Goal: Task Accomplishment & Management: Manage account settings

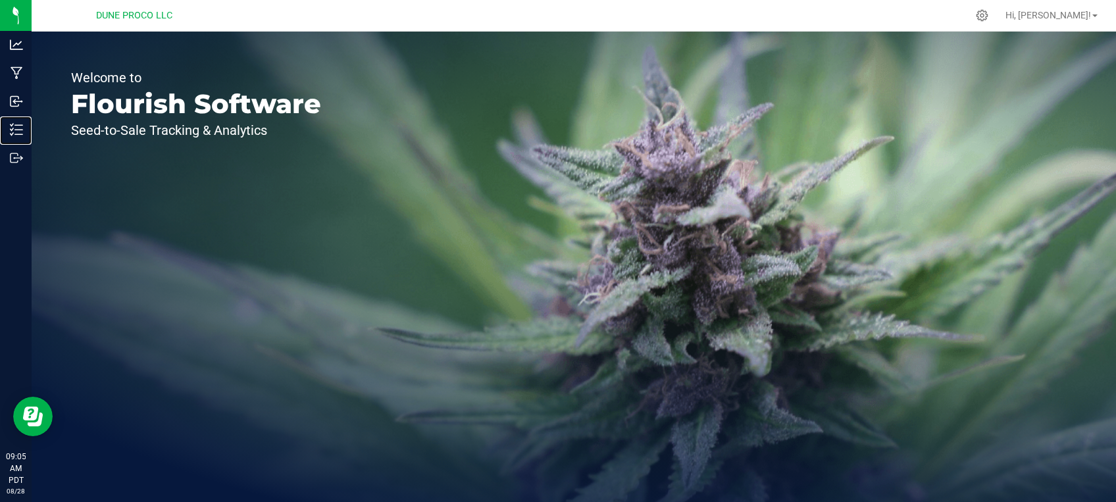
click at [0, 0] on p "Inventory" at bounding box center [0, 0] width 0 height 0
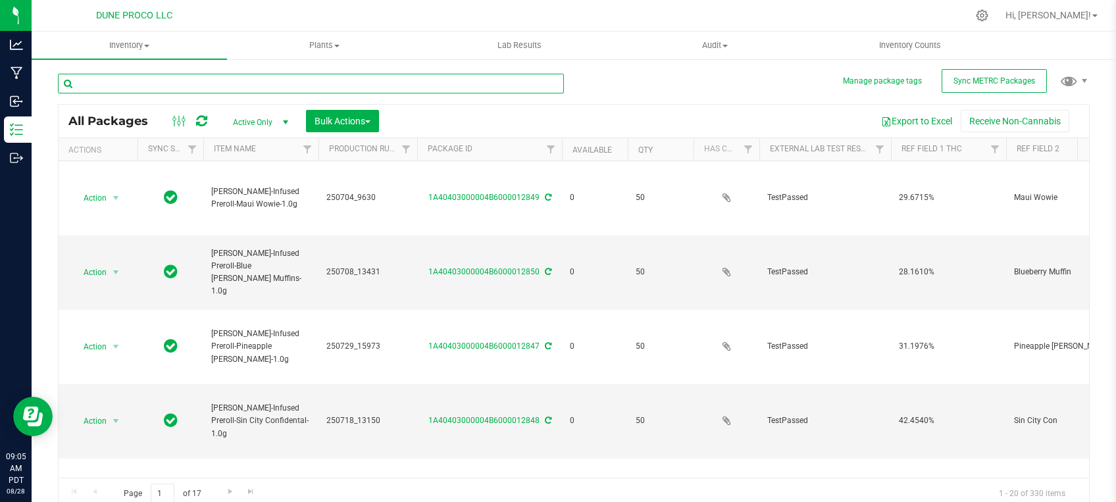
click at [193, 82] on input "text" at bounding box center [311, 84] width 506 height 20
type input "[DATE]"
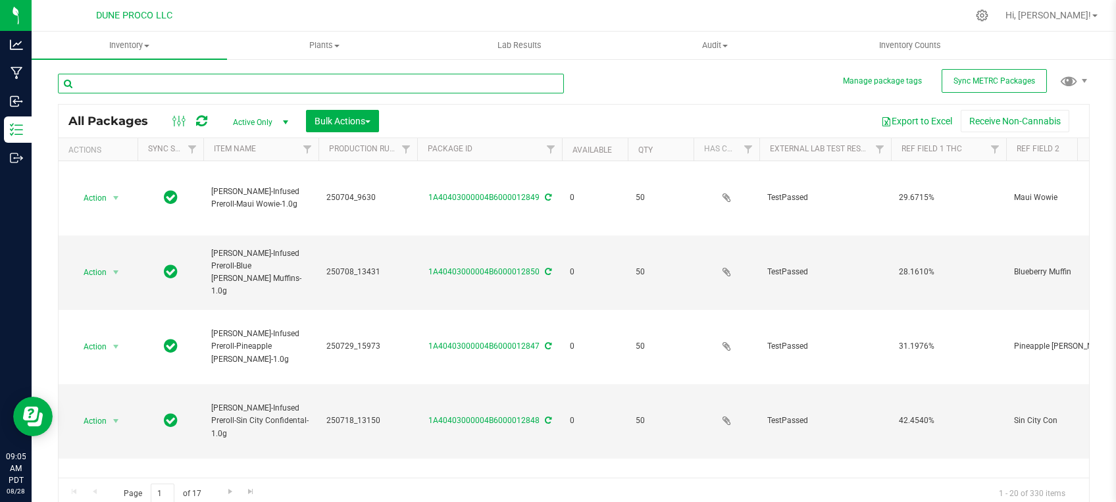
type input "[DATE]"
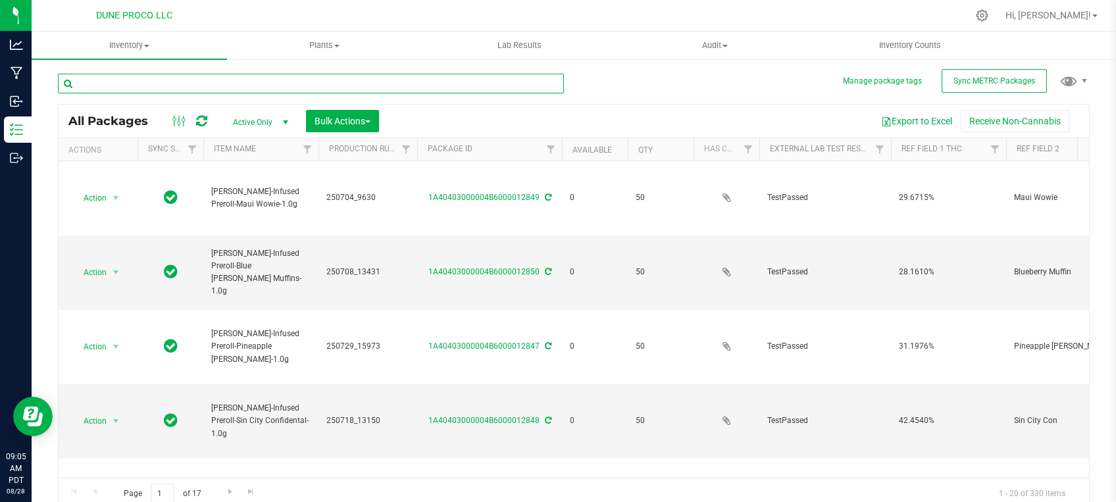
type input "[DATE]"
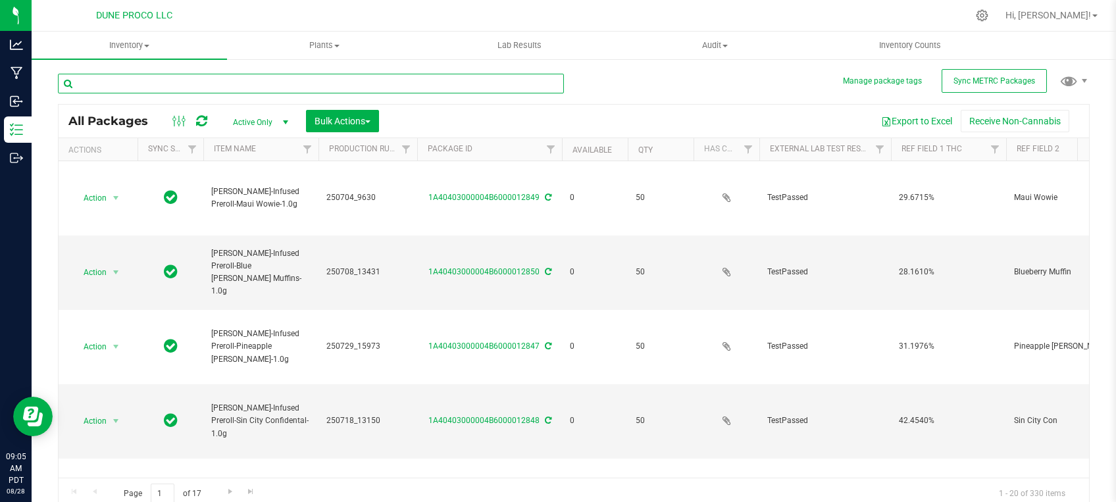
type input "[DATE]"
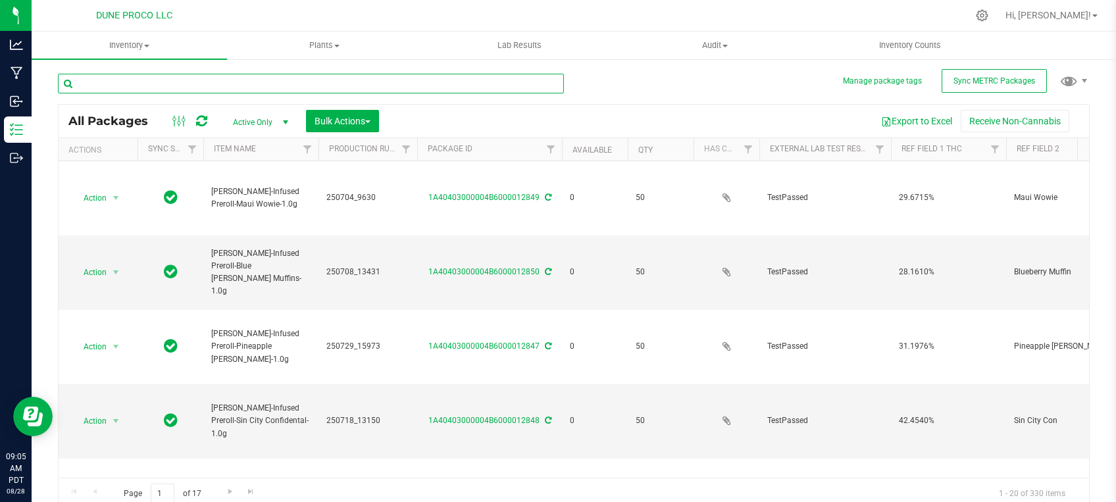
type input "[DATE]"
type input "12840"
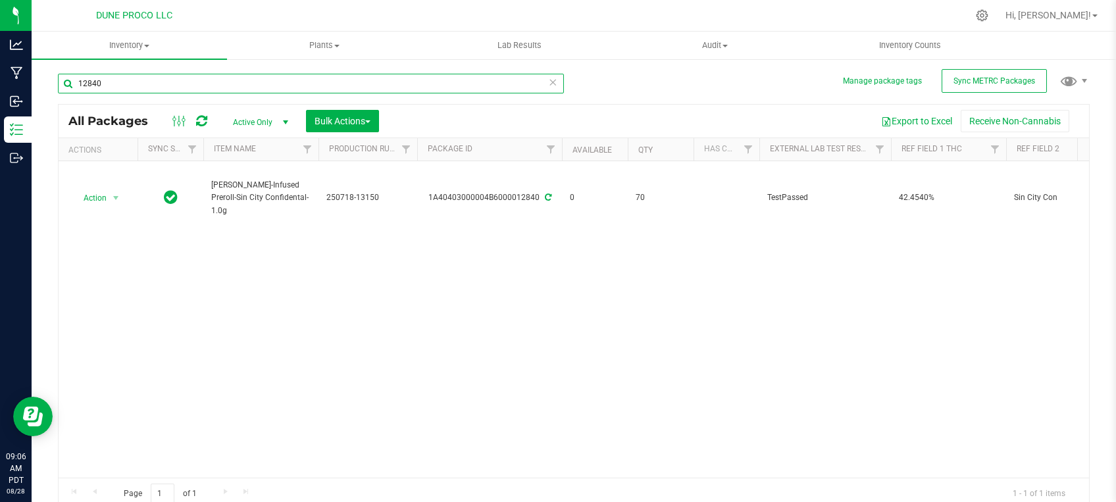
type input "[DATE]"
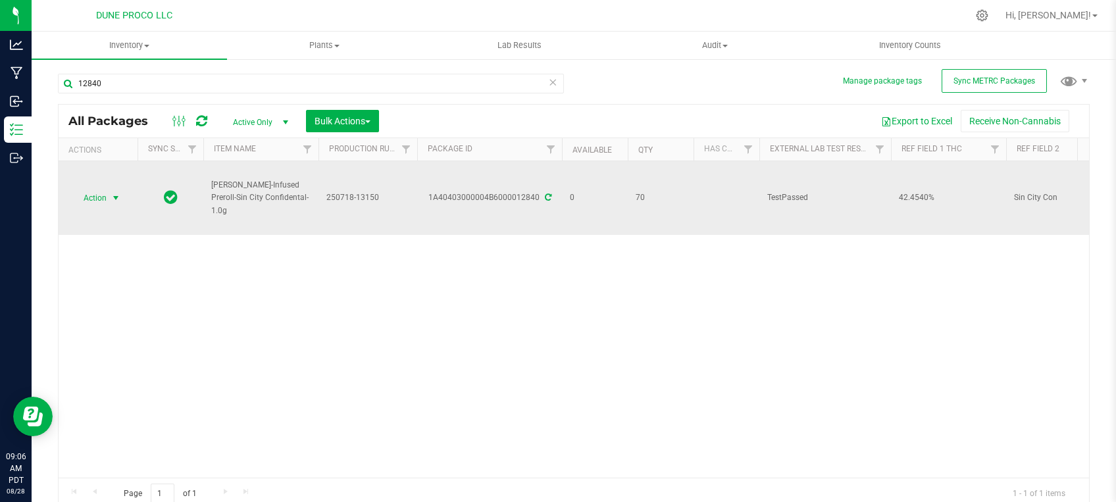
click at [118, 195] on span "select" at bounding box center [116, 198] width 11 height 11
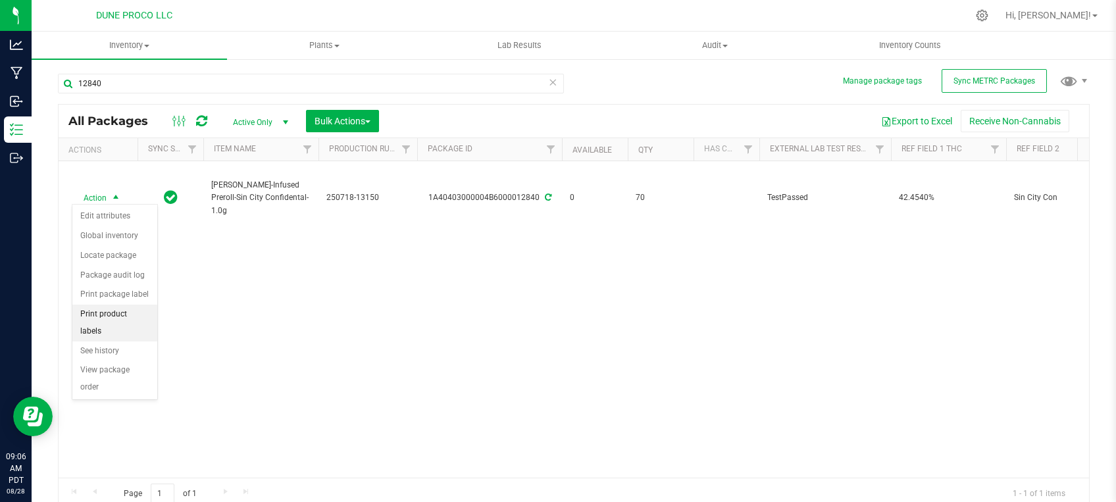
click at [119, 317] on li "Print product labels" at bounding box center [114, 323] width 85 height 36
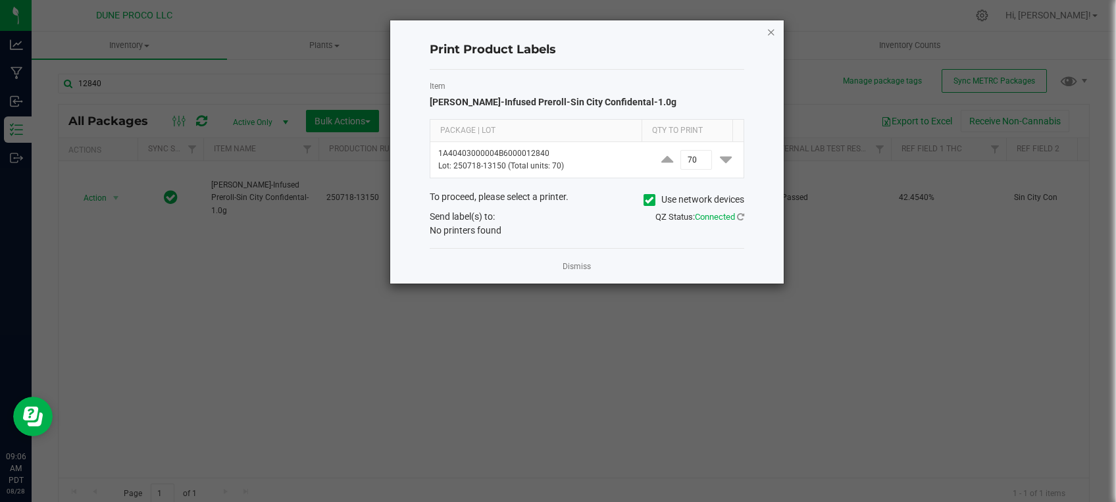
click at [769, 28] on icon "button" at bounding box center [771, 32] width 9 height 16
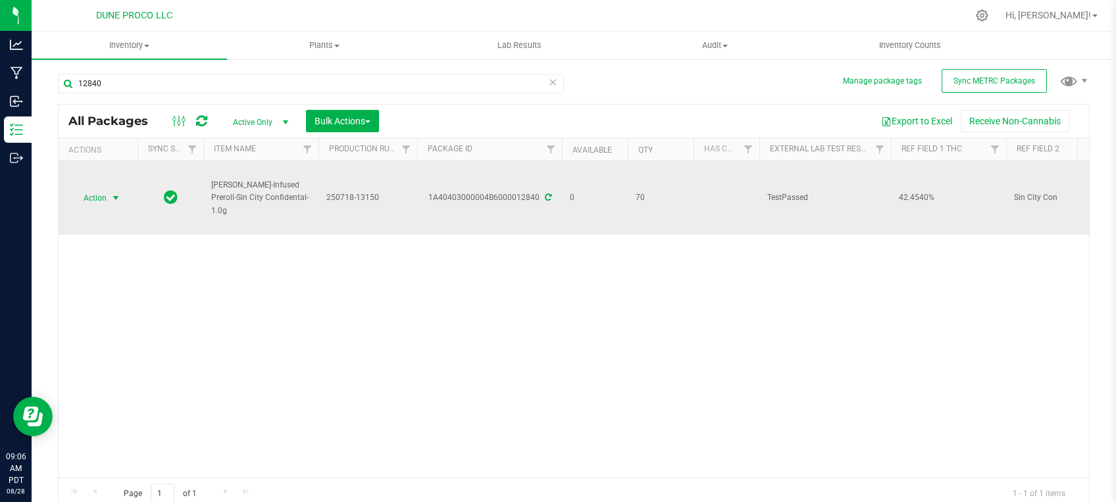
click at [110, 197] on span "select" at bounding box center [116, 198] width 16 height 18
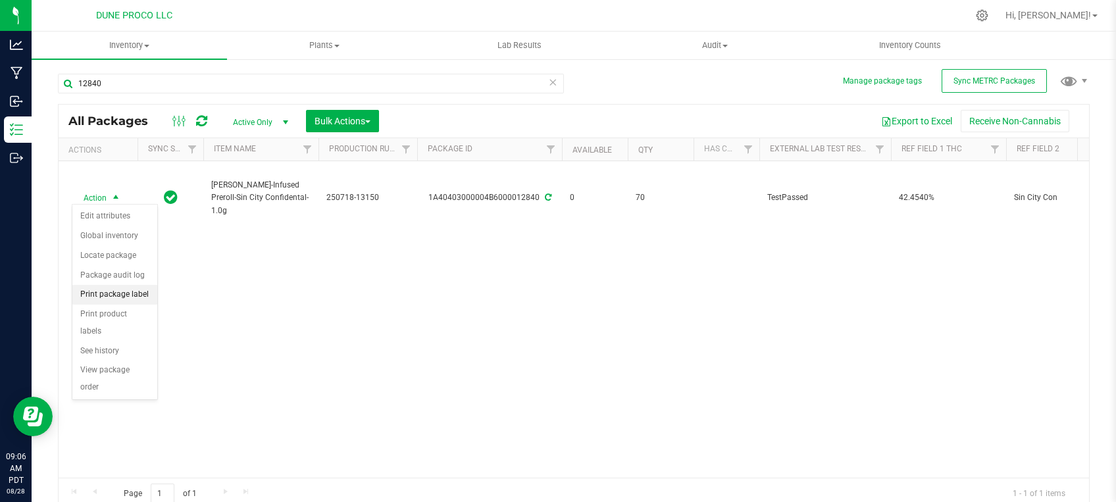
click at [94, 295] on li "Print package label" at bounding box center [114, 295] width 85 height 20
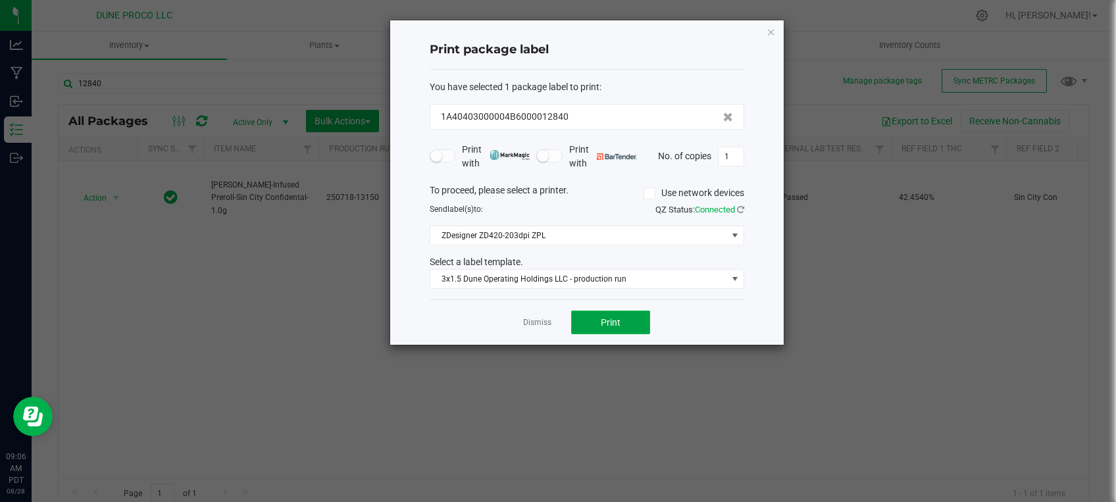
click at [596, 314] on button "Print" at bounding box center [610, 323] width 79 height 24
drag, startPoint x: 771, startPoint y: 33, endPoint x: 383, endPoint y: 122, distance: 397.8
click at [771, 34] on icon "button" at bounding box center [771, 32] width 9 height 16
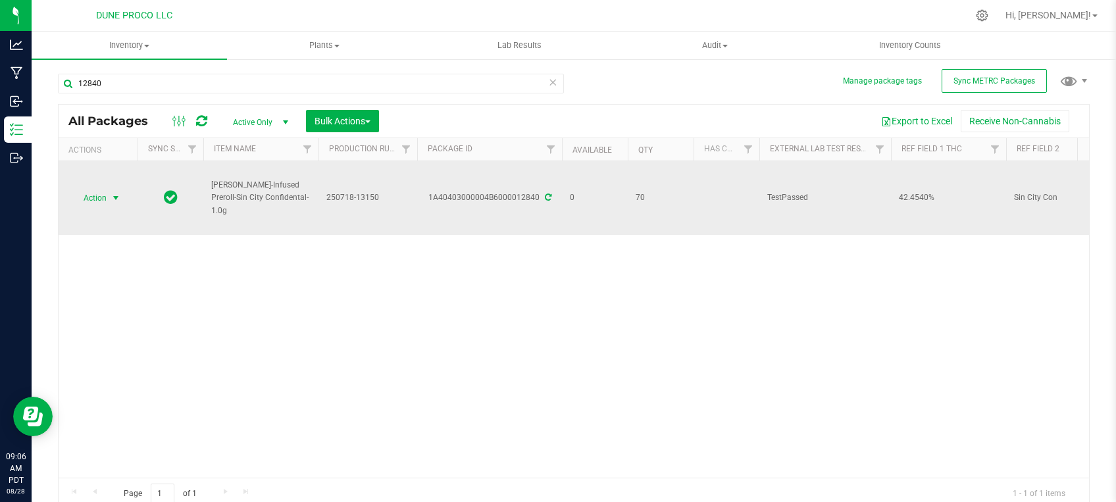
click at [103, 198] on span "Action" at bounding box center [90, 198] width 36 height 18
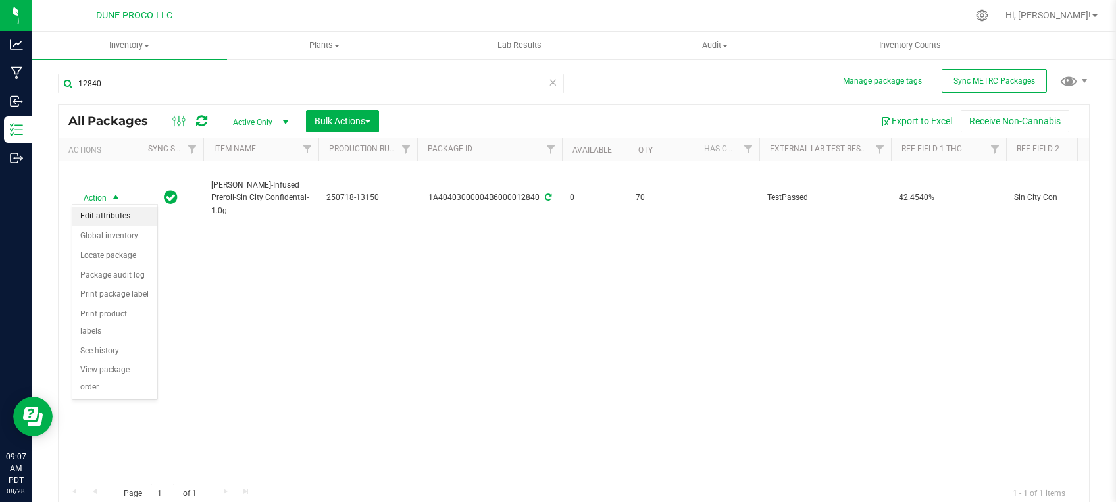
click at [104, 222] on li "Edit attributes" at bounding box center [114, 217] width 85 height 20
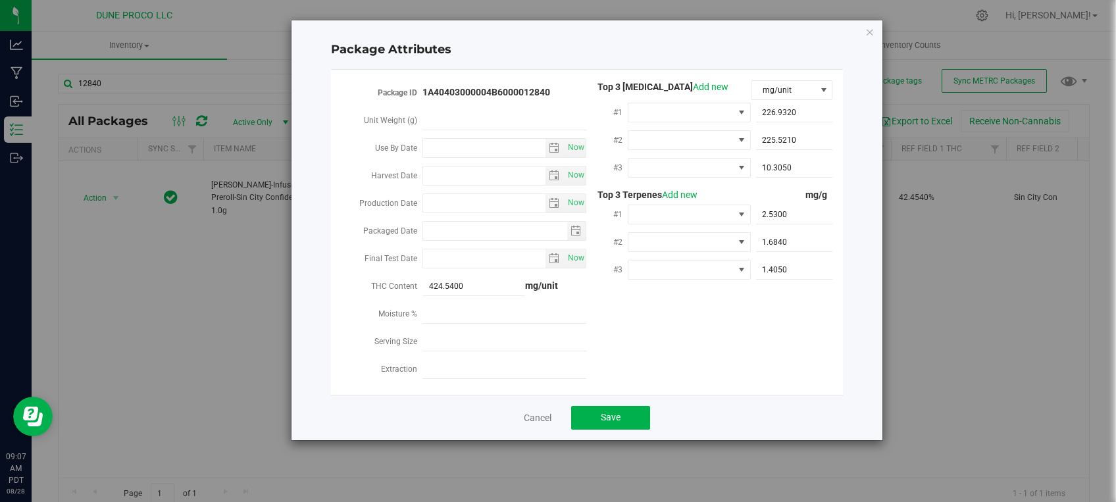
type input "[DATE]"
click at [866, 32] on icon "Close modal" at bounding box center [869, 32] width 9 height 16
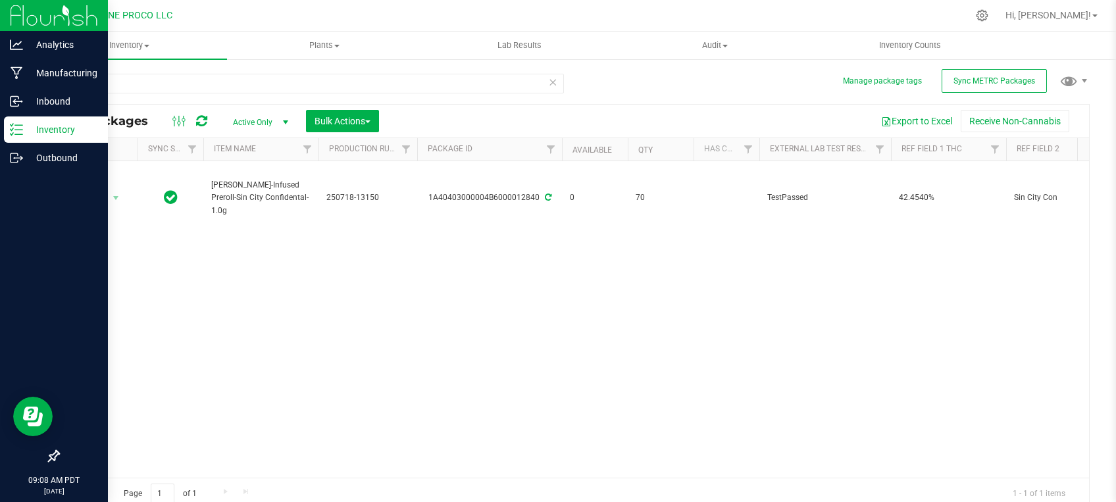
click at [38, 136] on p "Inventory" at bounding box center [62, 130] width 79 height 16
click at [21, 162] on icon at bounding box center [16, 157] width 13 height 13
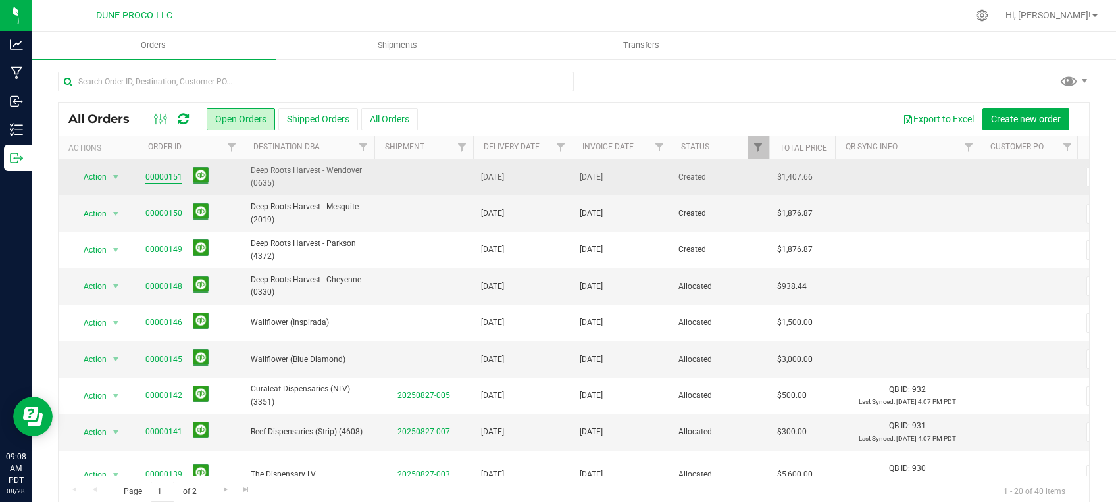
click at [170, 181] on link "00000151" at bounding box center [163, 177] width 37 height 13
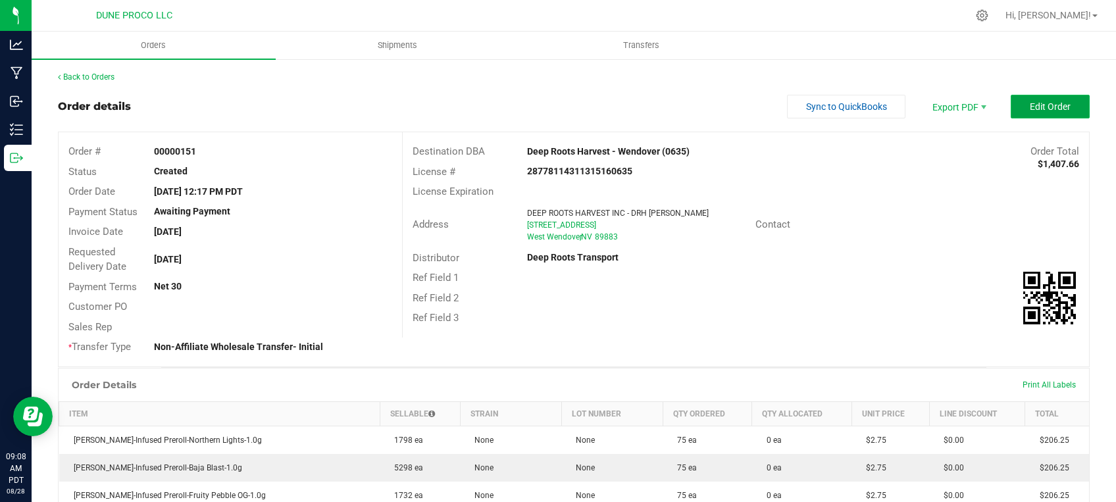
click at [1030, 104] on span "Edit Order" at bounding box center [1050, 106] width 41 height 11
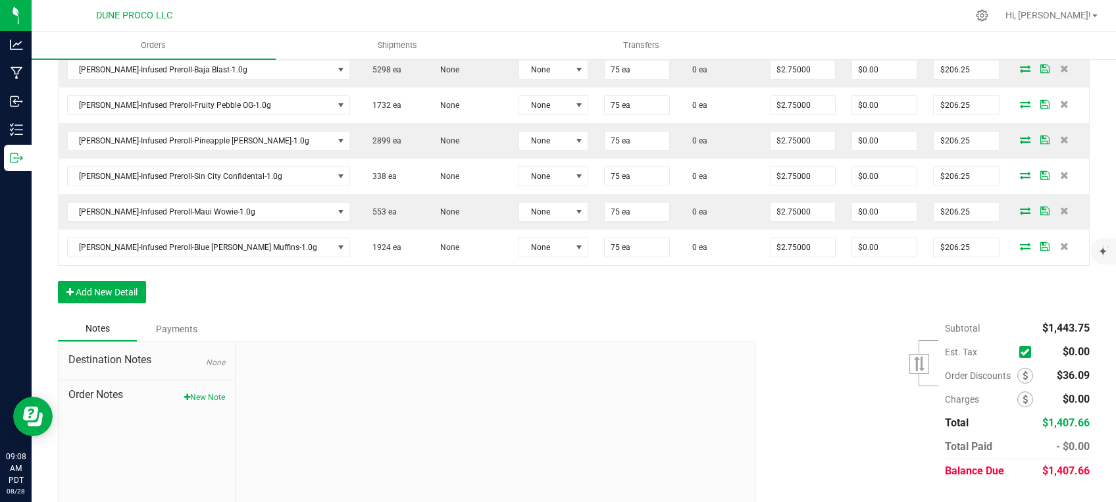
scroll to position [474, 0]
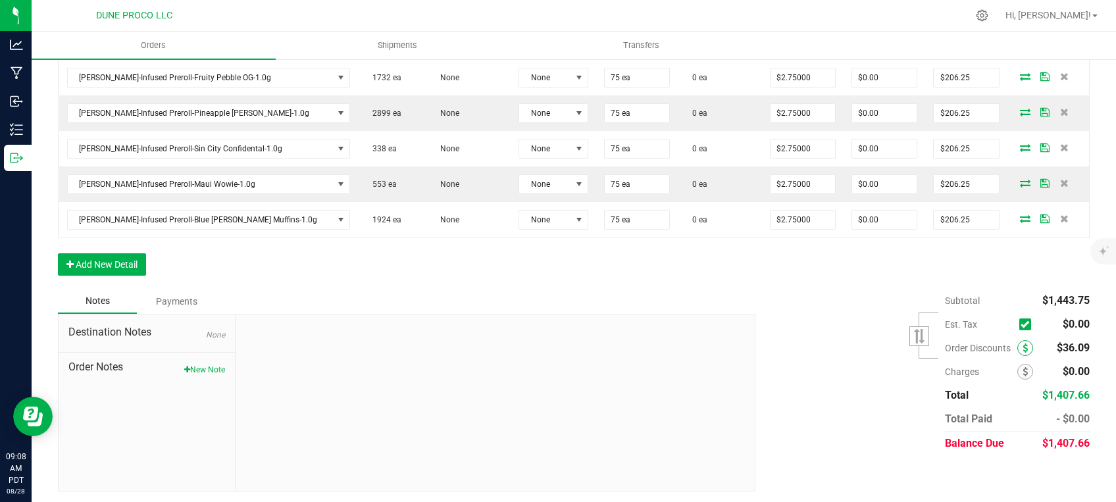
click at [1017, 347] on span at bounding box center [1025, 348] width 16 height 16
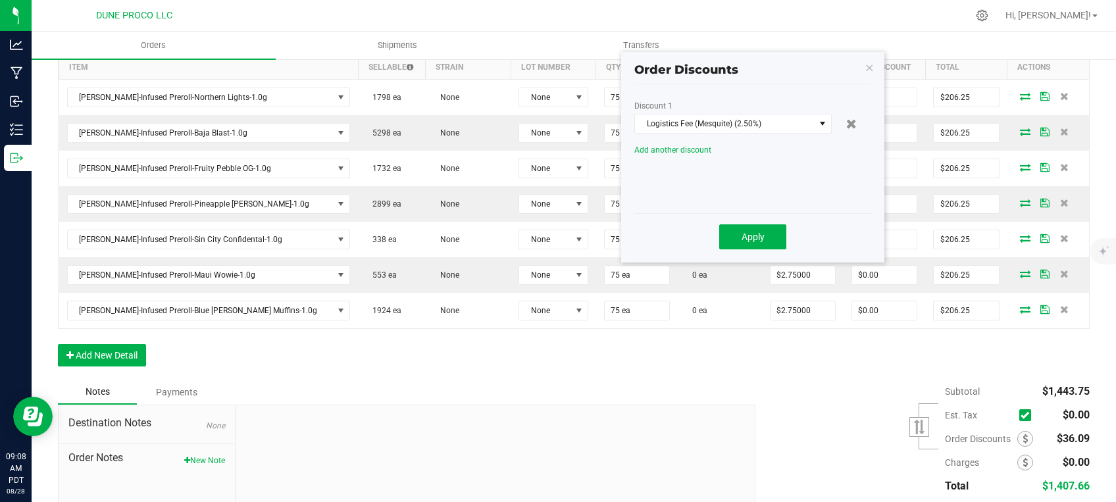
scroll to position [363, 0]
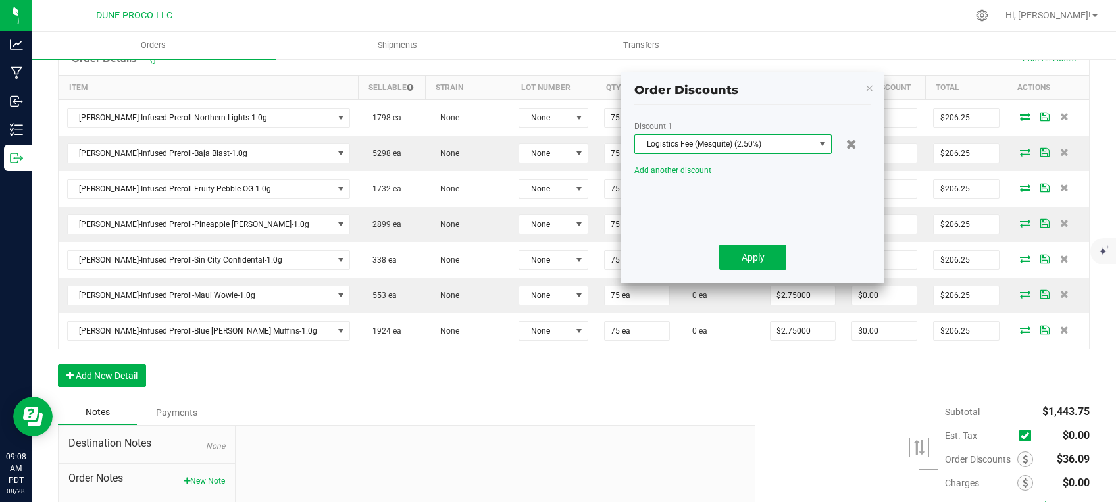
click at [716, 146] on span "Logistics Fee (Mesquite) (2.50%)" at bounding box center [725, 144] width 180 height 18
click at [751, 148] on span "Logistics Fee (Mesquite) (2.50%)" at bounding box center [725, 144] width 180 height 18
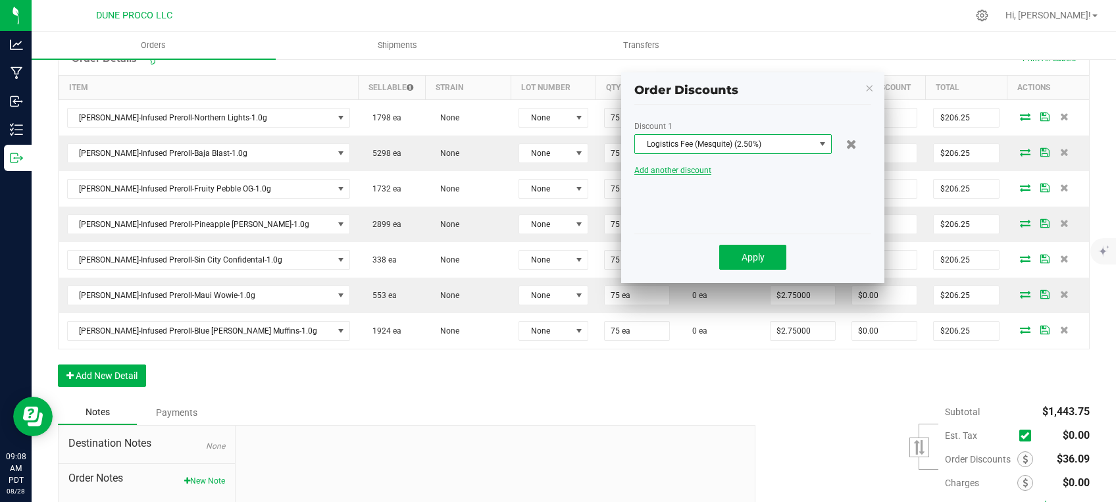
click at [663, 172] on span "Add another discount" at bounding box center [672, 170] width 77 height 9
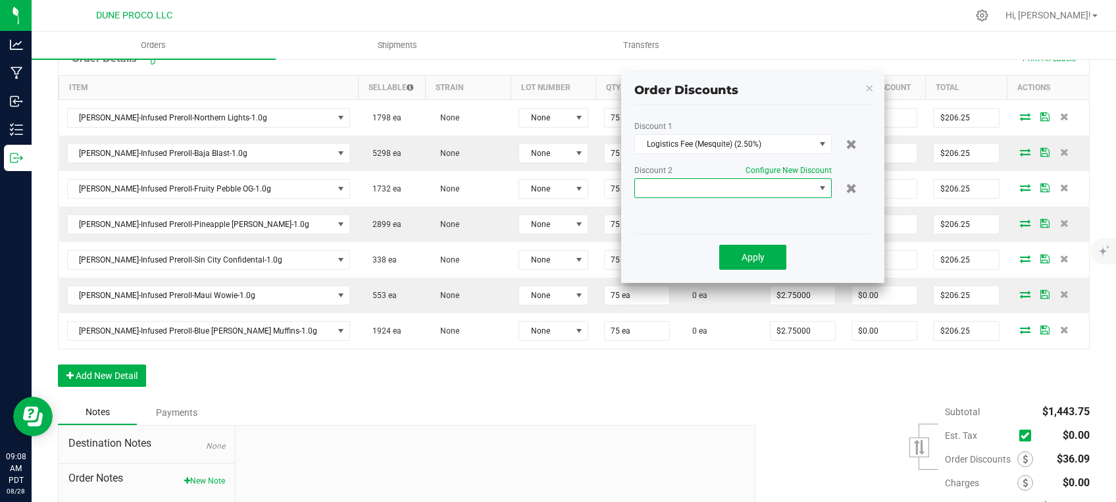
click at [672, 188] on span at bounding box center [725, 188] width 180 height 18
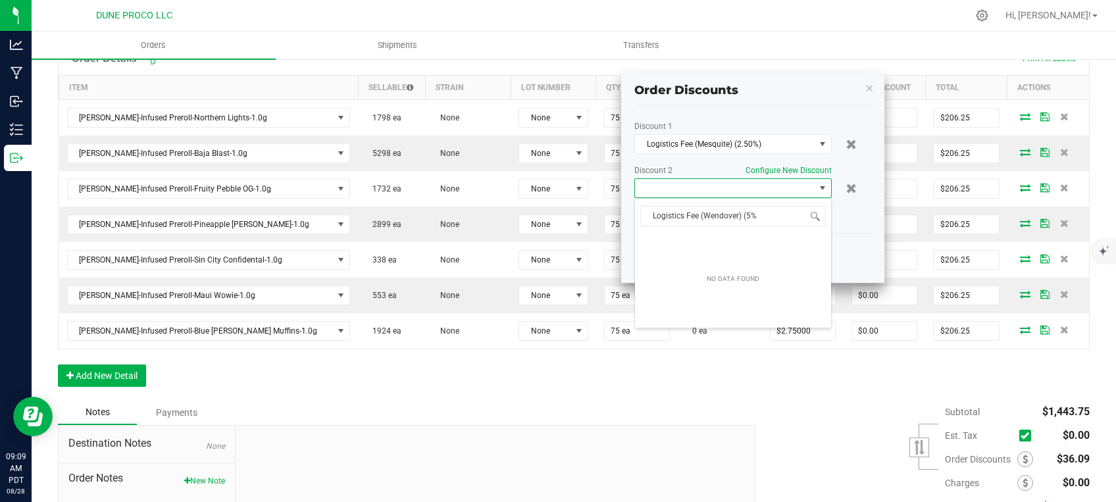
type input "Logistics Fee (Wendover) (5%)"
drag, startPoint x: 759, startPoint y: 218, endPoint x: 600, endPoint y: 232, distance: 160.6
click at [640, 226] on input "Logistics Fee (Wendover) (5%)" at bounding box center [733, 216] width 186 height 20
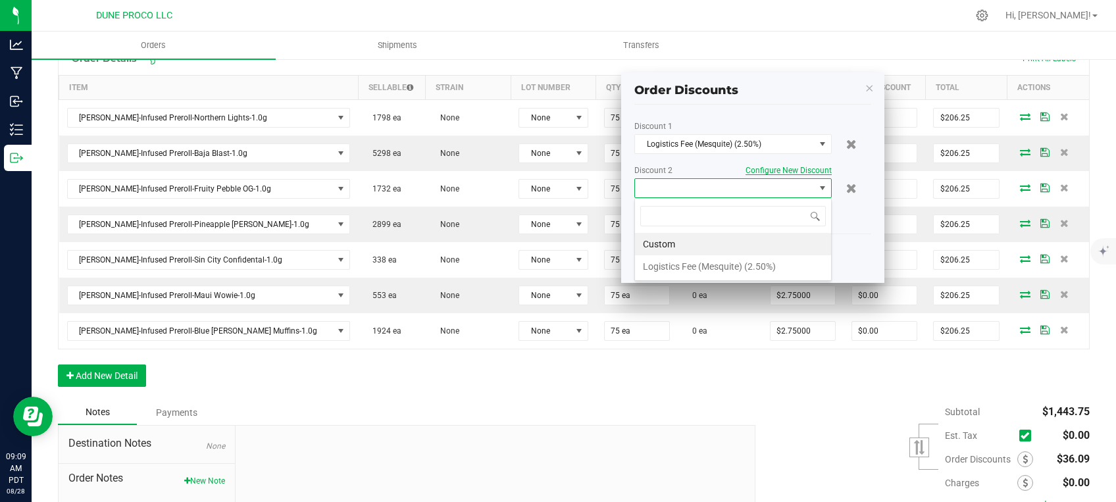
click at [796, 172] on span "Configure New Discount" at bounding box center [789, 170] width 86 height 9
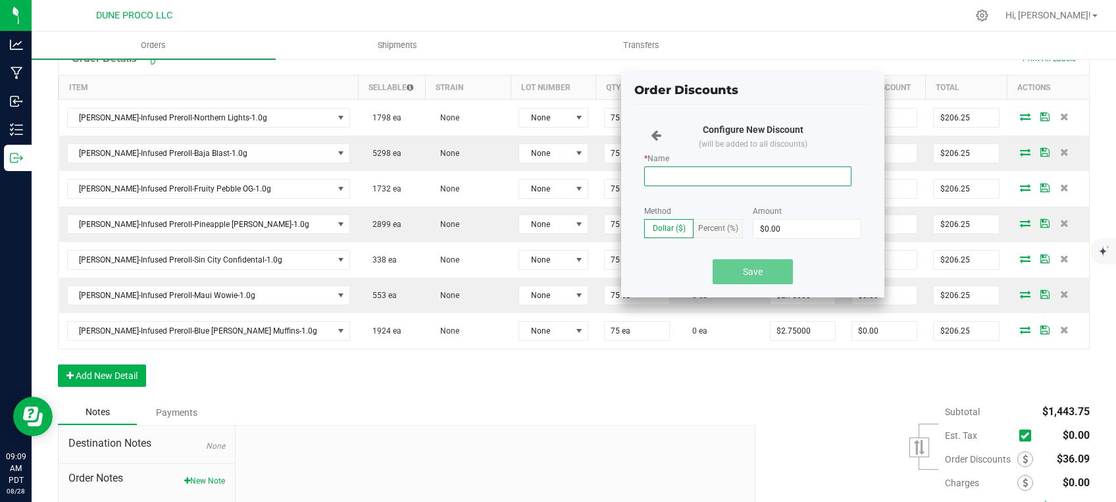
click at [734, 172] on input "* Name" at bounding box center [747, 177] width 207 height 20
paste input "Logistics Fee (Wendover) (5%)"
type input "Logistics Fee (Wendover) (5%)"
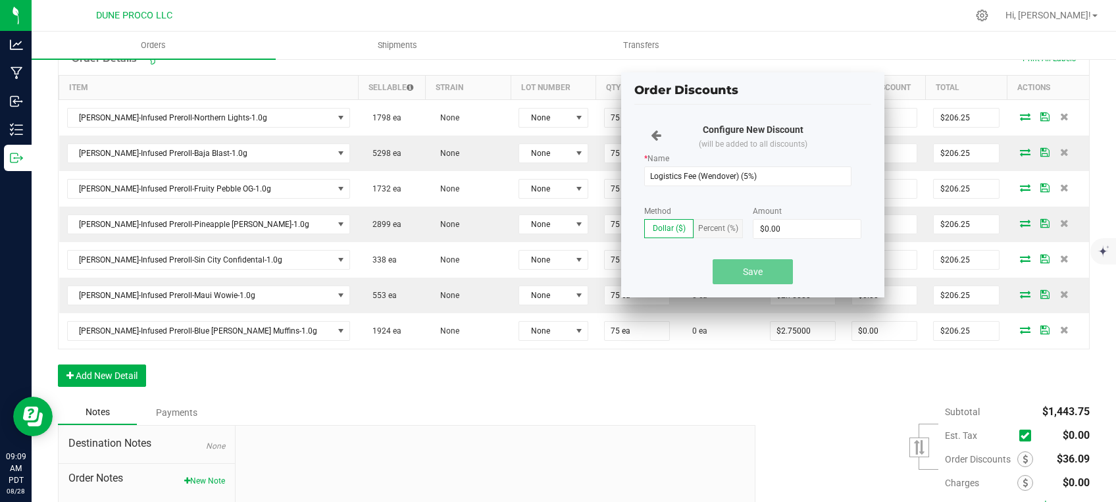
click at [713, 227] on span "Percent (%)" at bounding box center [718, 228] width 40 height 9
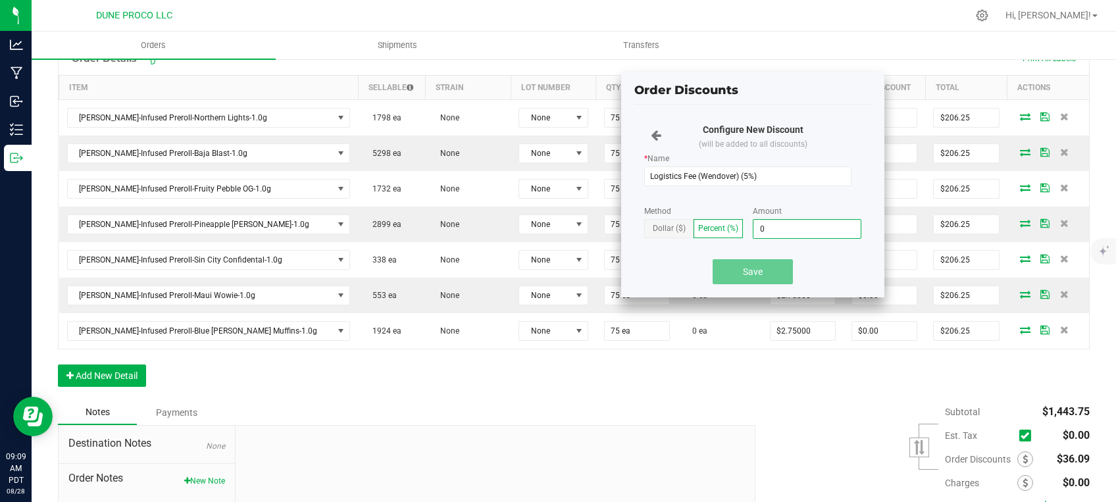
click at [790, 228] on input "0" at bounding box center [807, 229] width 107 height 18
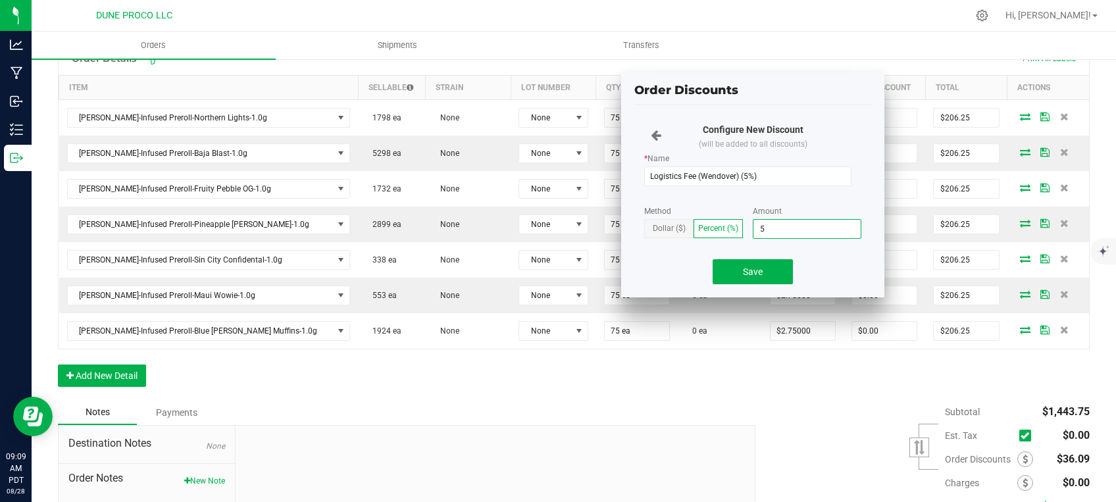
type input "5%"
click at [834, 254] on div "Amount 5%" at bounding box center [807, 231] width 109 height 49
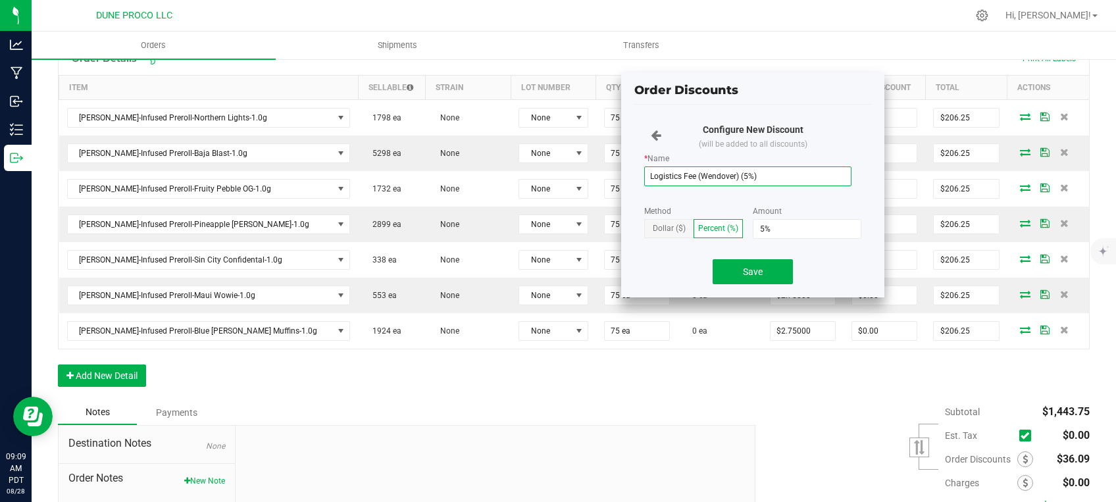
click at [764, 174] on input "Logistics Fee (Wendover) (5%)" at bounding box center [747, 177] width 207 height 20
click at [748, 170] on input "Logistics Fee ([PERSON_NAME])" at bounding box center [747, 177] width 207 height 20
type input "Logistics Fee (Wendover) (5%)"
click at [752, 280] on button "Save" at bounding box center [753, 271] width 80 height 25
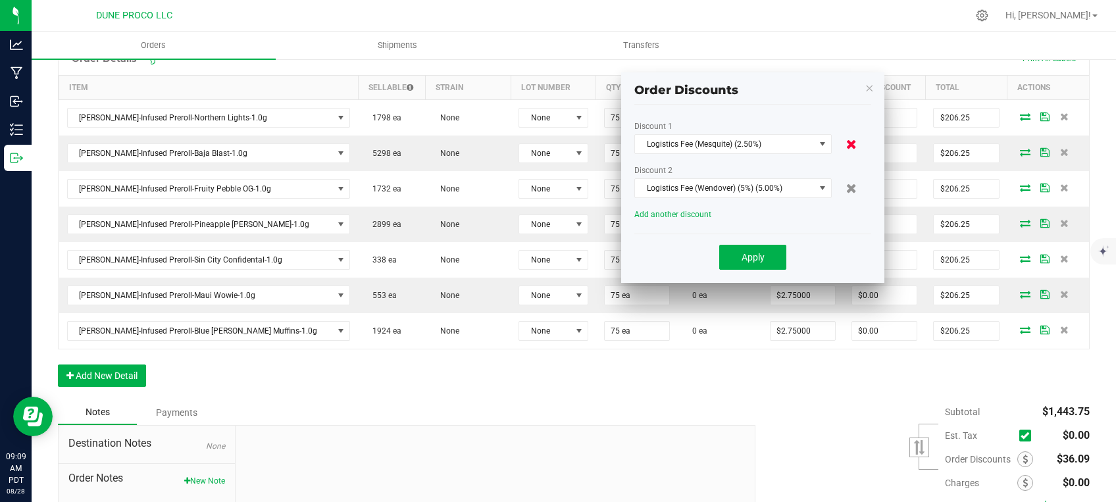
click at [851, 148] on icon at bounding box center [851, 144] width 11 height 13
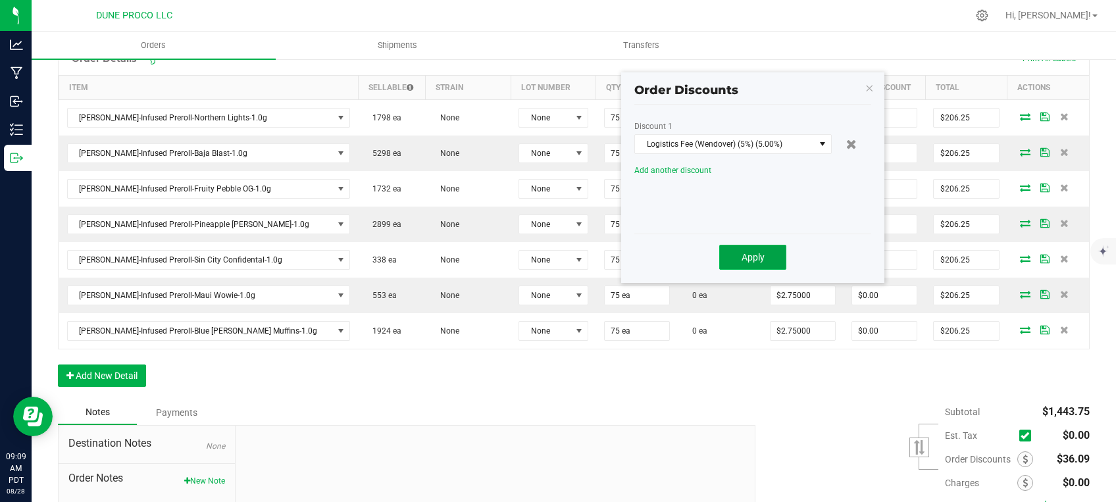
click at [771, 263] on button "Apply" at bounding box center [752, 257] width 67 height 25
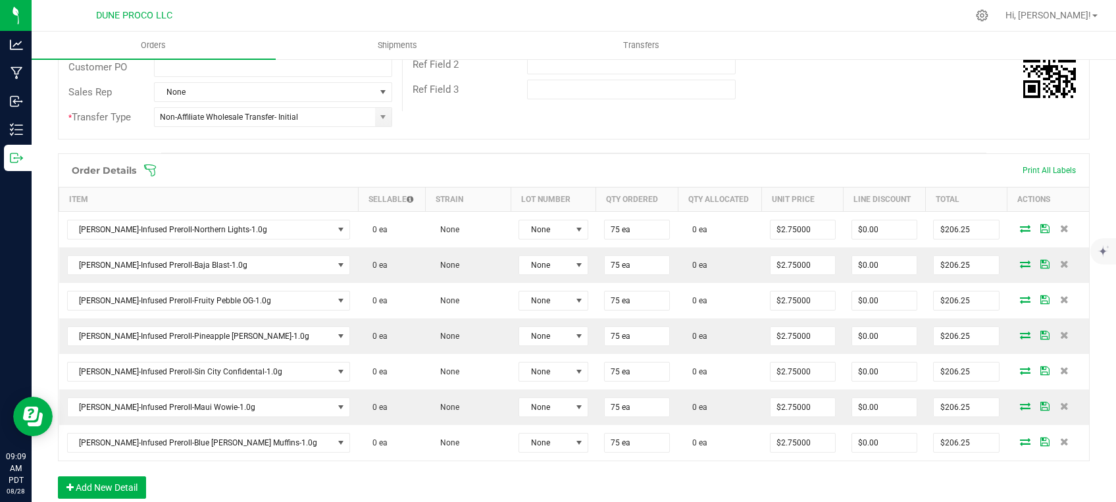
scroll to position [474, 0]
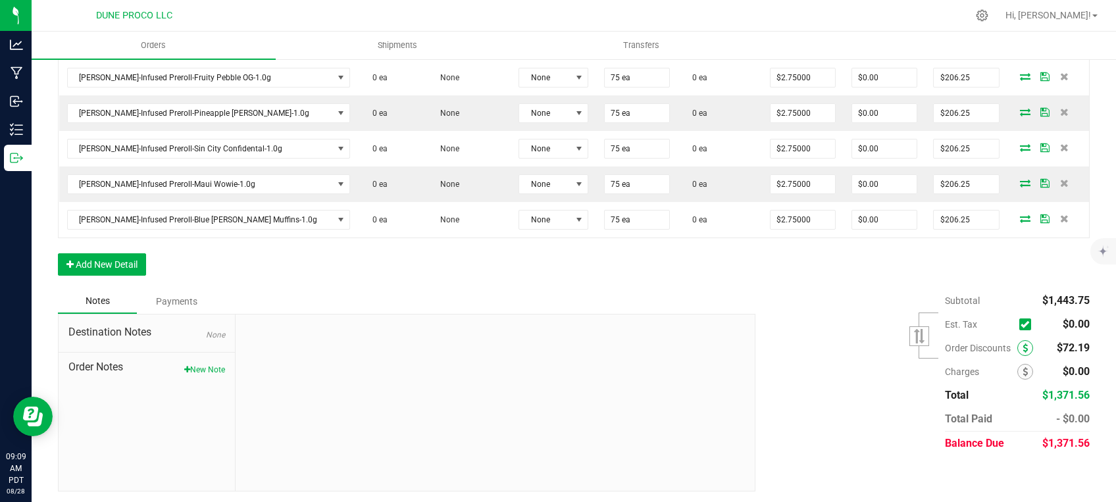
click at [1023, 344] on icon at bounding box center [1025, 348] width 5 height 9
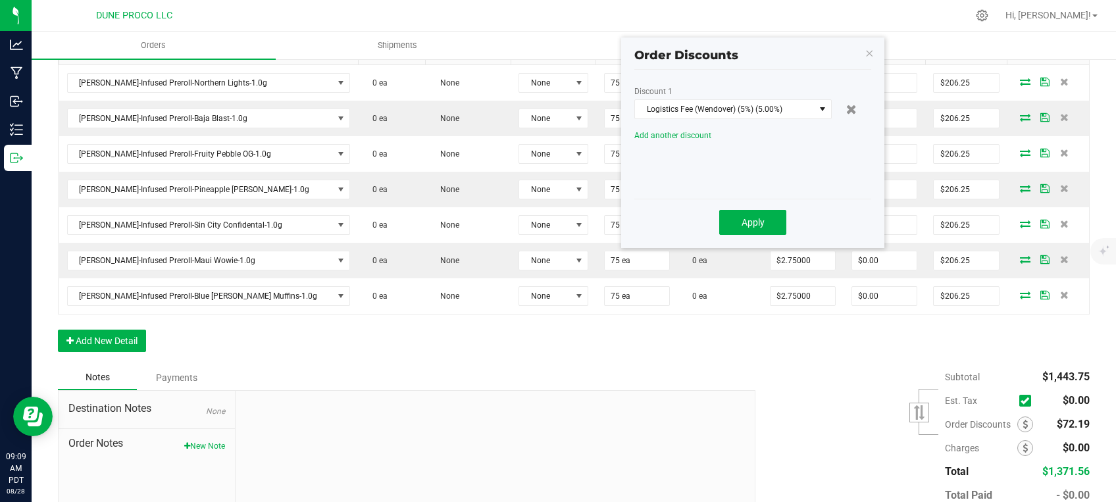
scroll to position [363, 0]
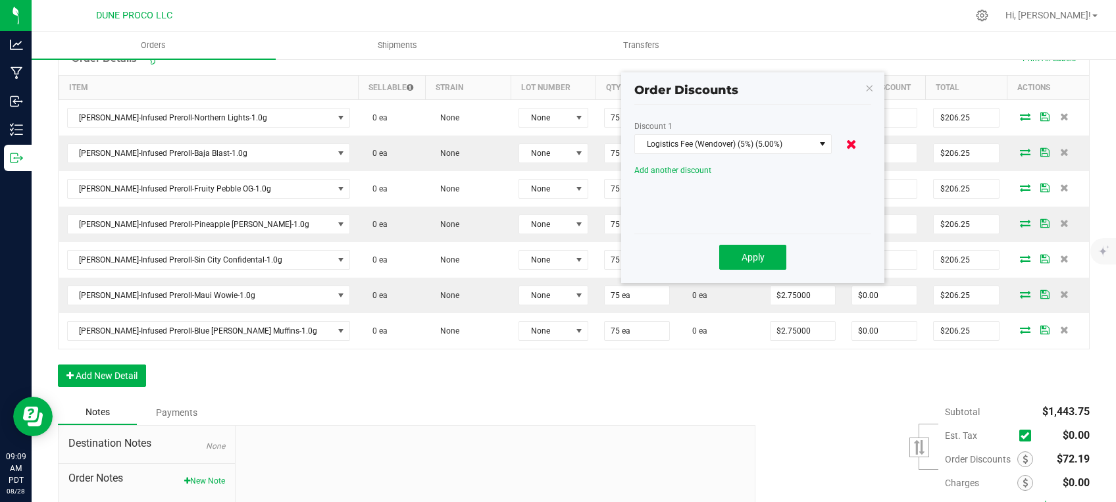
click at [852, 144] on icon at bounding box center [851, 144] width 11 height 13
click at [808, 125] on span "Configure New Discount" at bounding box center [789, 126] width 86 height 9
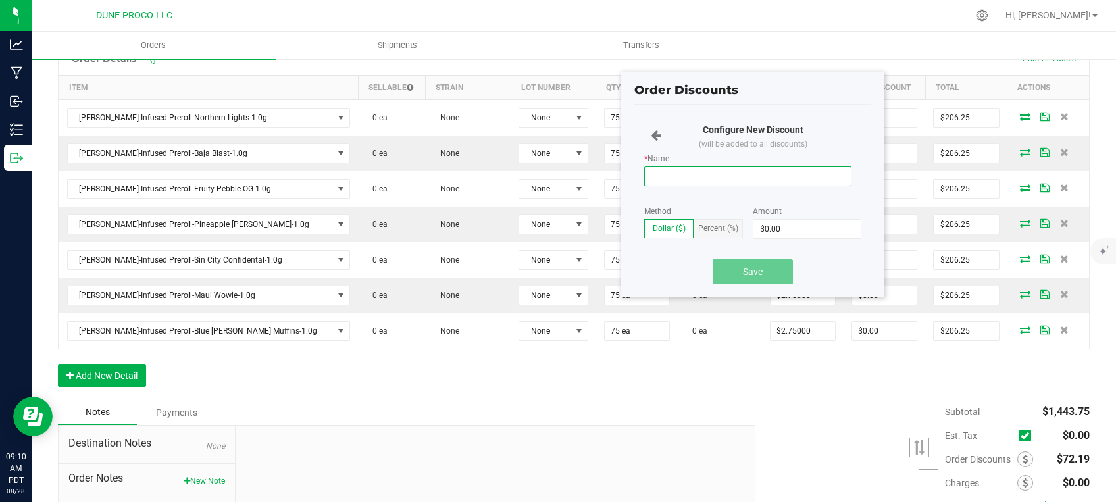
click at [729, 178] on input "* Name" at bounding box center [747, 177] width 207 height 20
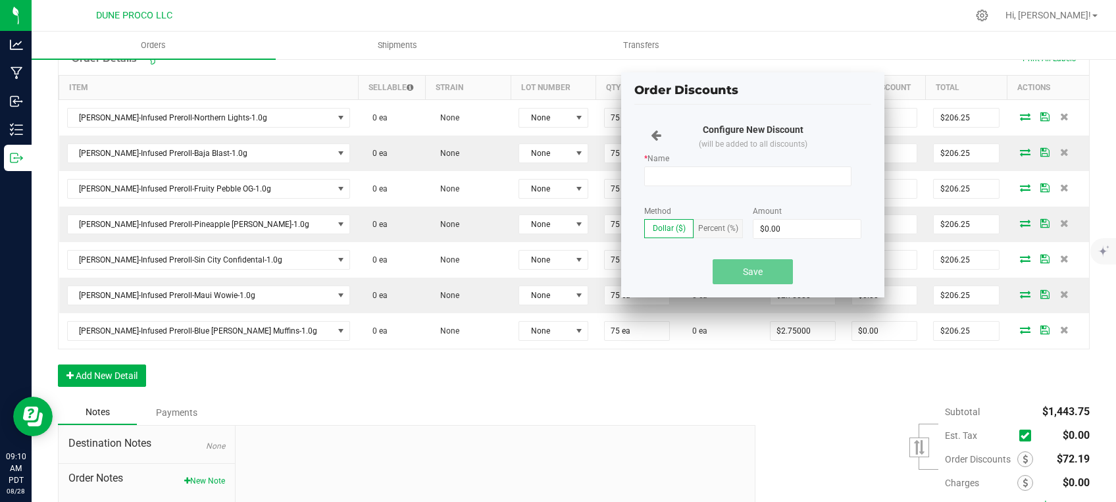
click at [720, 228] on span "Percent (%)" at bounding box center [718, 228] width 40 height 9
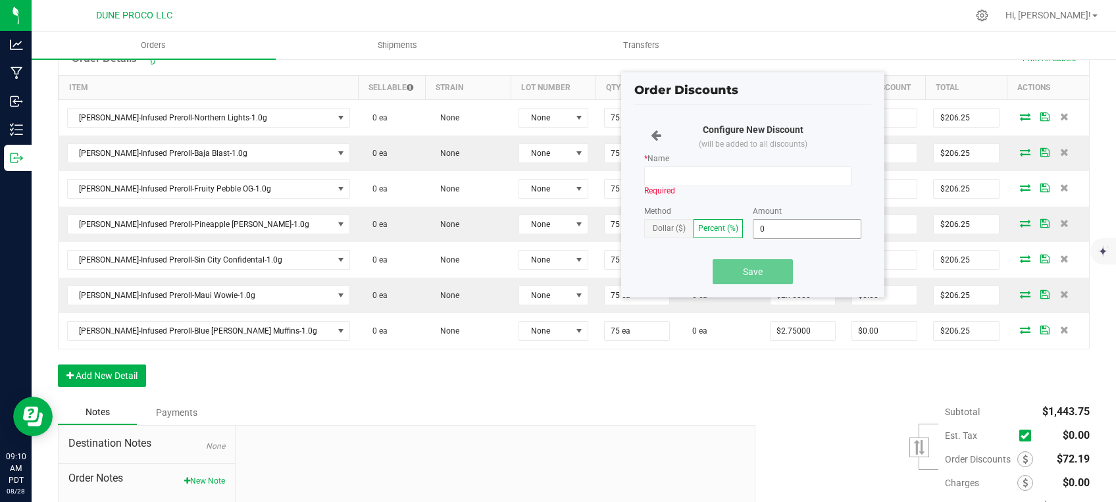
click at [777, 230] on input "0" at bounding box center [807, 229] width 107 height 18
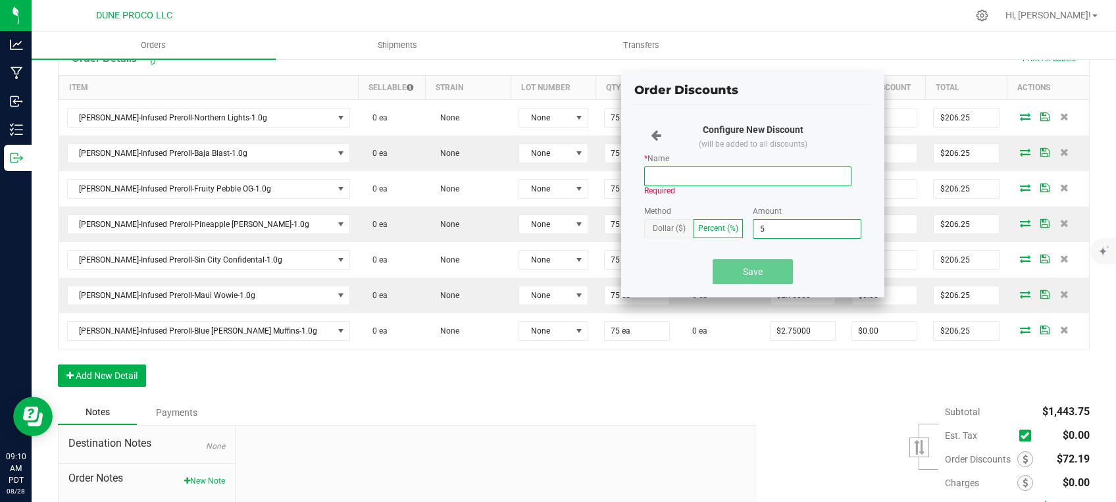
type input "5%"
click at [735, 180] on input "* Name" at bounding box center [747, 177] width 207 height 20
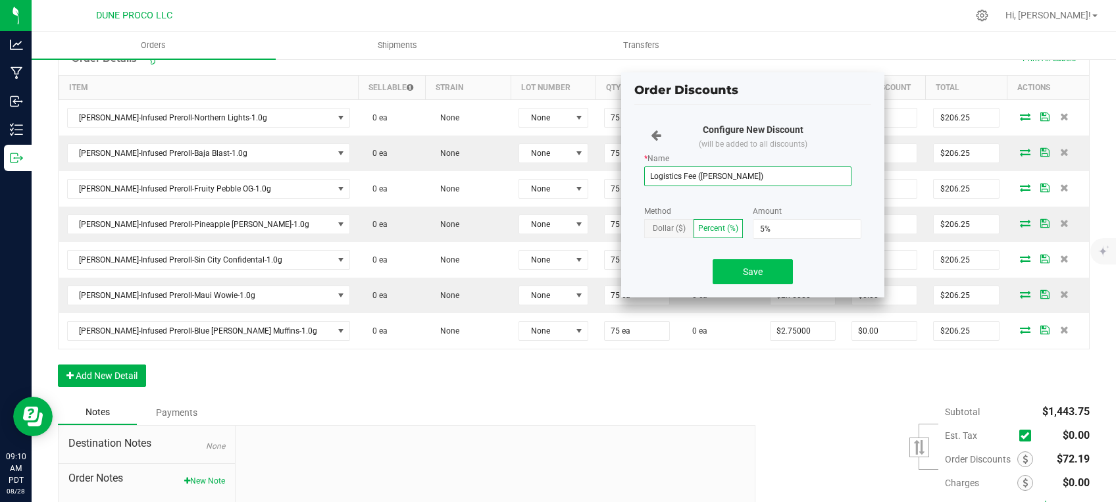
type input "Logistics Fee ([PERSON_NAME])"
click at [750, 267] on span "Save" at bounding box center [753, 272] width 20 height 11
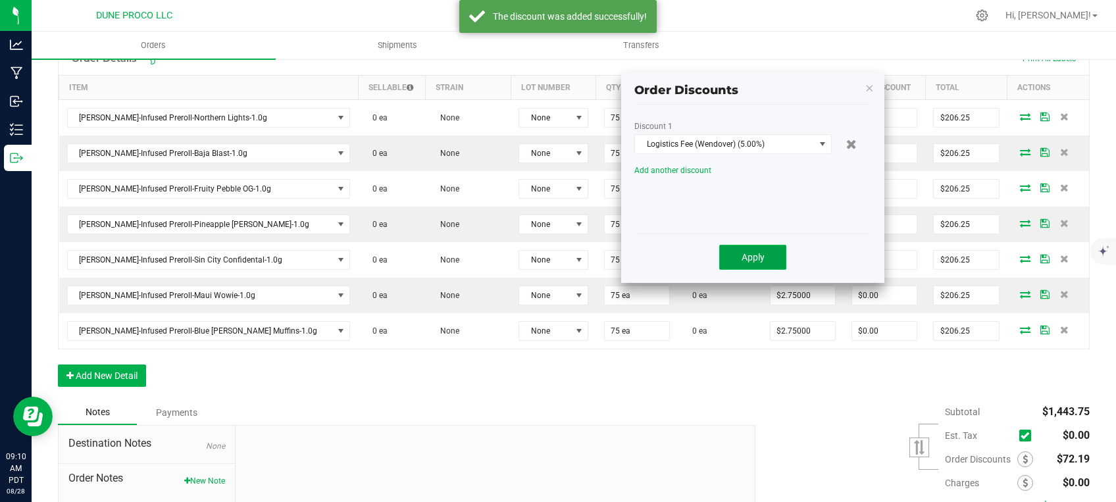
click at [772, 249] on button "Apply" at bounding box center [752, 257] width 67 height 25
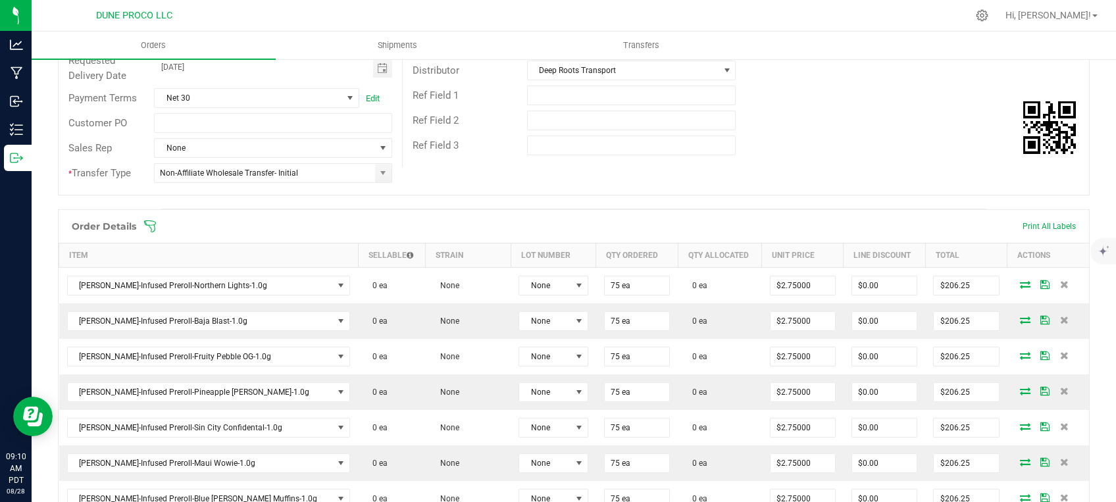
scroll to position [0, 0]
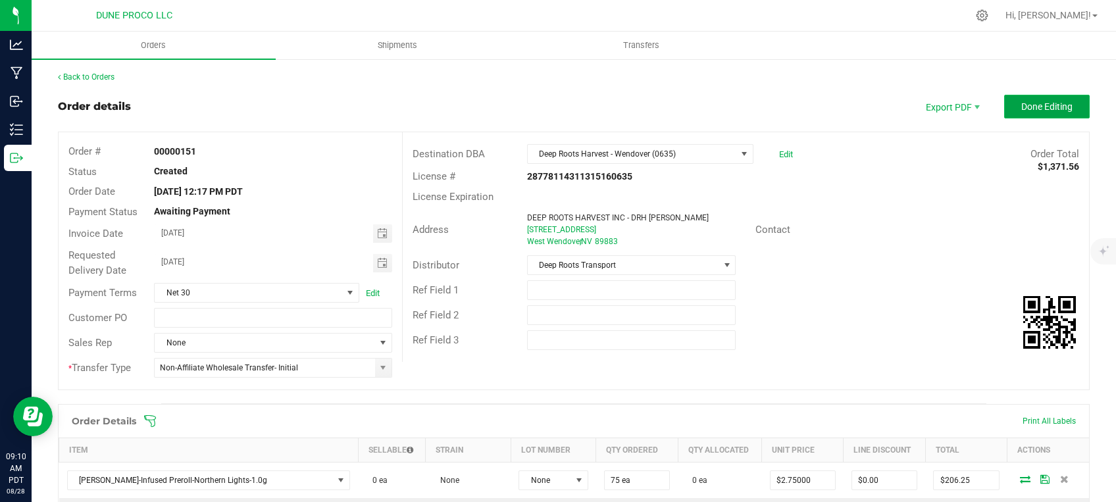
click at [1021, 103] on span "Done Editing" at bounding box center [1046, 106] width 51 height 11
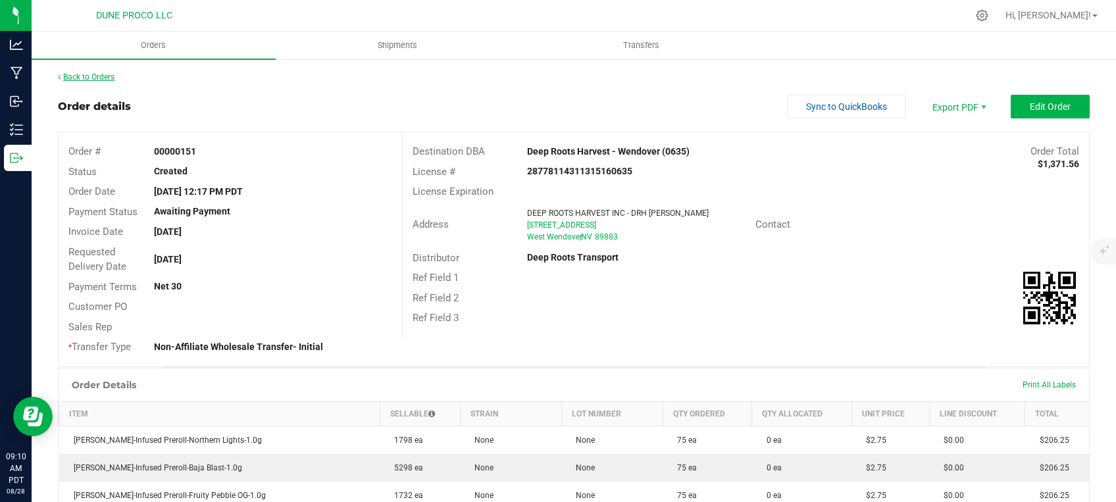
click at [103, 78] on link "Back to Orders" at bounding box center [86, 76] width 57 height 9
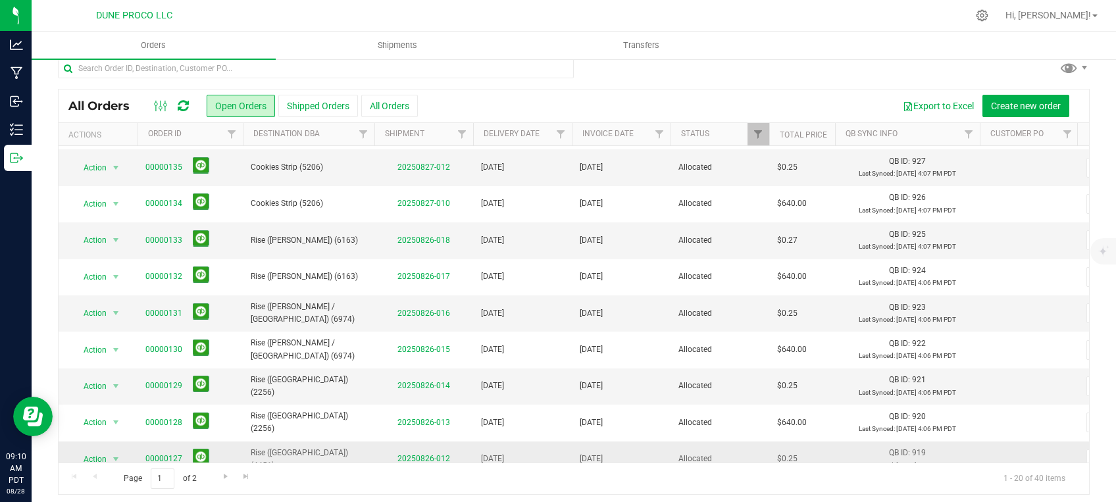
scroll to position [18, 0]
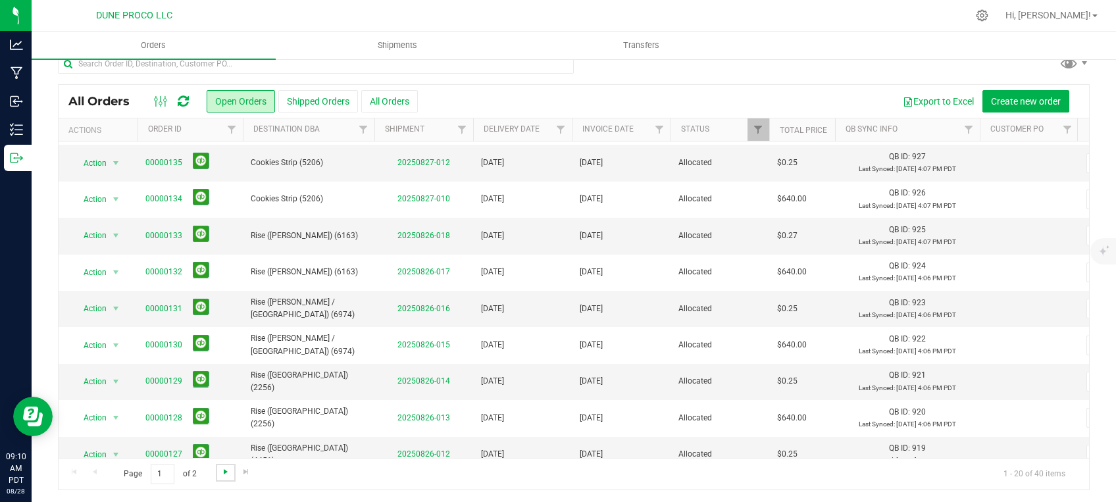
click at [229, 474] on span "Go to the next page" at bounding box center [225, 472] width 11 height 11
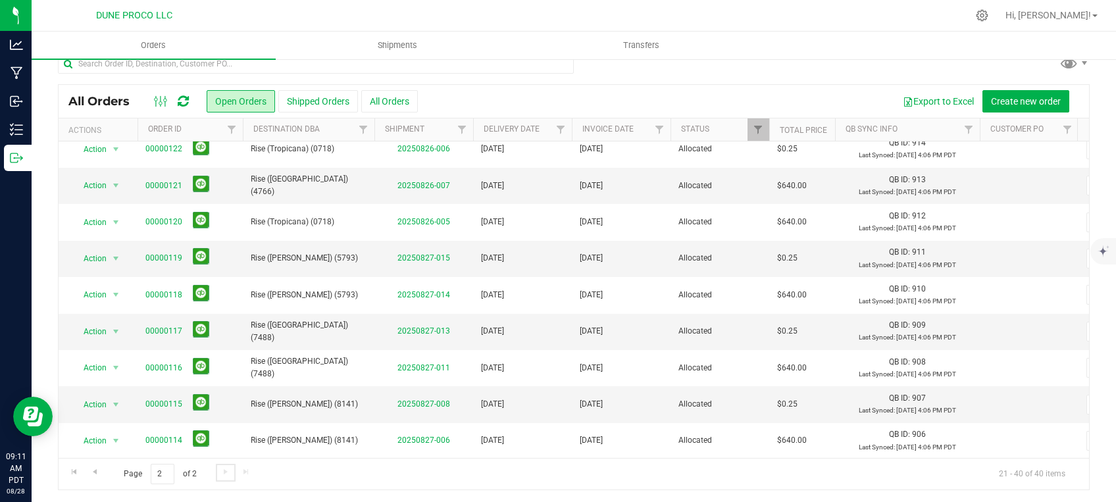
scroll to position [0, 0]
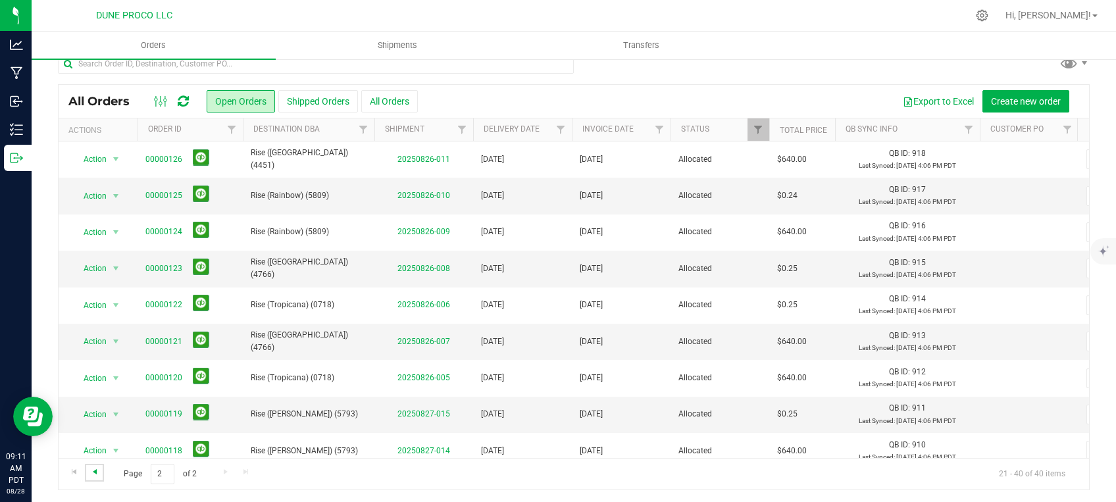
click at [97, 472] on span "Go to the previous page" at bounding box center [95, 472] width 11 height 11
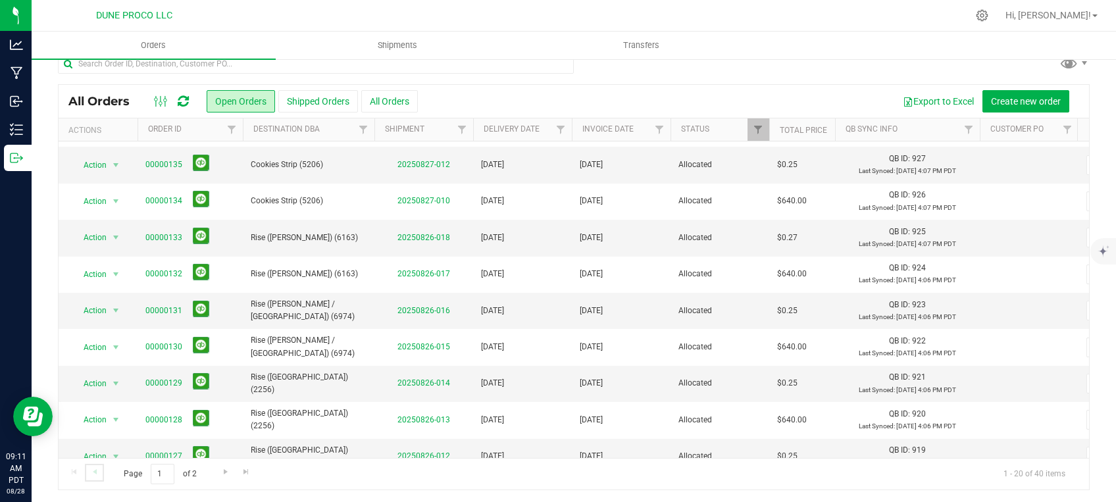
scroll to position [448, 0]
click at [227, 471] on span "Go to the next page" at bounding box center [225, 472] width 11 height 11
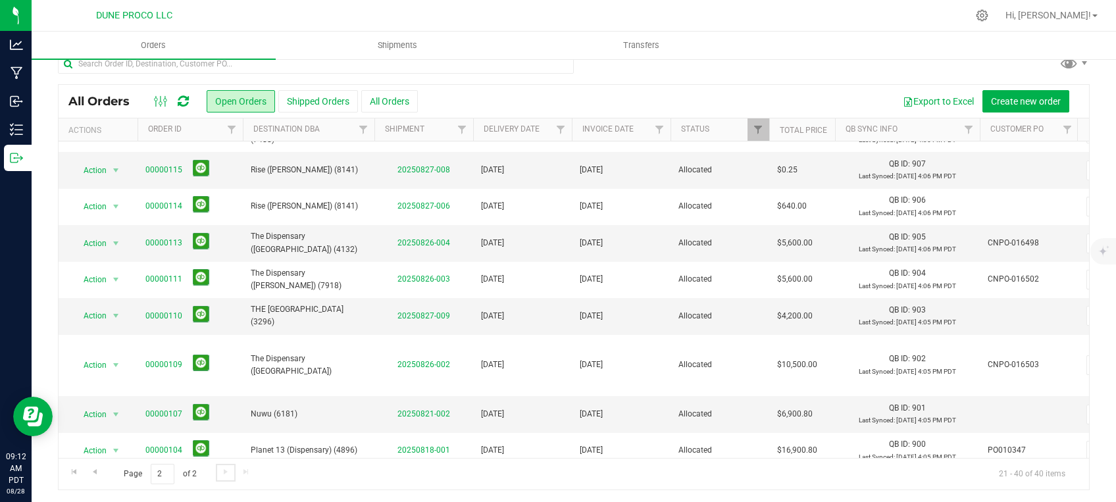
scroll to position [435, 0]
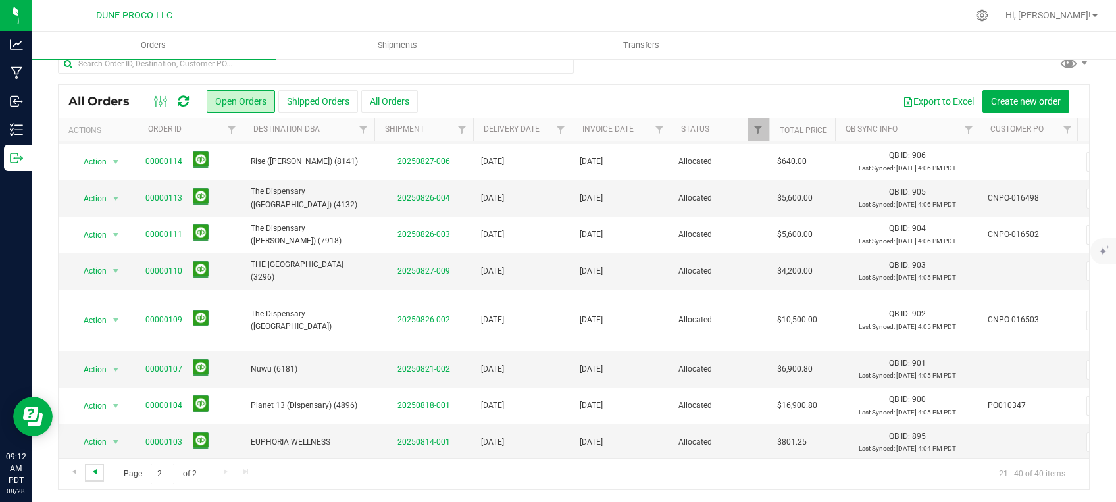
click at [99, 474] on span "Go to the previous page" at bounding box center [95, 472] width 11 height 11
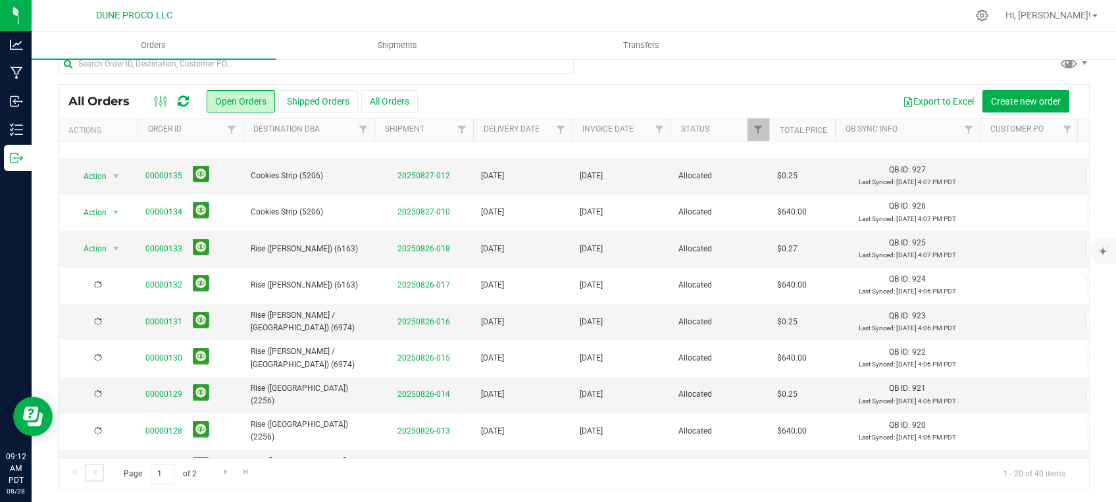
scroll to position [0, 0]
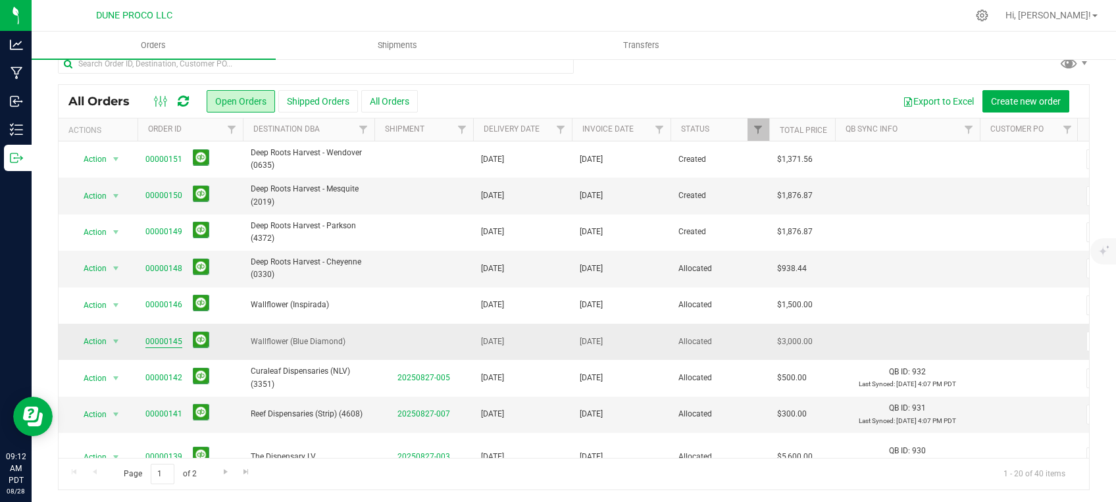
click at [180, 336] on link "00000145" at bounding box center [163, 342] width 37 height 13
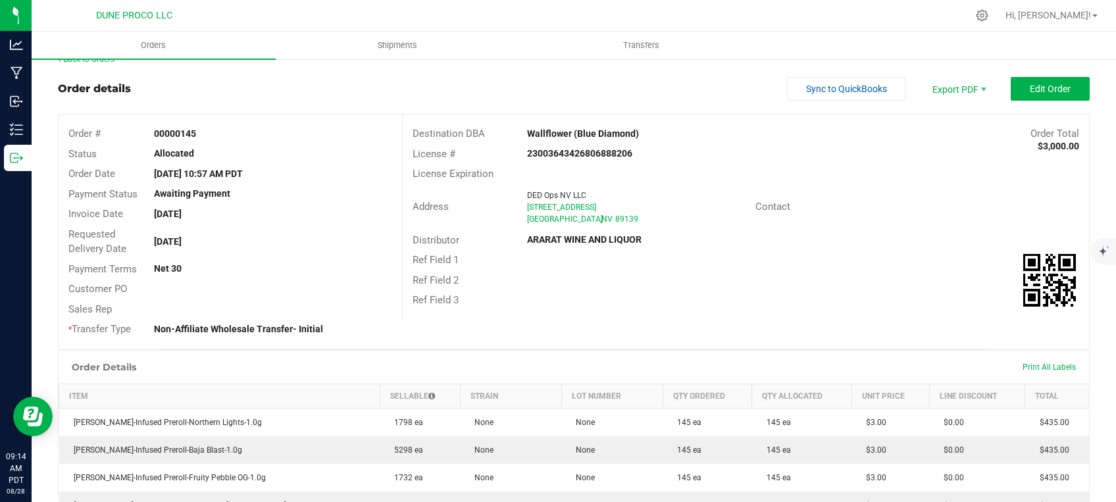
click at [288, 201] on div "Payment Status Awaiting Payment" at bounding box center [231, 194] width 344 height 20
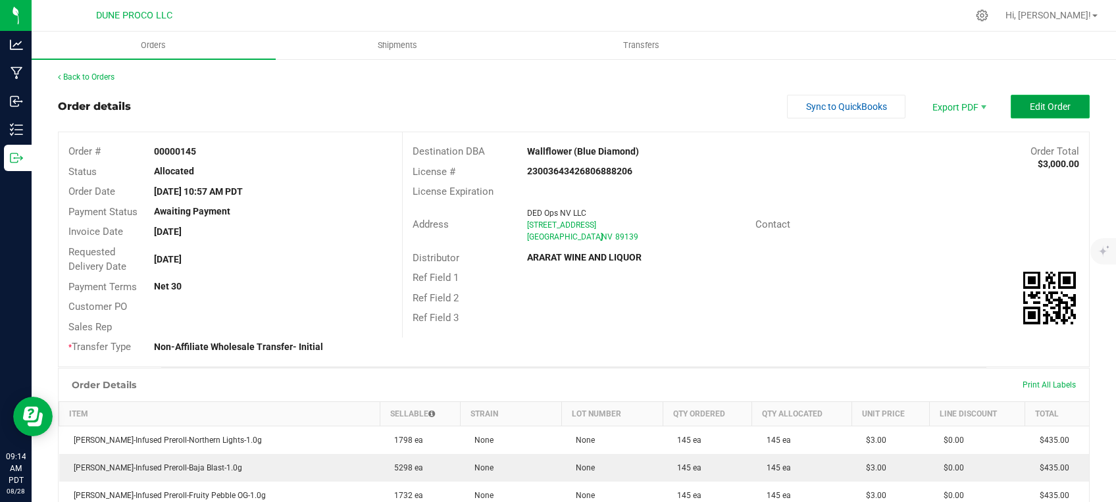
click at [1042, 107] on span "Edit Order" at bounding box center [1050, 106] width 41 height 11
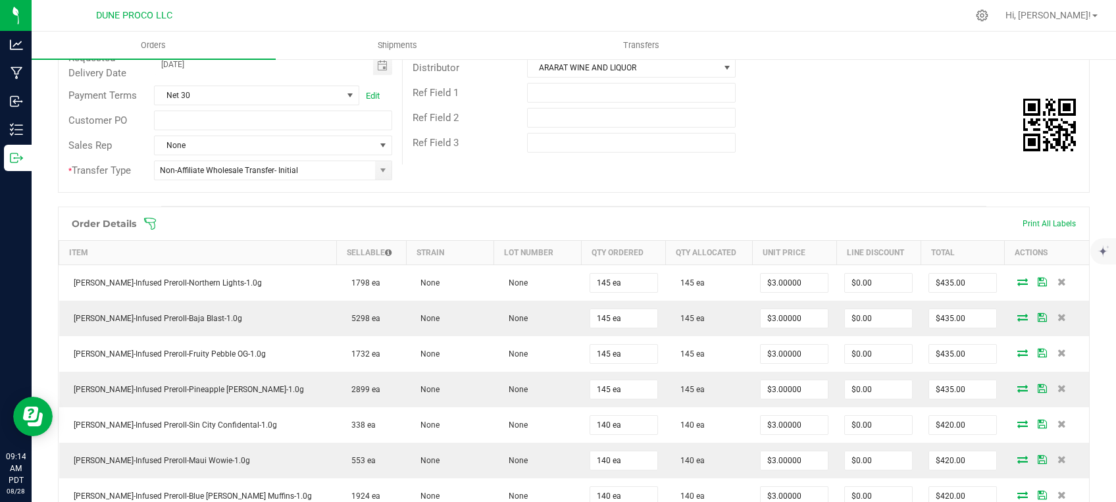
scroll to position [223, 0]
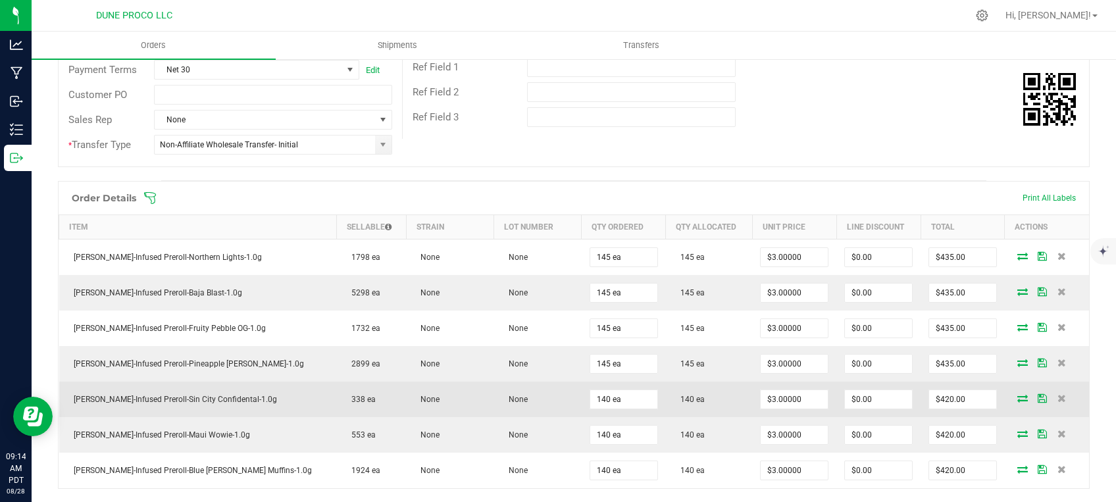
click at [1017, 395] on icon at bounding box center [1022, 398] width 11 height 8
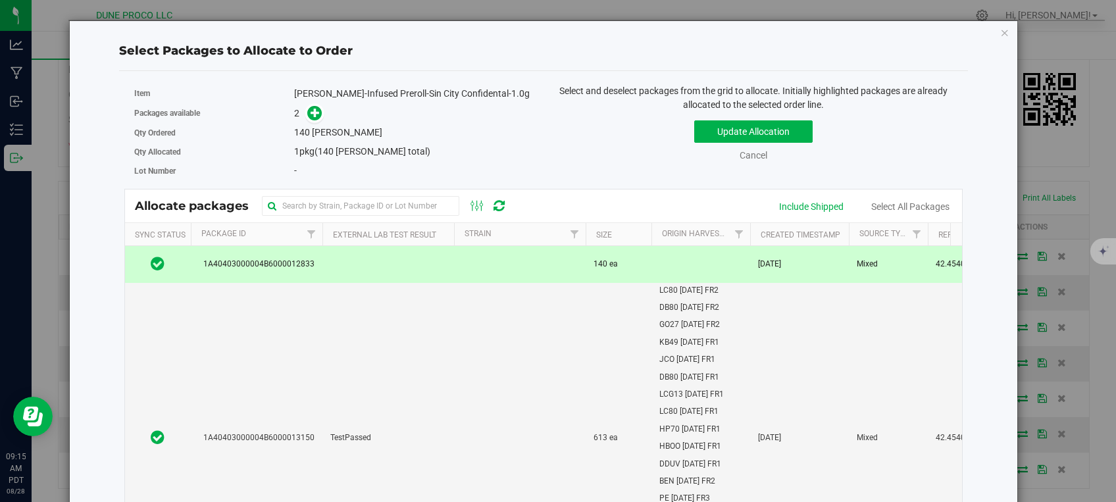
click at [580, 254] on td at bounding box center [520, 264] width 132 height 36
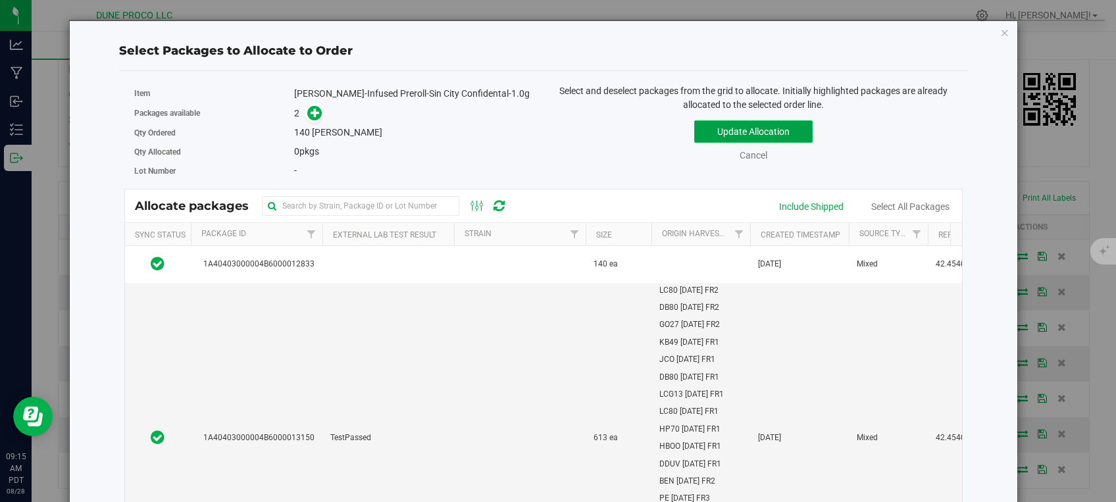
click at [705, 128] on button "Update Allocation" at bounding box center [753, 131] width 118 height 22
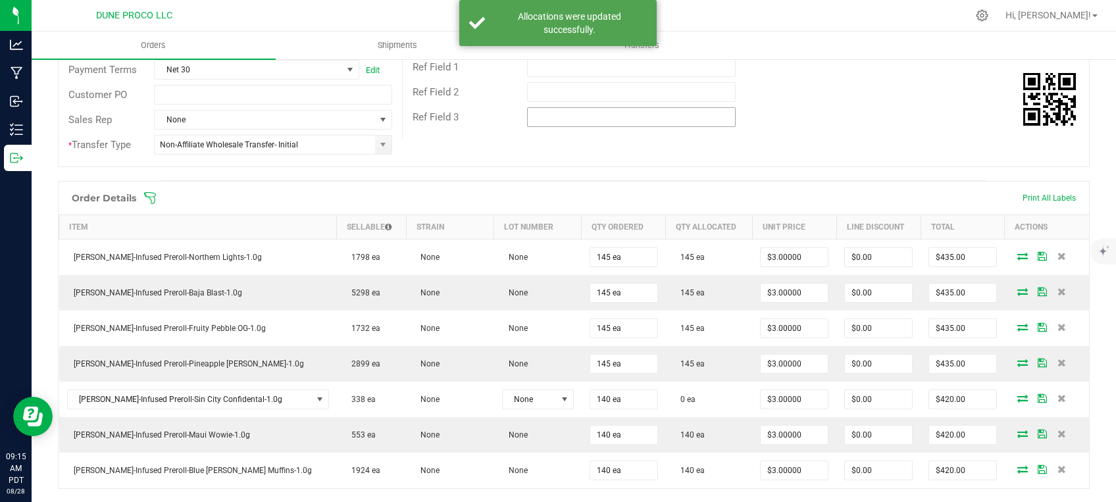
scroll to position [0, 0]
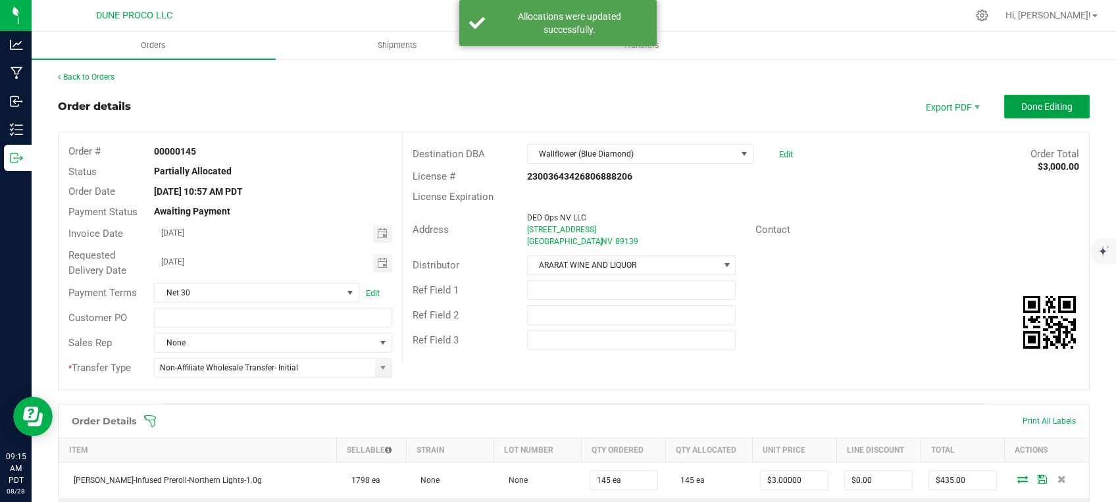
click at [1039, 96] on button "Done Editing" at bounding box center [1047, 107] width 86 height 24
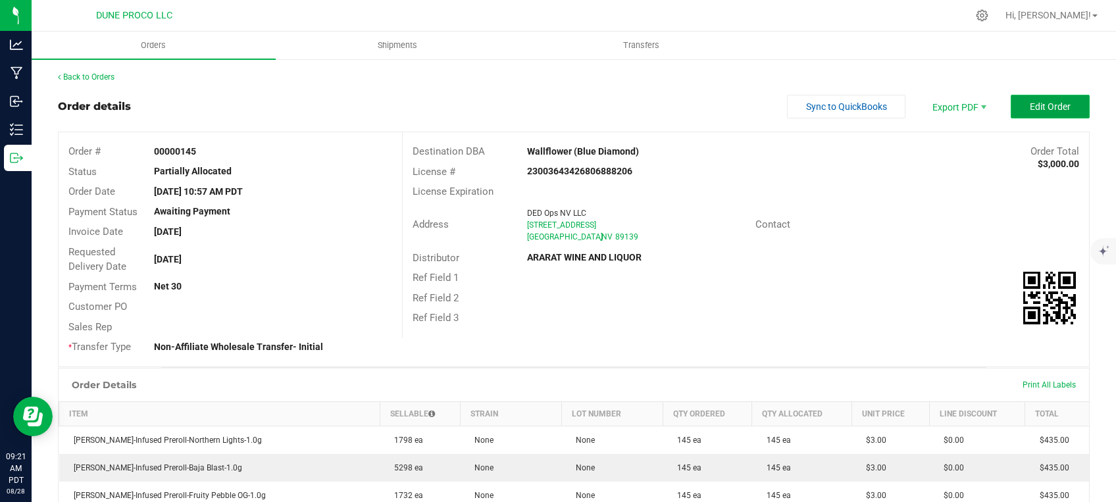
click at [1049, 114] on button "Edit Order" at bounding box center [1050, 107] width 79 height 24
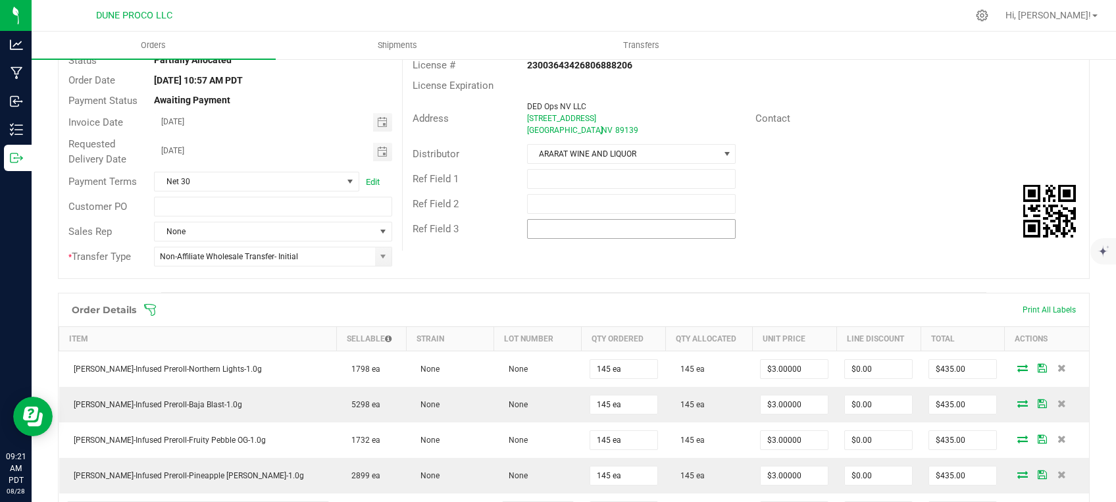
scroll to position [334, 0]
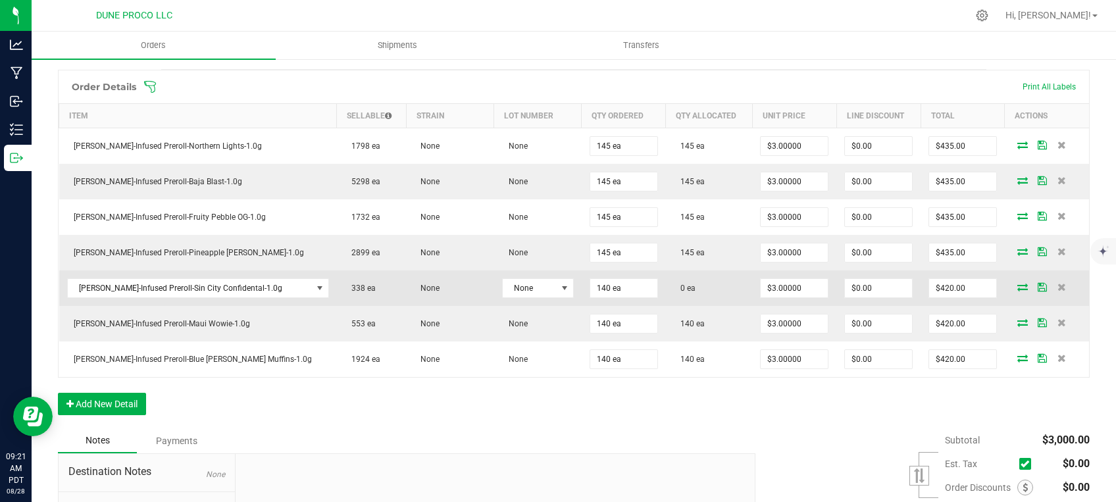
click at [1017, 283] on icon at bounding box center [1022, 287] width 11 height 8
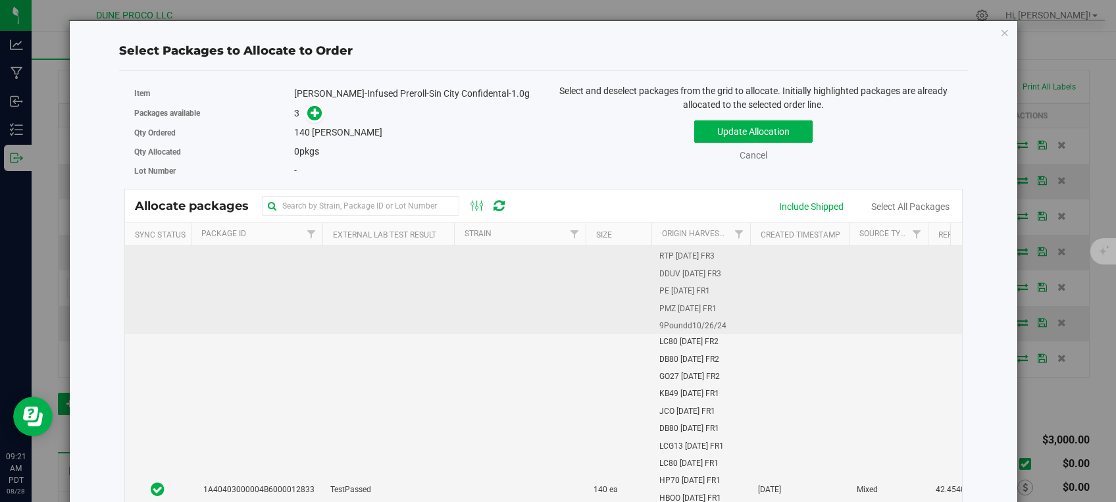
scroll to position [446, 0]
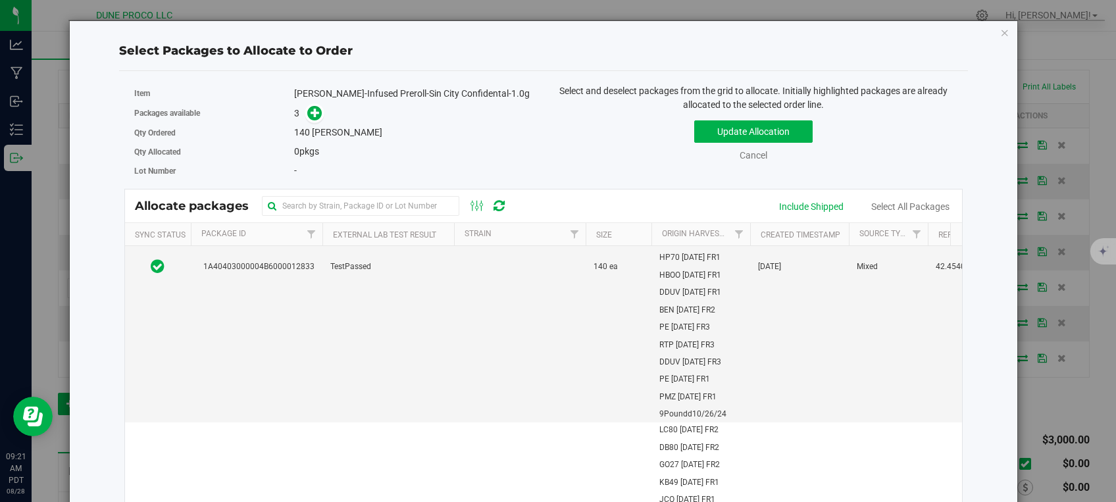
click at [401, 346] on td "TestPassed" at bounding box center [388, 266] width 132 height 311
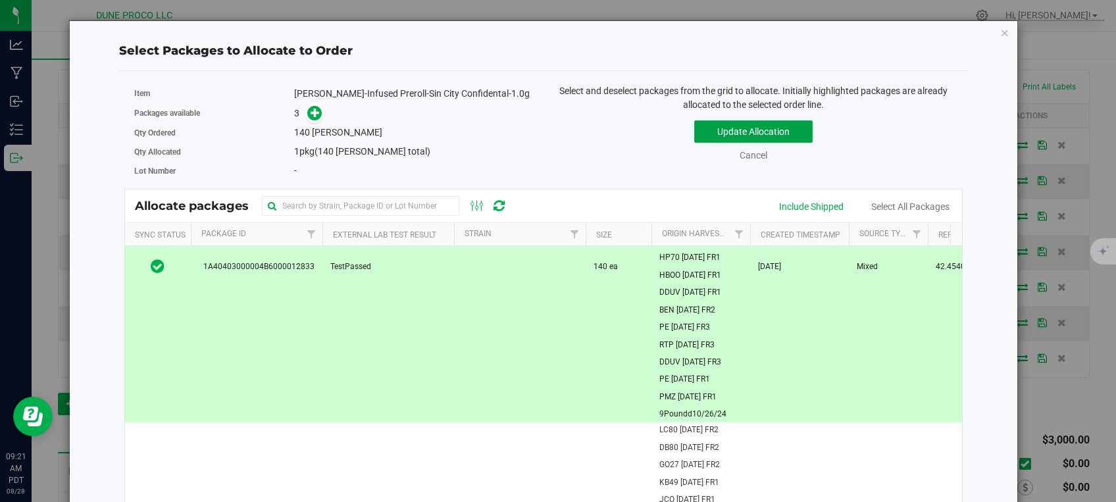
click at [748, 126] on button "Update Allocation" at bounding box center [753, 131] width 118 height 22
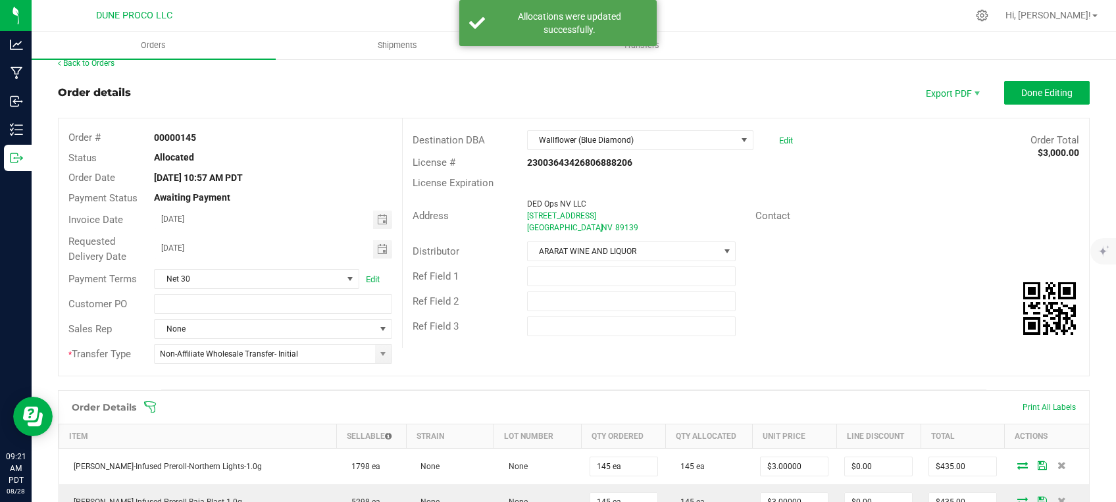
scroll to position [0, 0]
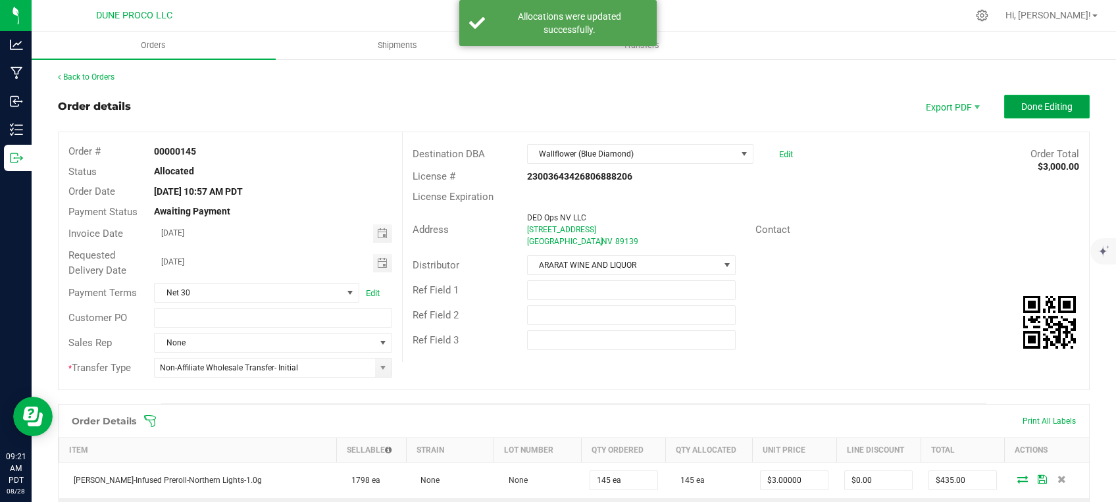
click at [1021, 107] on span "Done Editing" at bounding box center [1046, 106] width 51 height 11
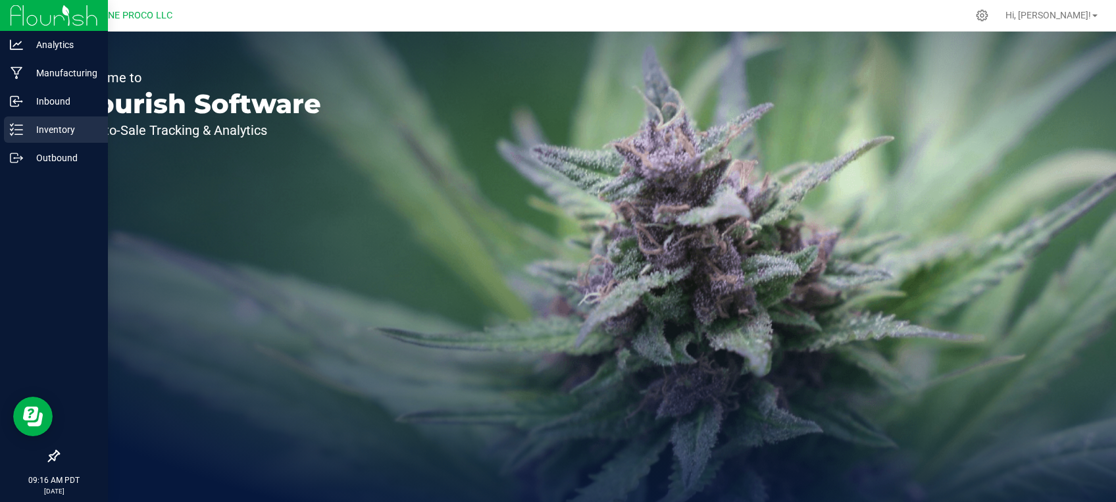
click at [42, 137] on p "Inventory" at bounding box center [62, 130] width 79 height 16
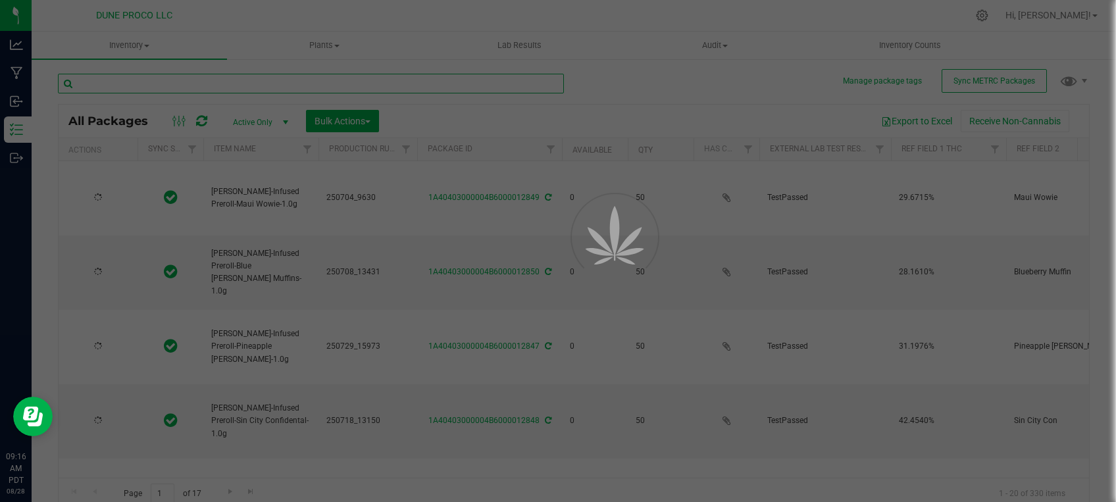
click at [195, 82] on input "text" at bounding box center [311, 84] width 506 height 20
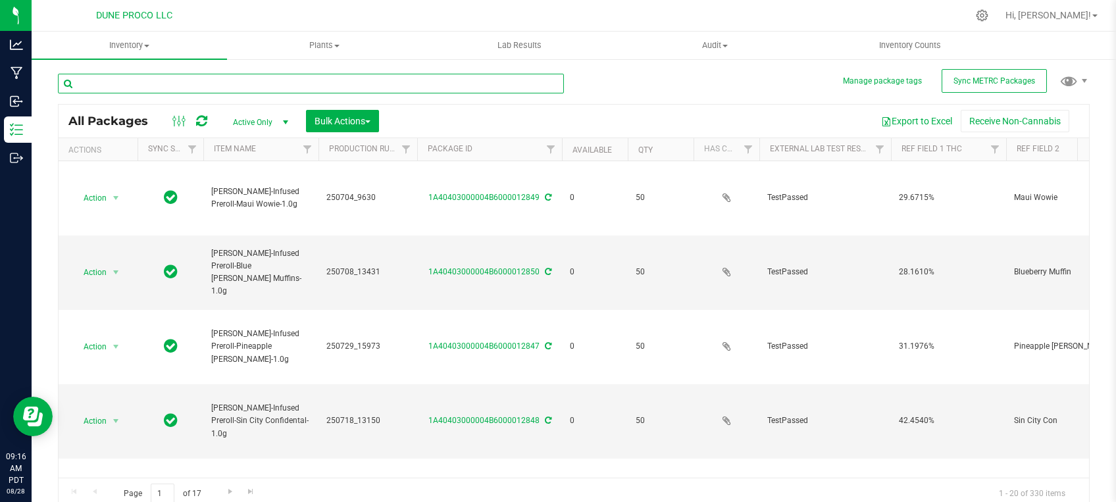
type input "[DATE]"
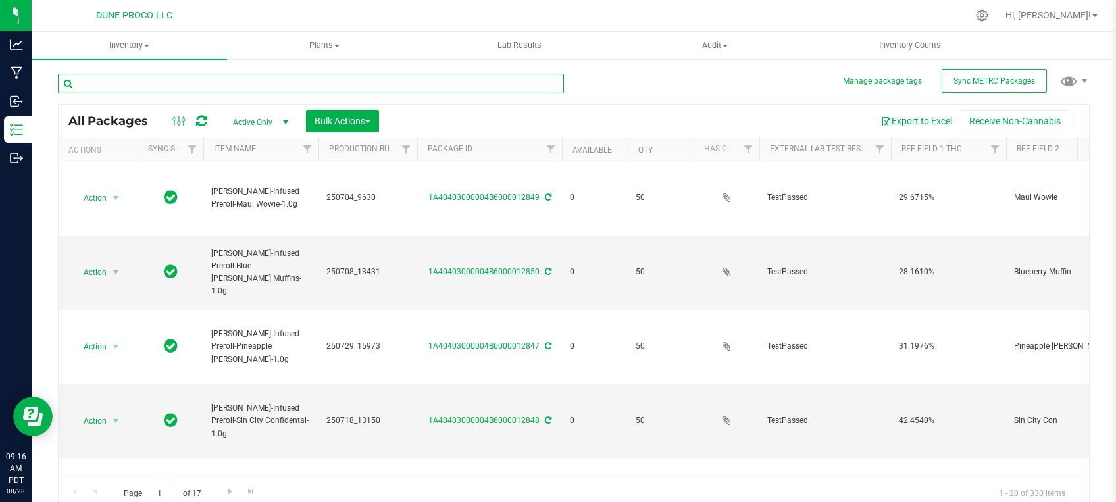
type input "[DATE]"
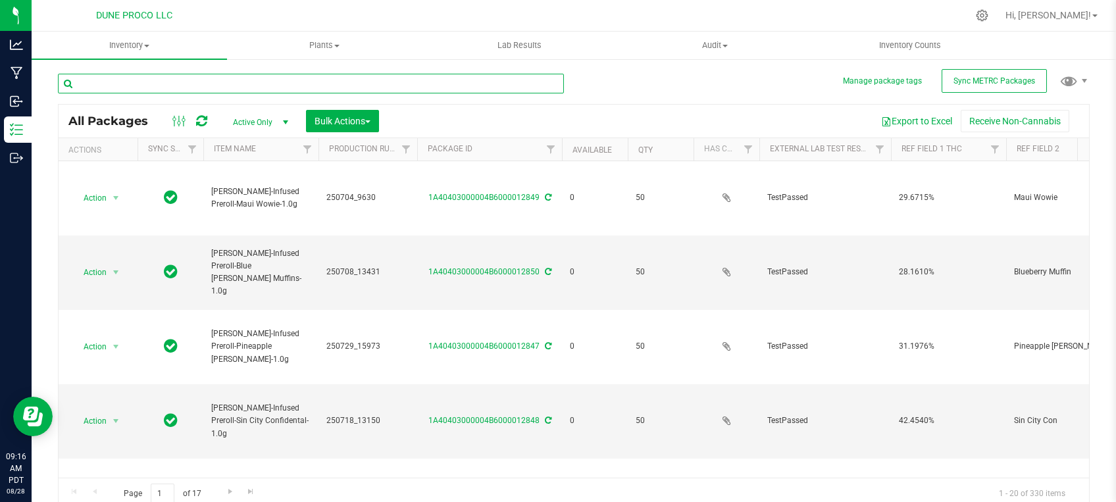
type input "[DATE]"
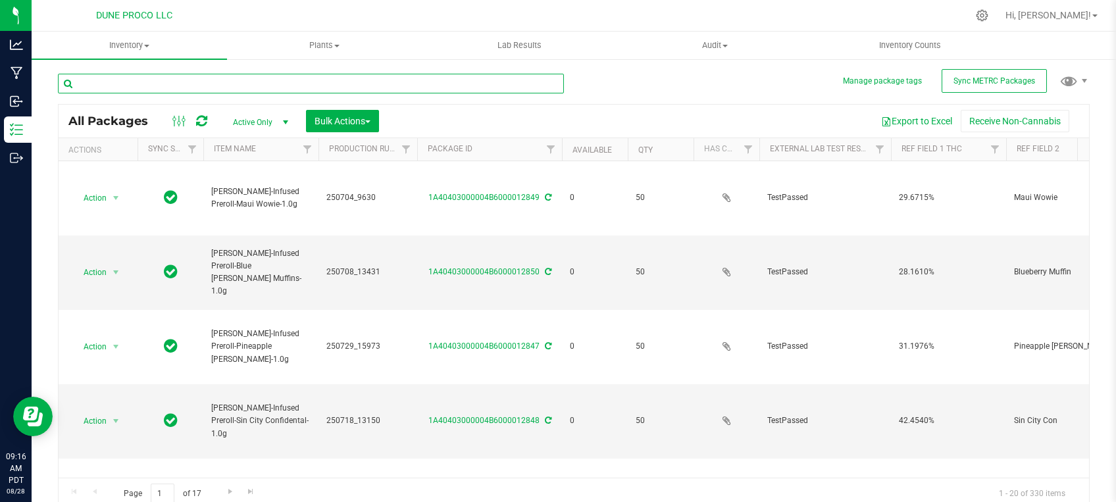
type input "[DATE]"
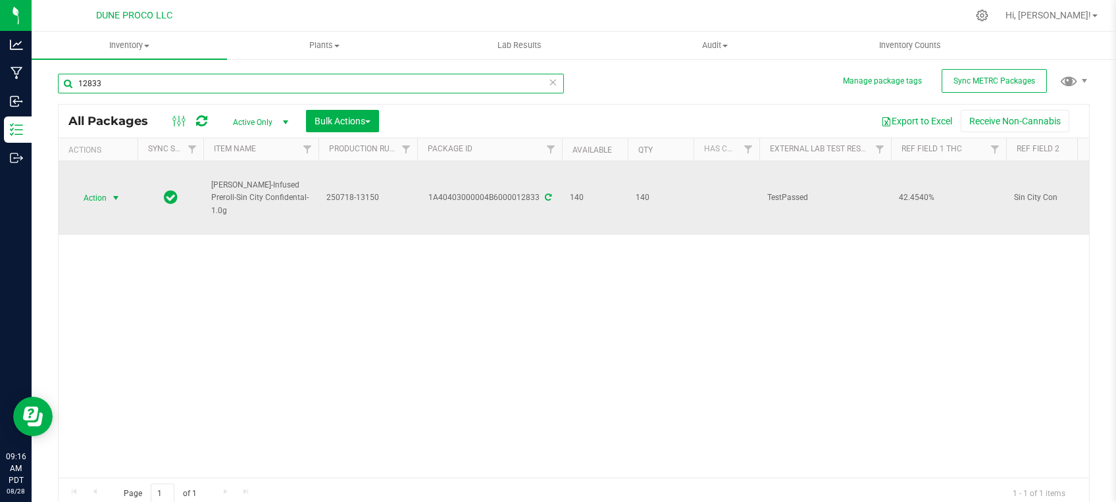
type input "12833"
click at [112, 193] on span "select" at bounding box center [116, 198] width 11 height 11
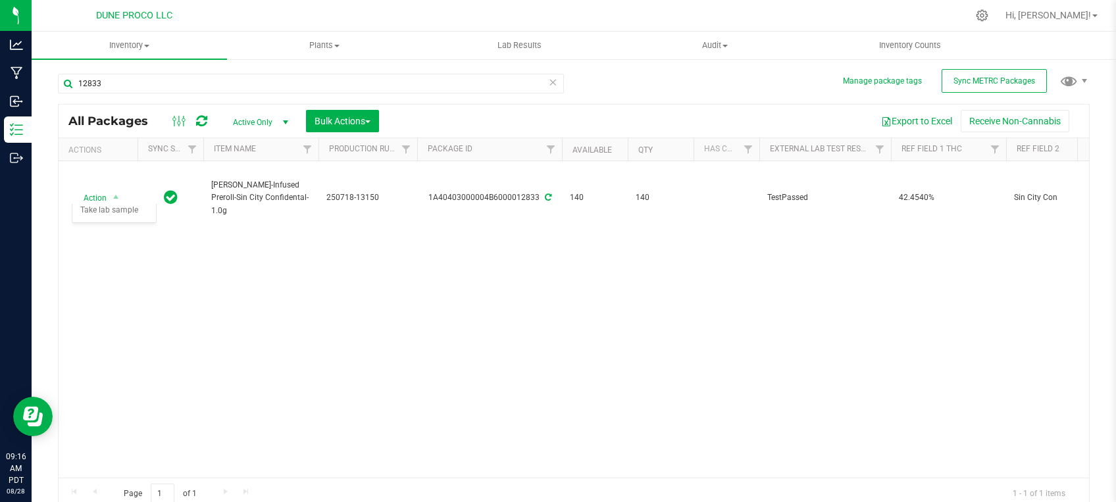
click at [433, 282] on div "Action Action Adjust qty Create package Edit attributes Global inventory Locate…" at bounding box center [574, 319] width 1031 height 317
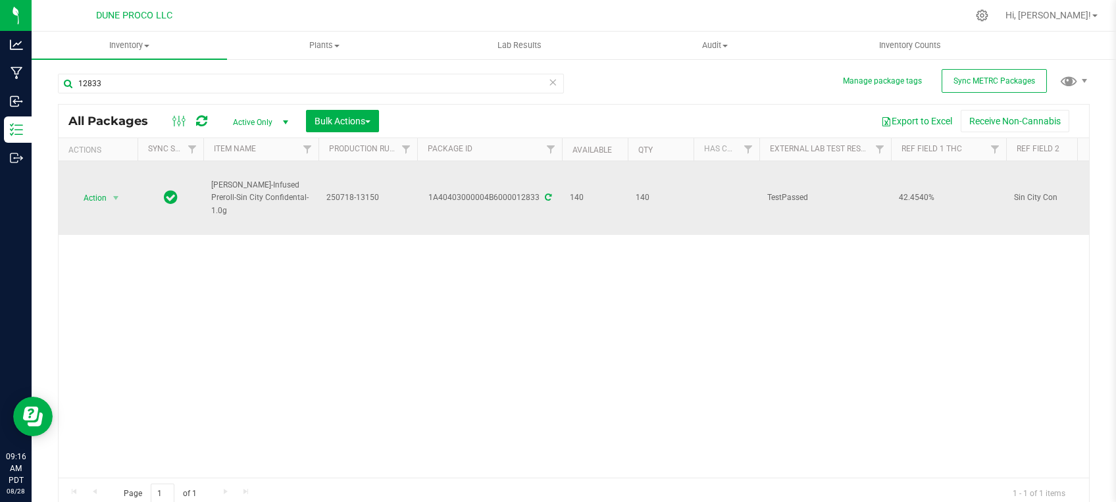
click at [548, 193] on icon at bounding box center [548, 197] width 7 height 8
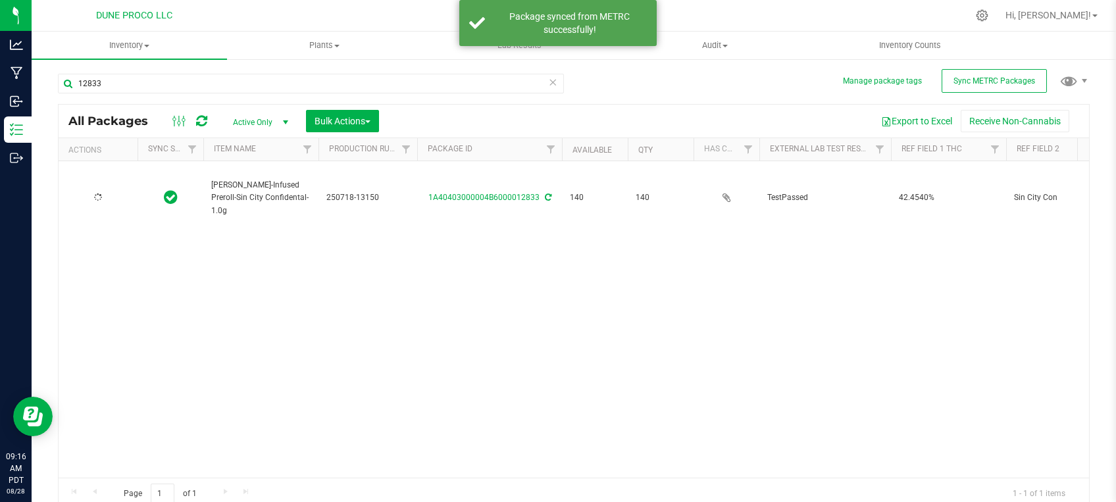
type input "[DATE]"
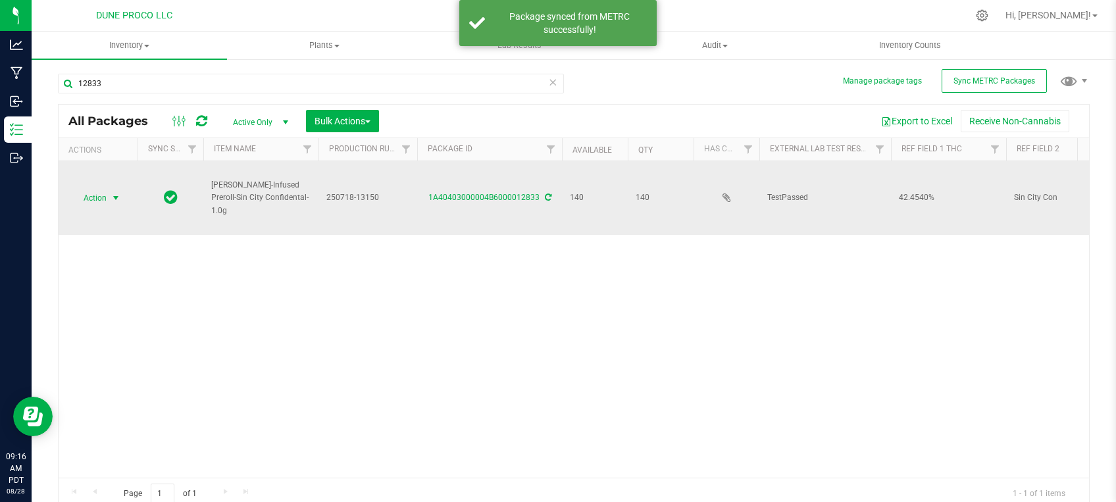
click at [115, 196] on span "select" at bounding box center [116, 198] width 11 height 11
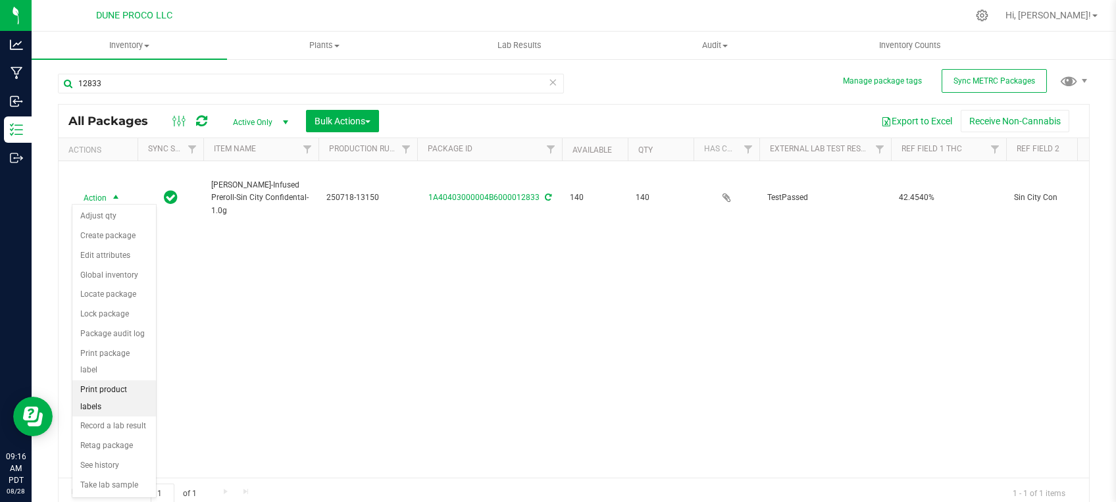
click at [121, 380] on li "Print product labels" at bounding box center [114, 398] width 84 height 36
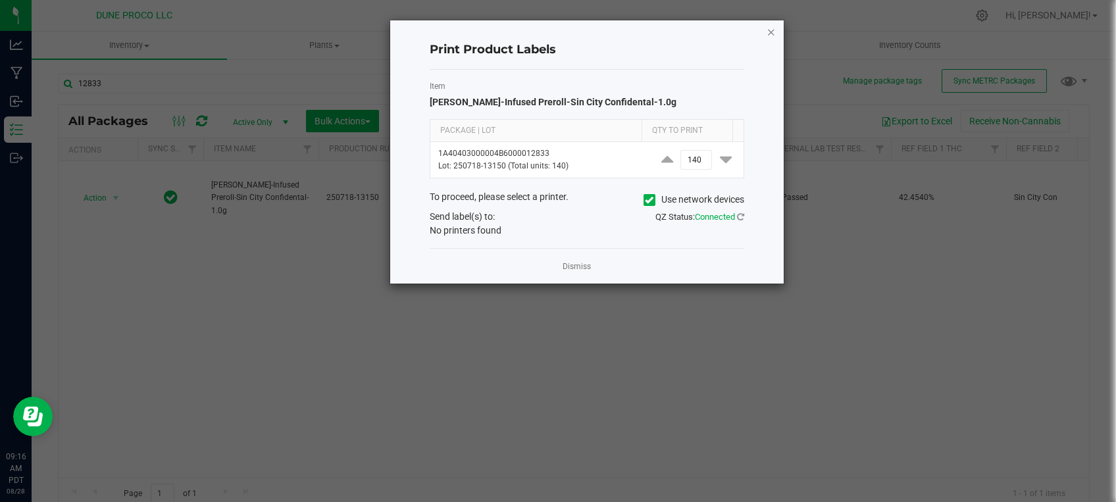
click at [770, 28] on icon "button" at bounding box center [771, 32] width 9 height 16
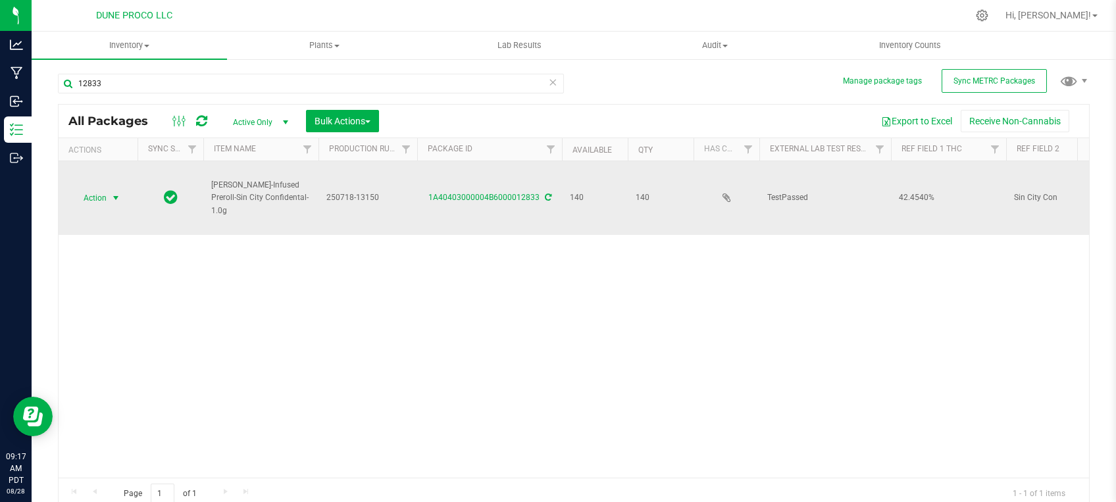
click at [111, 196] on span "select" at bounding box center [116, 198] width 11 height 11
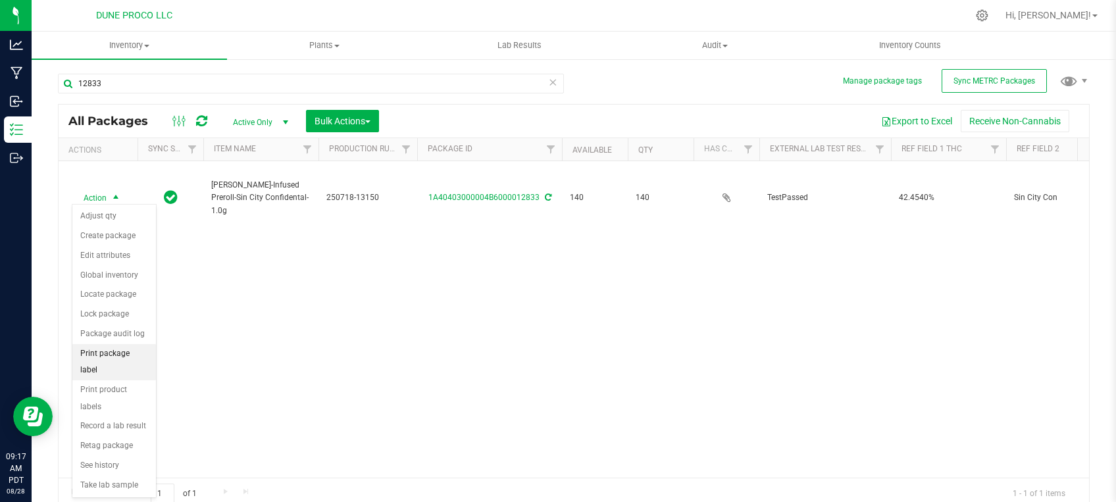
click at [98, 350] on li "Print package label" at bounding box center [114, 362] width 84 height 36
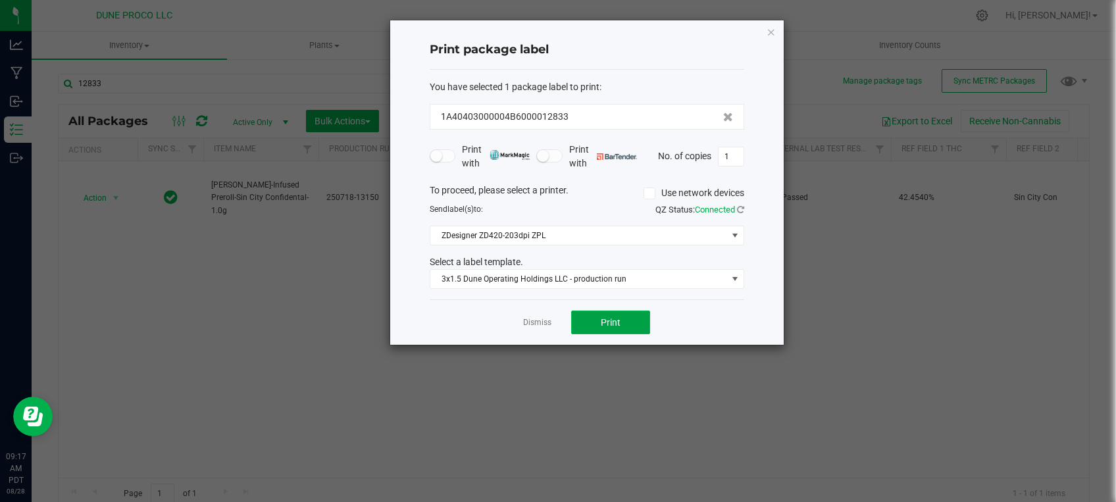
click at [617, 311] on button "Print" at bounding box center [610, 323] width 79 height 24
click at [765, 36] on div "Print package label You have selected 1 package label to print : 1A40403000004B…" at bounding box center [587, 182] width 394 height 324
click at [774, 32] on icon "button" at bounding box center [771, 32] width 9 height 16
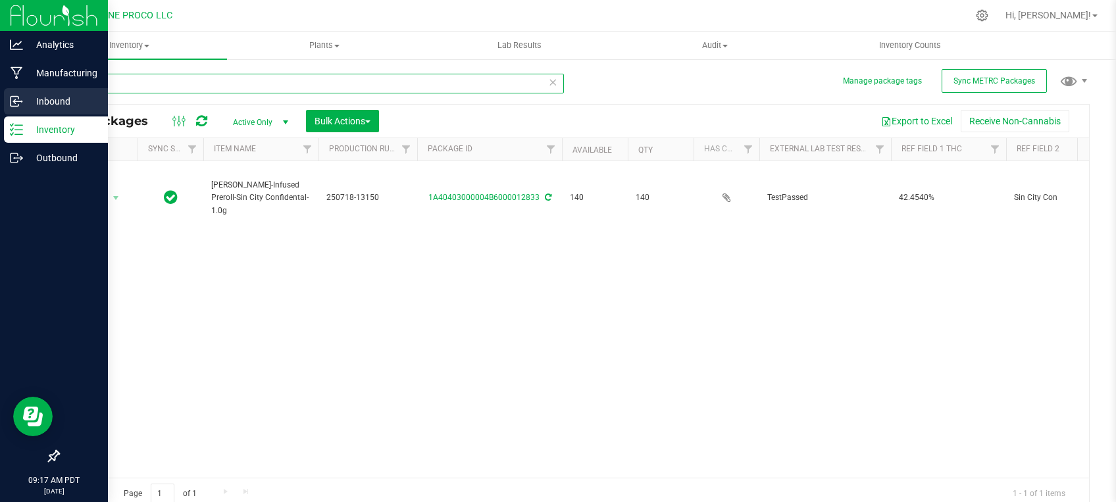
drag, startPoint x: 141, startPoint y: 86, endPoint x: 0, endPoint y: 102, distance: 142.4
click at [58, 93] on input "12833" at bounding box center [311, 84] width 506 height 20
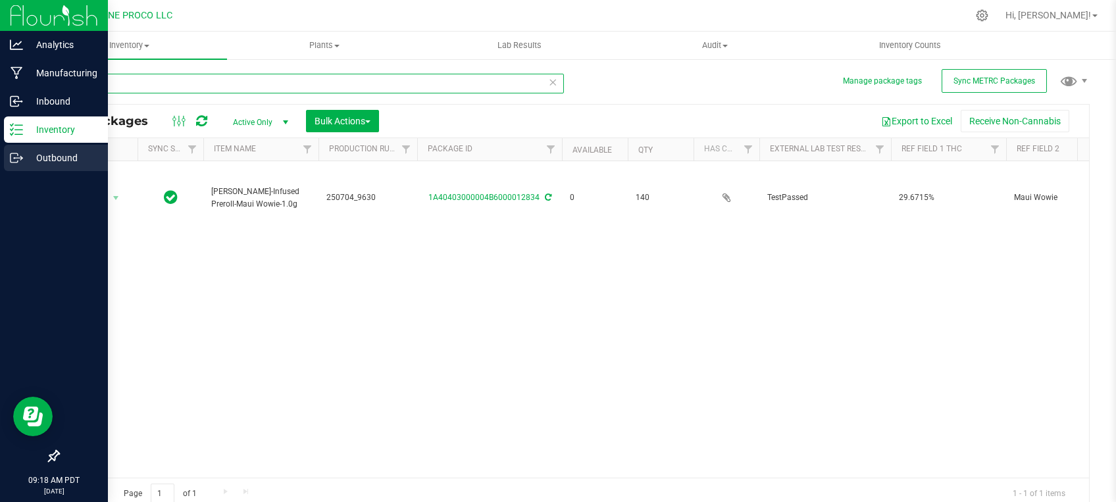
type input "12834"
click at [41, 167] on div "Outbound" at bounding box center [56, 158] width 104 height 26
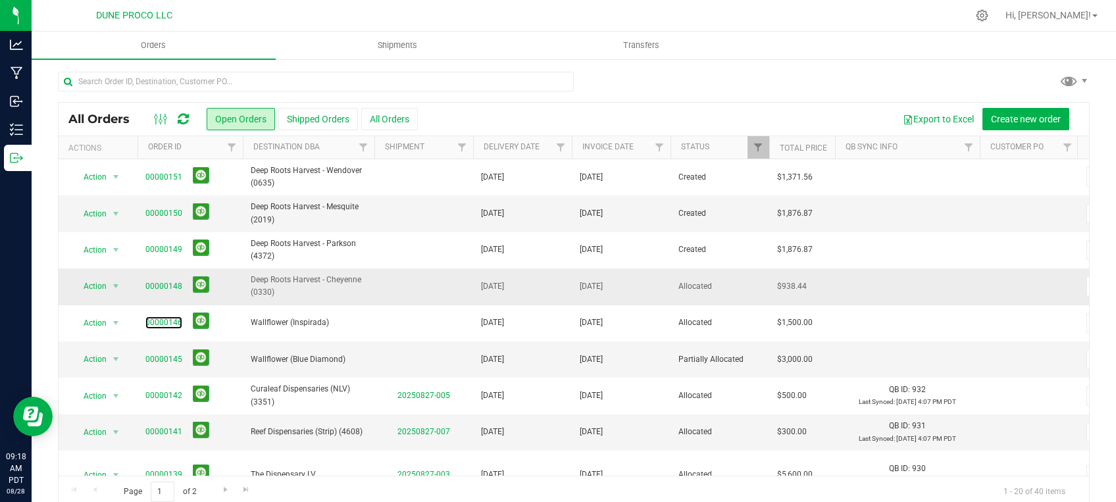
click at [159, 322] on link "00000146" at bounding box center [163, 323] width 37 height 13
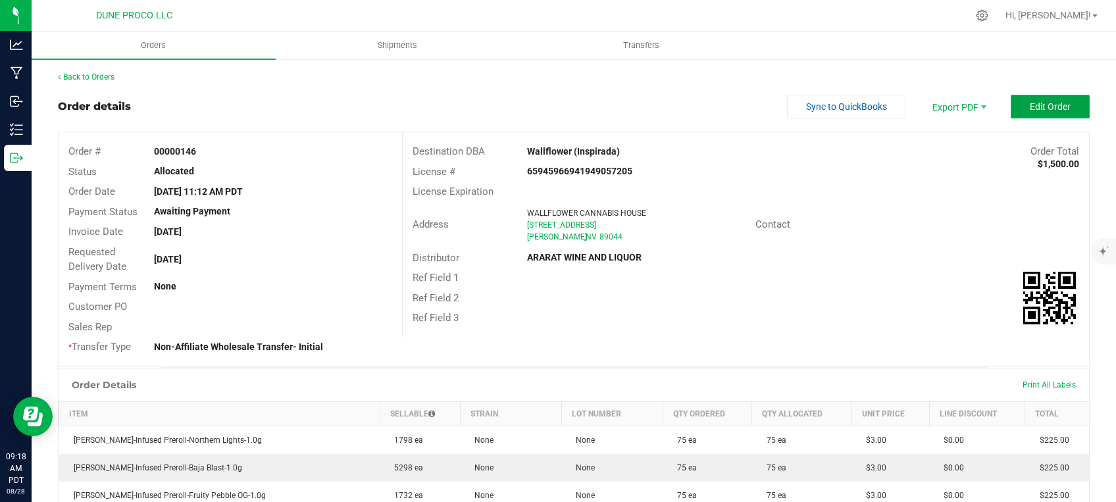
click at [1047, 115] on button "Edit Order" at bounding box center [1050, 107] width 79 height 24
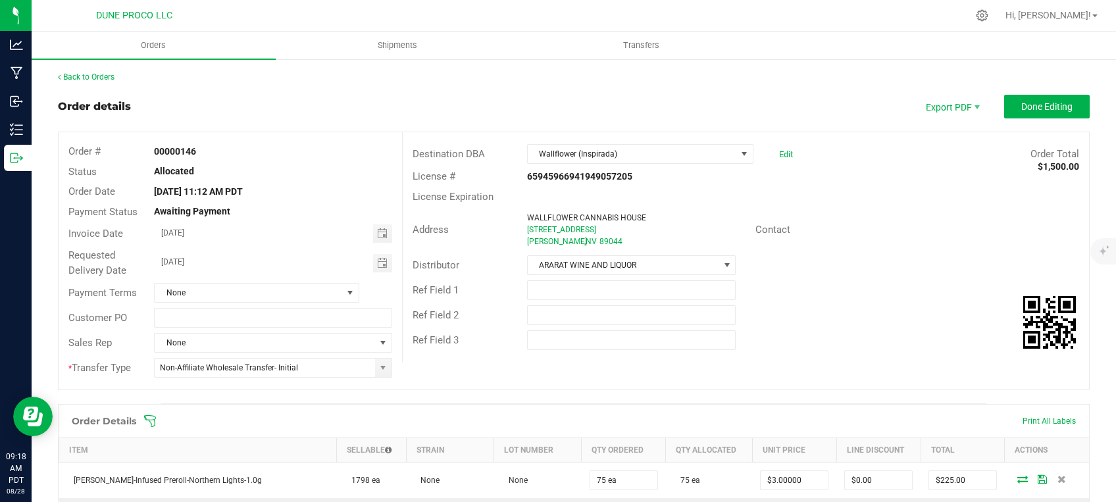
scroll to position [279, 0]
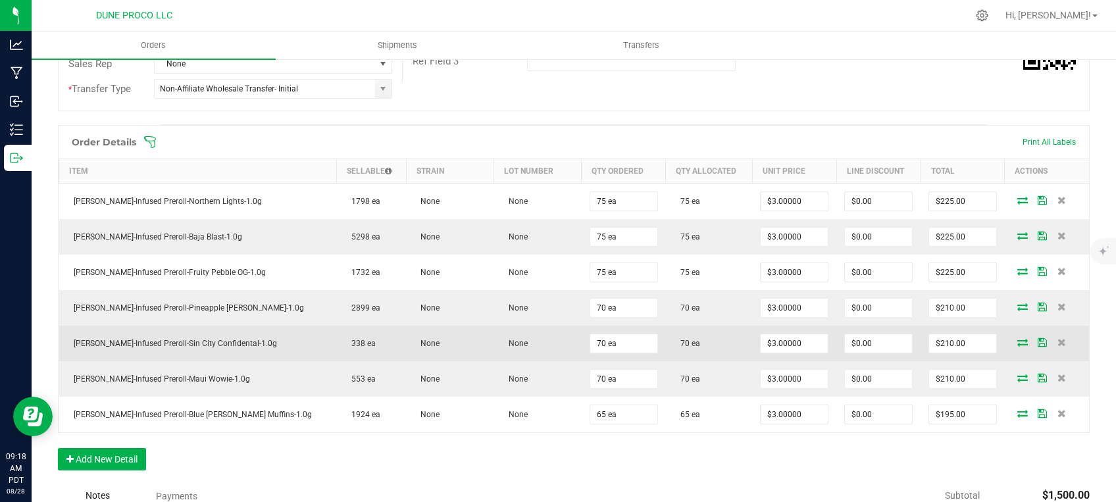
click at [1017, 342] on icon at bounding box center [1022, 342] width 11 height 8
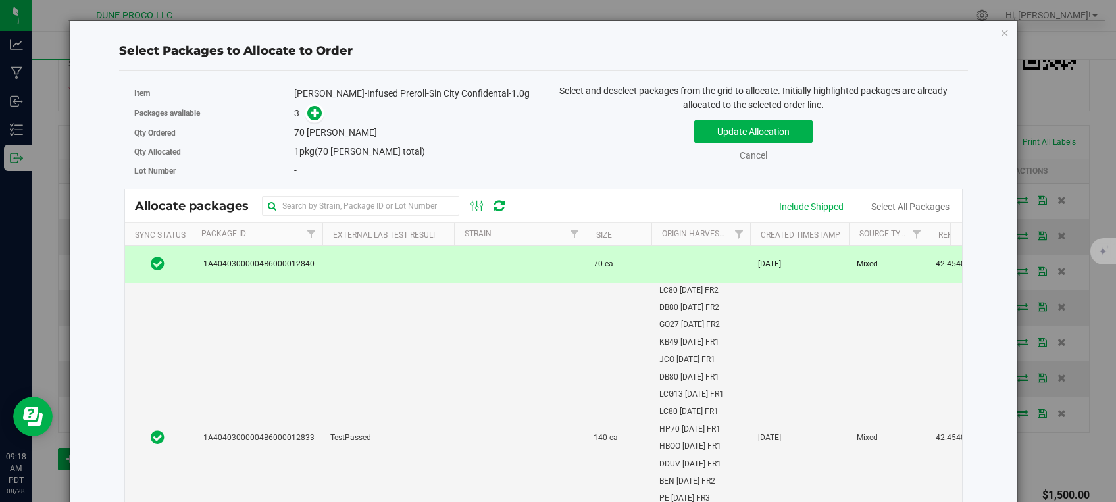
click at [482, 263] on td at bounding box center [520, 264] width 132 height 36
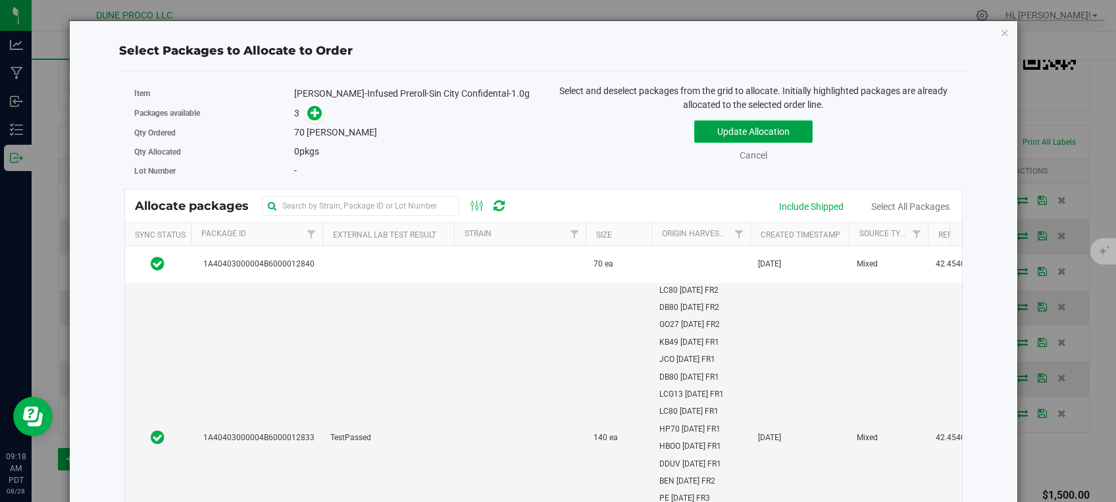
click at [711, 121] on button "Update Allocation" at bounding box center [753, 131] width 118 height 22
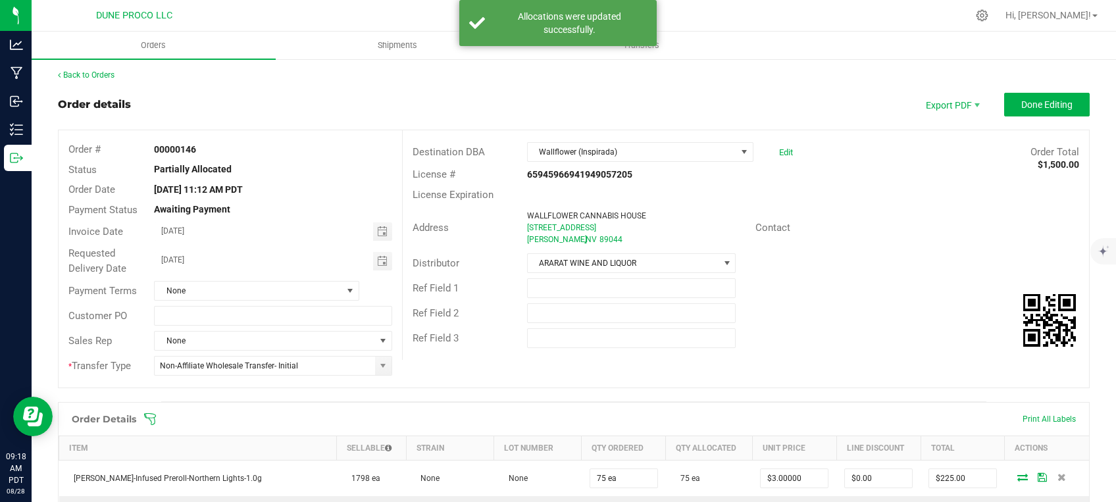
scroll to position [0, 0]
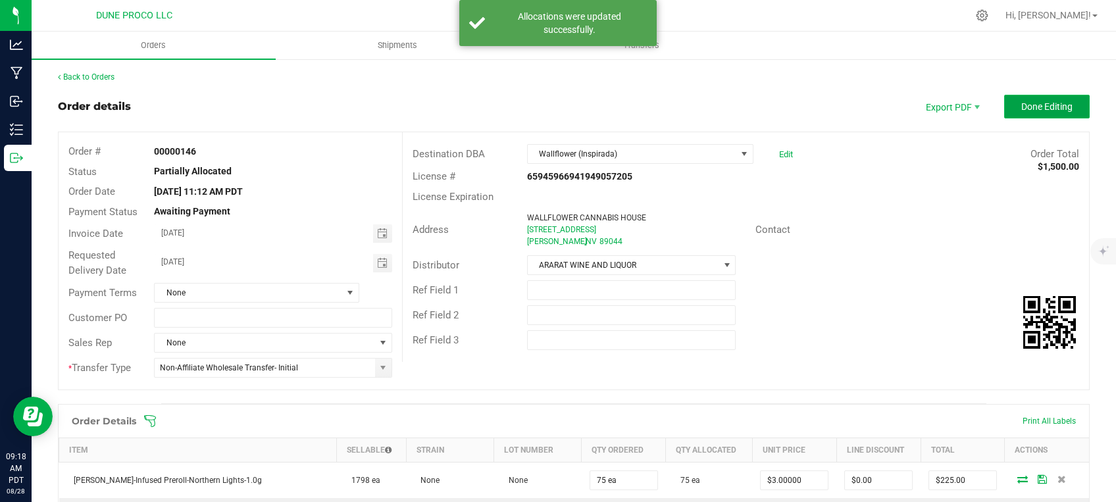
click at [1036, 109] on span "Done Editing" at bounding box center [1046, 106] width 51 height 11
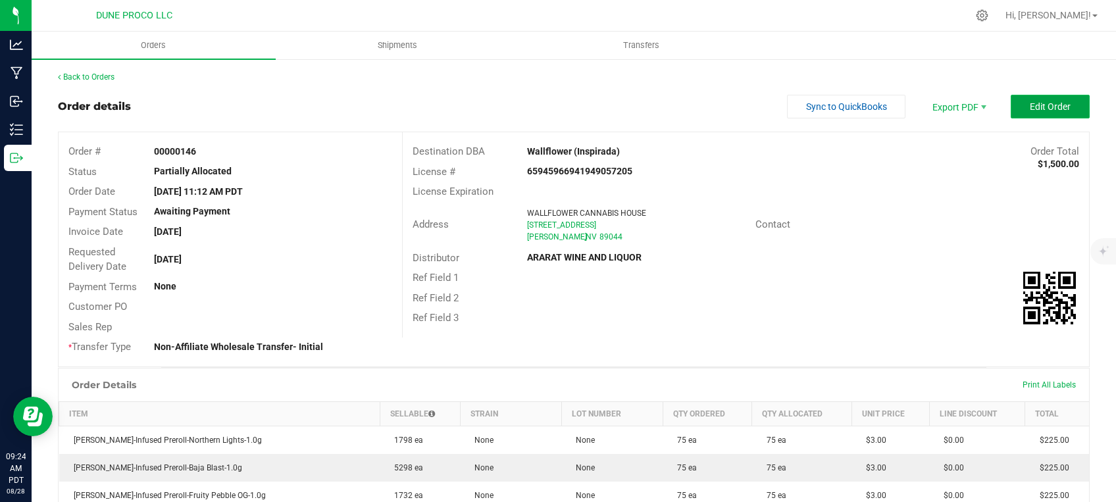
click at [1059, 102] on button "Edit Order" at bounding box center [1050, 107] width 79 height 24
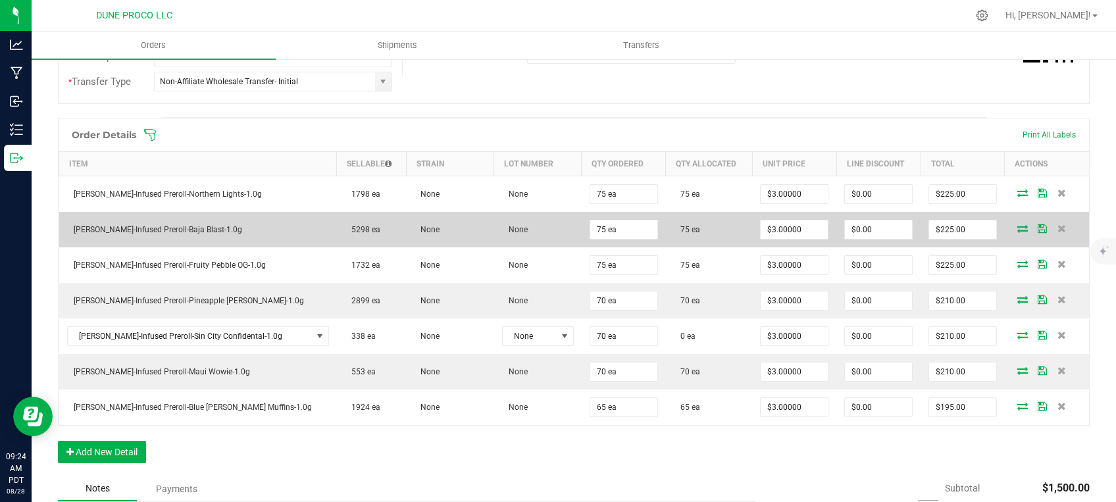
scroll to position [334, 0]
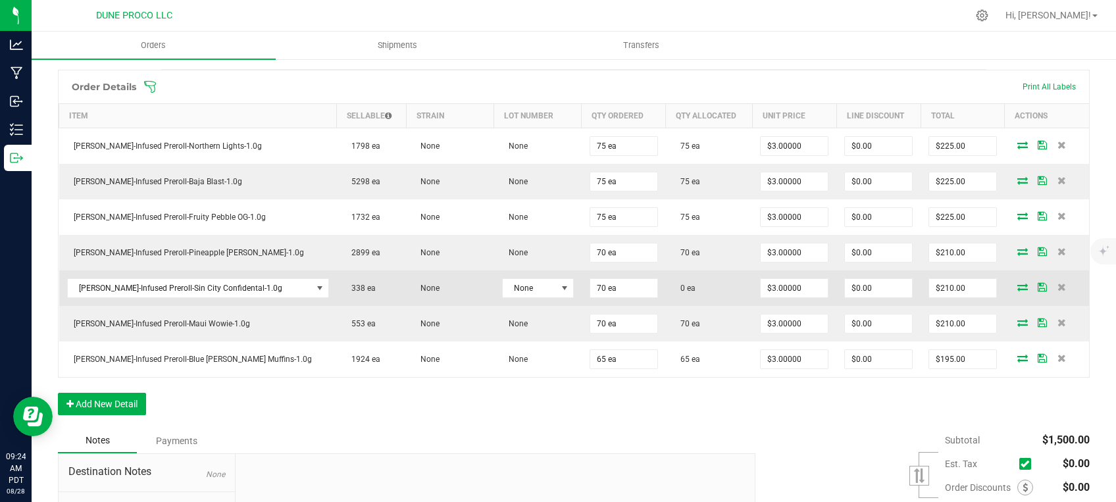
click at [1017, 286] on icon at bounding box center [1022, 287] width 11 height 8
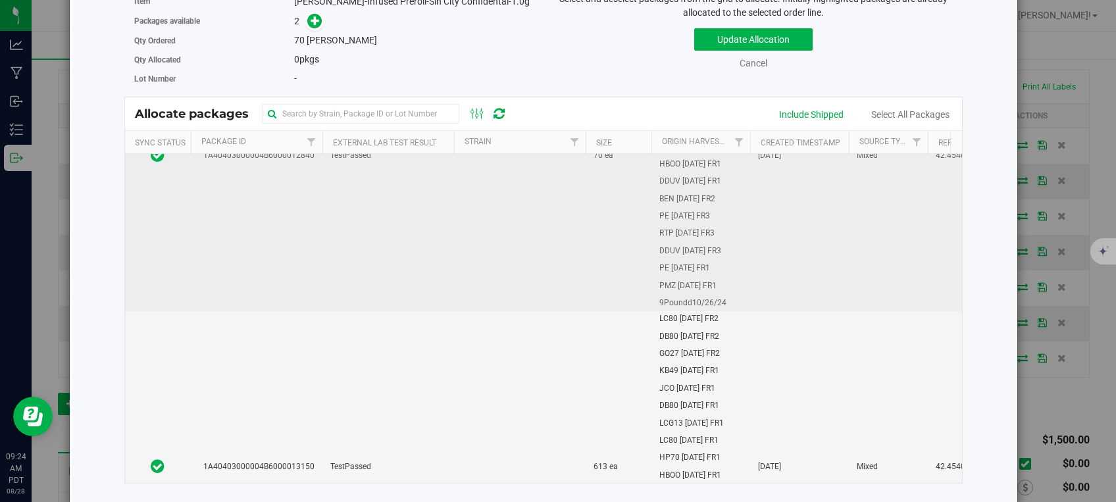
scroll to position [55, 0]
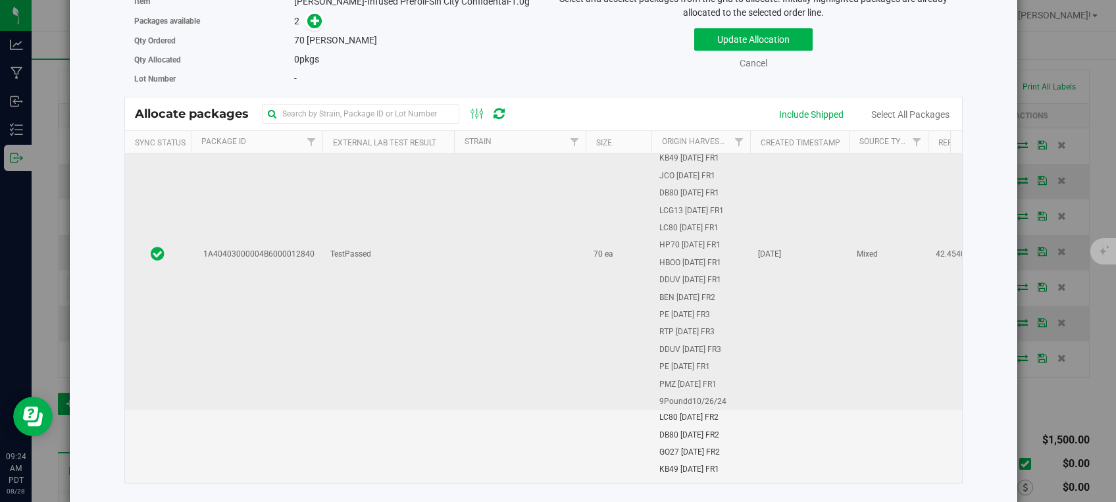
click at [490, 251] on td at bounding box center [520, 254] width 132 height 311
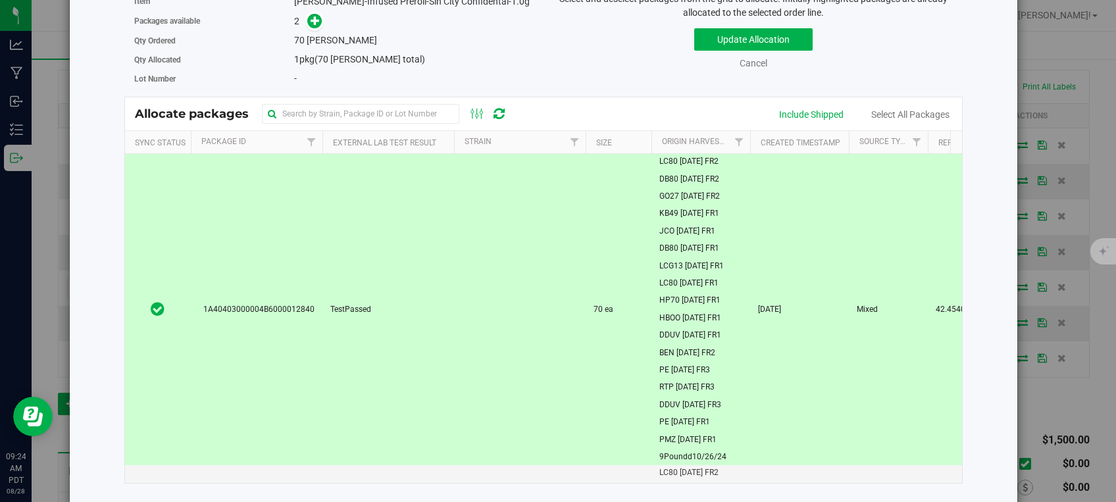
scroll to position [0, 0]
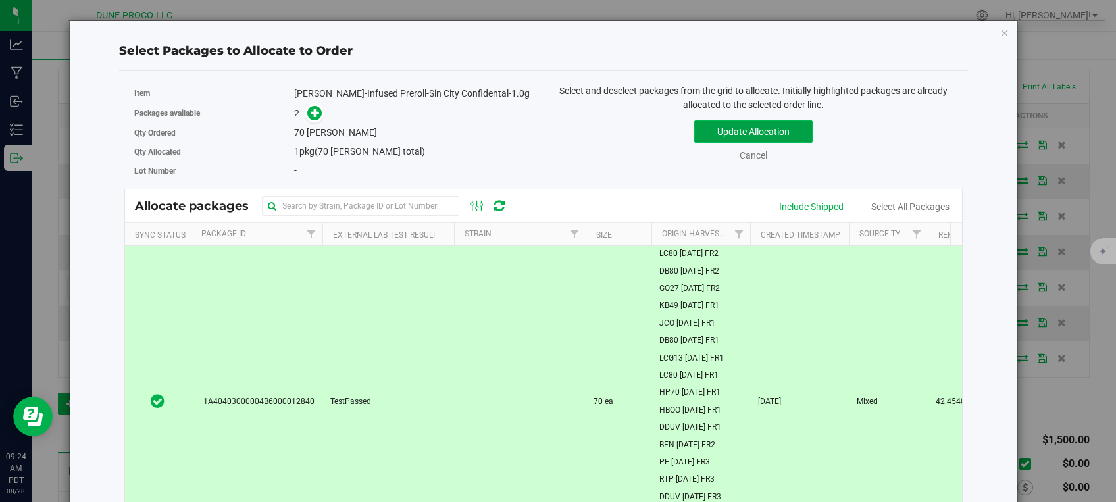
click at [720, 128] on button "Update Allocation" at bounding box center [753, 131] width 118 height 22
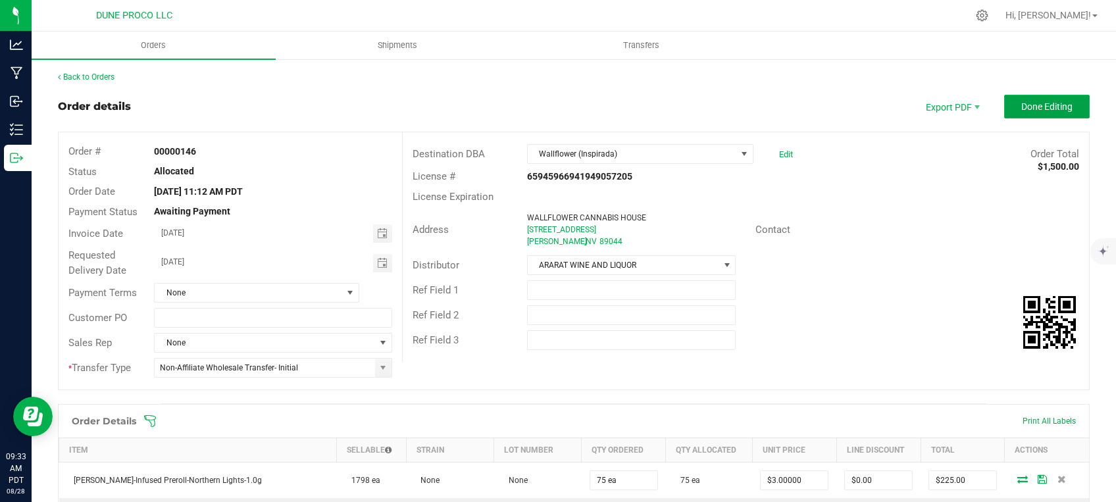
click at [1029, 109] on span "Done Editing" at bounding box center [1046, 106] width 51 height 11
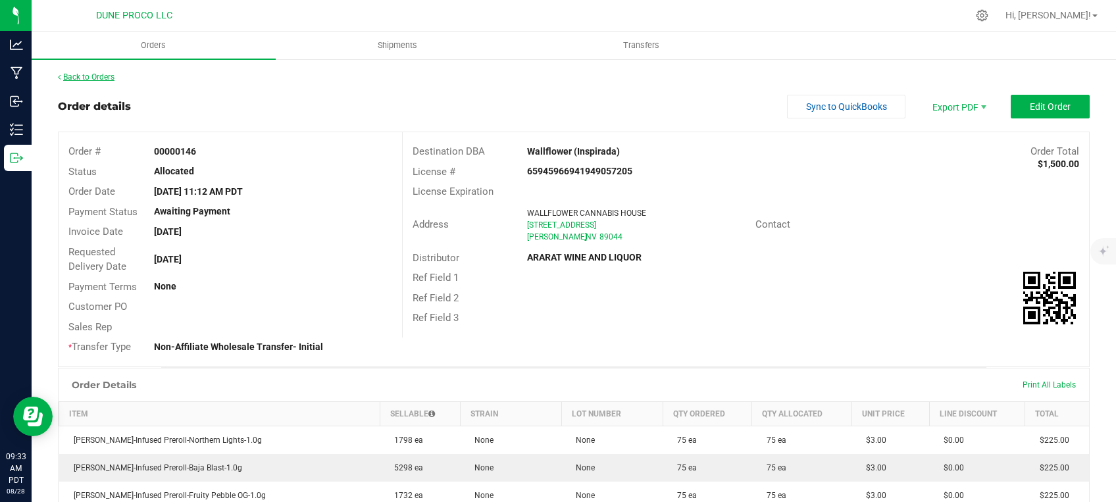
click at [93, 79] on link "Back to Orders" at bounding box center [86, 76] width 57 height 9
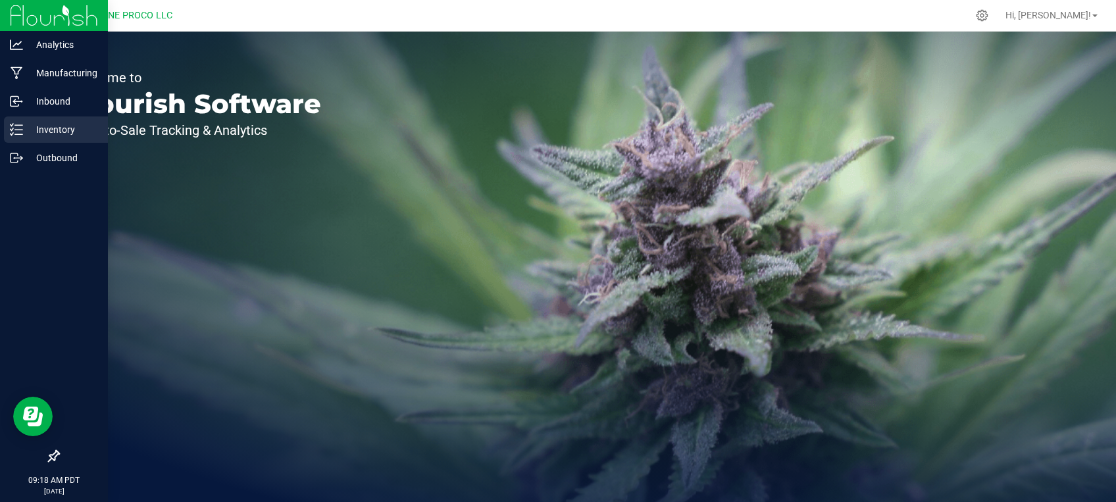
click at [51, 130] on p "Inventory" at bounding box center [62, 130] width 79 height 16
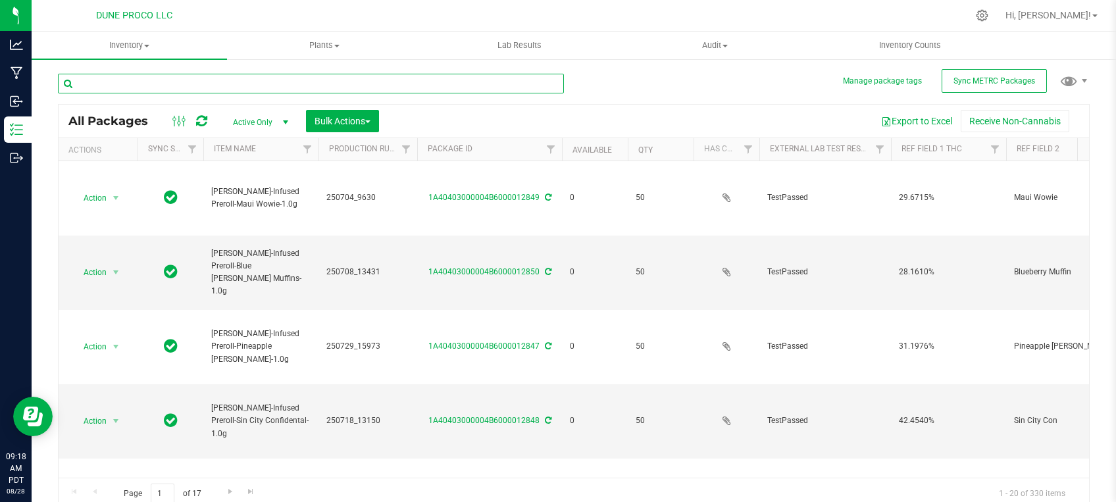
click at [251, 76] on input "text" at bounding box center [311, 84] width 506 height 20
type input "[DATE]"
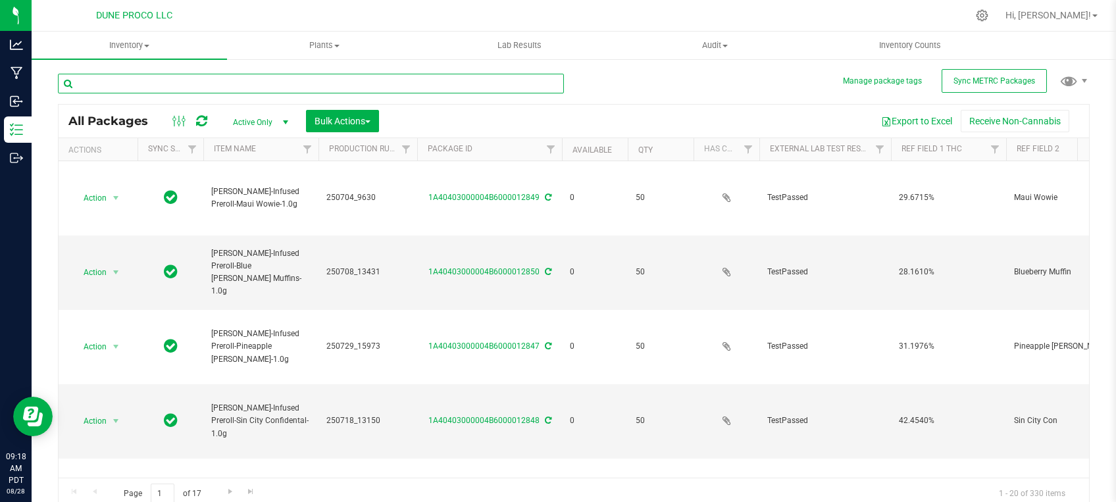
type input "[DATE]"
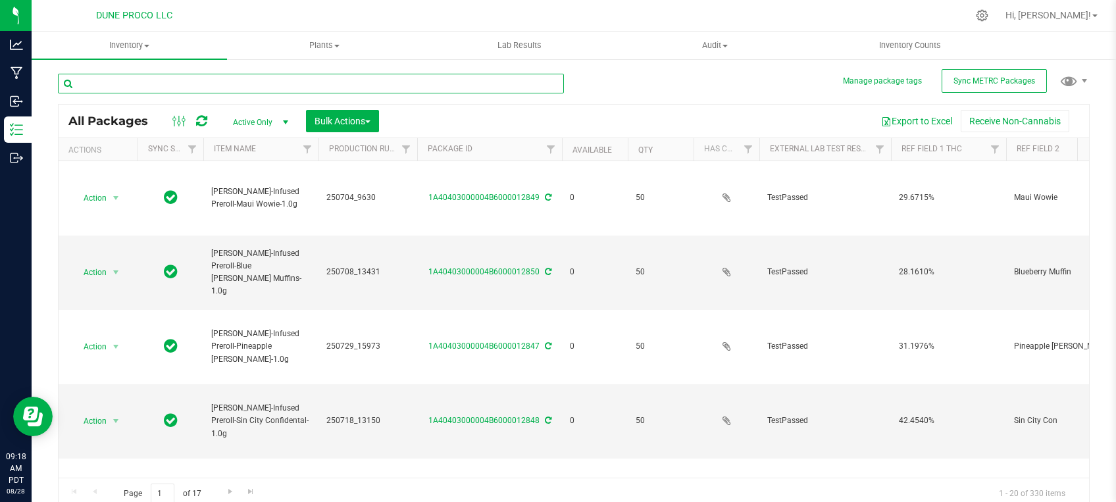
type input "[DATE]"
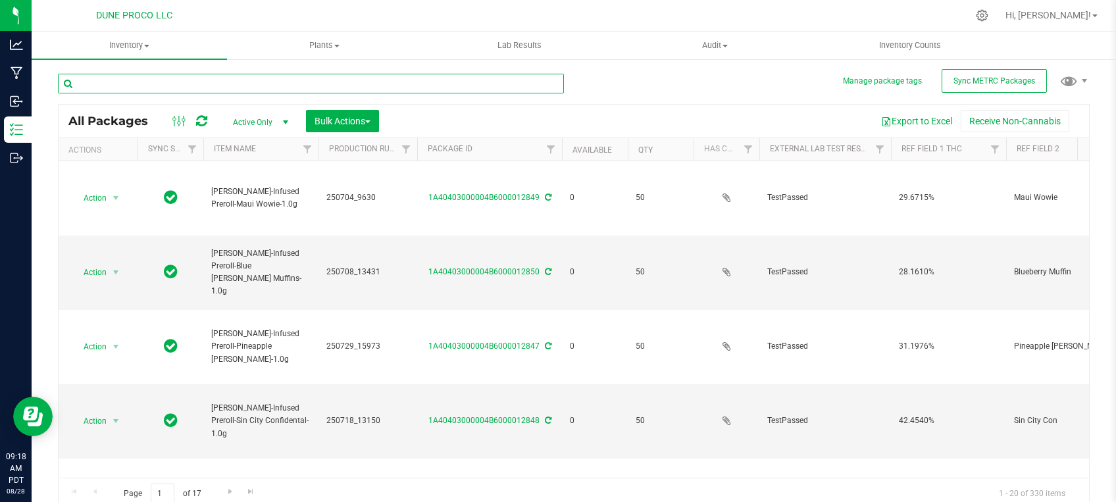
type input "[DATE]"
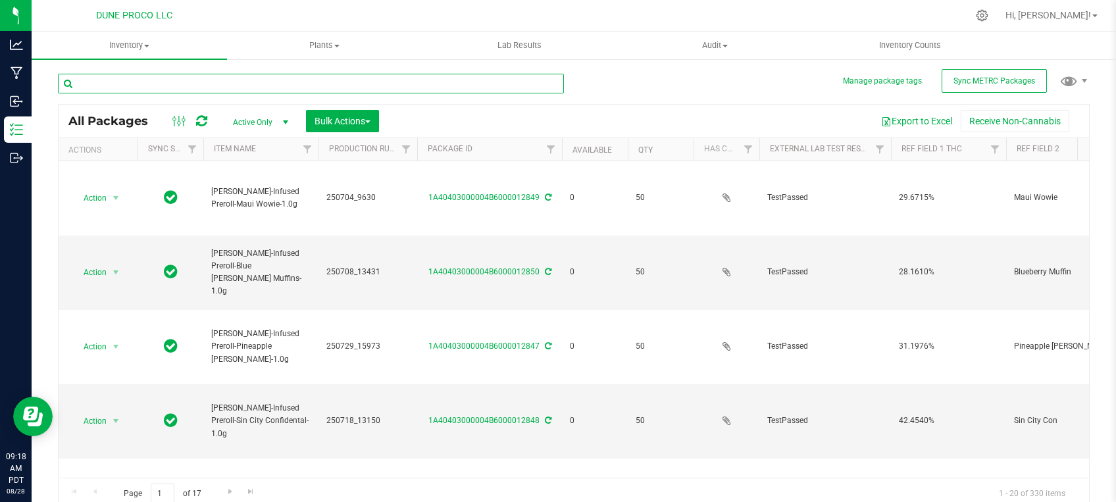
type input "[DATE]"
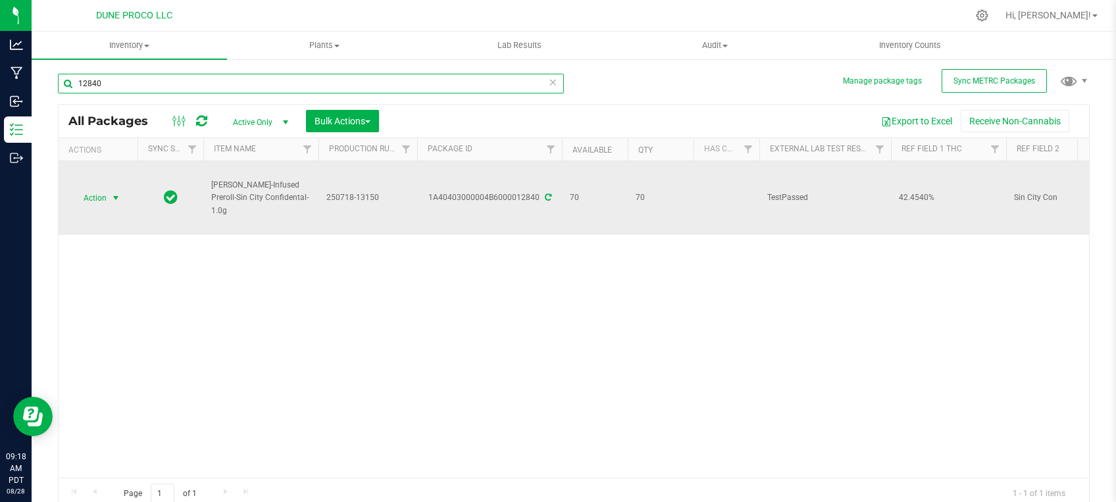
type input "12840"
click at [102, 196] on span "Action" at bounding box center [90, 198] width 36 height 18
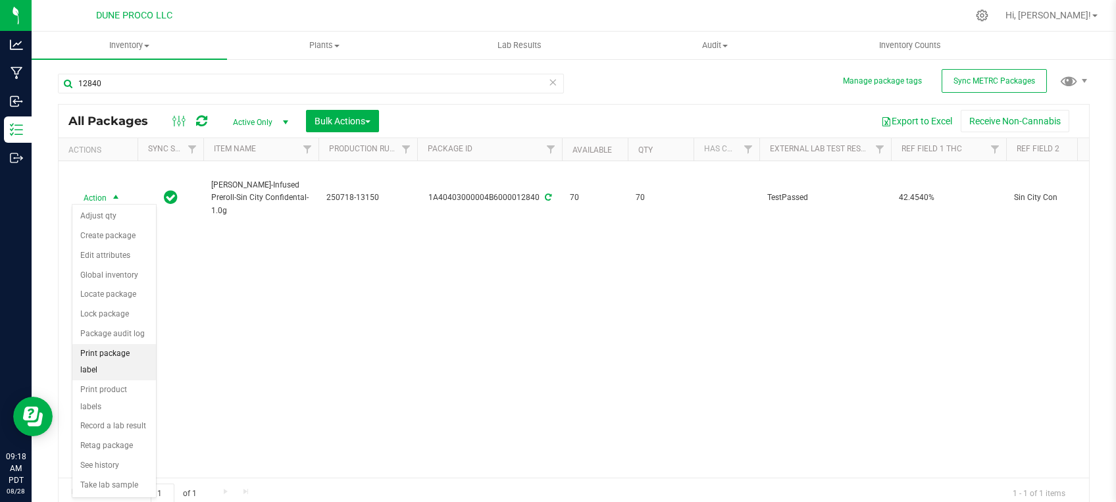
click at [95, 353] on li "Print package label" at bounding box center [114, 362] width 84 height 36
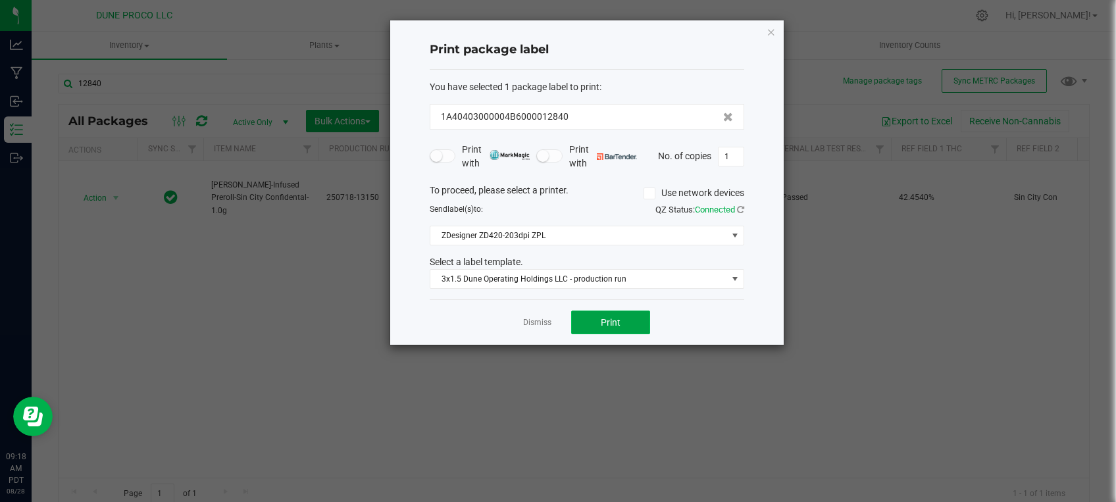
click at [610, 324] on span "Print" at bounding box center [611, 322] width 20 height 11
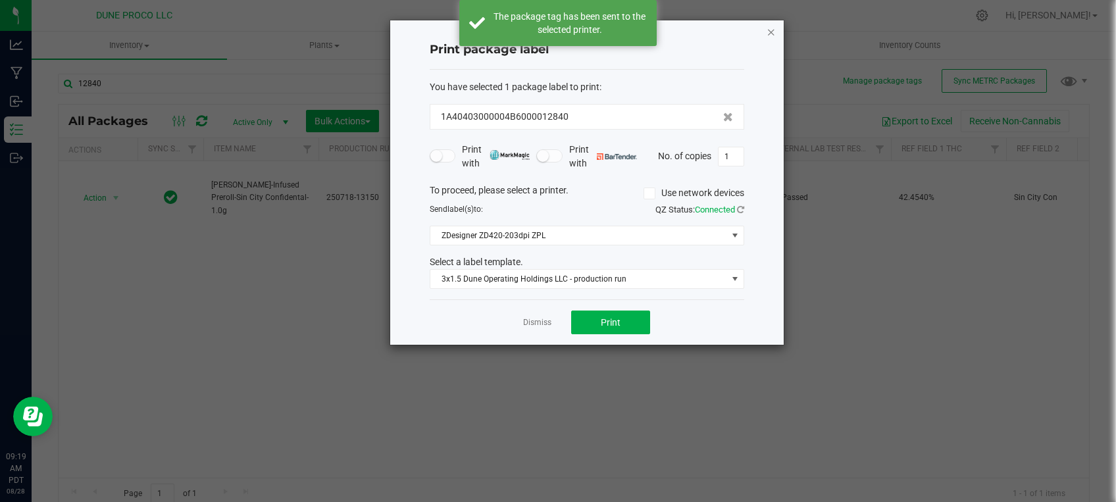
click at [770, 31] on icon "button" at bounding box center [771, 32] width 9 height 16
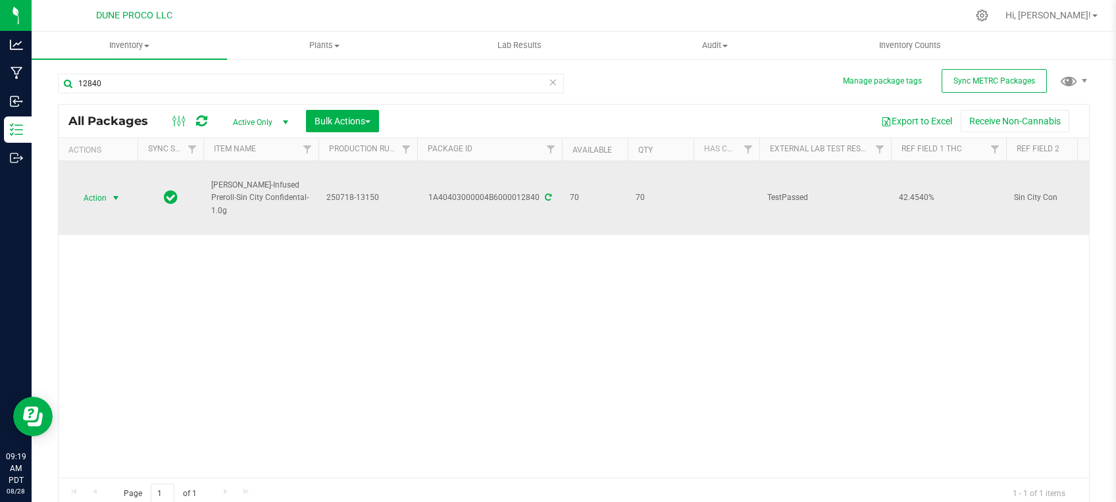
click at [550, 192] on div "1A40403000004B6000012840" at bounding box center [489, 198] width 149 height 13
click at [548, 193] on icon at bounding box center [548, 197] width 7 height 8
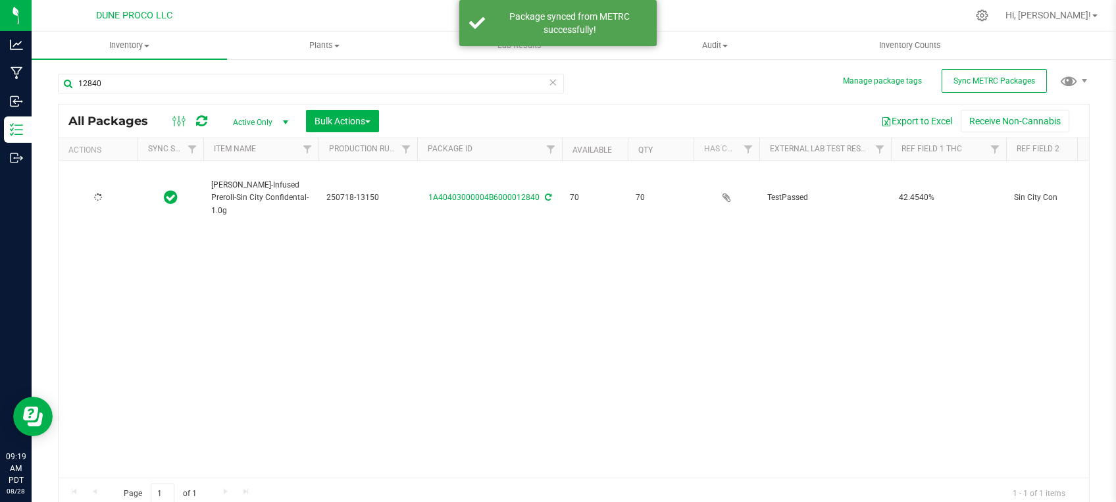
type input "[DATE]"
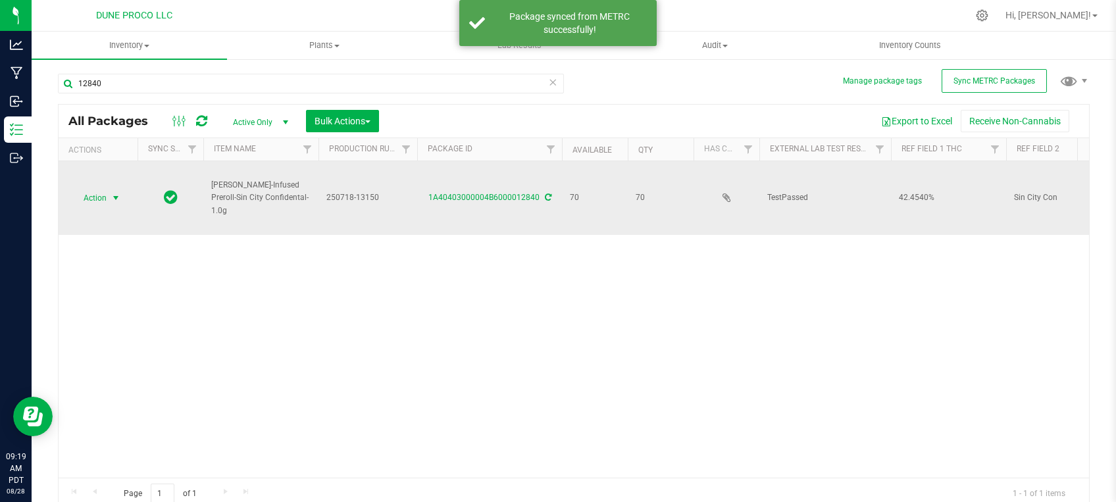
click at [88, 193] on span "Action" at bounding box center [90, 198] width 36 height 18
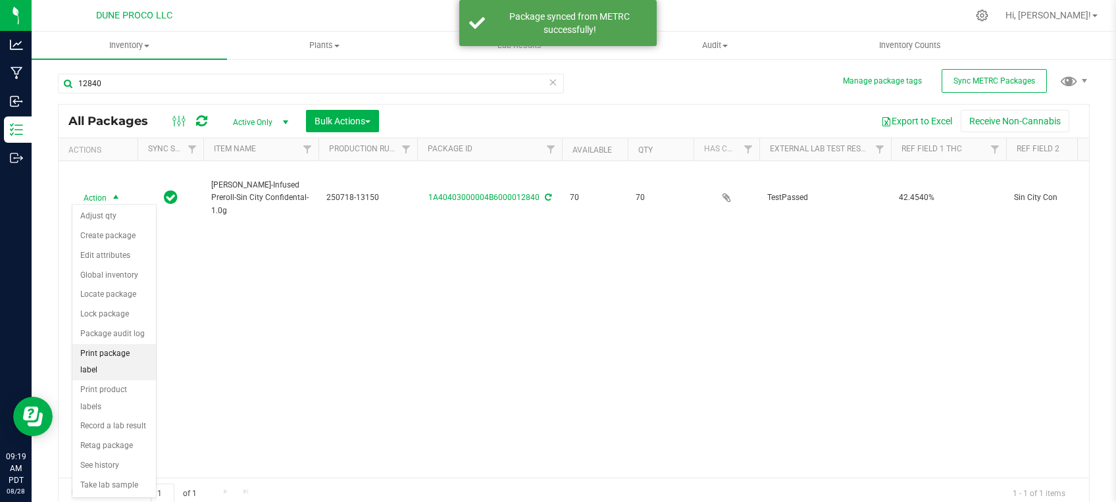
click at [119, 349] on li "Print package label" at bounding box center [114, 362] width 84 height 36
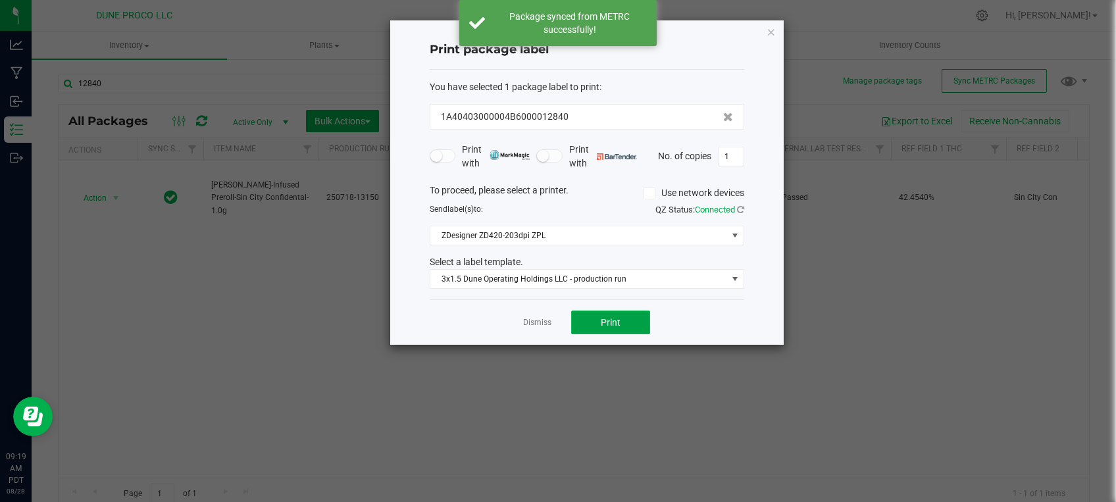
click at [606, 321] on span "Print" at bounding box center [611, 322] width 20 height 11
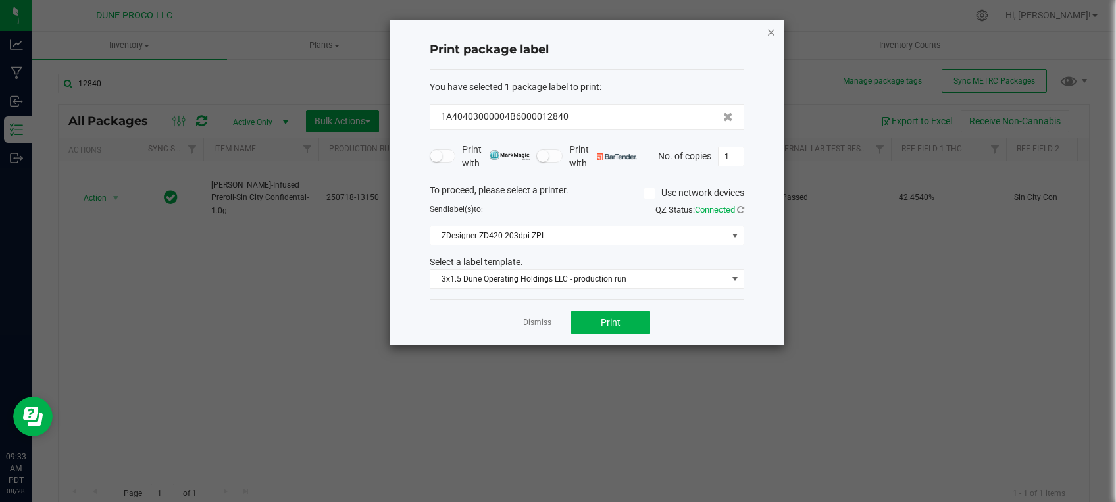
click at [773, 33] on icon "button" at bounding box center [771, 32] width 9 height 16
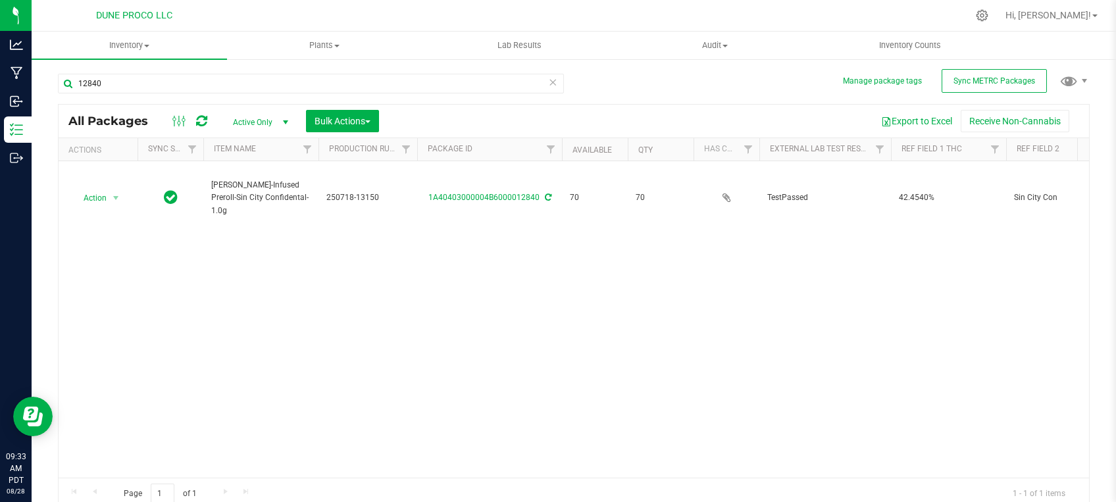
click at [250, 122] on span "Active Only" at bounding box center [258, 122] width 72 height 18
click at [265, 199] on li "All" at bounding box center [257, 203] width 71 height 20
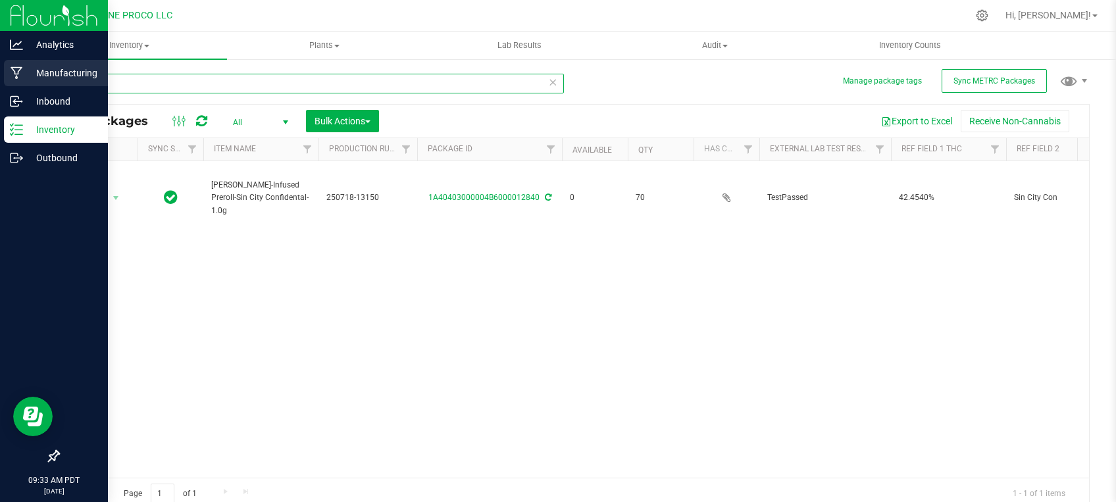
drag, startPoint x: 97, startPoint y: 82, endPoint x: 12, endPoint y: 63, distance: 86.9
click at [58, 78] on input "12840" at bounding box center [311, 84] width 506 height 20
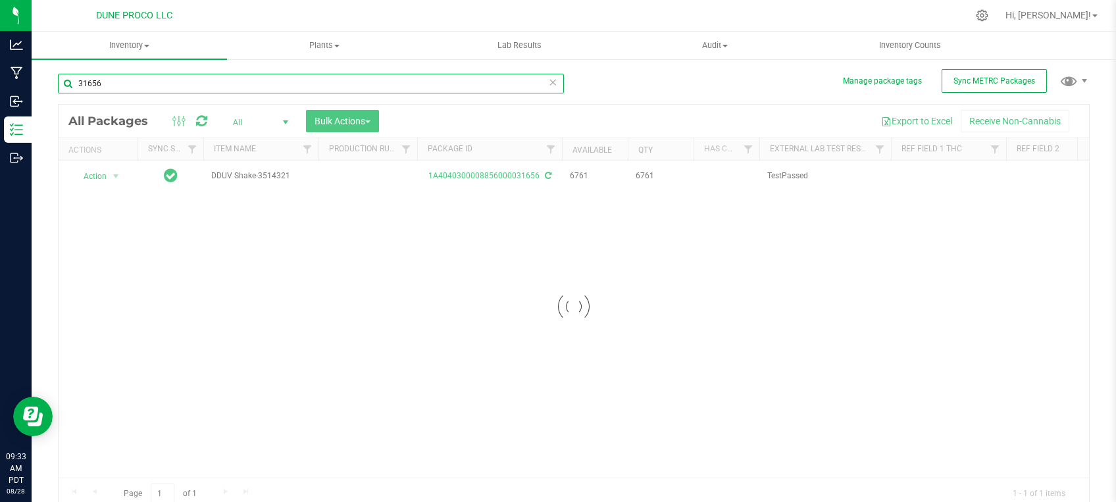
type input "31656"
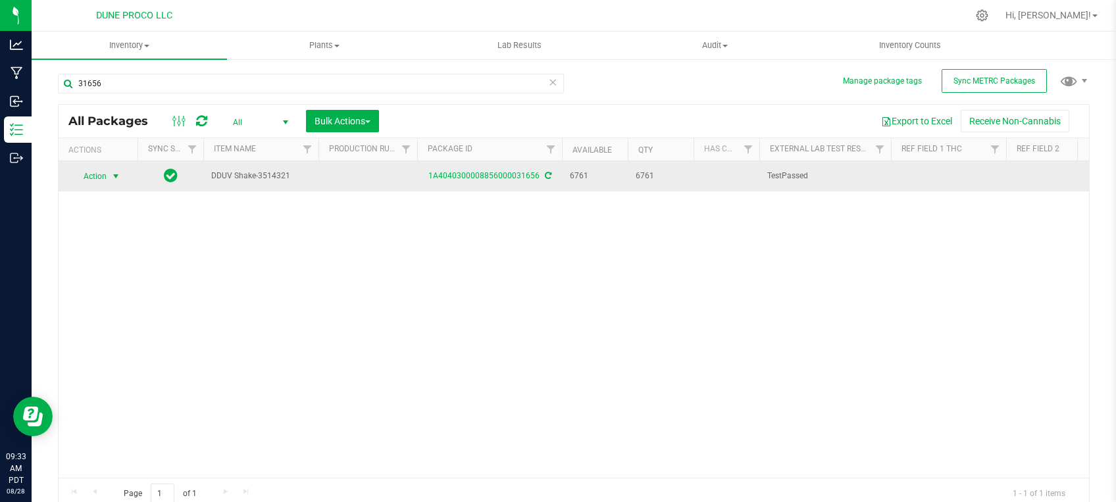
click at [90, 176] on span "Action" at bounding box center [90, 176] width 36 height 18
click at [519, 174] on link "1A4040300008856000031656" at bounding box center [483, 175] width 111 height 9
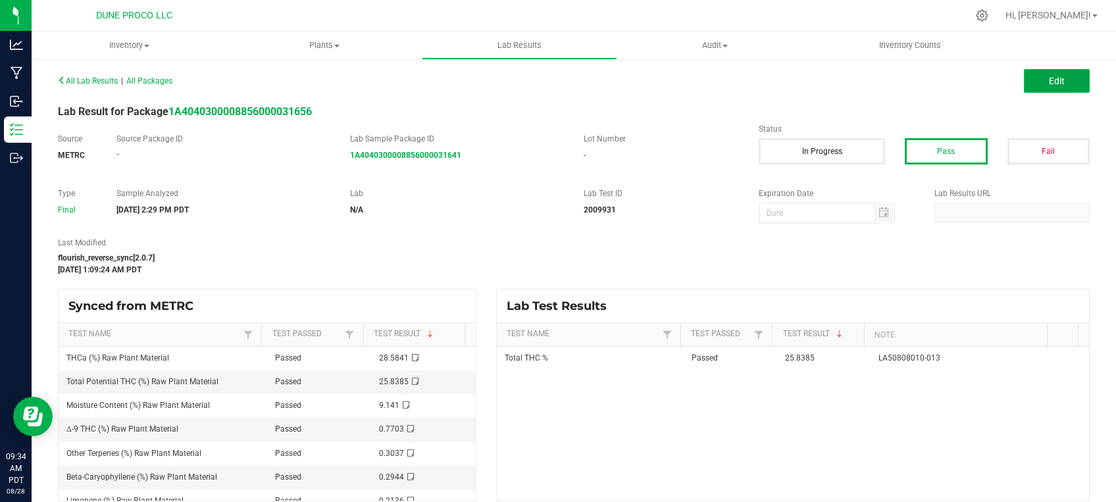
click at [1027, 87] on button "Edit" at bounding box center [1057, 81] width 66 height 24
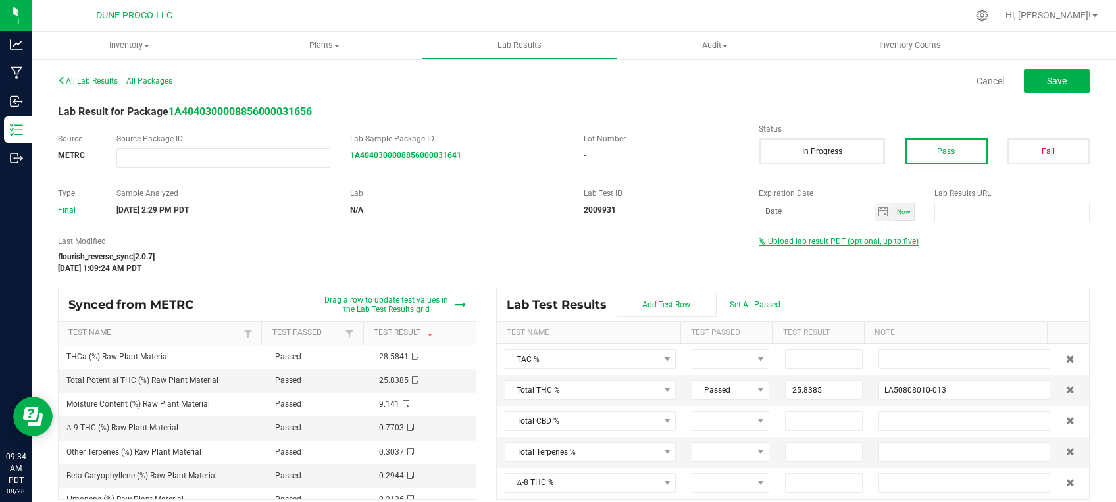
click at [816, 240] on span "Upload lab result PDF (optional, up to five)" at bounding box center [843, 241] width 151 height 9
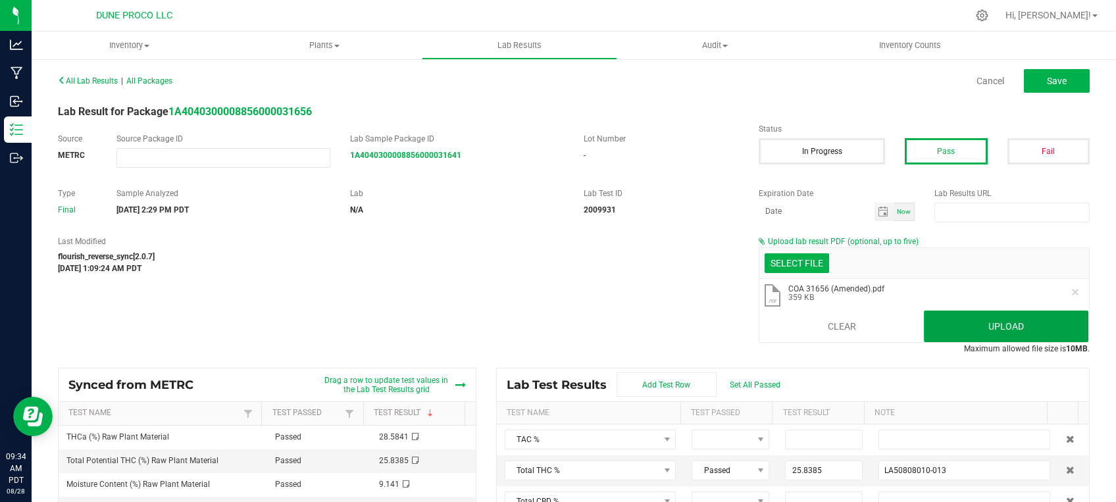
click at [952, 320] on button "Upload" at bounding box center [1006, 327] width 165 height 32
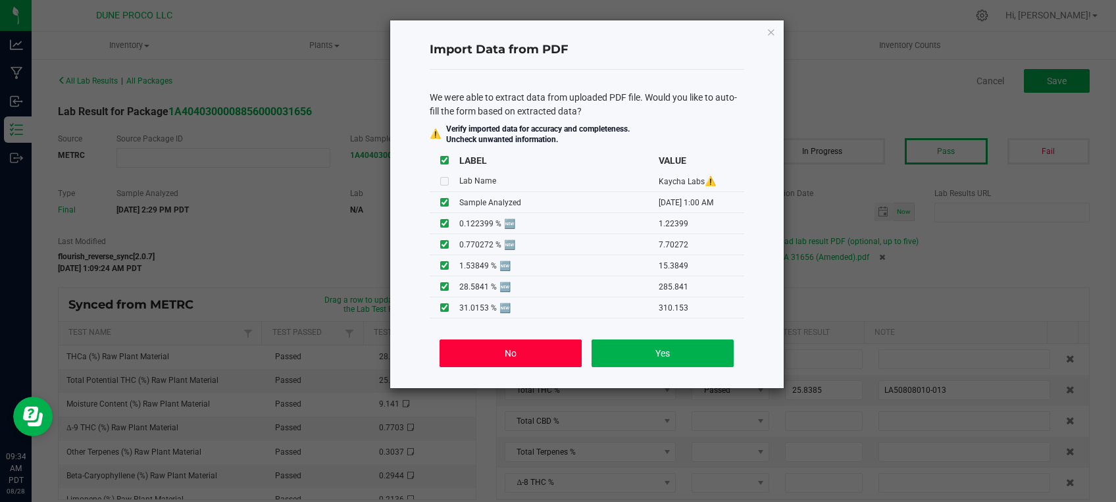
click at [540, 355] on button "No" at bounding box center [510, 354] width 141 height 28
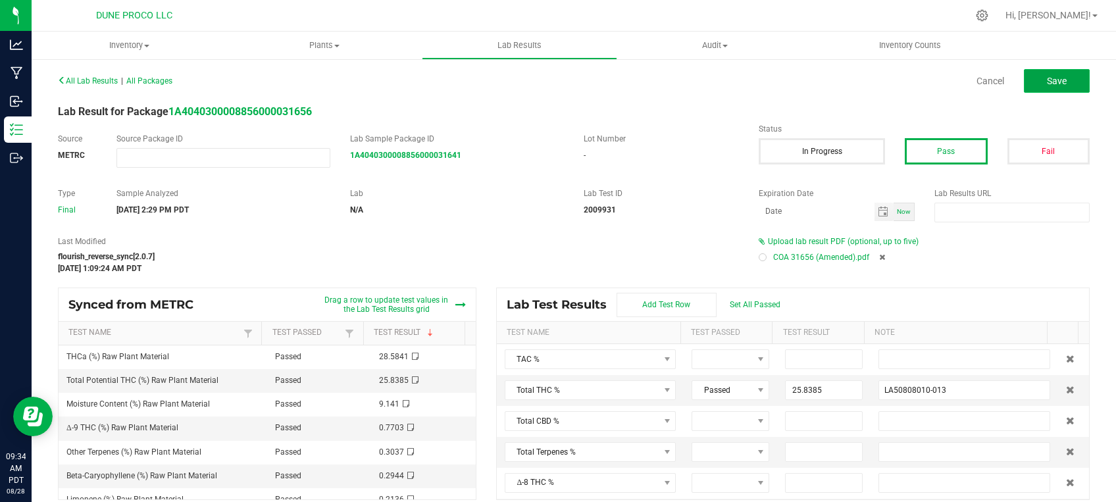
click at [1047, 82] on span "Save" at bounding box center [1057, 81] width 20 height 11
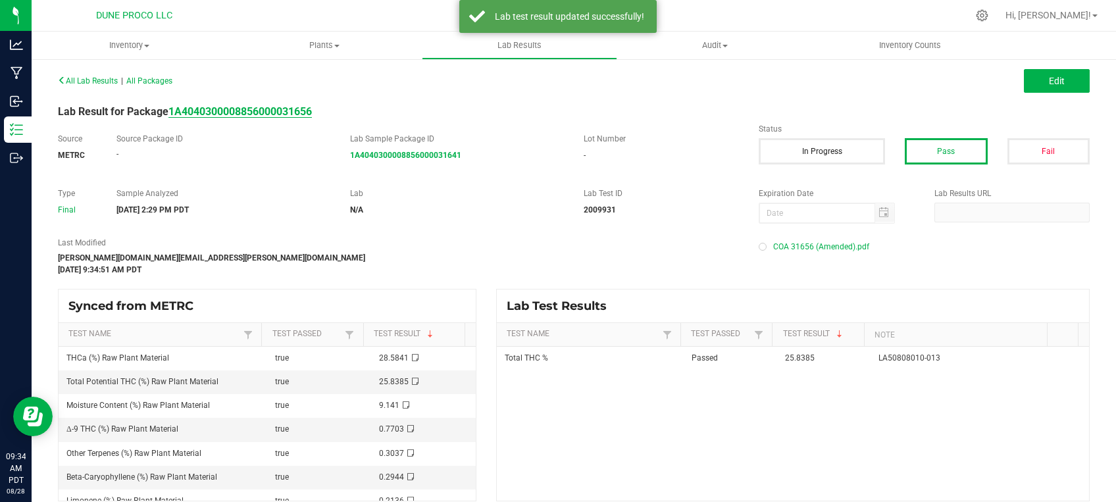
click at [292, 115] on strong "1A4040300008856000031656" at bounding box center [239, 111] width 143 height 13
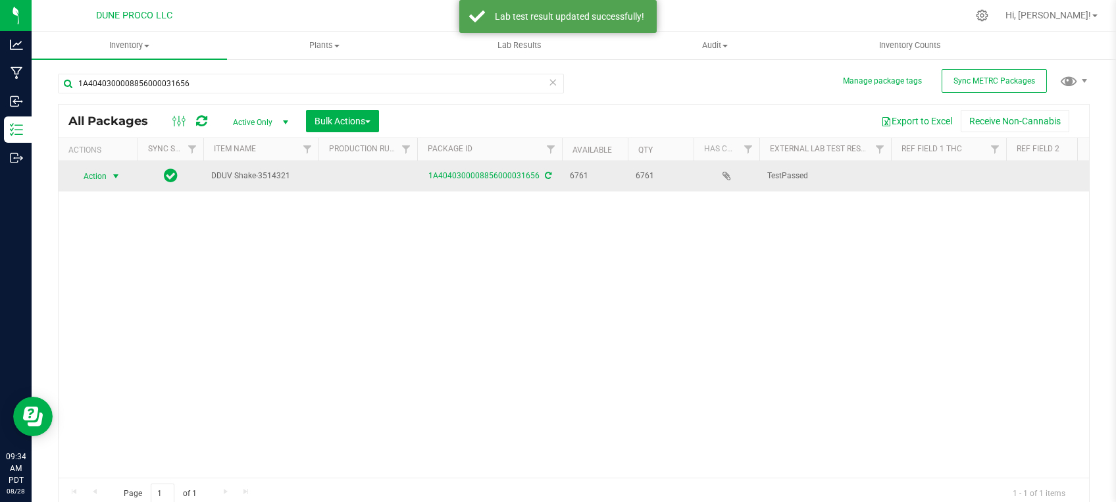
click at [107, 178] on span "Action" at bounding box center [90, 176] width 36 height 18
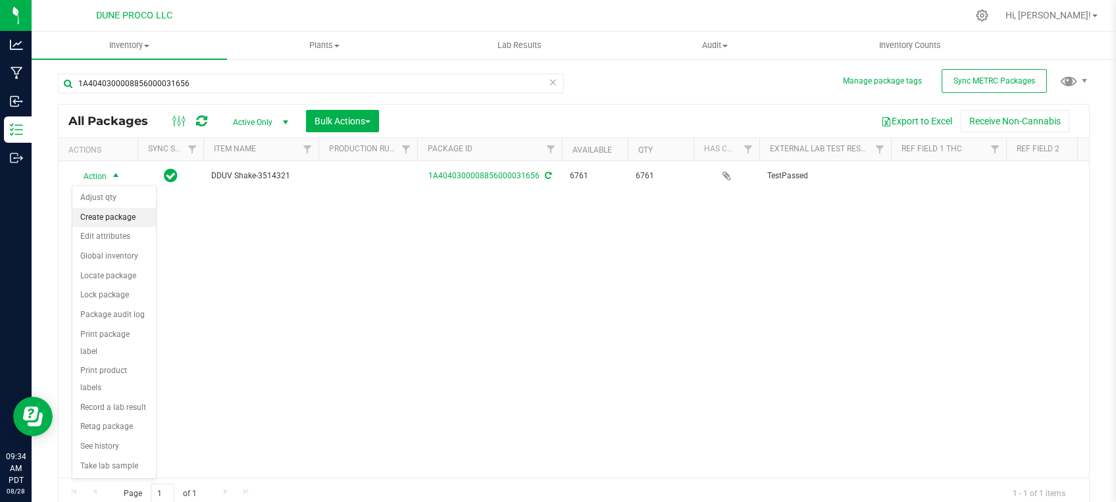
click at [97, 218] on li "Create package" at bounding box center [114, 218] width 84 height 20
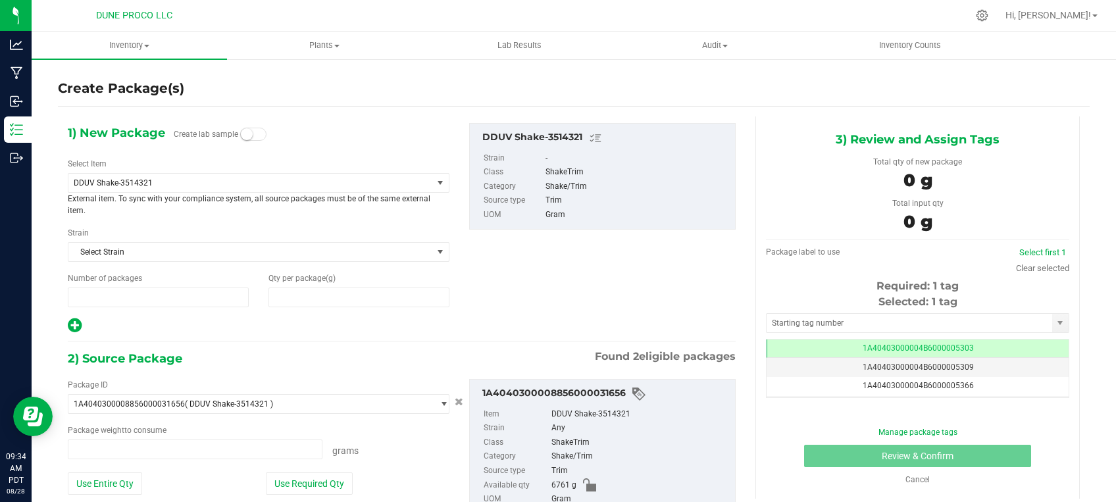
type input "1"
type input "0.0000"
type input "0.0000 g"
click at [207, 176] on span "DDUV Shake-3514321" at bounding box center [250, 183] width 364 height 18
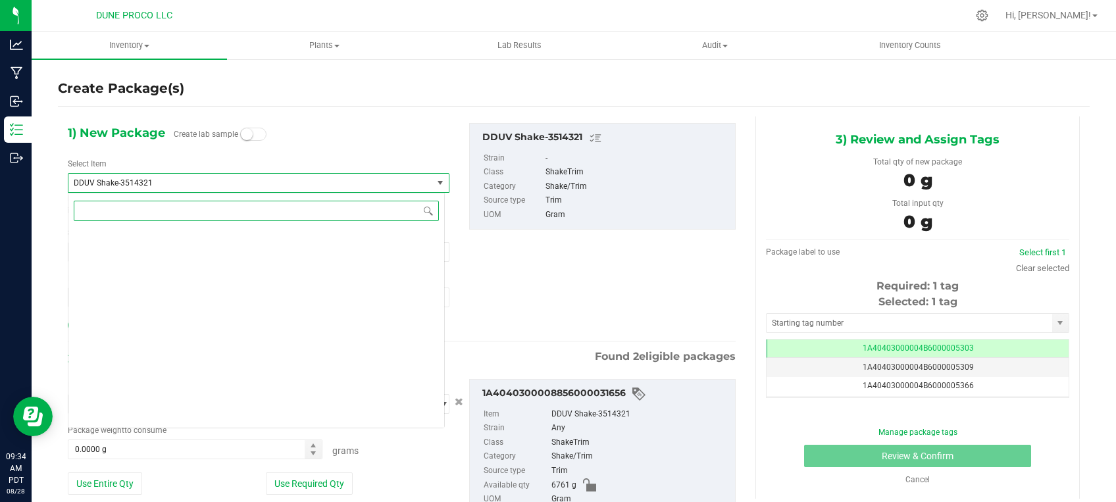
scroll to position [1548, 0]
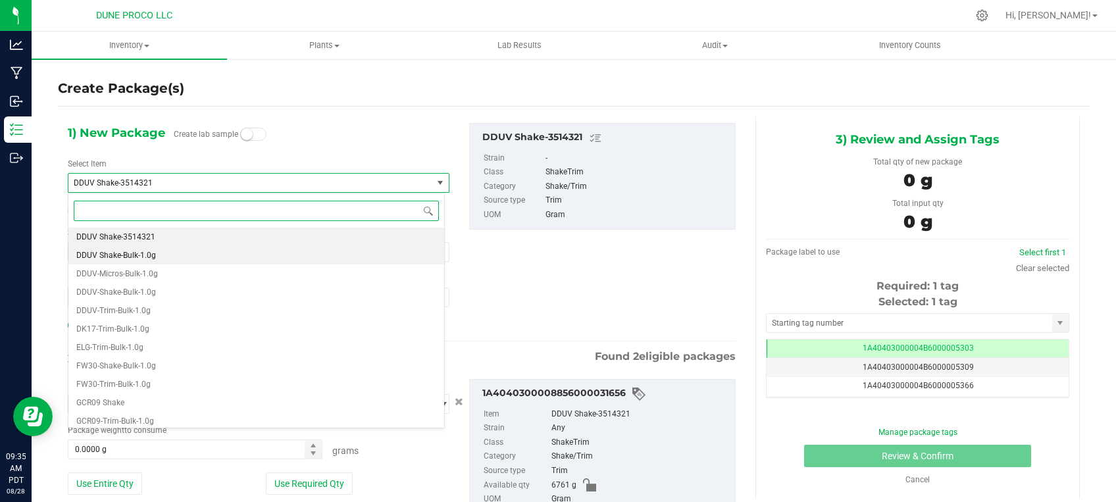
click at [157, 262] on li "DDUV Shake-Bulk-1.0g" at bounding box center [256, 255] width 376 height 18
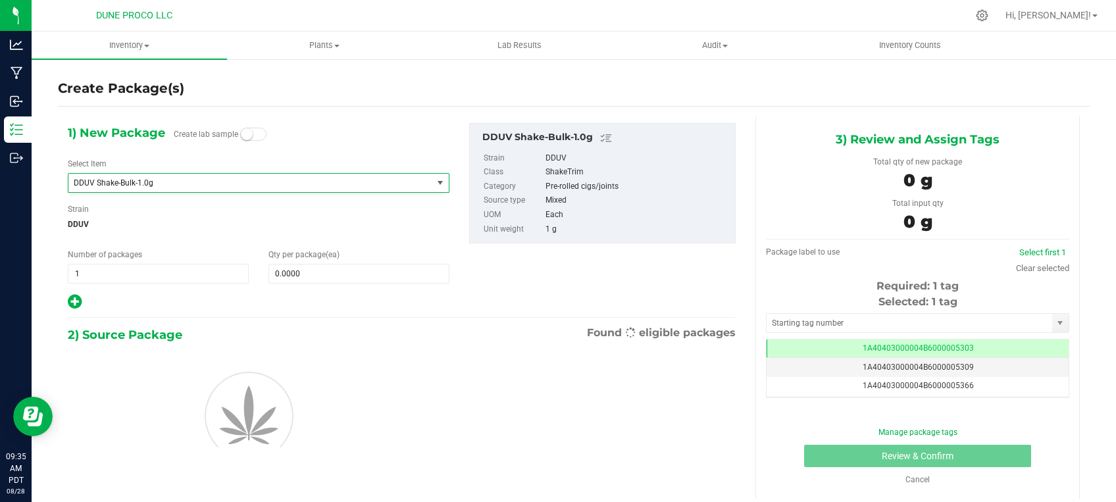
type input "0"
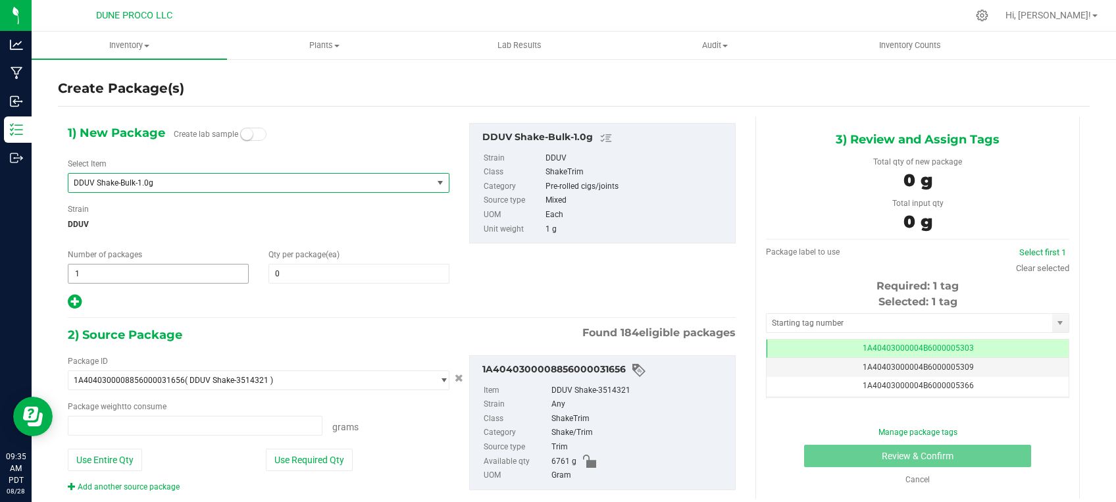
type input "0.0000 g"
click at [317, 267] on span "0 0" at bounding box center [359, 274] width 181 height 20
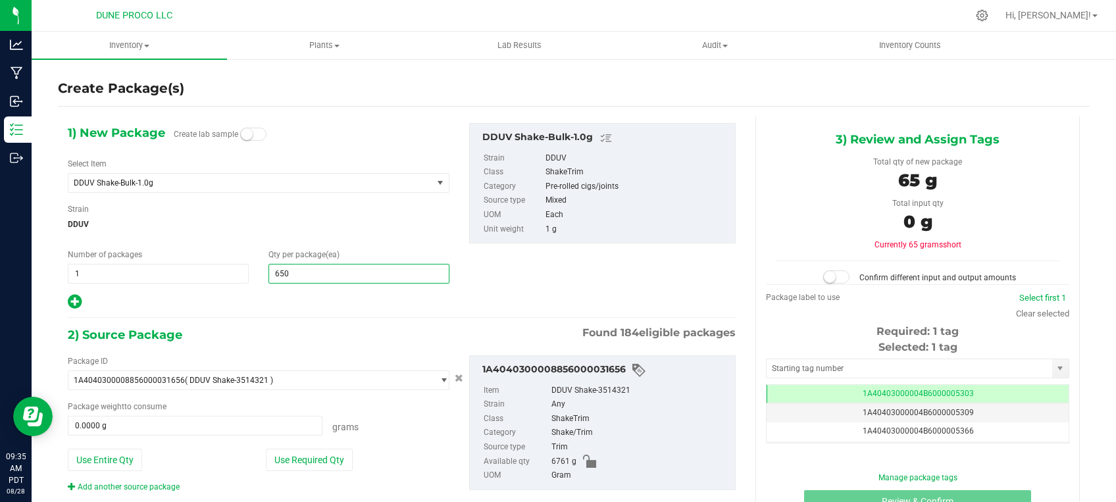
type input "6506"
type input "6,506"
click at [306, 465] on button "Use Required Qty" at bounding box center [309, 460] width 87 height 22
type input "6506.0000 g"
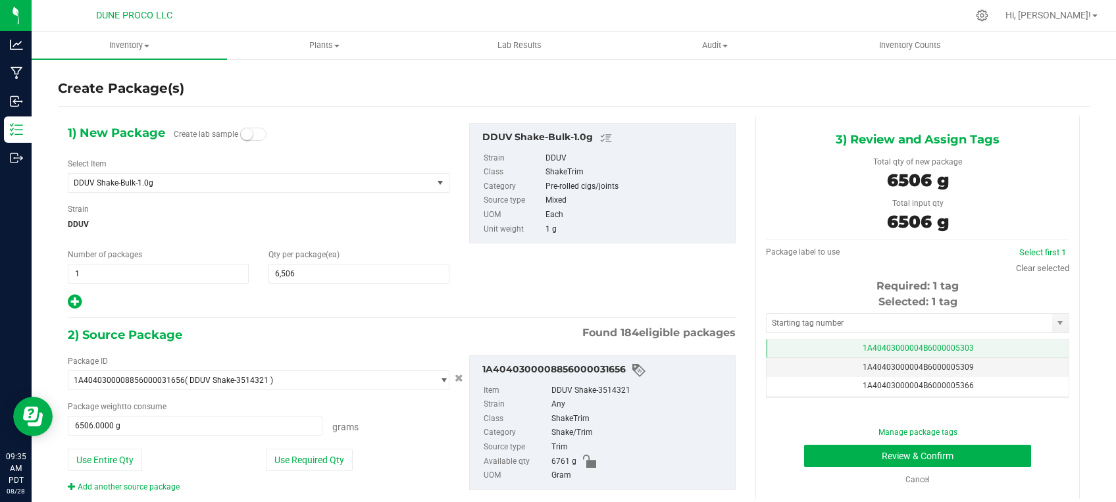
click at [838, 353] on td "1A40403000004B6000005303" at bounding box center [918, 349] width 302 height 19
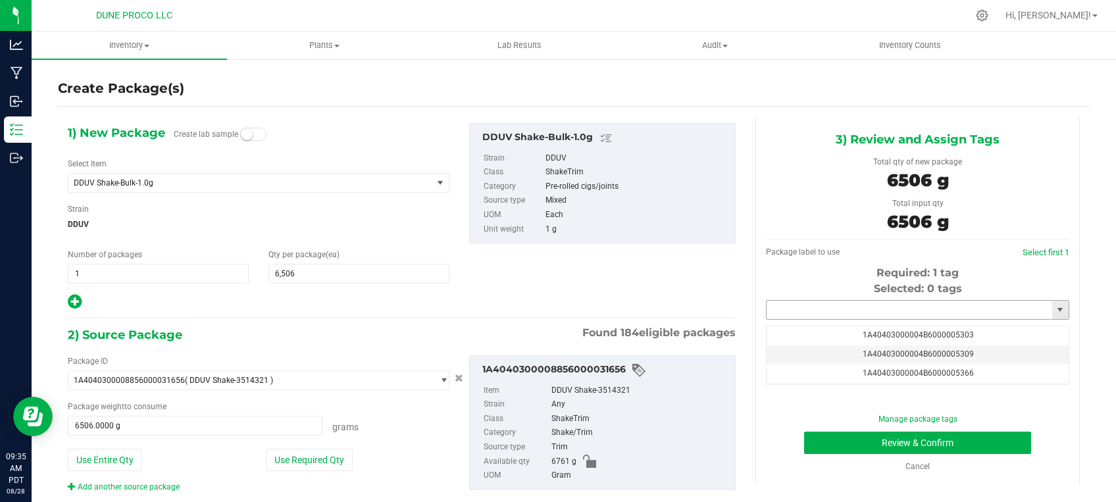
click at [838, 313] on input "text" at bounding box center [910, 310] width 286 height 18
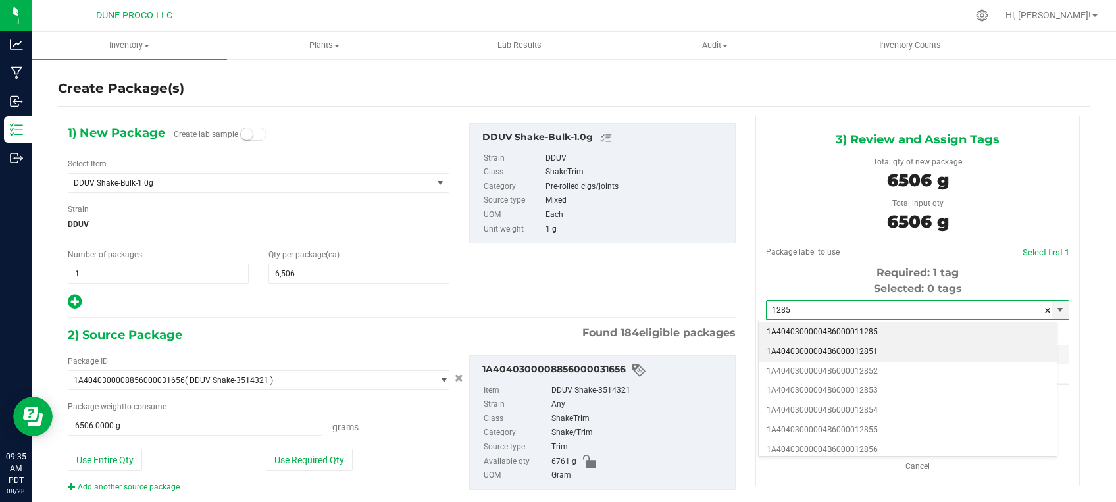
click at [848, 349] on li "1A40403000004B6000012851" at bounding box center [908, 352] width 298 height 20
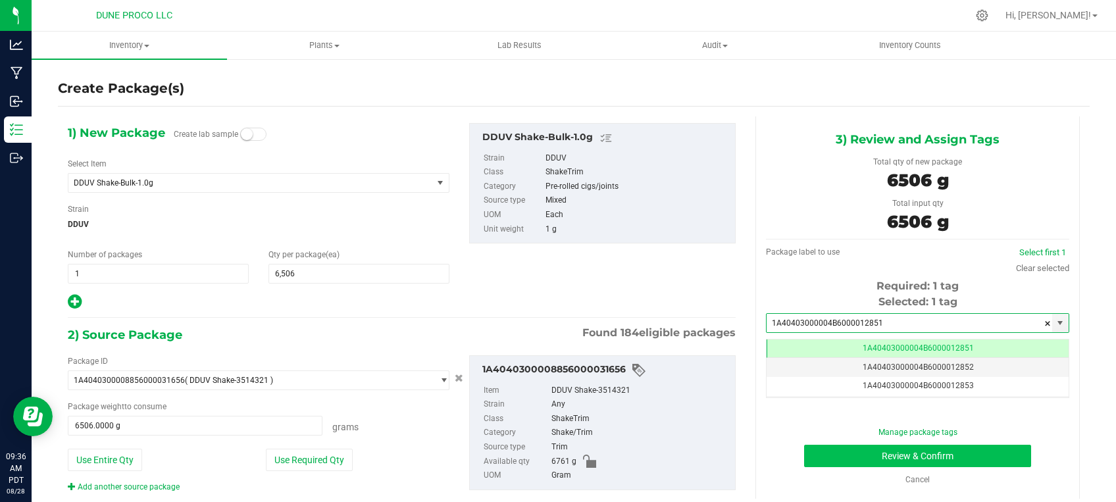
type input "1A40403000004B6000012851"
click at [886, 466] on button "Review & Confirm" at bounding box center [917, 456] width 227 height 22
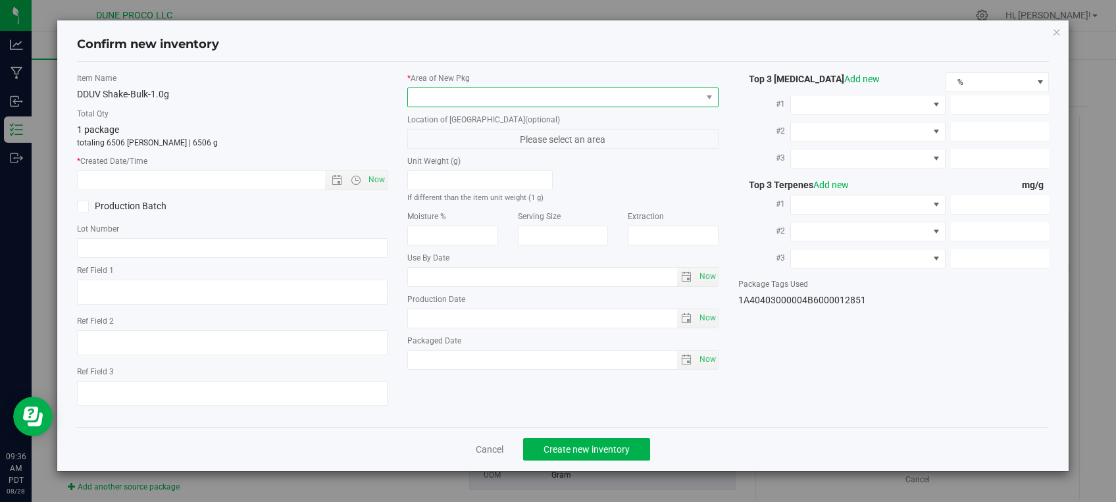
click at [613, 91] on span at bounding box center [555, 97] width 294 height 18
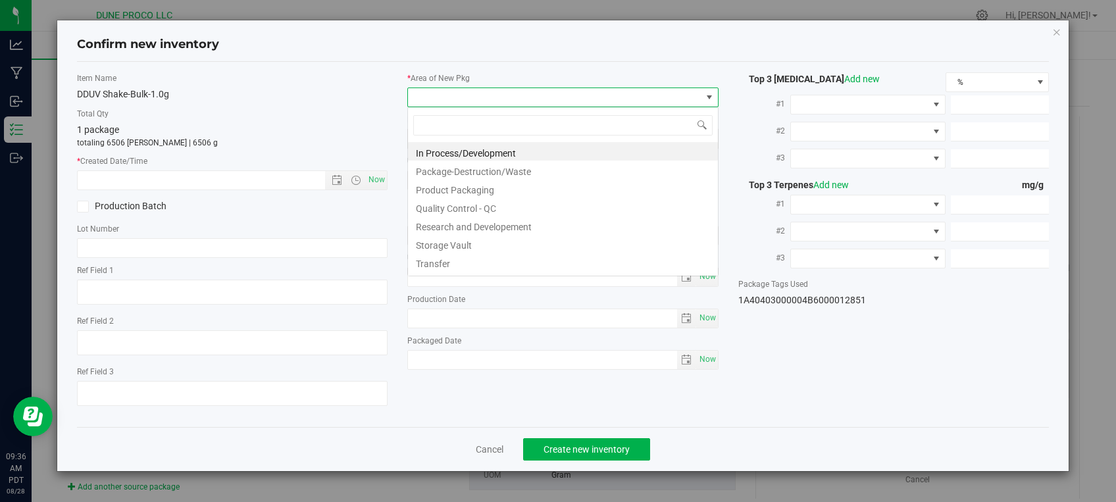
scroll to position [19, 311]
click at [481, 247] on li "Storage Vault" at bounding box center [563, 243] width 310 height 18
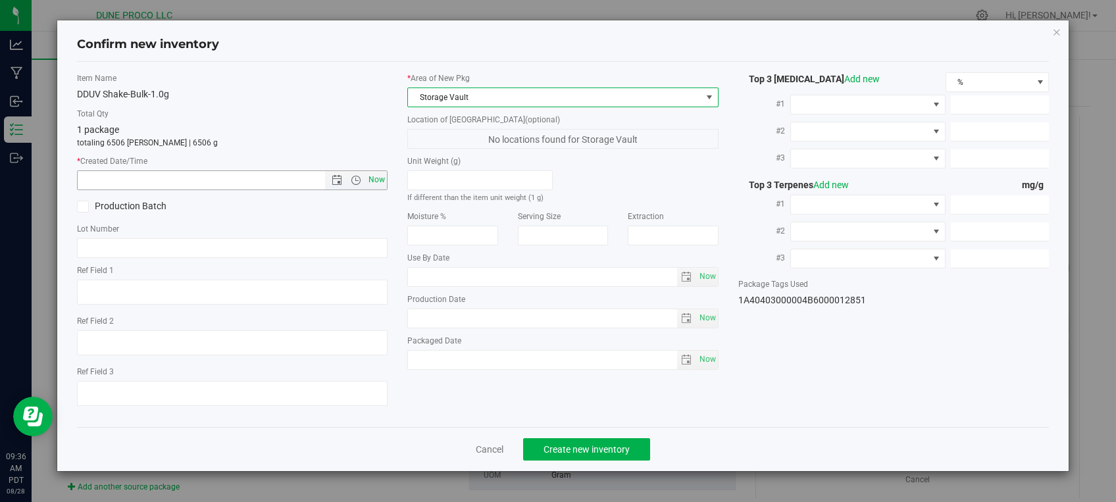
click at [378, 183] on span "Now" at bounding box center [377, 179] width 22 height 19
type input "8/28/2025 9:36 AM"
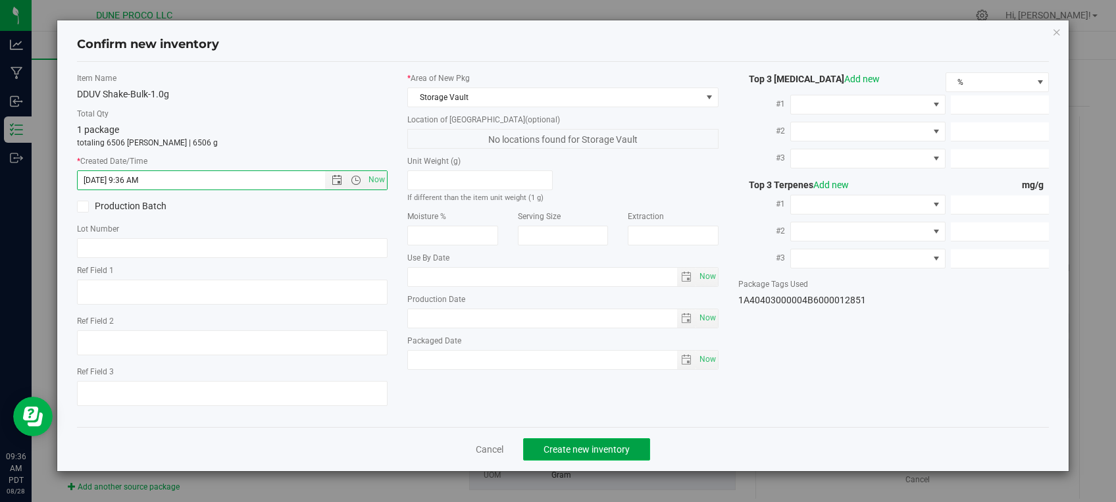
click at [551, 438] on button "Create new inventory" at bounding box center [586, 449] width 127 height 22
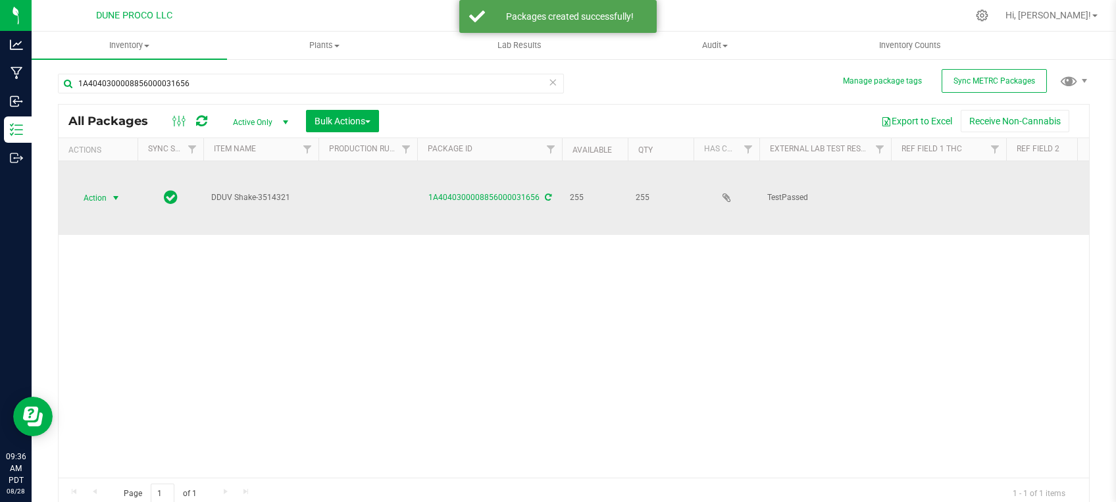
click at [91, 189] on span "Action" at bounding box center [90, 198] width 36 height 18
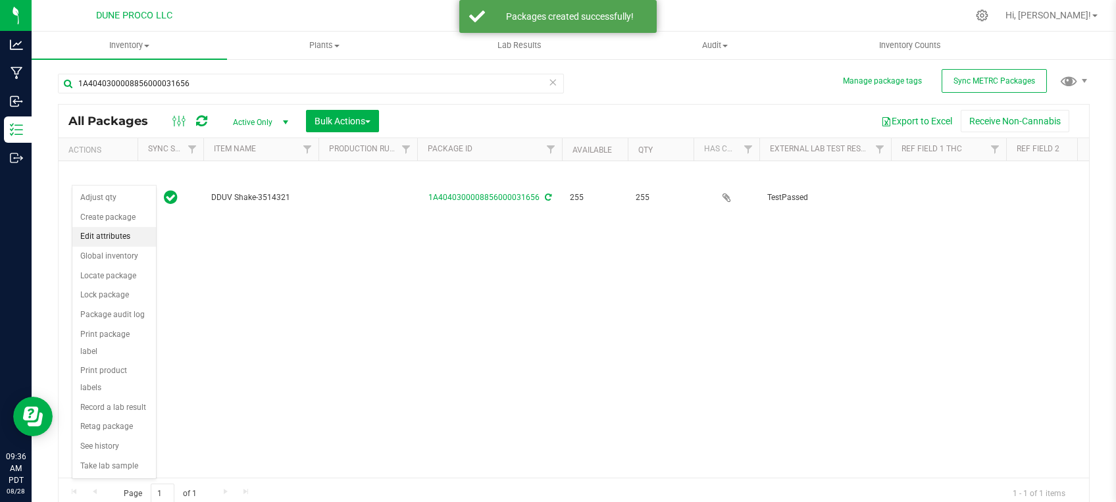
click at [133, 237] on li "Edit attributes" at bounding box center [114, 237] width 84 height 20
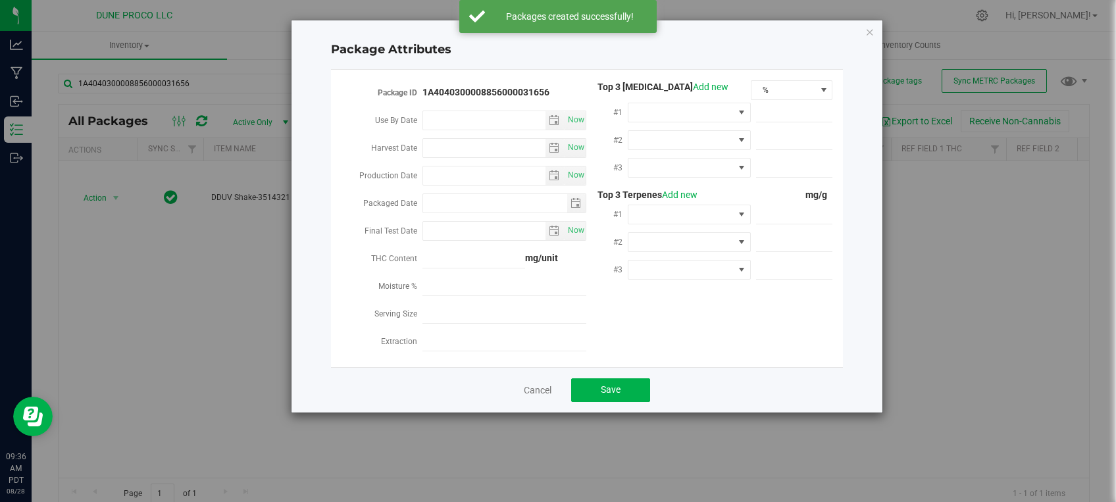
type input "2025-08-08"
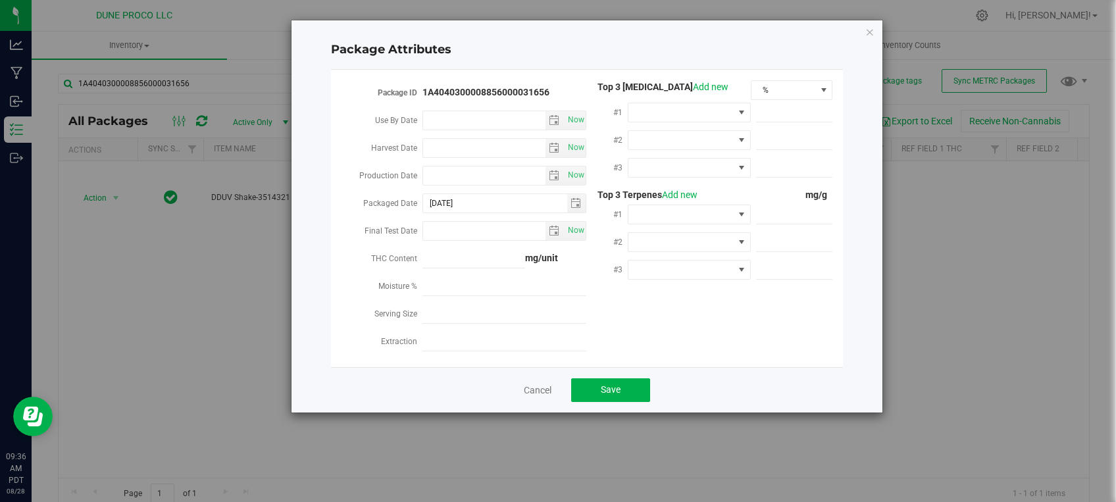
click at [875, 26] on div "Package Attributes Package ID 1A4040300008856000031656 Use By Date Now Harvest …" at bounding box center [587, 216] width 591 height 392
click at [873, 30] on icon "Close modal" at bounding box center [869, 32] width 9 height 16
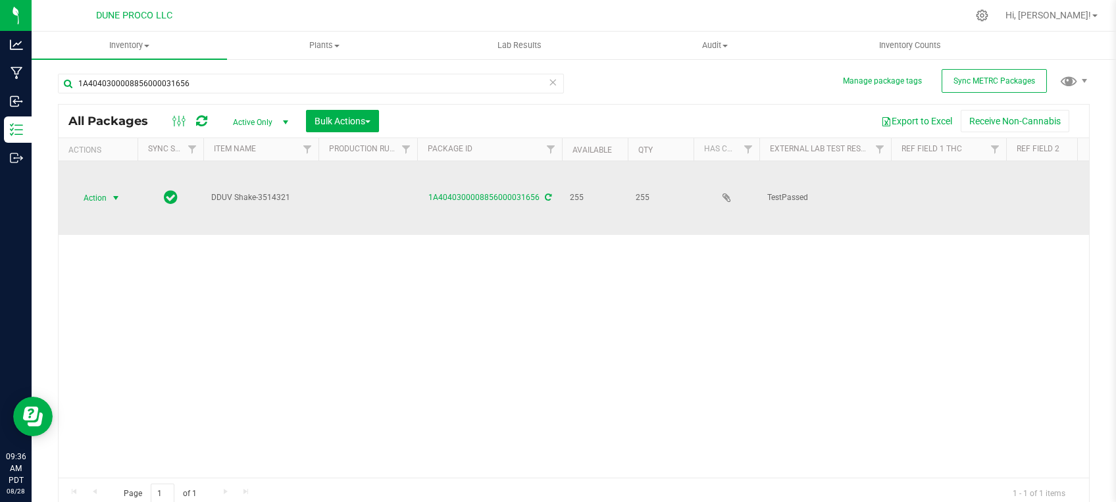
click at [100, 189] on span "Action" at bounding box center [90, 198] width 36 height 18
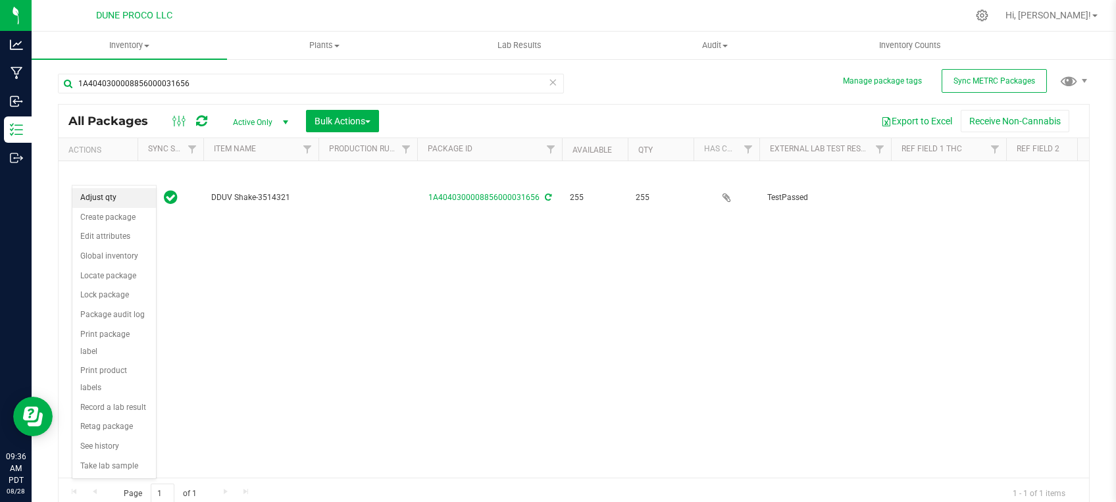
click at [90, 203] on li "Adjust qty" at bounding box center [114, 198] width 84 height 20
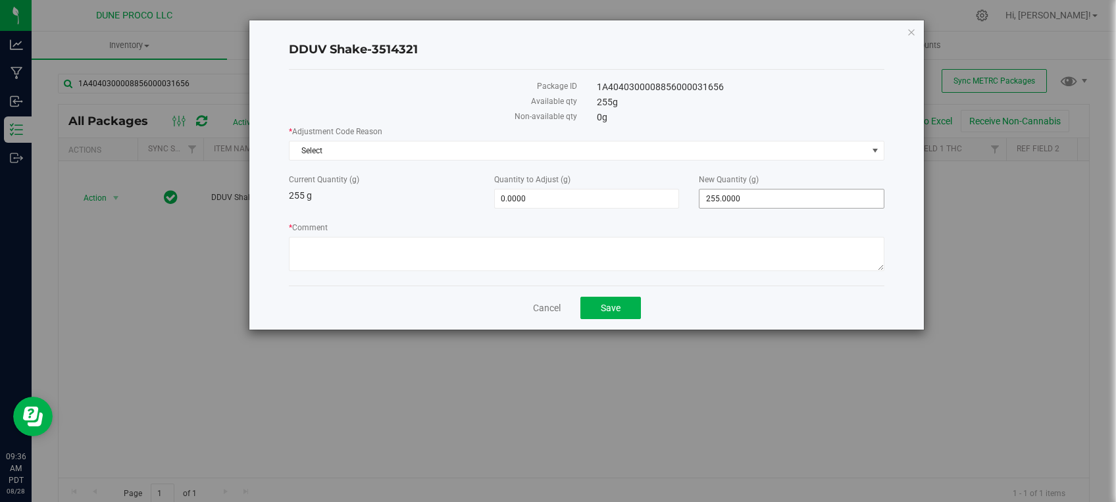
click at [750, 202] on span "255.0000 255" at bounding box center [792, 199] width 186 height 20
drag, startPoint x: 725, startPoint y: 197, endPoint x: 630, endPoint y: 201, distance: 94.9
click at [700, 202] on input "255" at bounding box center [792, 199] width 184 height 18
type input "0"
type input "-255.0000"
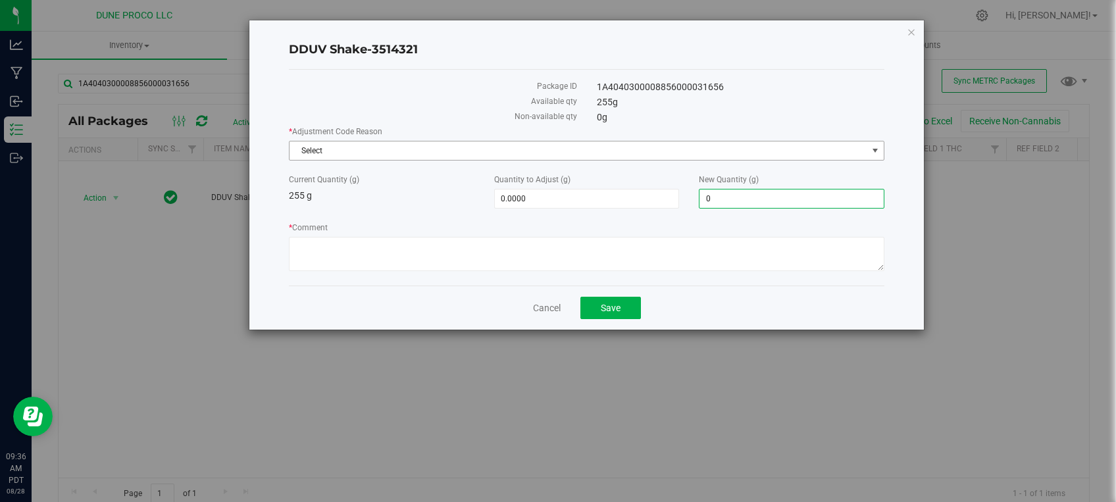
type input "0.0000"
click at [588, 153] on span "Select" at bounding box center [579, 150] width 578 height 18
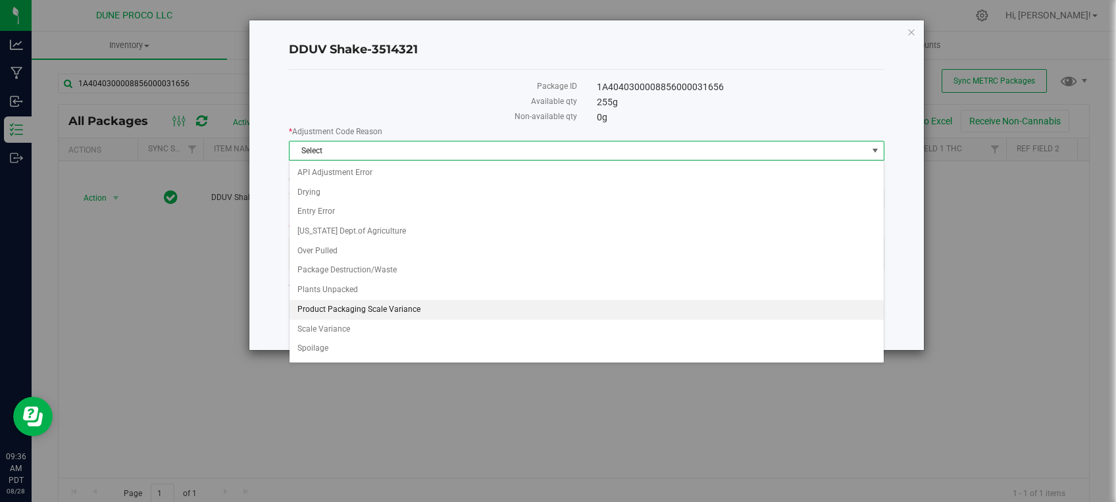
click at [417, 306] on li "Product Packaging Scale Variance" at bounding box center [587, 310] width 594 height 20
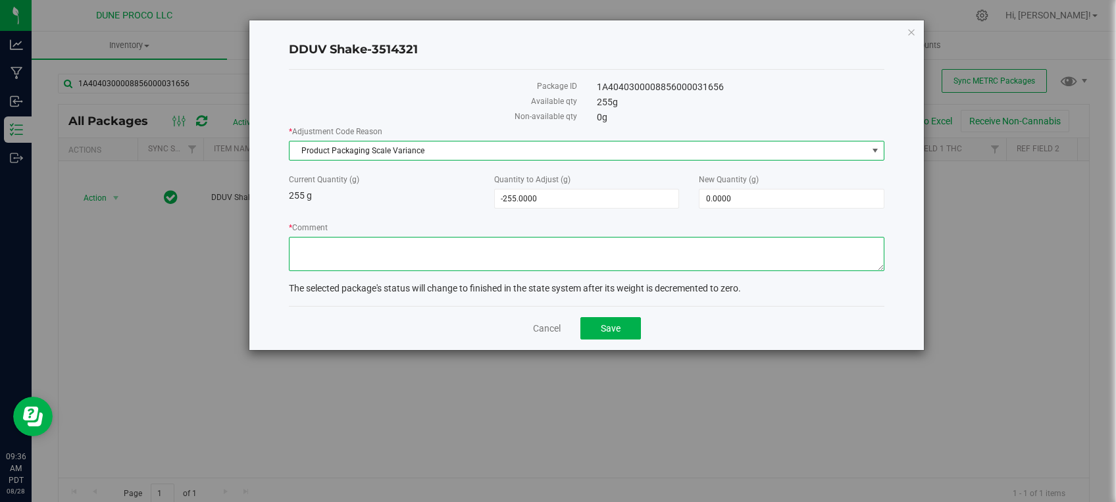
click at [418, 258] on textarea "* Comment" at bounding box center [587, 254] width 596 height 34
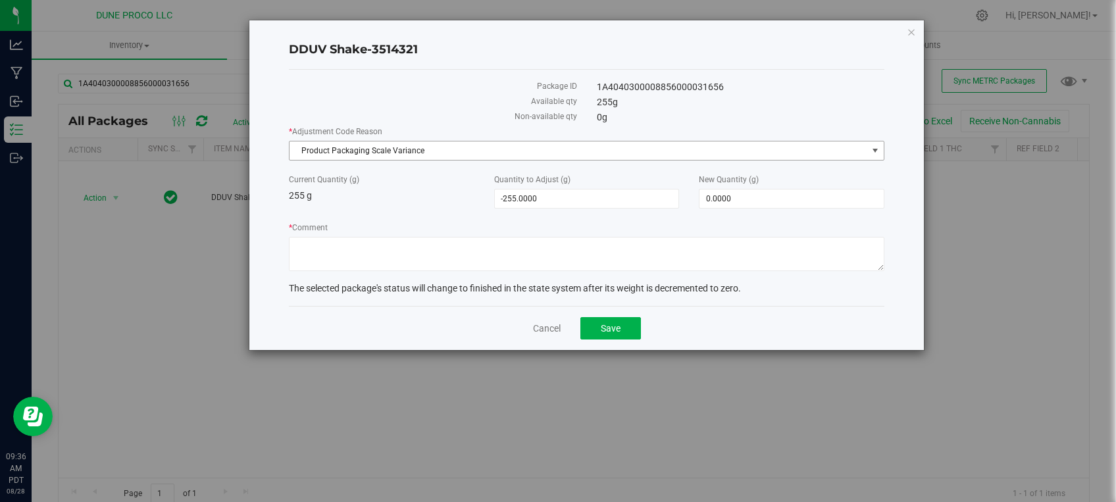
click at [453, 154] on span "Product Packaging Scale Variance" at bounding box center [579, 150] width 578 height 18
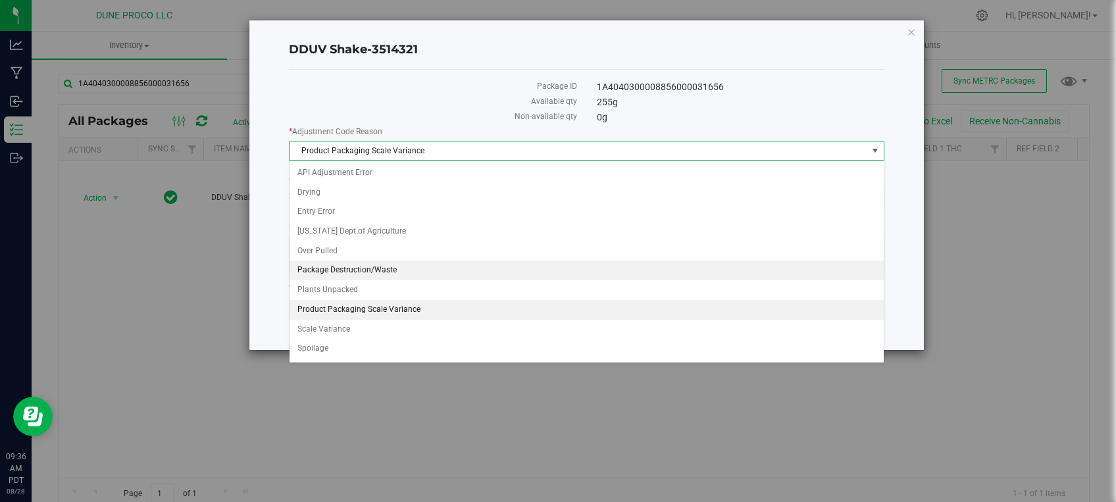
click at [419, 269] on li "Package Destruction/Waste" at bounding box center [587, 271] width 594 height 20
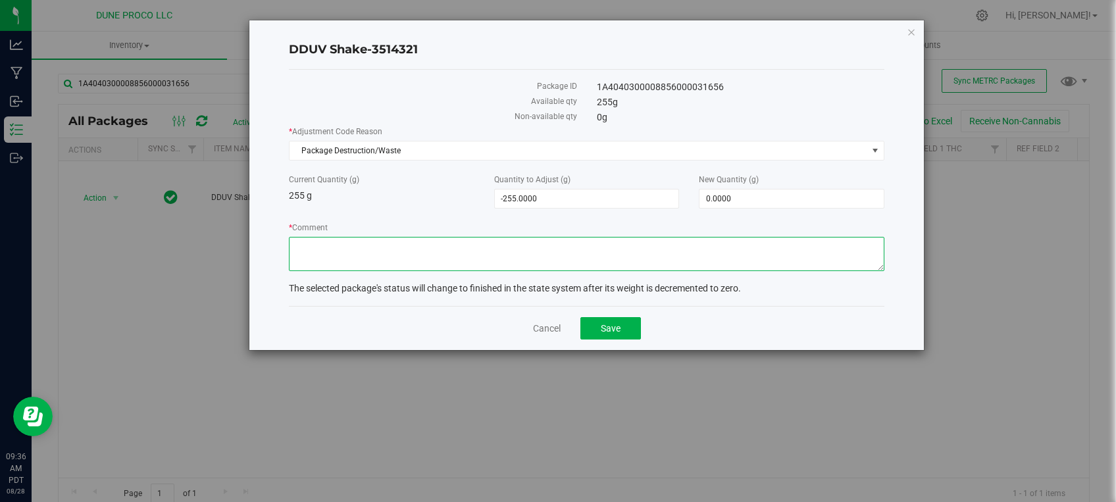
click at [363, 265] on textarea "* Comment" at bounding box center [587, 254] width 596 height 34
type textarea "Unusable material."
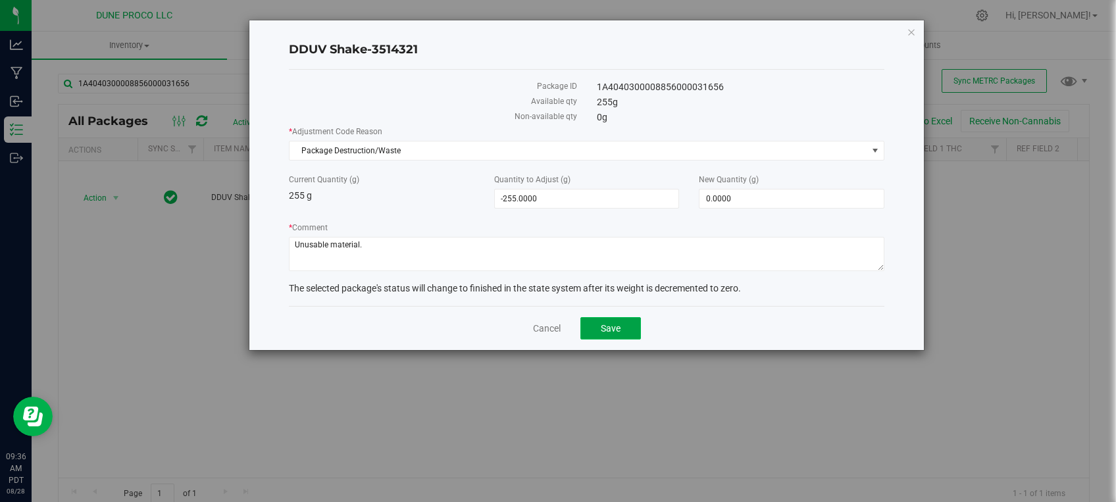
click at [600, 319] on button "Save" at bounding box center [610, 328] width 61 height 22
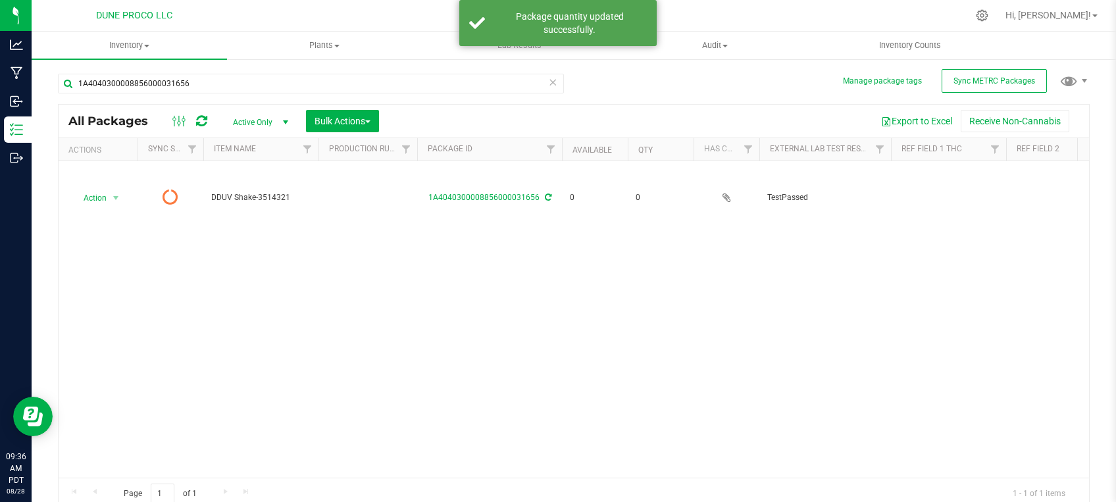
click at [548, 82] on icon at bounding box center [552, 82] width 9 height 16
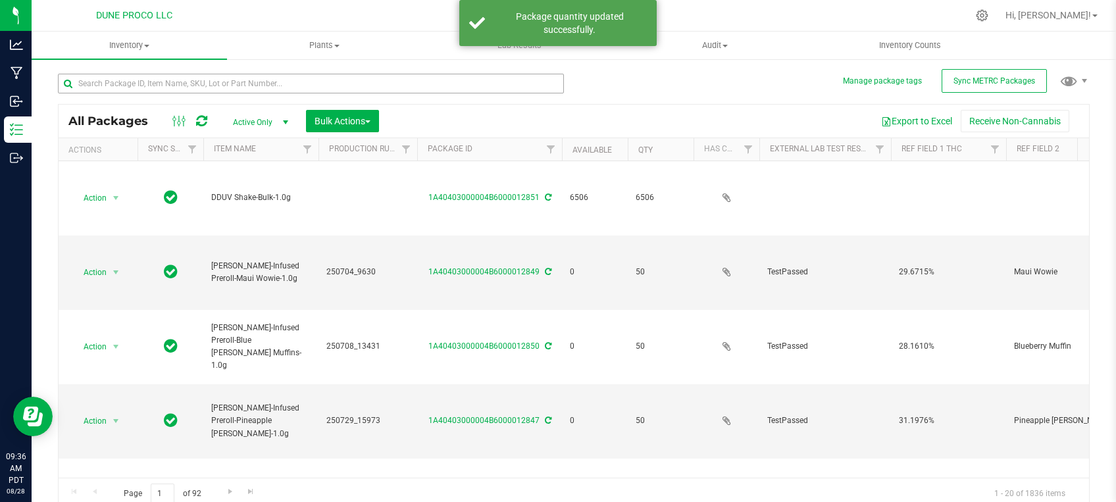
type input "[DATE]"
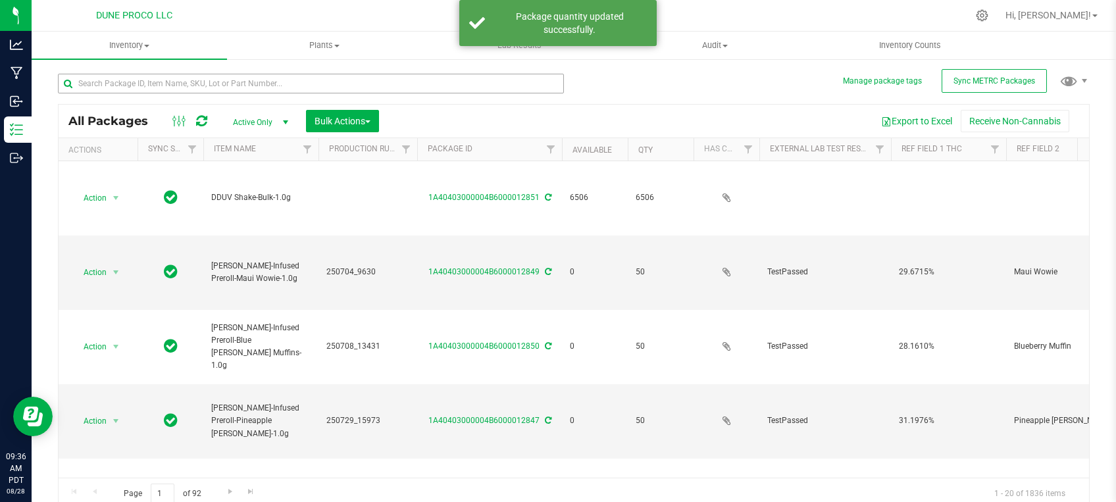
type input "[DATE]"
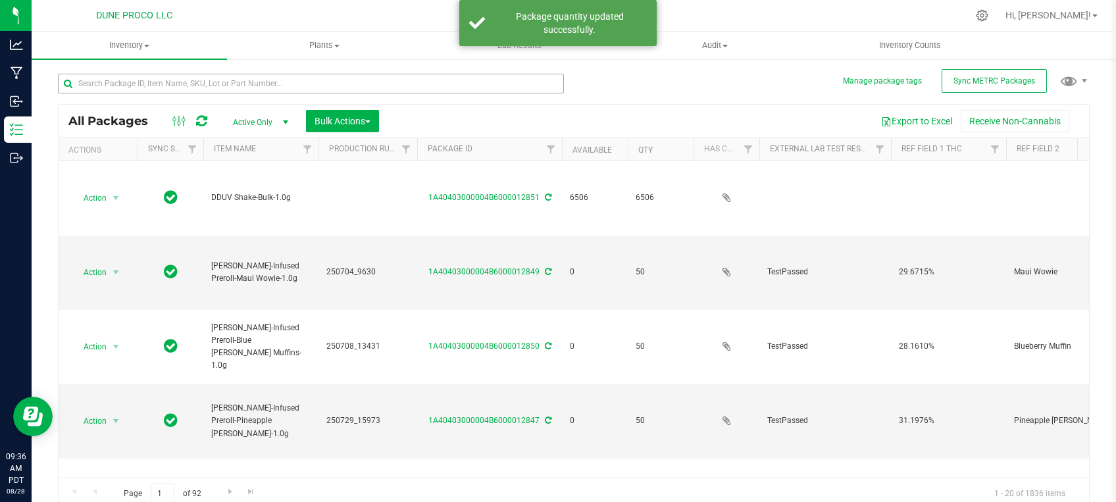
type input "[DATE]"
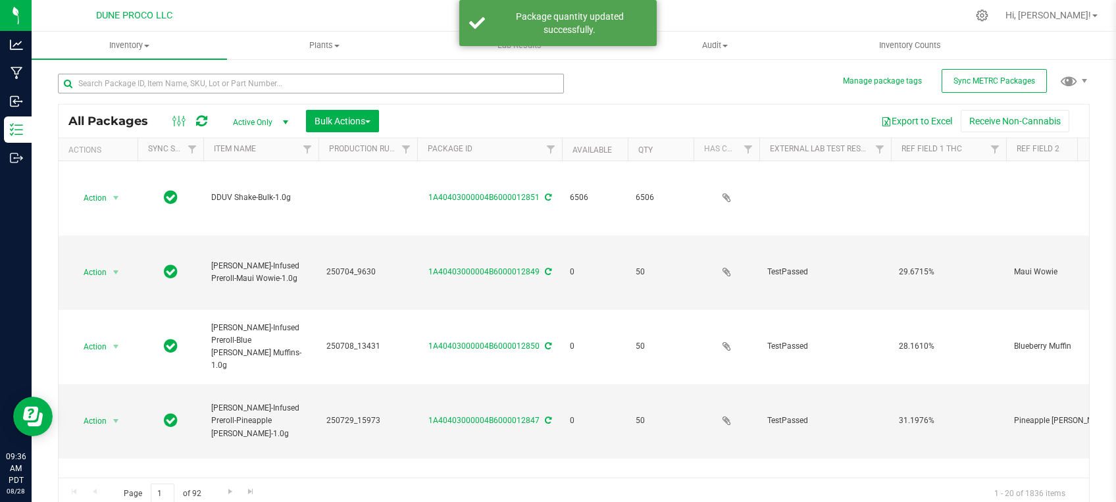
type input "[DATE]"
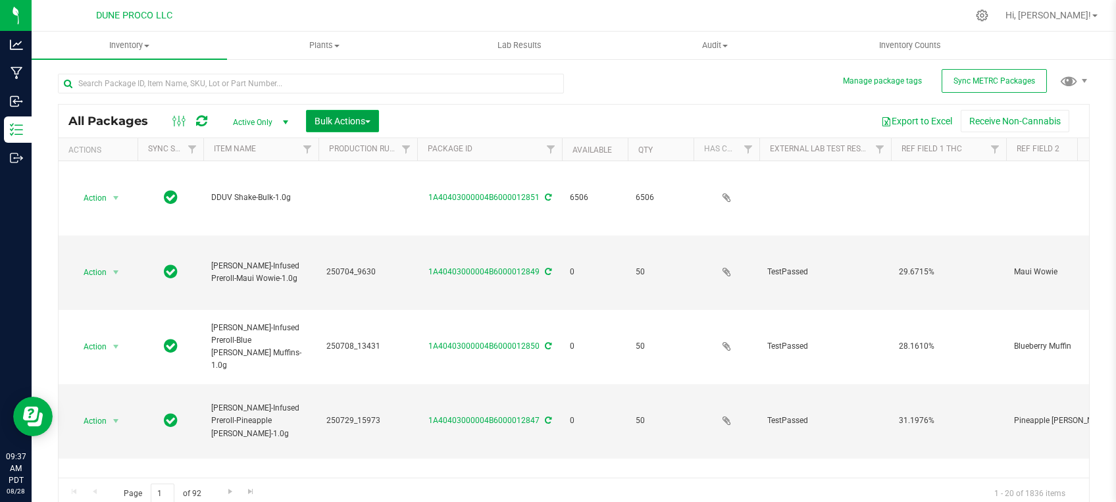
click at [349, 120] on span "Bulk Actions" at bounding box center [343, 121] width 56 height 11
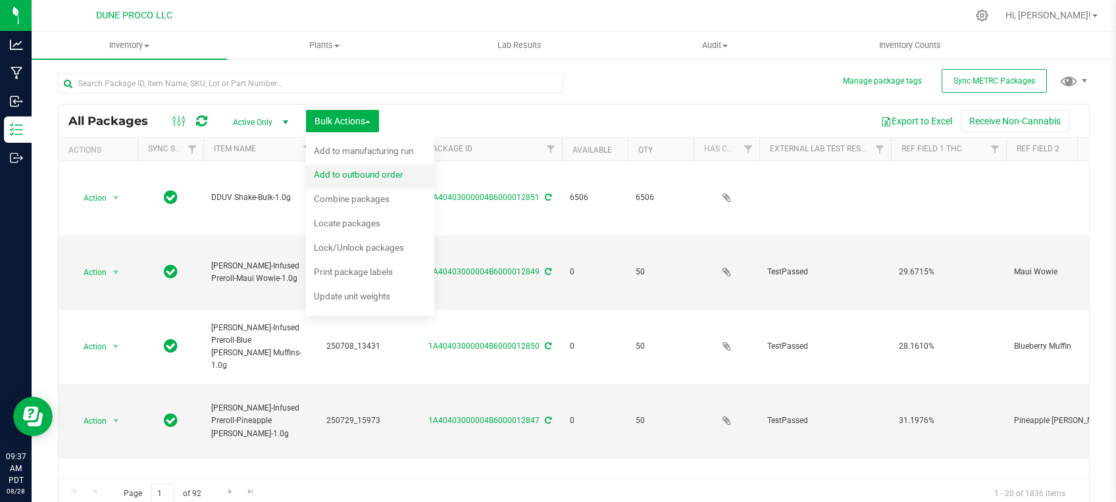
click at [346, 171] on span "Add to outbound order" at bounding box center [359, 174] width 90 height 11
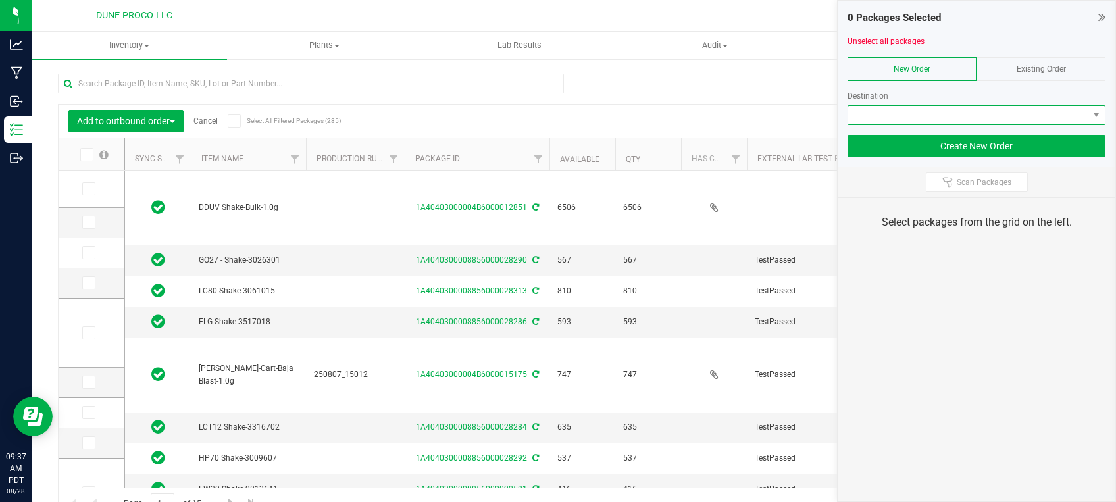
click at [886, 112] on span at bounding box center [968, 115] width 240 height 18
type input "[DATE]"
type input "2025-08-13"
type input "[DATE]"
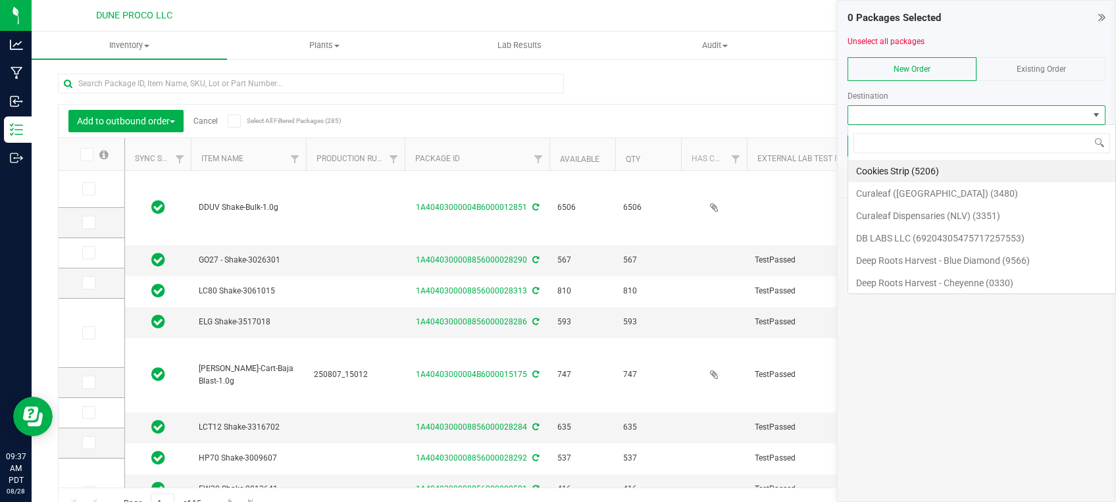
scroll to position [20, 258]
type input "dune"
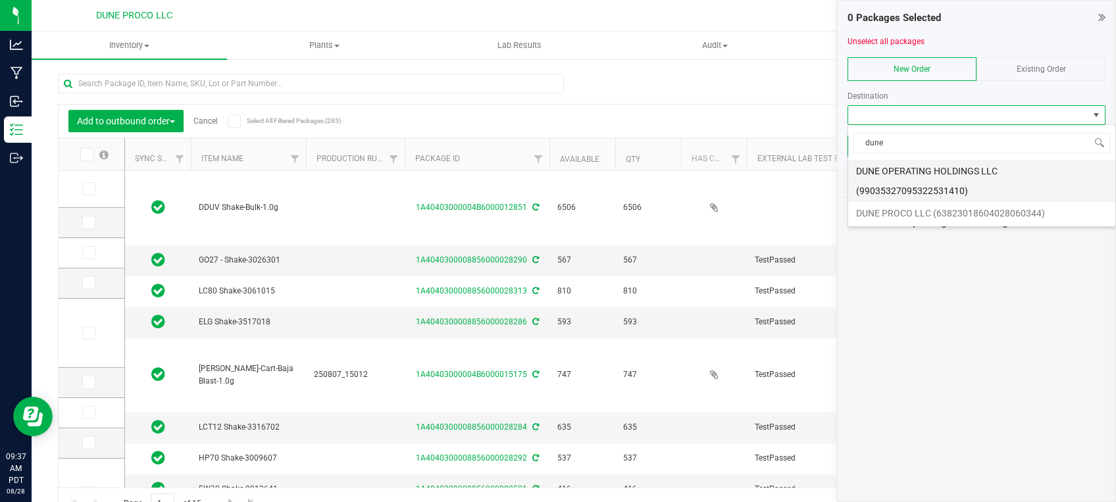
click at [910, 171] on li "DUNE OPERATING HOLDINGS LLC (99035327095322531410)" at bounding box center [981, 181] width 267 height 42
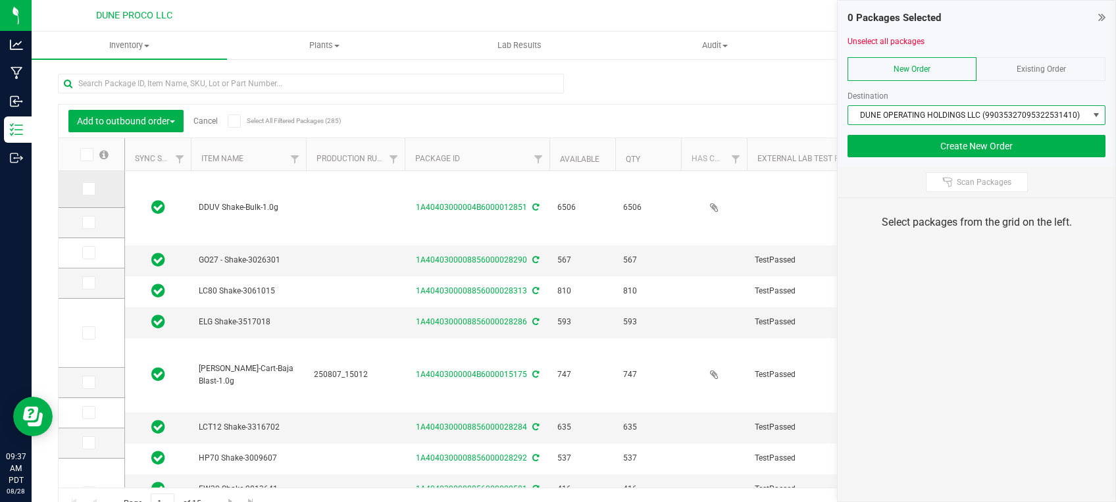
click at [82, 190] on span at bounding box center [88, 188] width 13 height 13
click at [0, 0] on input "checkbox" at bounding box center [0, 0] width 0 height 0
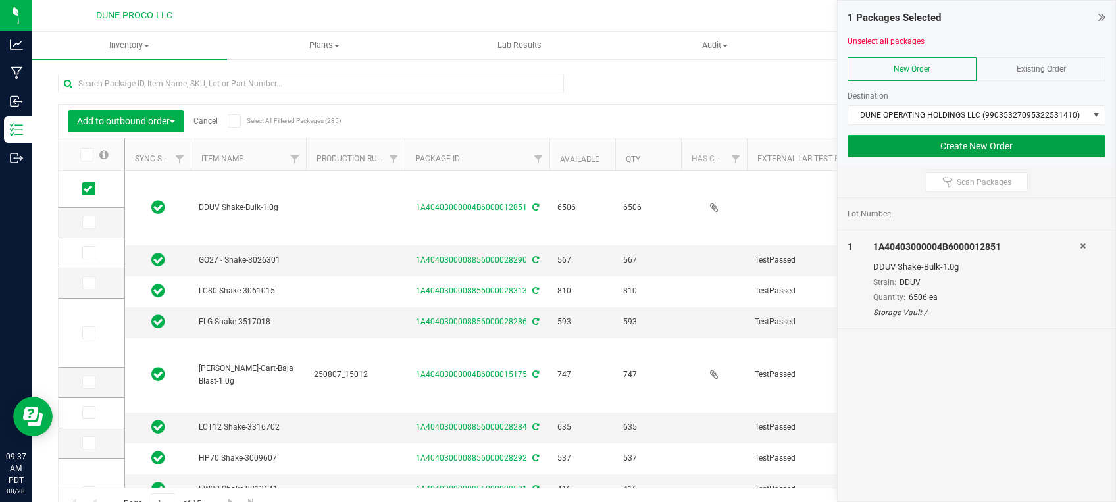
click at [908, 143] on button "Create New Order" at bounding box center [977, 146] width 258 height 22
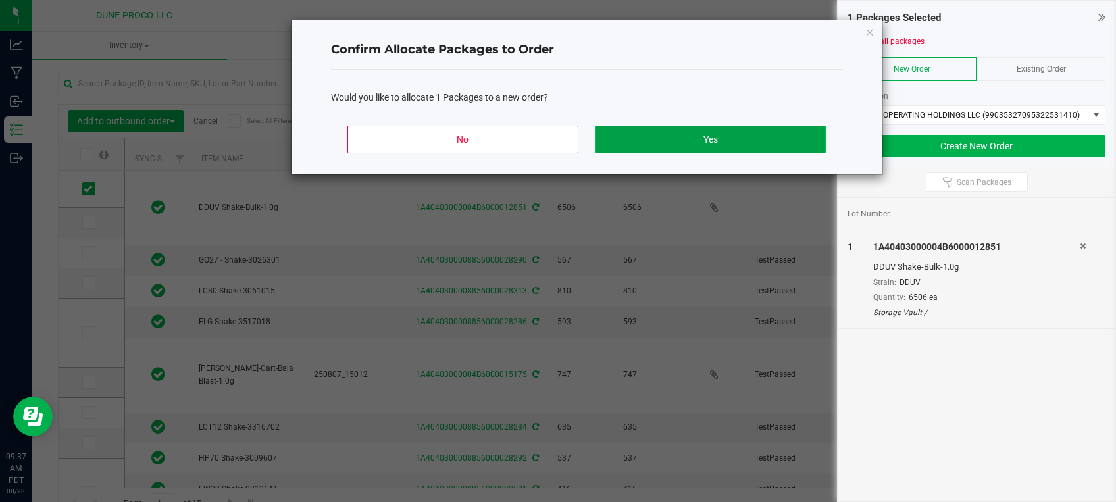
click at [681, 132] on button "Yes" at bounding box center [710, 140] width 230 height 28
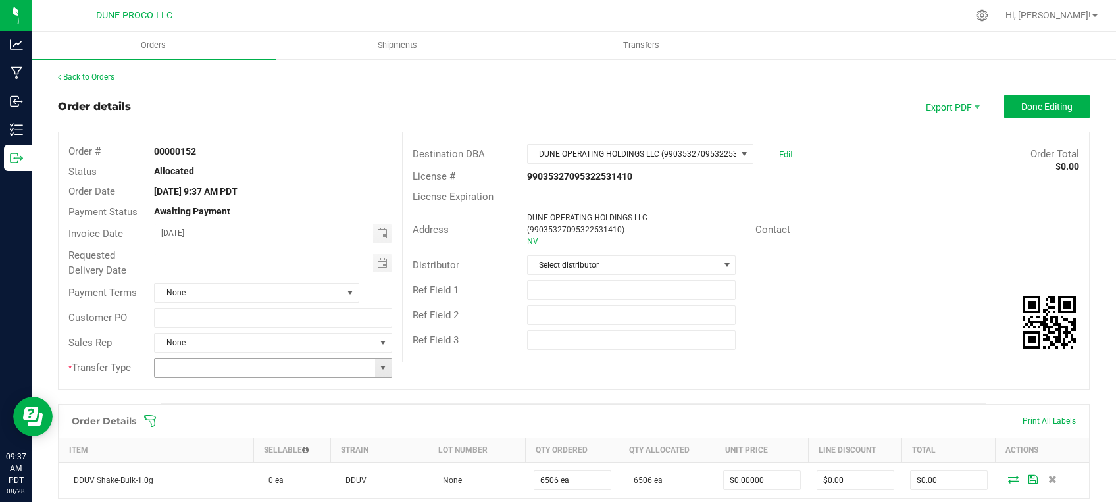
click at [380, 369] on span at bounding box center [383, 368] width 11 height 11
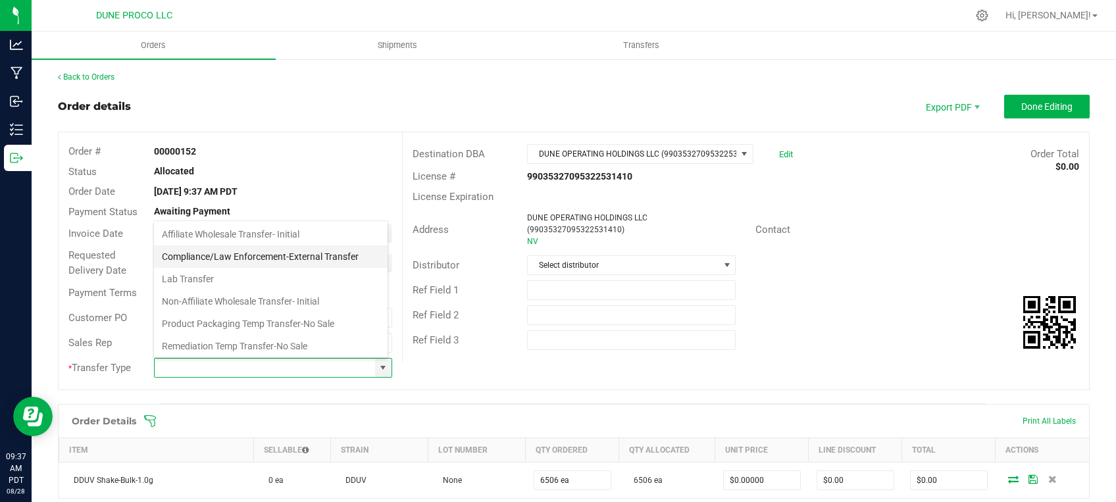
scroll to position [68, 0]
click at [261, 253] on li "Product Packaging Temp Transfer-No Sale" at bounding box center [271, 255] width 234 height 22
type input "Product Packaging Temp Transfer-No Sale"
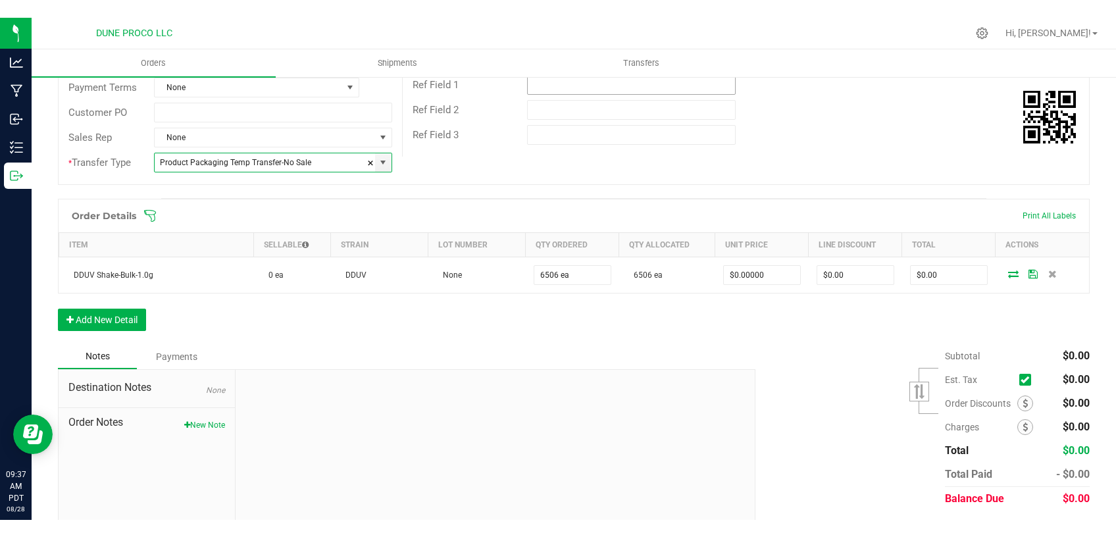
scroll to position [0, 0]
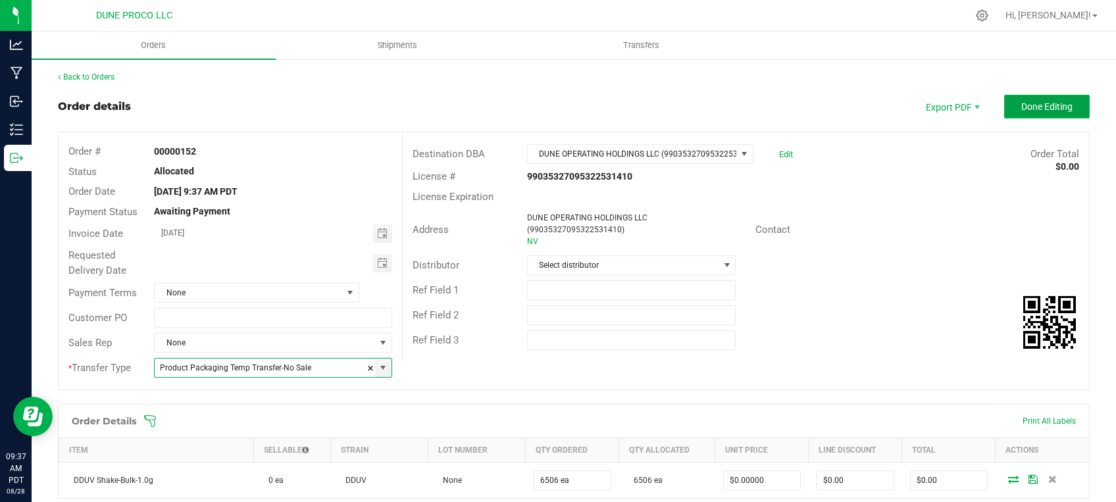
click at [1041, 112] on button "Done Editing" at bounding box center [1047, 107] width 86 height 24
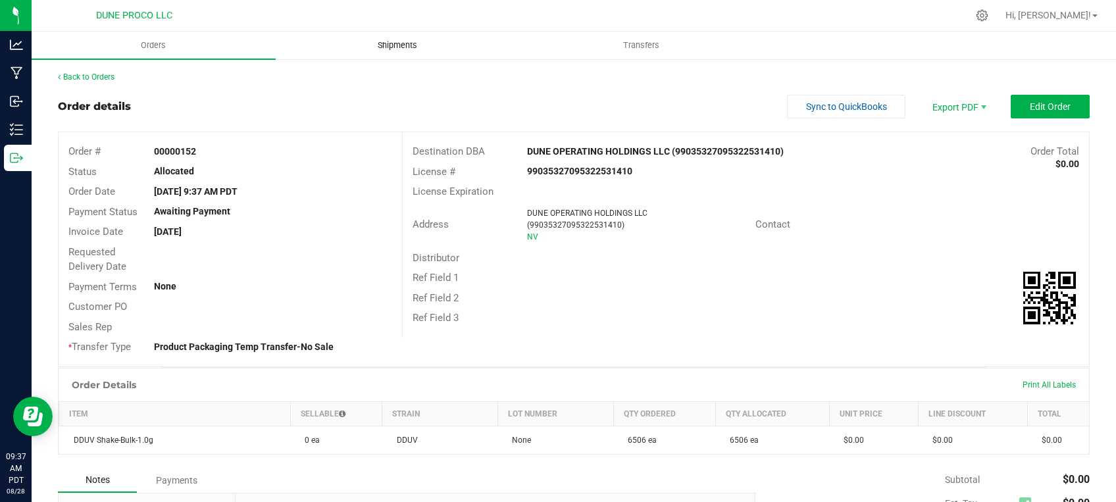
click at [397, 43] on span "Shipments" at bounding box center [397, 45] width 75 height 12
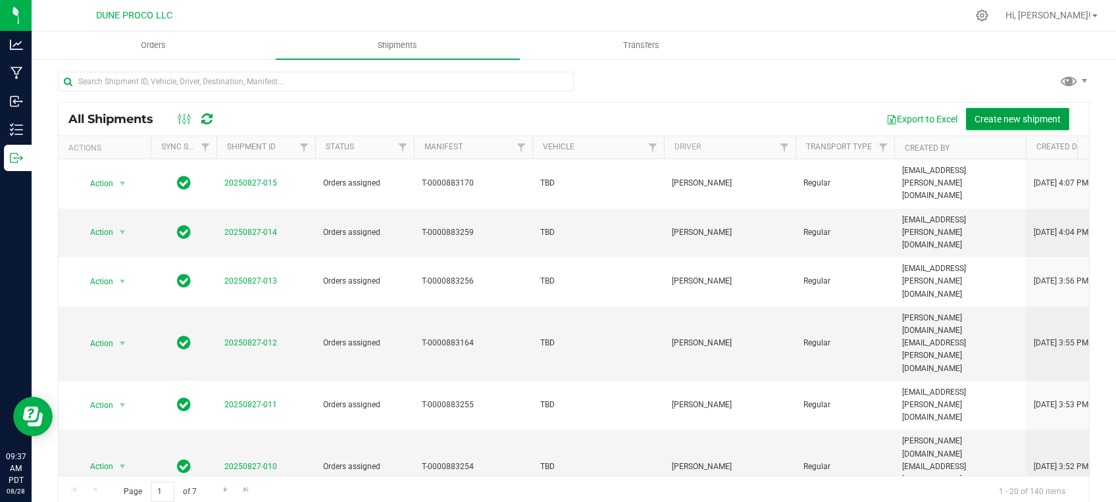
click at [1012, 120] on span "Create new shipment" at bounding box center [1018, 119] width 86 height 11
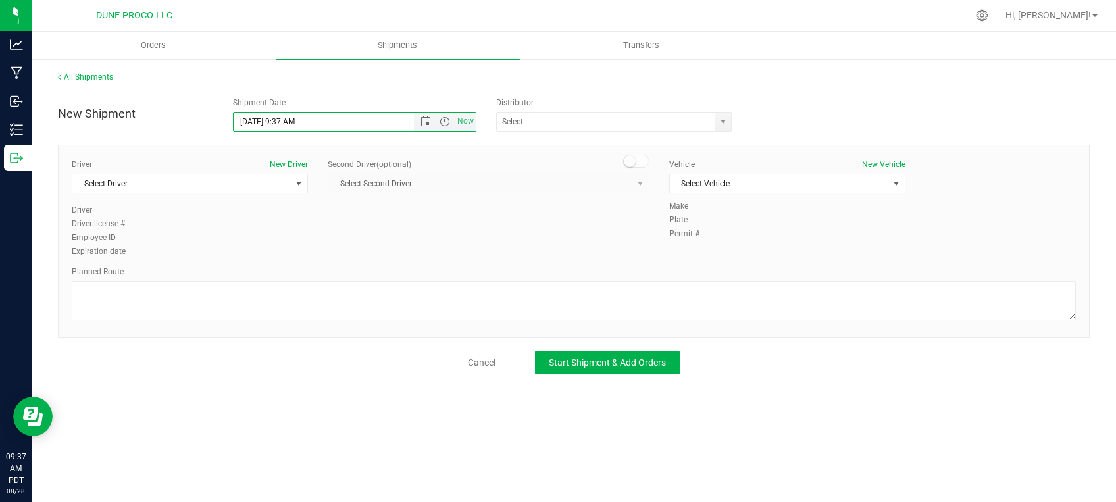
click at [296, 117] on input "8/28/2025 9:37 AM" at bounding box center [335, 122] width 203 height 18
click at [725, 121] on span "select" at bounding box center [723, 121] width 11 height 11
type input "8/28/2025 9:40 AM"
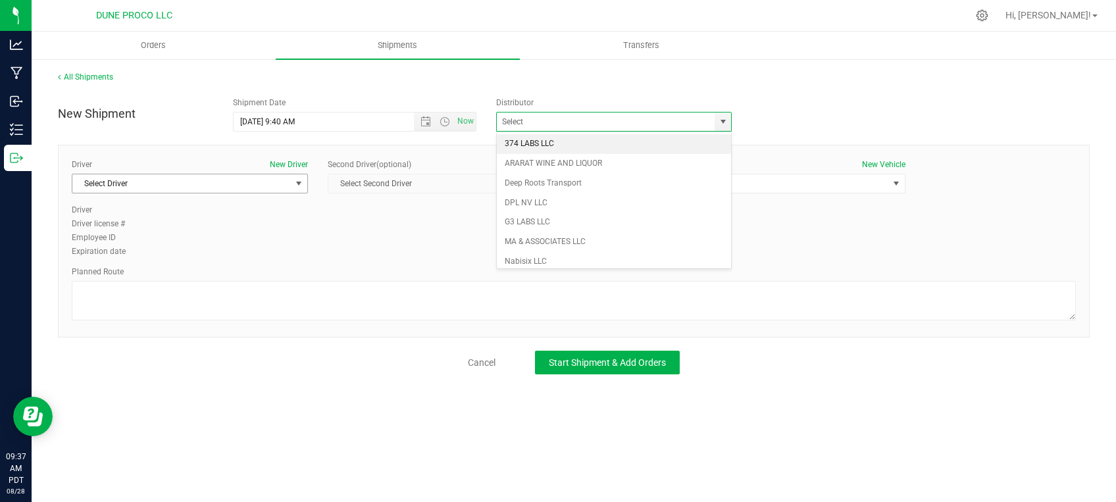
click at [294, 186] on span "select" at bounding box center [299, 183] width 11 height 11
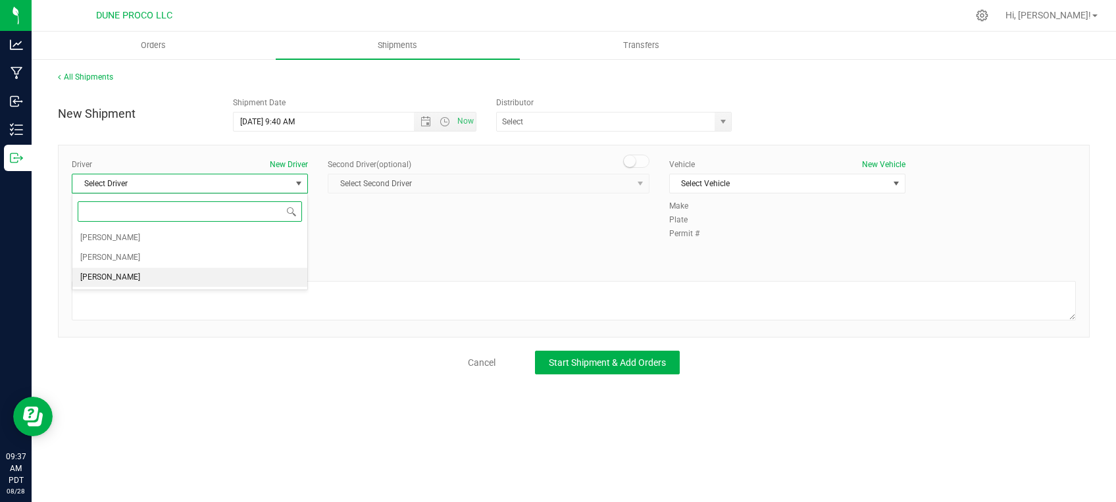
click at [217, 276] on li "TBD TBD" at bounding box center [189, 278] width 235 height 20
click at [727, 172] on div "Vehicle New Vehicle Select Vehicle Select Vehicle None TBD" at bounding box center [787, 179] width 256 height 41
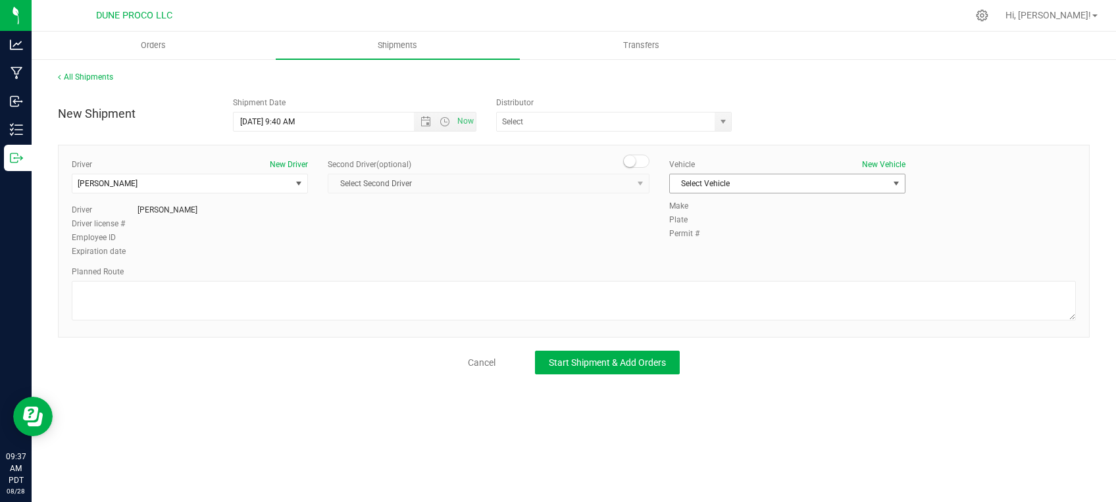
click at [727, 190] on span "Select Vehicle" at bounding box center [779, 183] width 218 height 18
click at [709, 222] on li "TBD" at bounding box center [787, 226] width 235 height 20
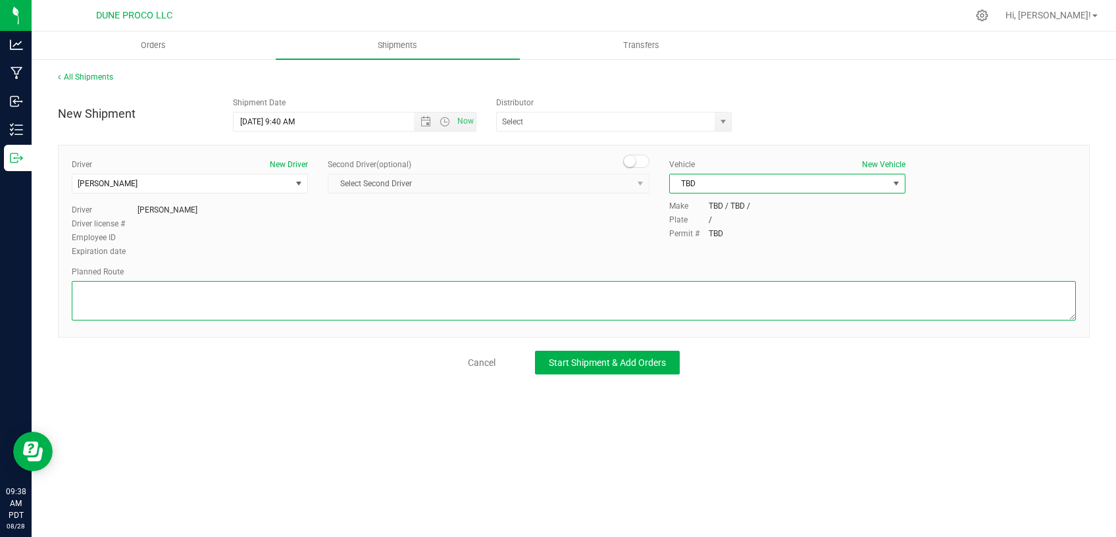
click at [288, 290] on textarea at bounding box center [574, 300] width 1004 height 39
paste textarea "Walk from Dune ProCo, through roll up door, into Dune Operating Holdings."
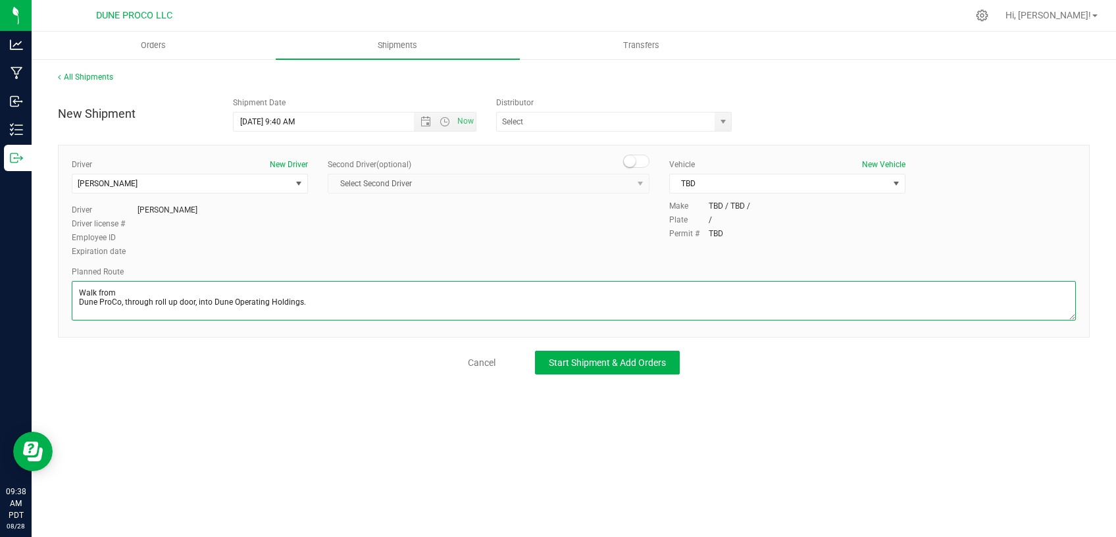
click at [77, 305] on textarea at bounding box center [574, 300] width 1004 height 39
click at [398, 301] on textarea at bounding box center [574, 300] width 1004 height 39
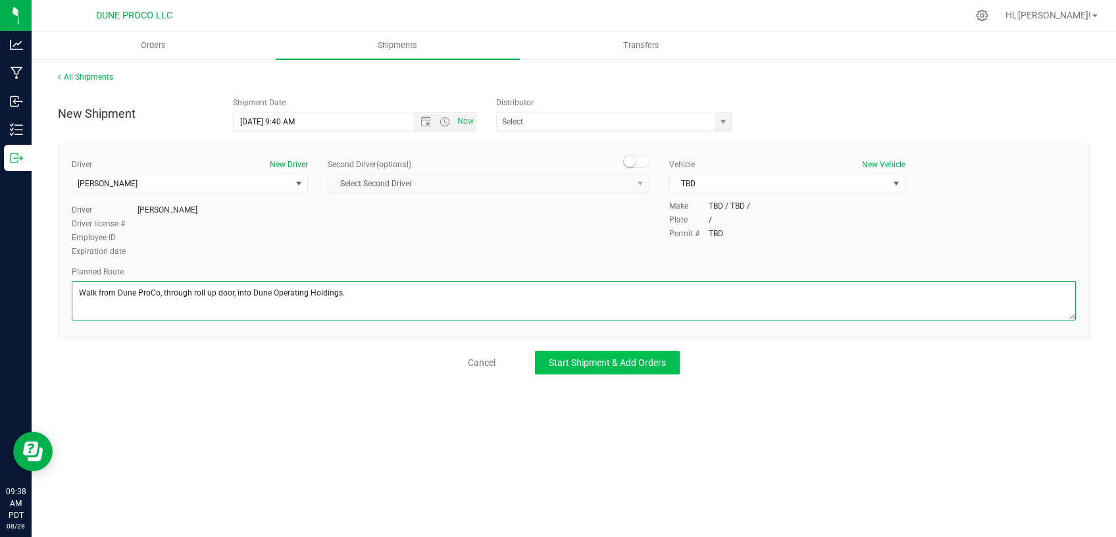
type textarea "Walk from Dune ProCo, through roll up door, into Dune Operating Holdings."
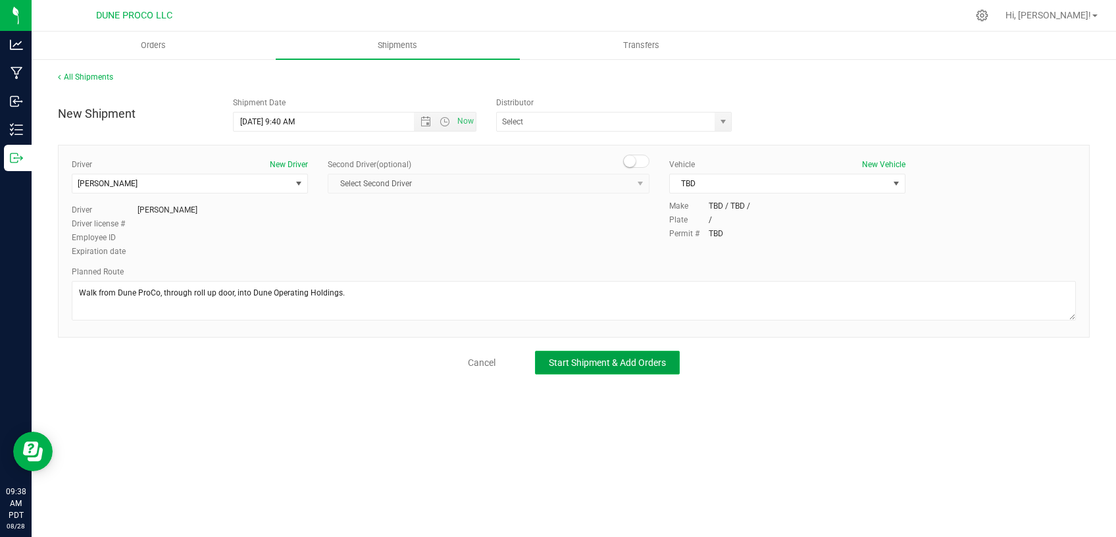
click at [596, 357] on span "Start Shipment & Add Orders" at bounding box center [607, 362] width 117 height 11
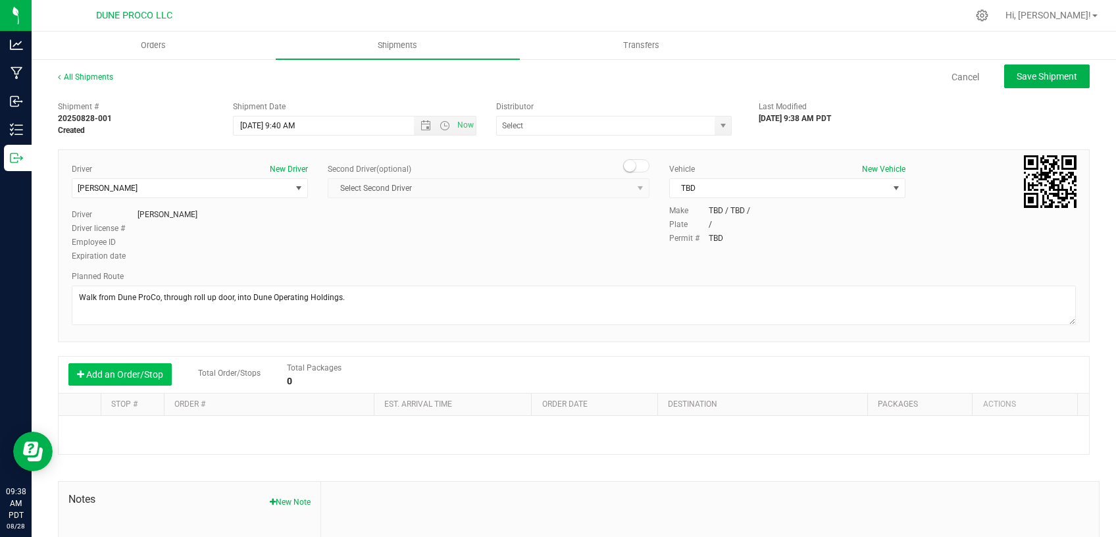
click at [127, 372] on button "Add an Order/Stop" at bounding box center [119, 374] width 103 height 22
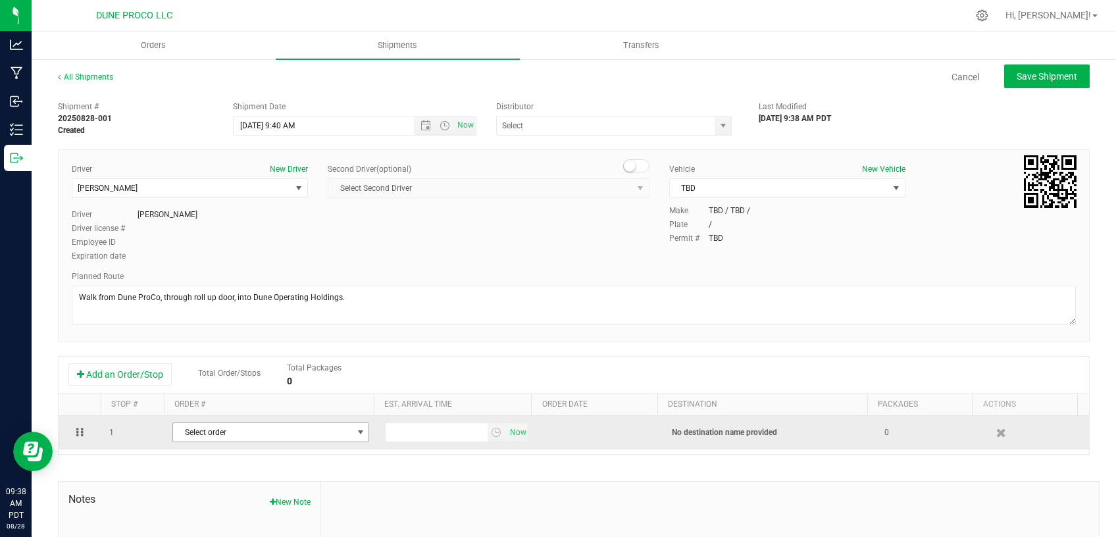
click at [205, 429] on span "Select order" at bounding box center [262, 432] width 179 height 18
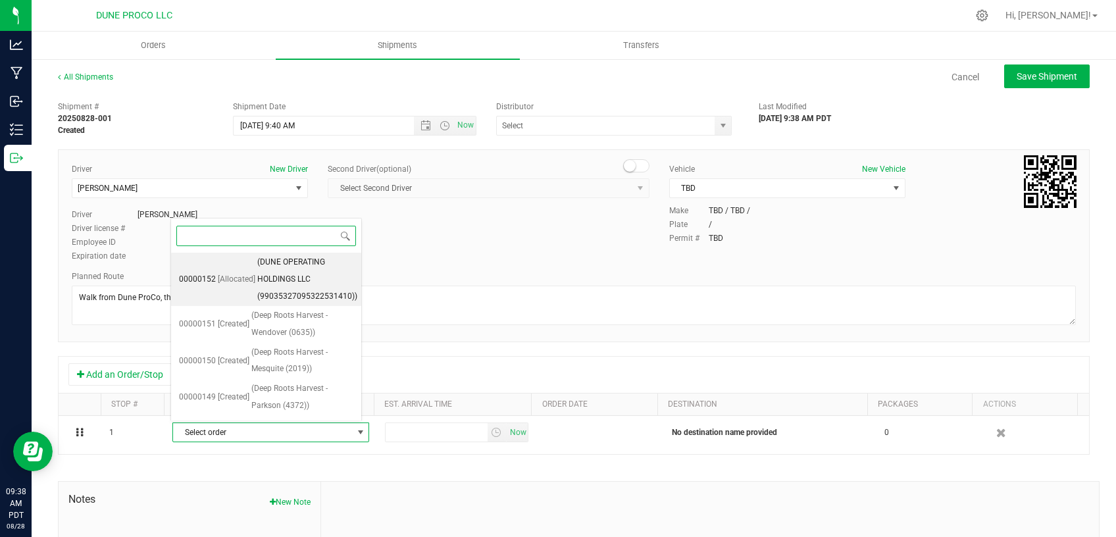
click at [257, 279] on span "(DUNE OPERATING HOLDINGS LLC (99035327095322531410))" at bounding box center [307, 279] width 100 height 51
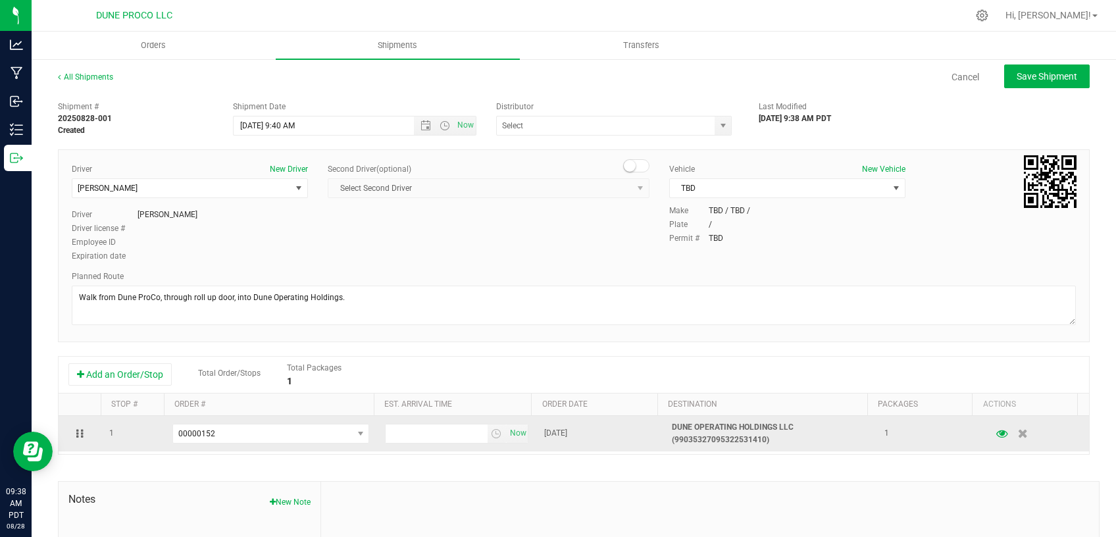
click at [432, 445] on td "Now" at bounding box center [456, 434] width 159 height 36
click at [432, 434] on input "text" at bounding box center [436, 433] width 101 height 18
type input "10:00 AM"
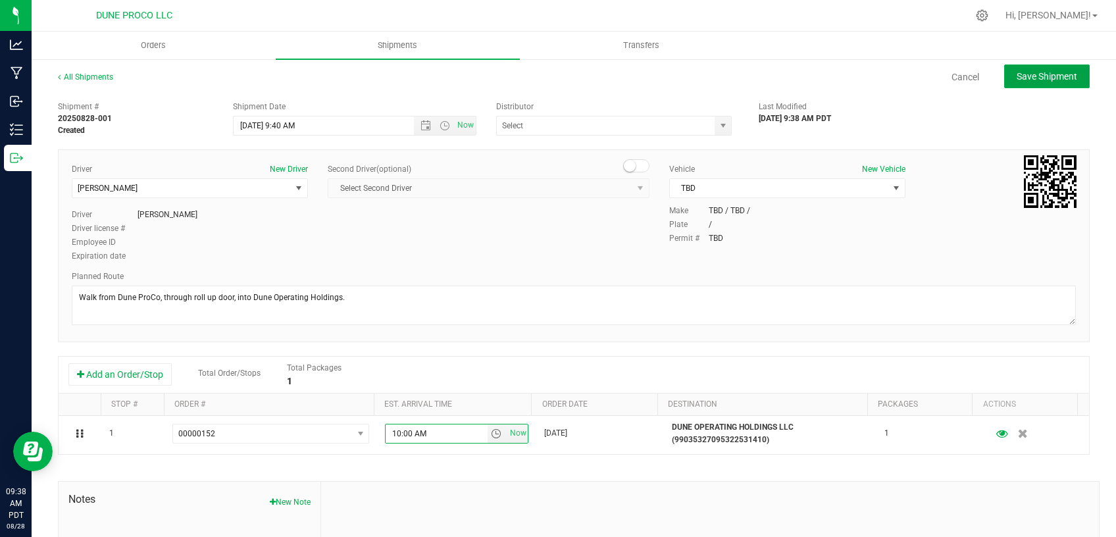
click at [1038, 78] on span "Save Shipment" at bounding box center [1047, 76] width 61 height 11
type input "8/28/2025 4:40 PM"
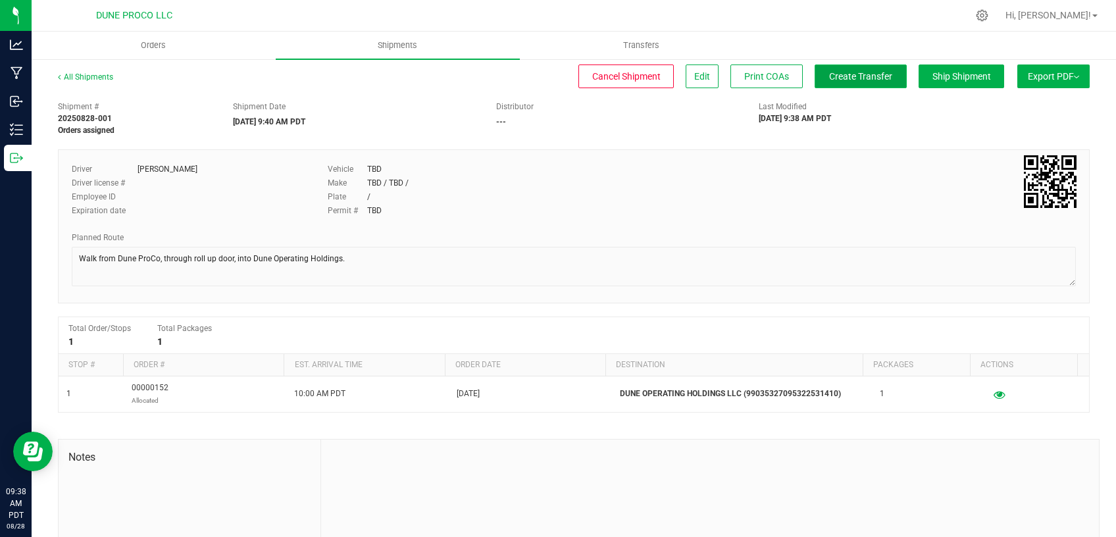
click at [870, 75] on span "Create Transfer" at bounding box center [860, 76] width 63 height 11
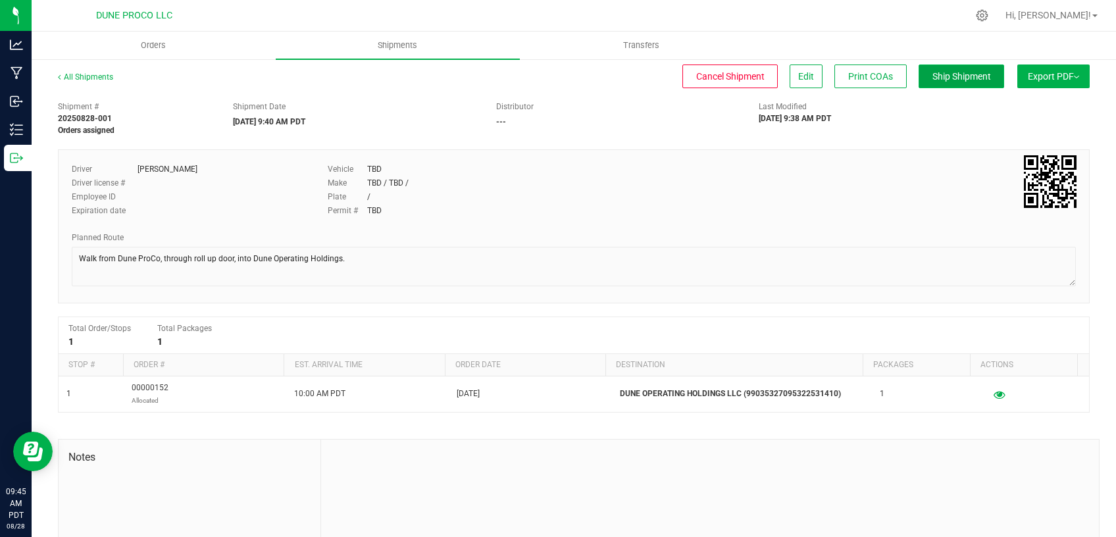
click at [933, 79] on span "Ship Shipment" at bounding box center [962, 76] width 59 height 11
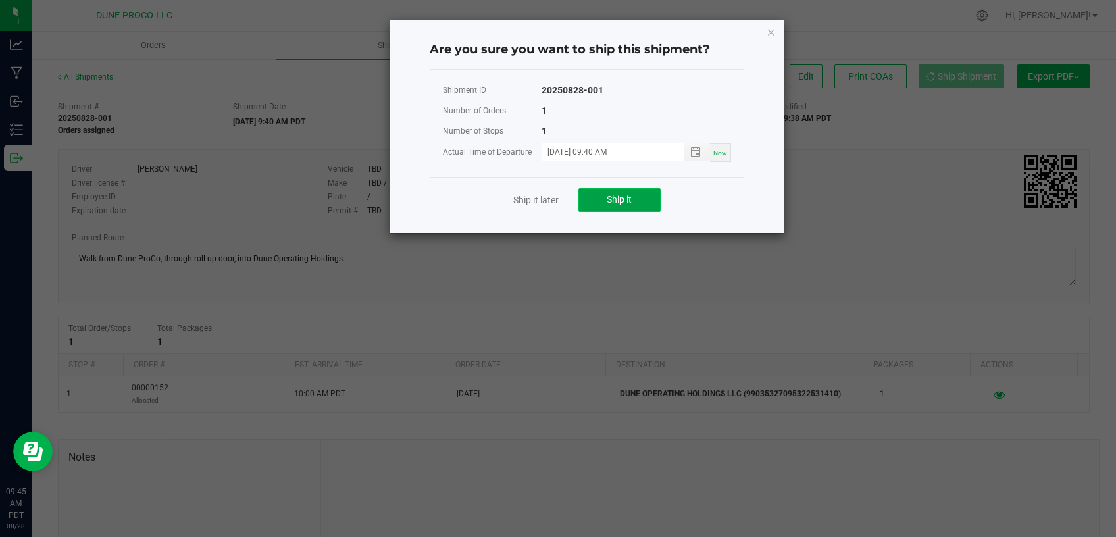
click at [627, 204] on span "Ship it" at bounding box center [619, 199] width 25 height 11
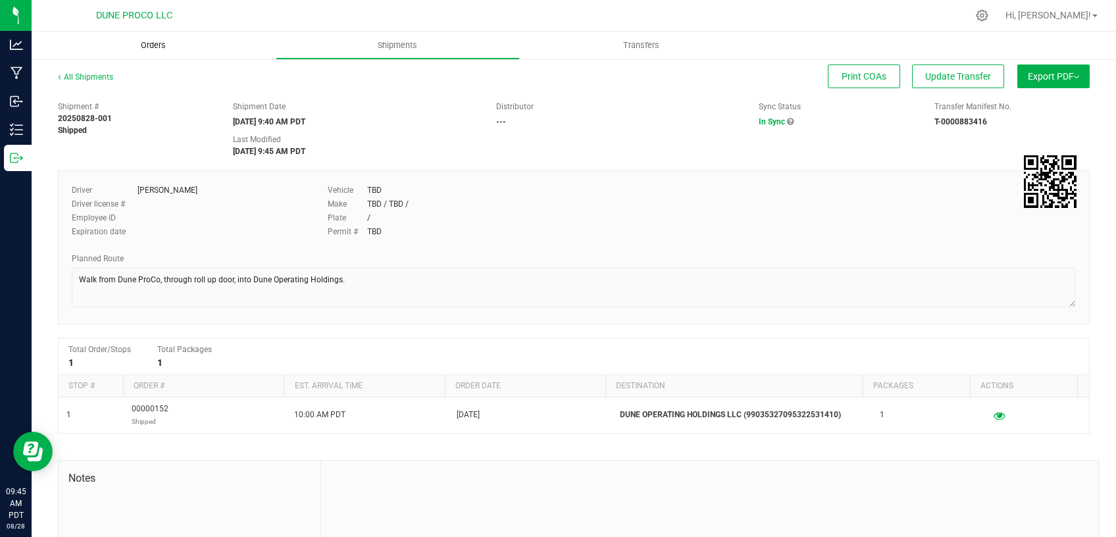
click at [147, 40] on span "Orders" at bounding box center [153, 45] width 61 height 12
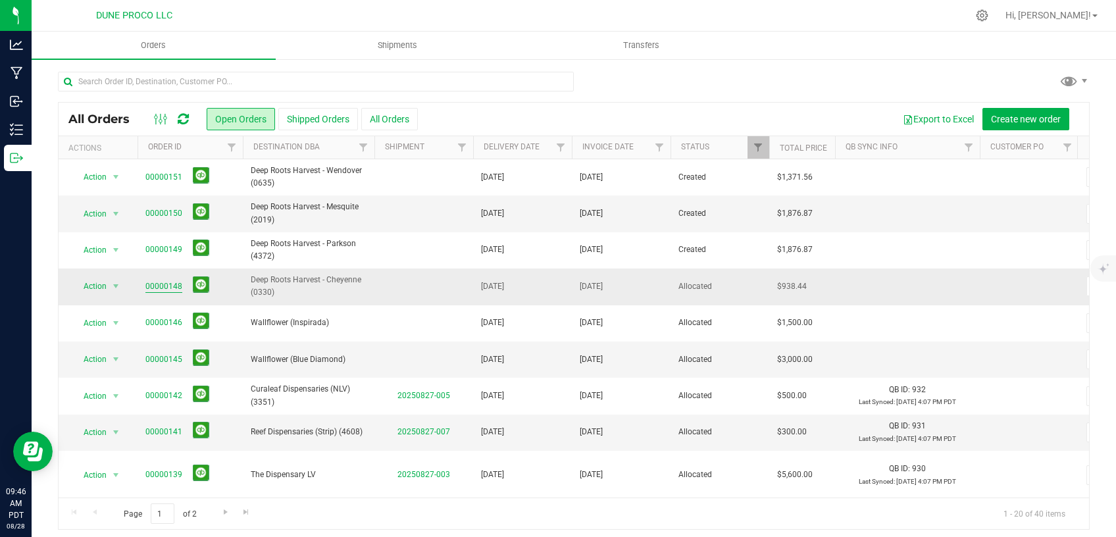
click at [152, 286] on link "00000148" at bounding box center [163, 286] width 37 height 13
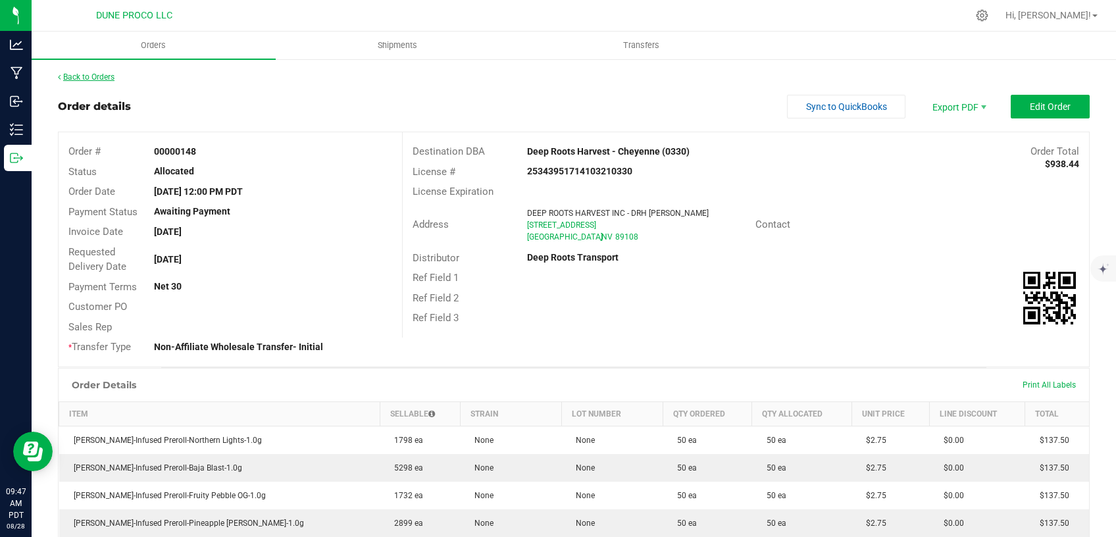
click at [93, 76] on link "Back to Orders" at bounding box center [86, 76] width 57 height 9
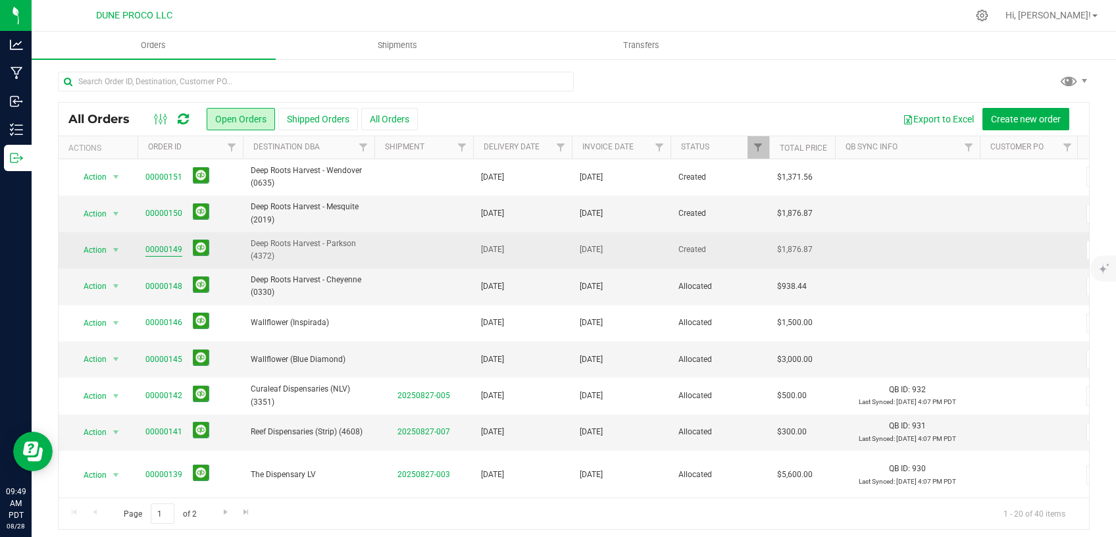
click at [149, 249] on link "00000149" at bounding box center [163, 250] width 37 height 13
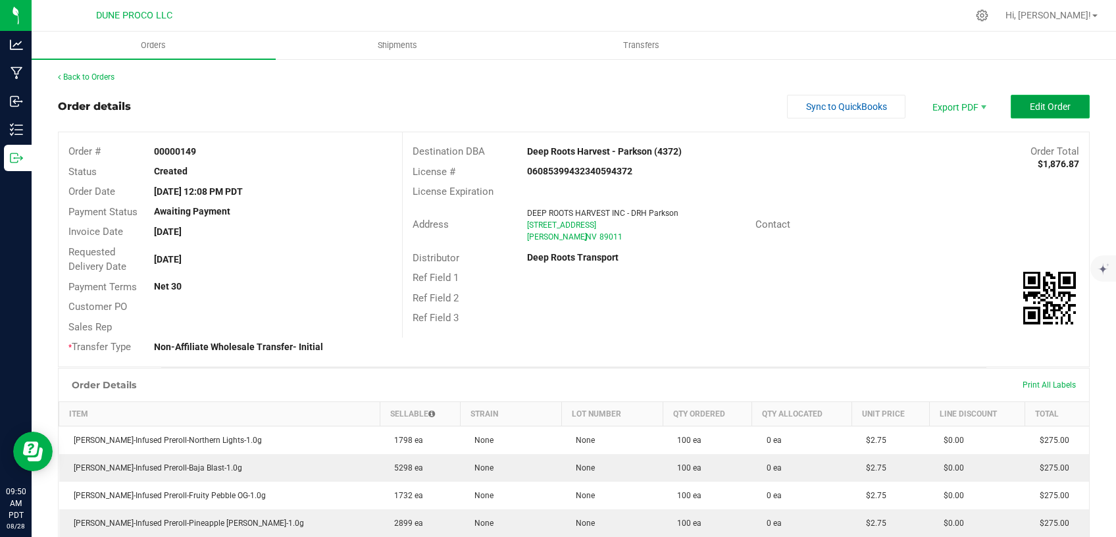
click at [1030, 108] on span "Edit Order" at bounding box center [1050, 106] width 41 height 11
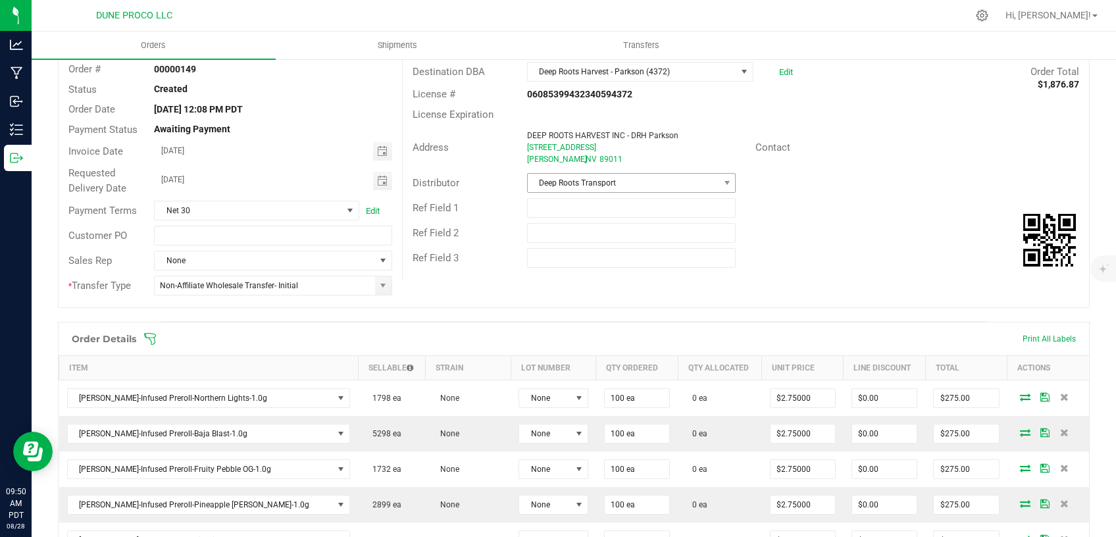
scroll to position [111, 0]
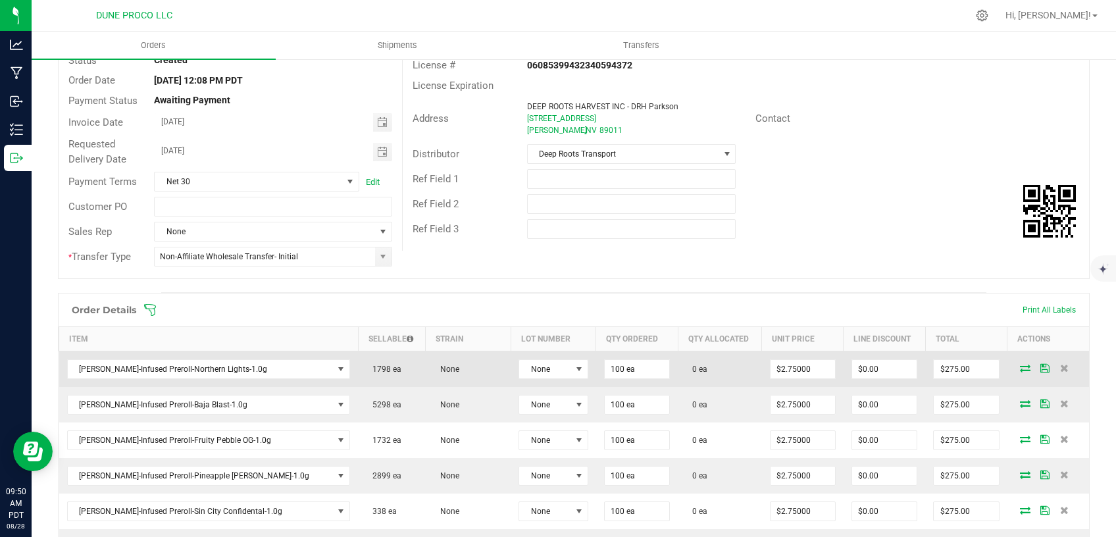
click at [1020, 367] on icon at bounding box center [1025, 368] width 11 height 8
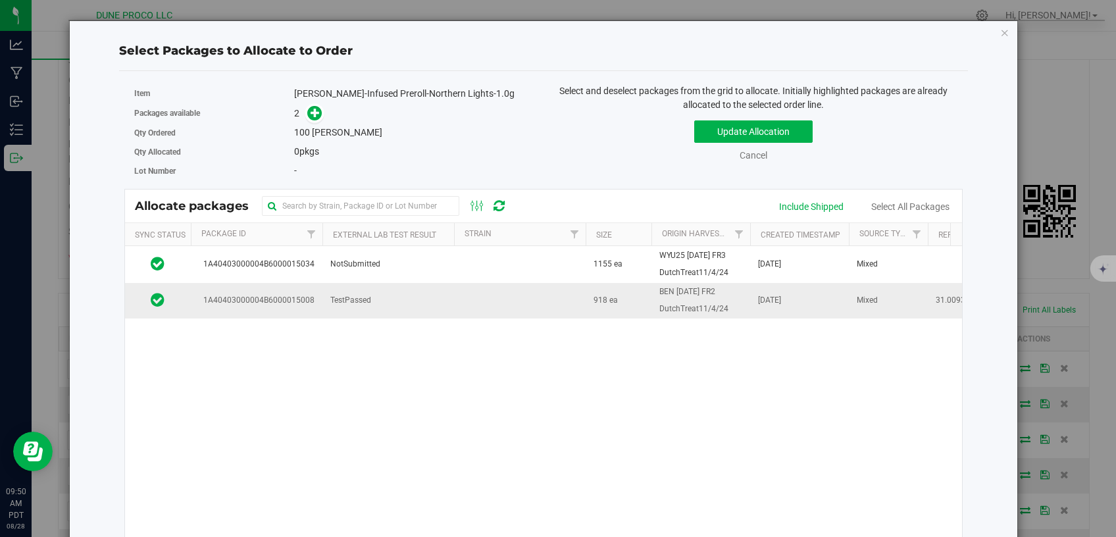
click at [442, 315] on td "TestPassed" at bounding box center [388, 301] width 132 height 36
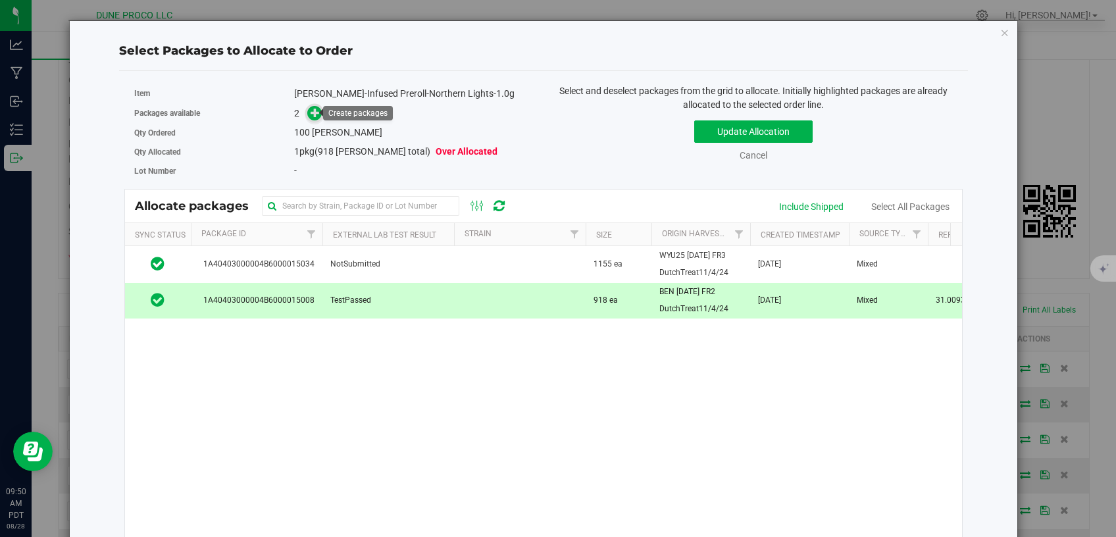
click at [318, 114] on icon at bounding box center [315, 112] width 9 height 9
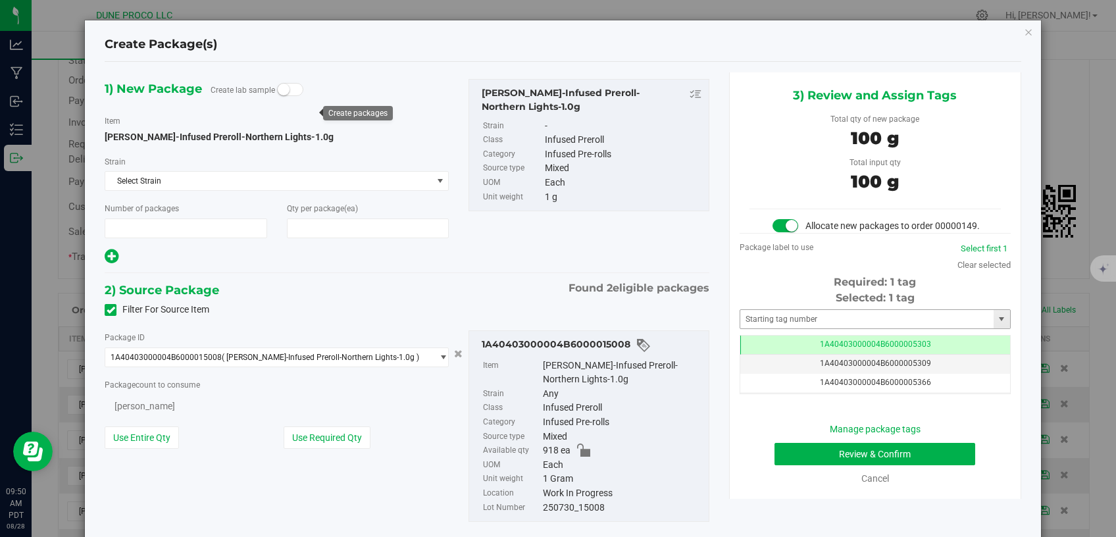
type input "1"
type input "100"
click at [784, 348] on div "Tag 1A40403000004B6000005303 1A40403000004B6000005309 1A40403000004B6000005366 …" at bounding box center [875, 364] width 271 height 59
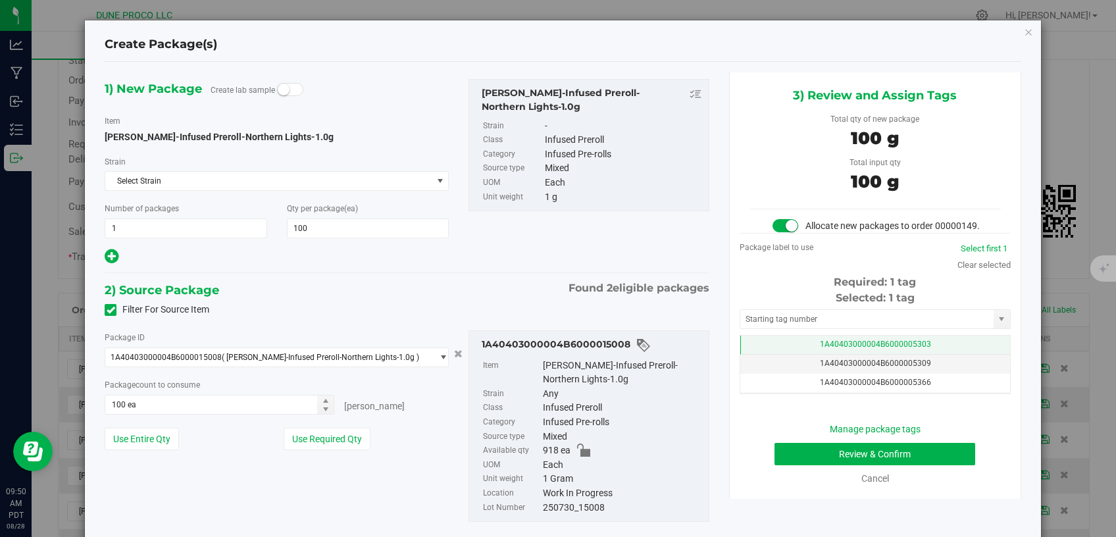
click at [784, 354] on td "1A40403000004B6000005303" at bounding box center [875, 345] width 270 height 19
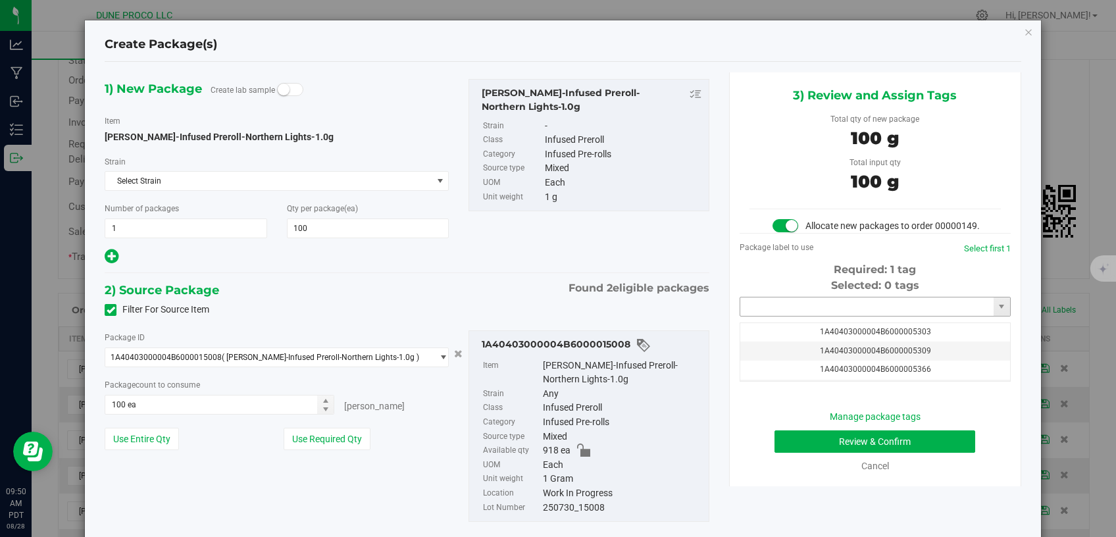
click at [783, 316] on input "text" at bounding box center [866, 306] width 253 height 18
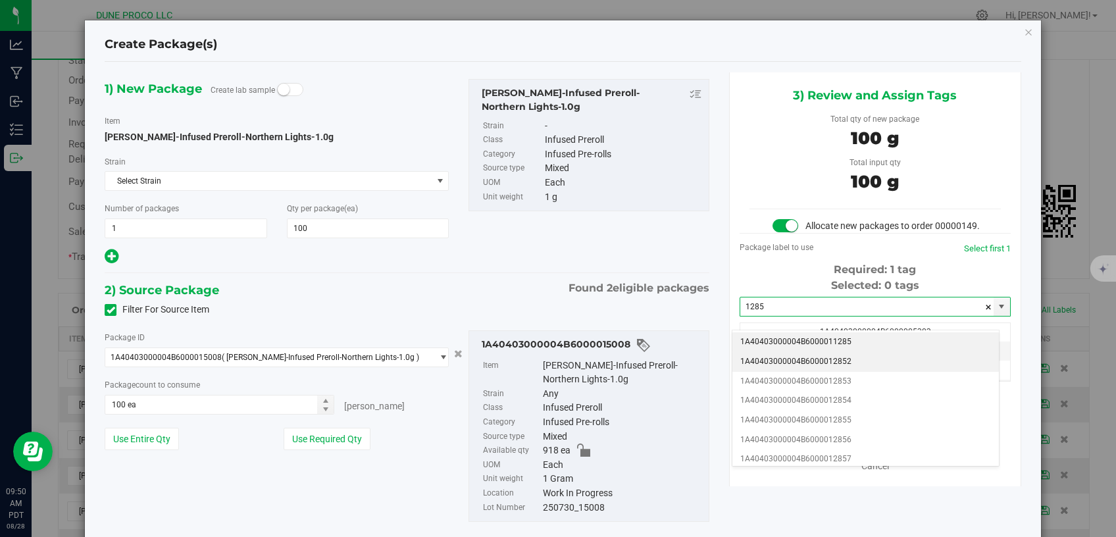
click at [775, 357] on li "1A40403000004B6000012852" at bounding box center [865, 362] width 267 height 20
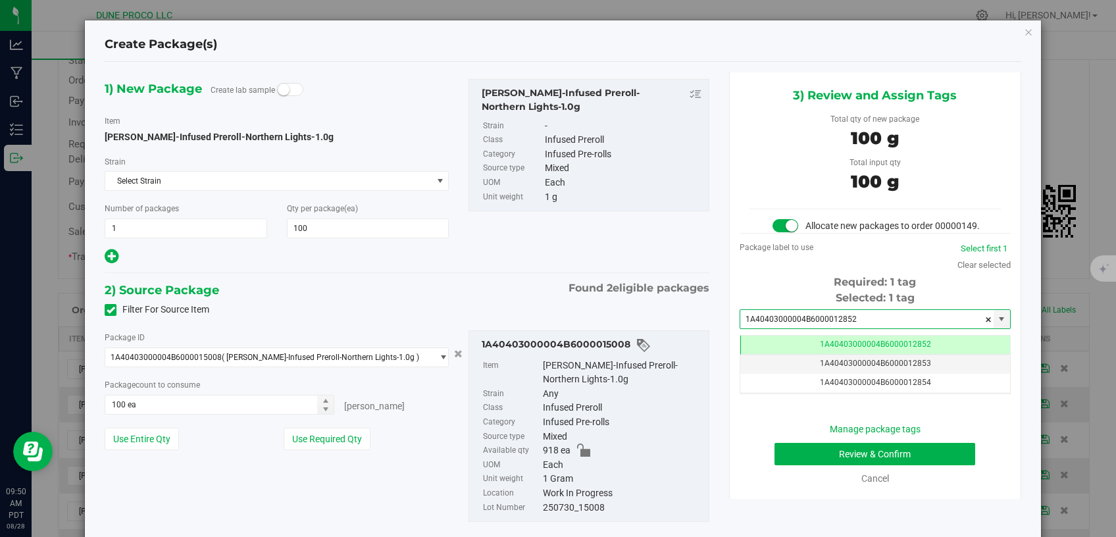
type input "1A40403000004B6000012852"
click at [802, 461] on button "Review & Confirm" at bounding box center [875, 454] width 201 height 22
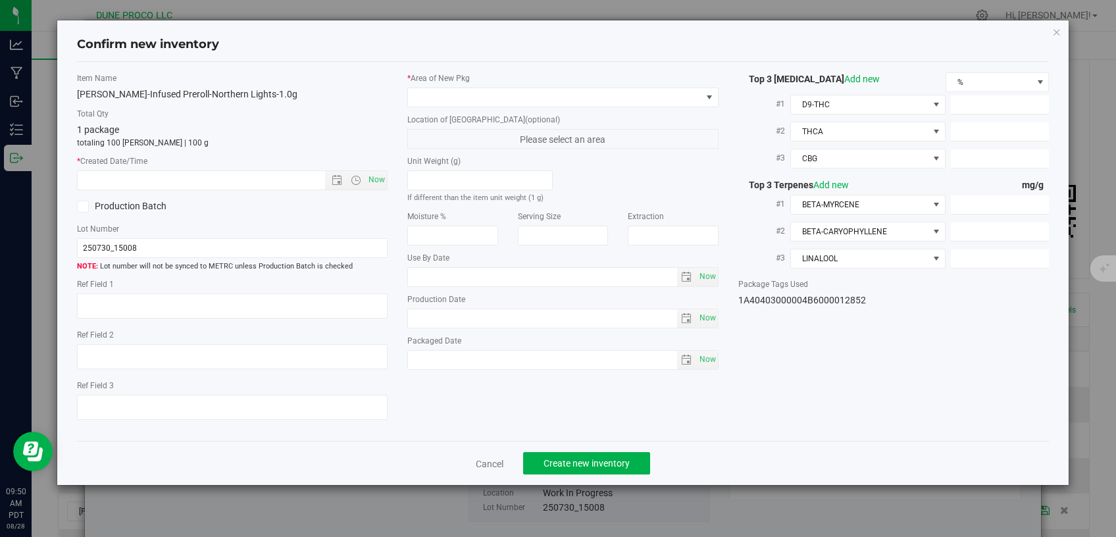
type textarea "31.0093%"
type textarea "Northern Lights"
type textarea "<LOQ"
type input "287.6910"
type input "25.5434"
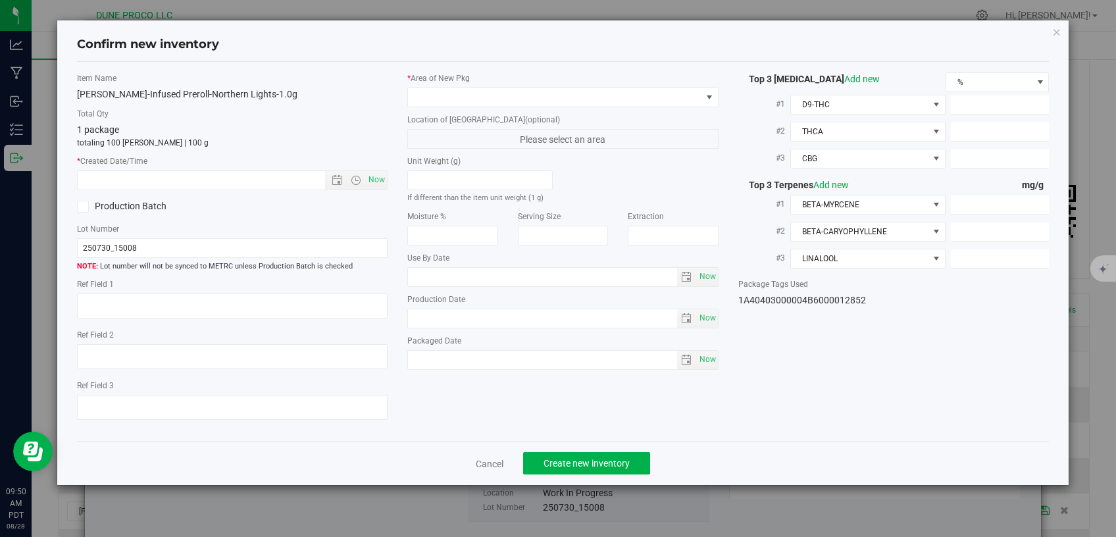
type input "13.6529"
type input "4.3360"
type input "1.7820"
type input "1.2920"
type input "[DATE]"
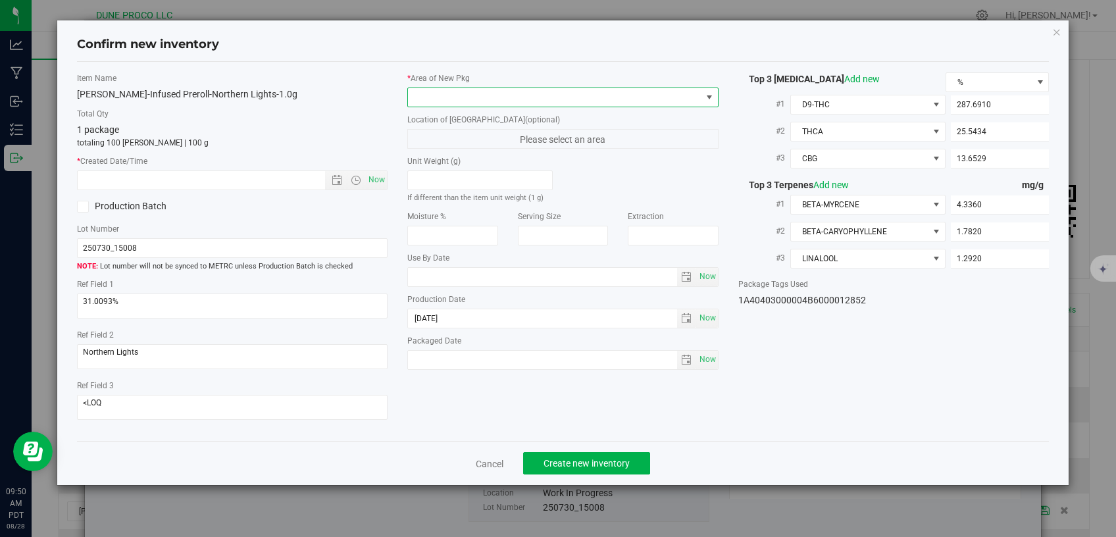
click at [634, 91] on span at bounding box center [555, 97] width 294 height 18
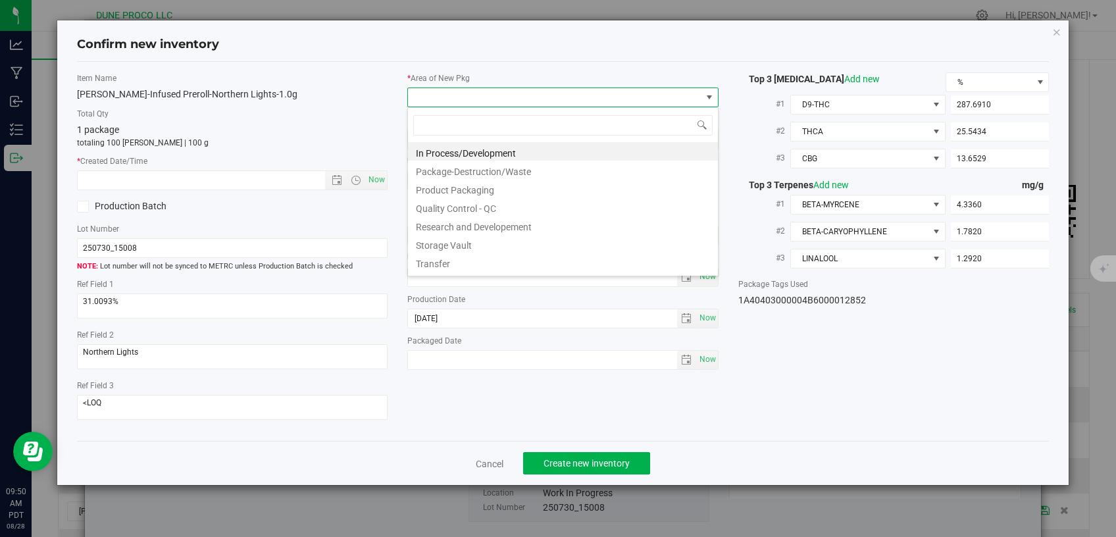
scroll to position [19, 311]
click at [506, 242] on li "Storage Vault" at bounding box center [563, 243] width 310 height 18
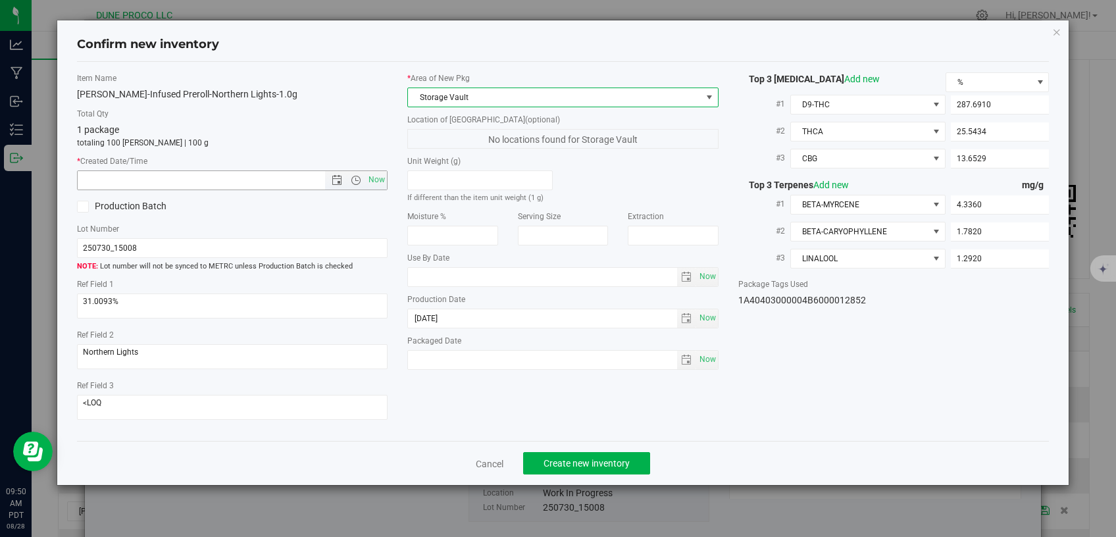
click at [374, 182] on span "Now" at bounding box center [377, 179] width 22 height 19
type input "8/28/2025 9:50 AM"
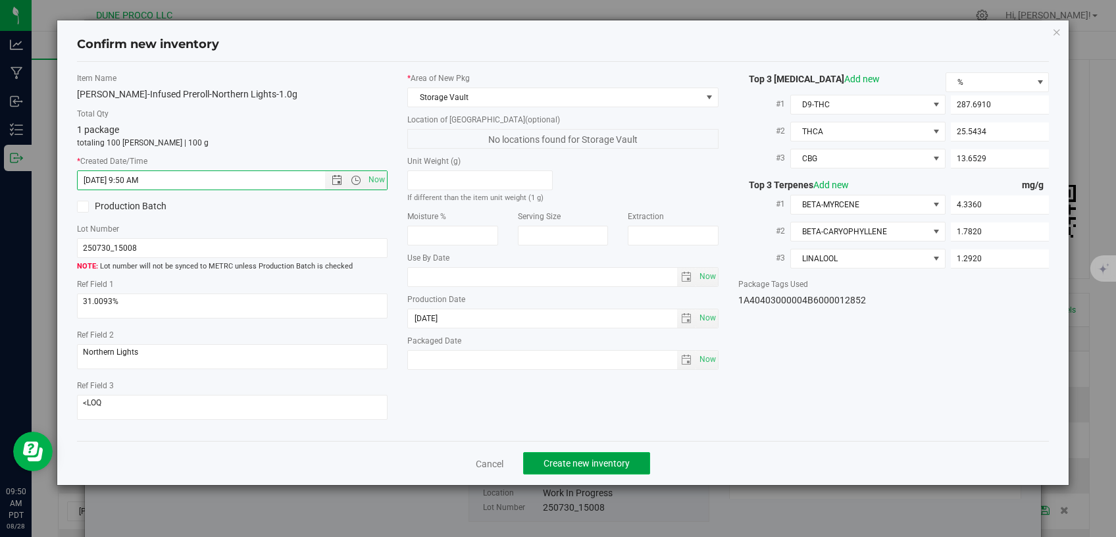
click at [564, 458] on span "Create new inventory" at bounding box center [587, 463] width 86 height 11
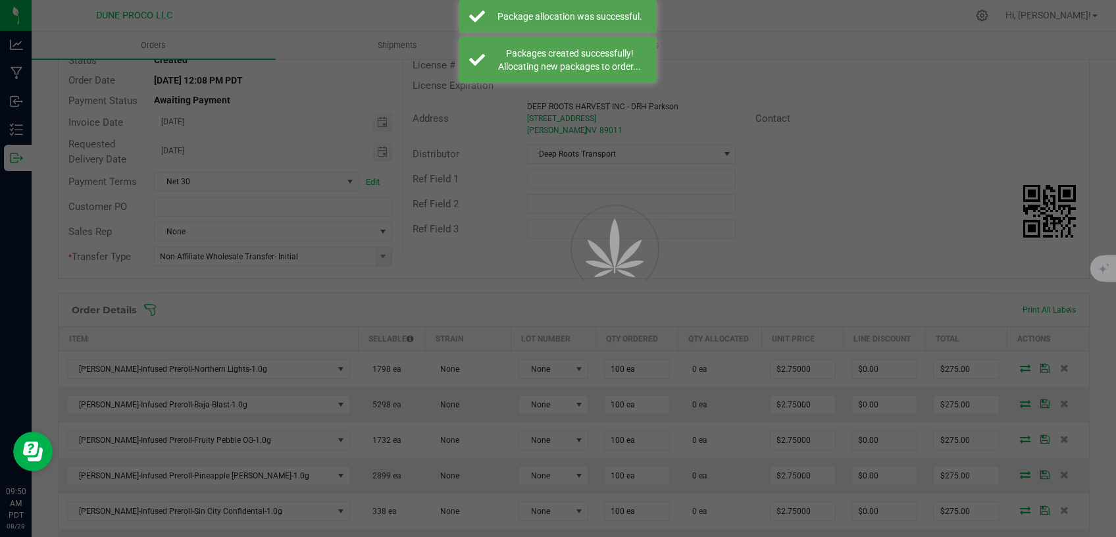
scroll to position [111, 0]
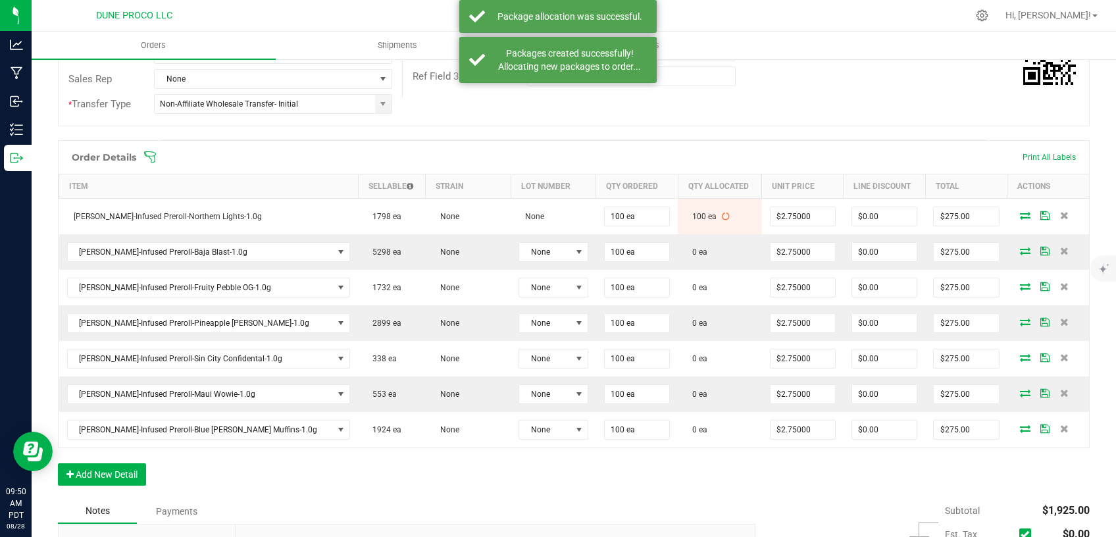
scroll to position [279, 0]
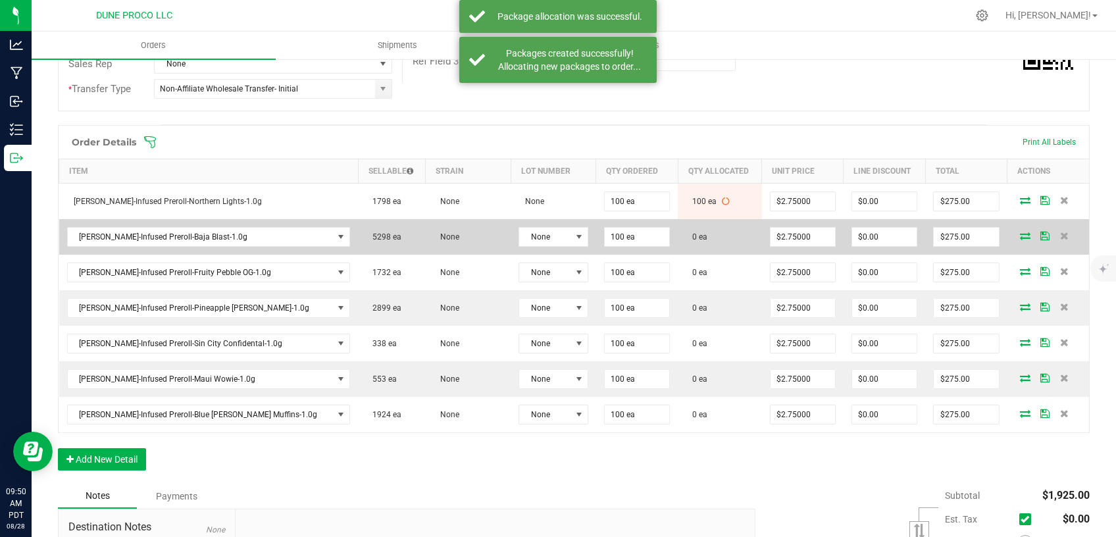
click at [1020, 234] on icon at bounding box center [1025, 236] width 11 height 8
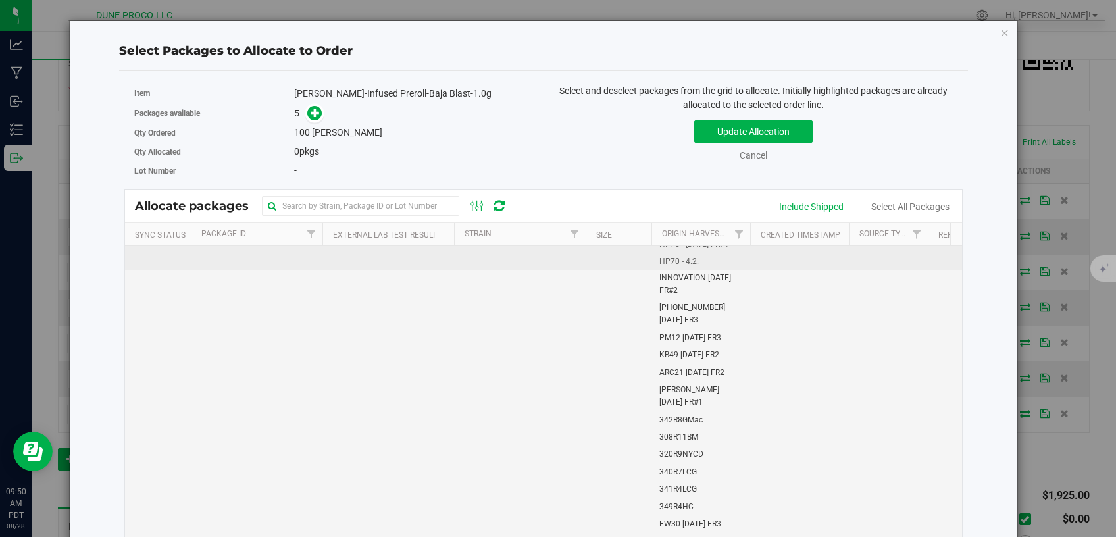
scroll to position [1004, 0]
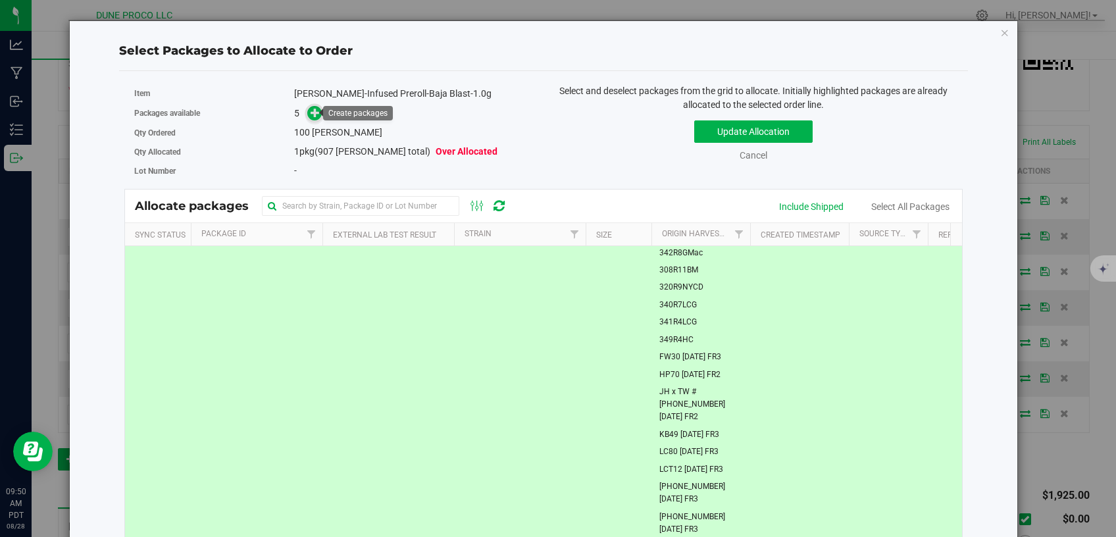
click at [319, 111] on span at bounding box center [314, 113] width 15 height 15
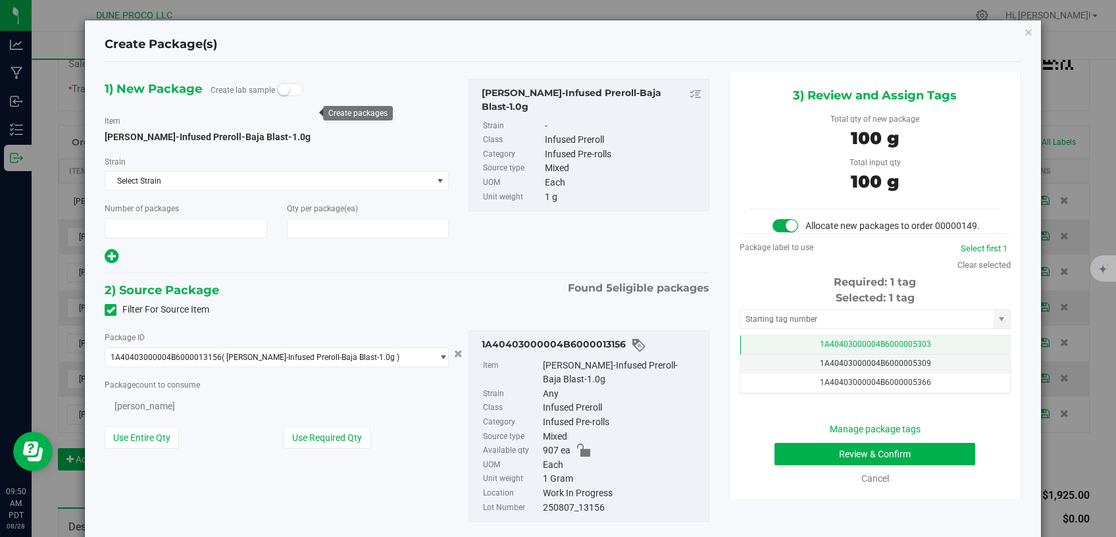
type input "1"
type input "100"
click at [790, 351] on td "1A40403000004B6000005303" at bounding box center [875, 345] width 270 height 19
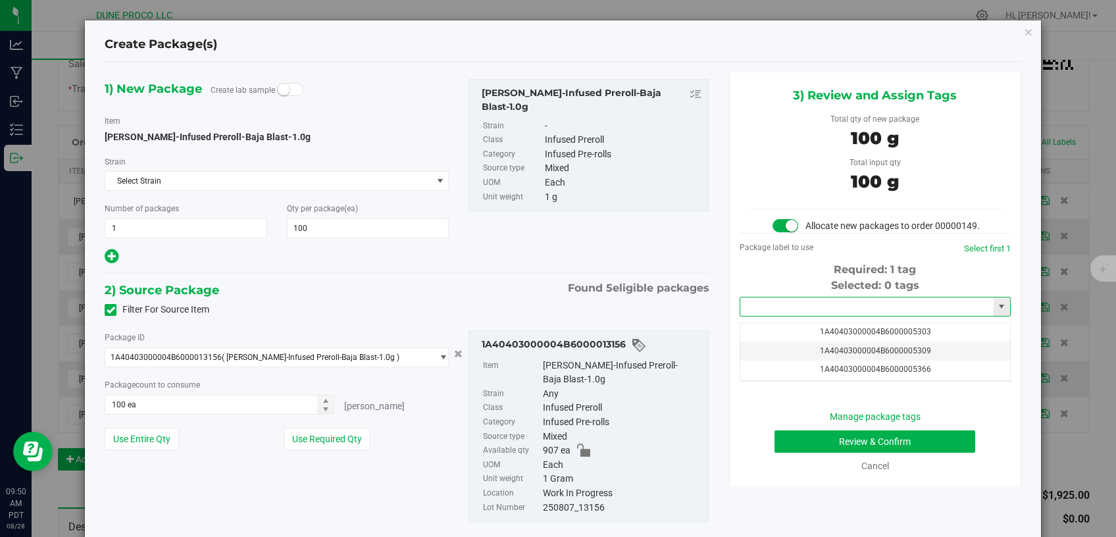
click at [798, 311] on input "text" at bounding box center [866, 306] width 253 height 18
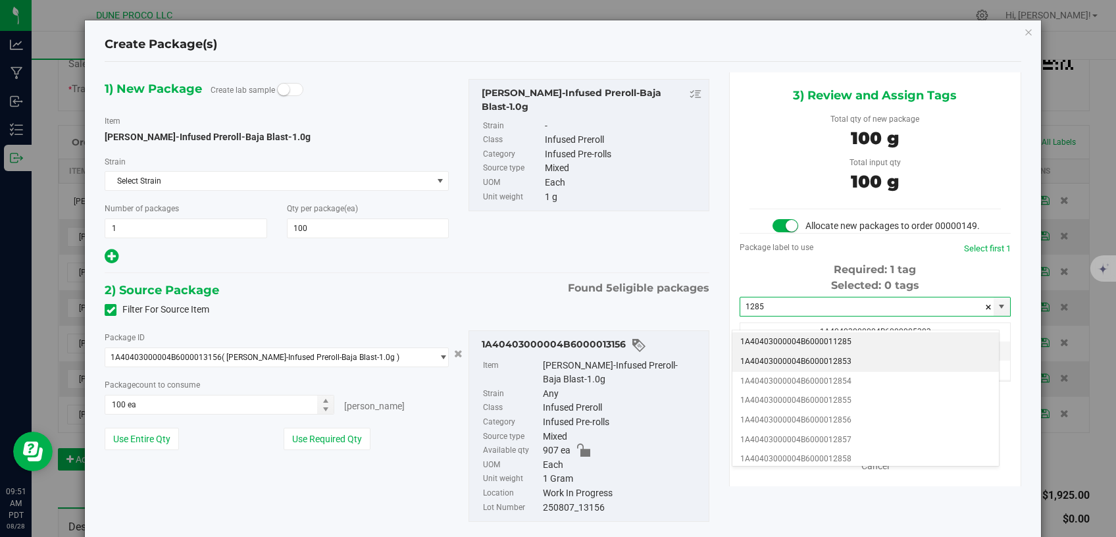
click at [802, 357] on li "1A40403000004B6000012853" at bounding box center [865, 362] width 267 height 20
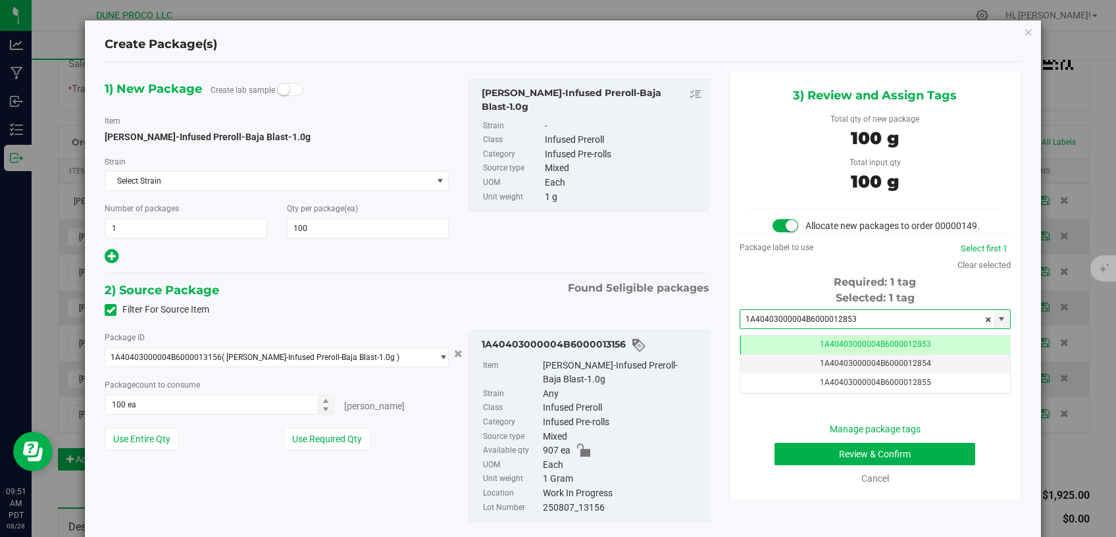
type input "1A40403000004B6000012853"
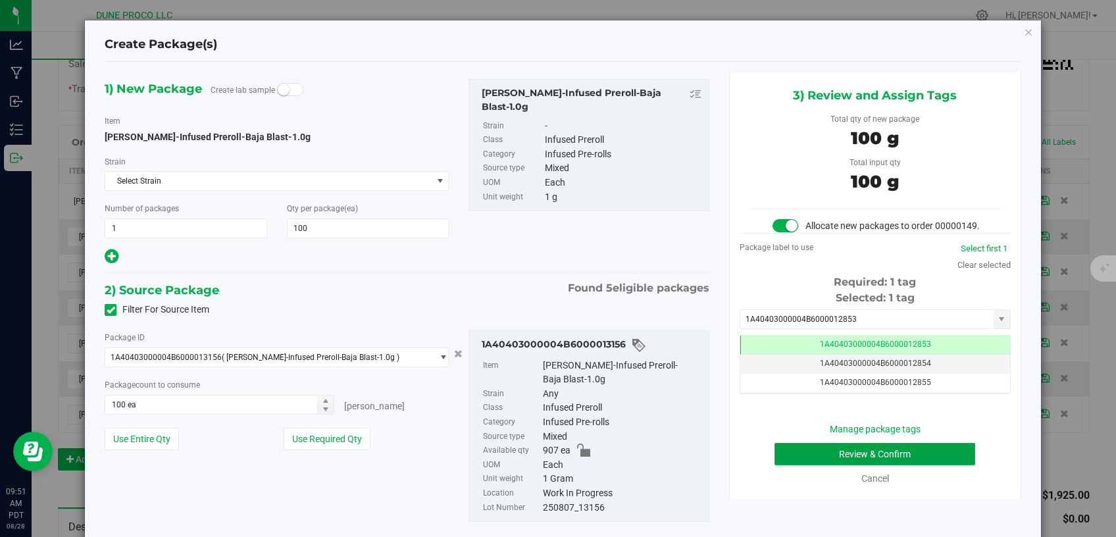
click at [796, 465] on button "Review & Confirm" at bounding box center [875, 454] width 201 height 22
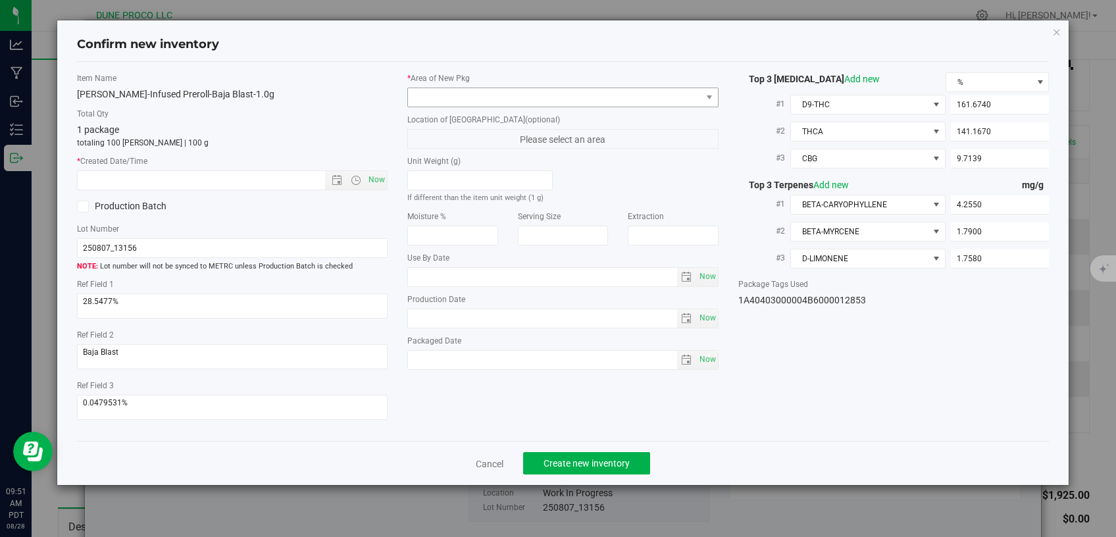
type input "[DATE]"
click at [569, 92] on span at bounding box center [555, 97] width 294 height 18
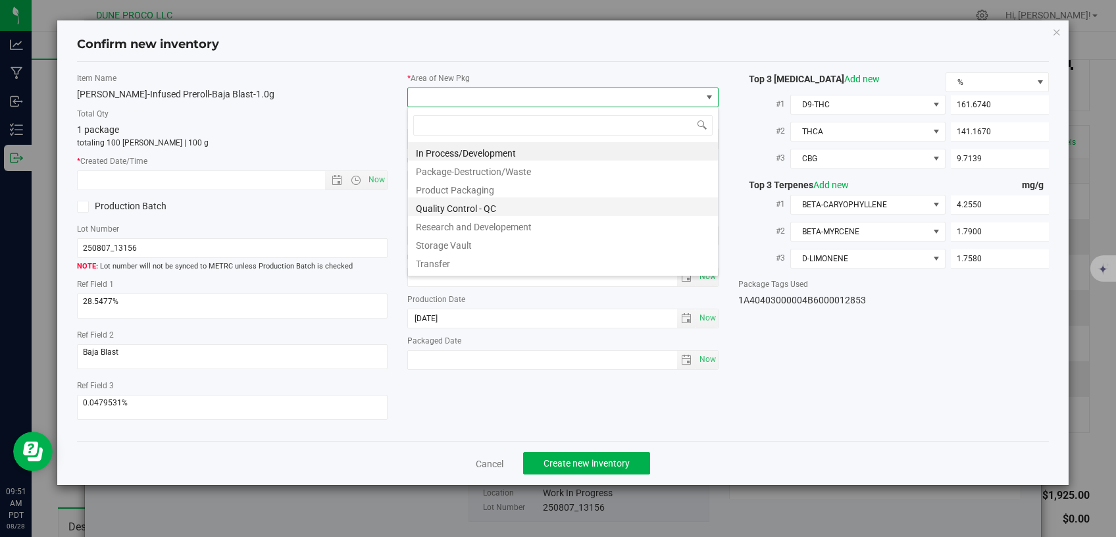
scroll to position [19, 311]
click at [478, 240] on li "Storage Vault" at bounding box center [563, 243] width 310 height 18
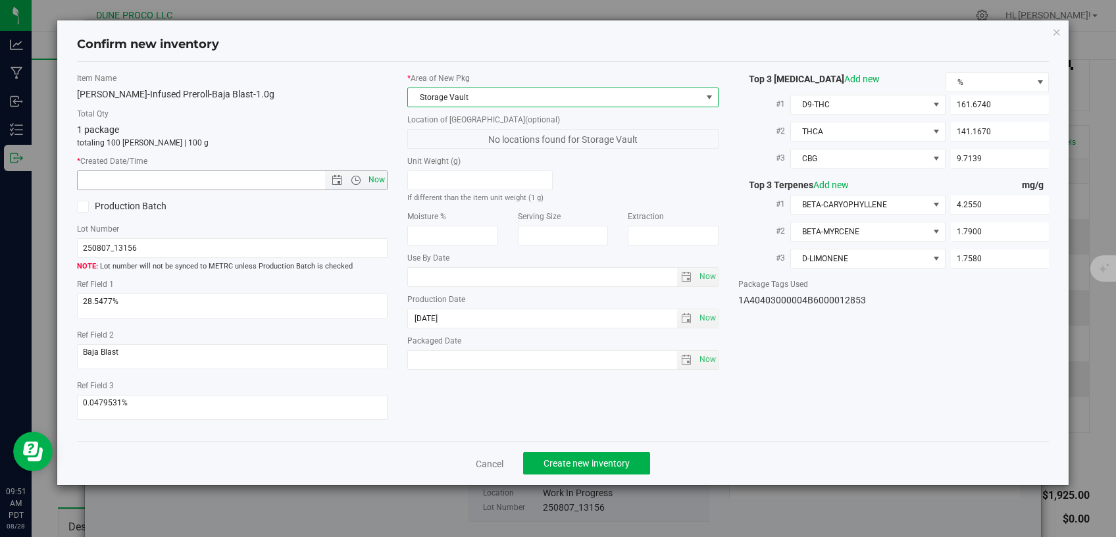
click at [382, 179] on span "Now" at bounding box center [377, 179] width 22 height 19
type input "8/28/2025 9:51 AM"
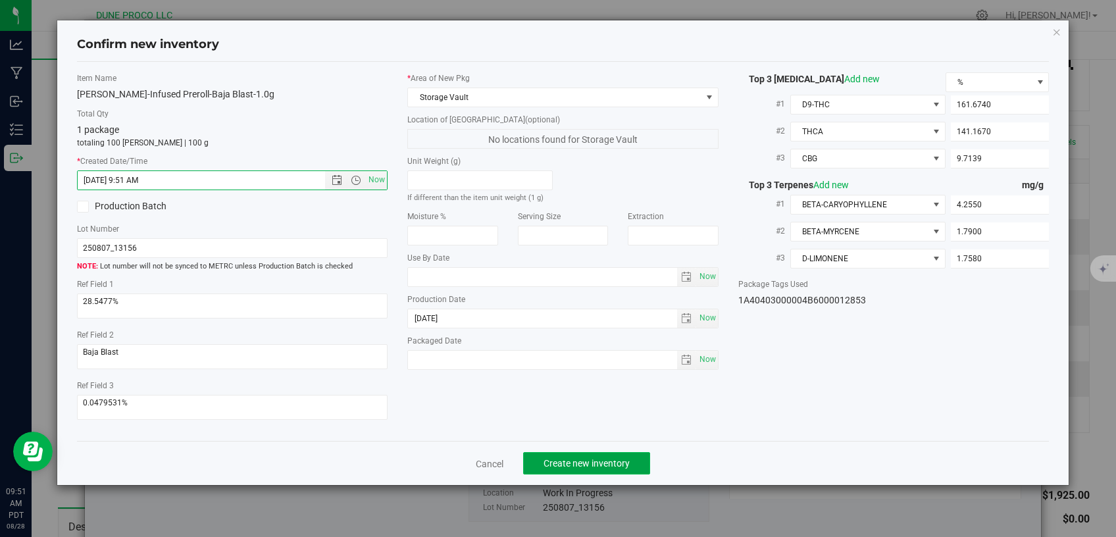
click at [561, 461] on span "Create new inventory" at bounding box center [587, 463] width 86 height 11
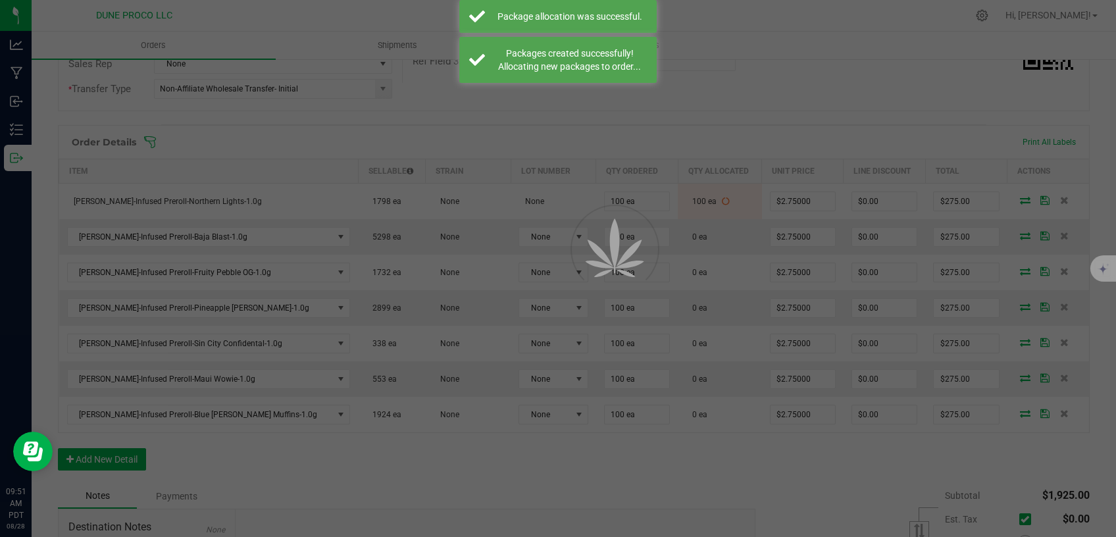
scroll to position [279, 0]
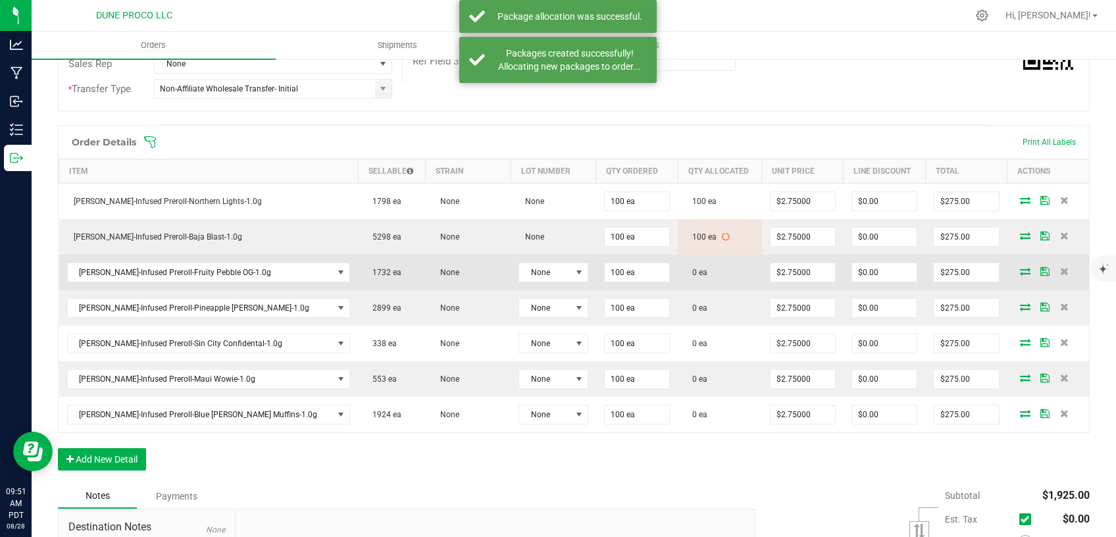
click at [1020, 268] on icon at bounding box center [1025, 271] width 11 height 8
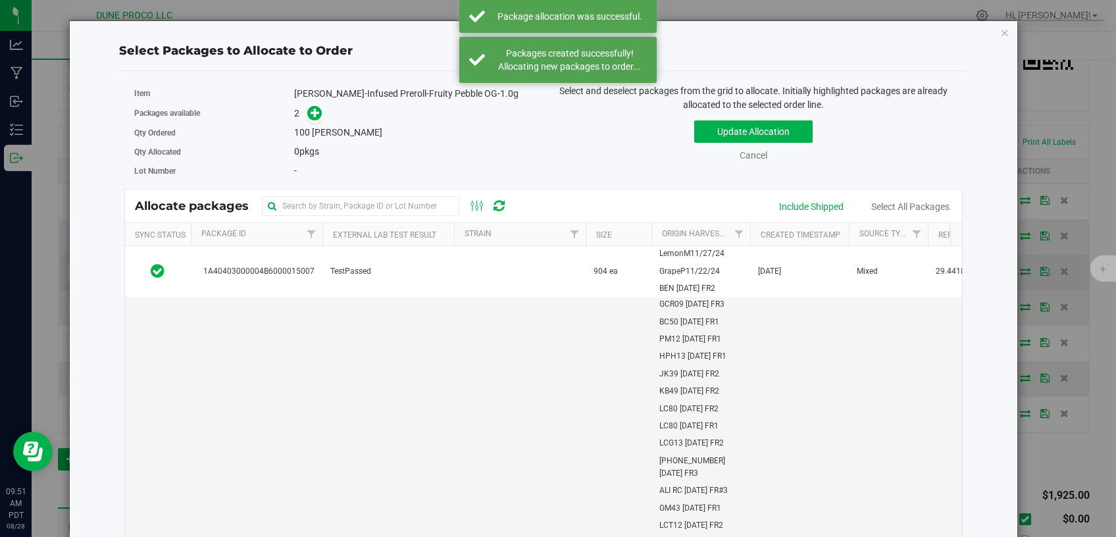
scroll to position [279, 0]
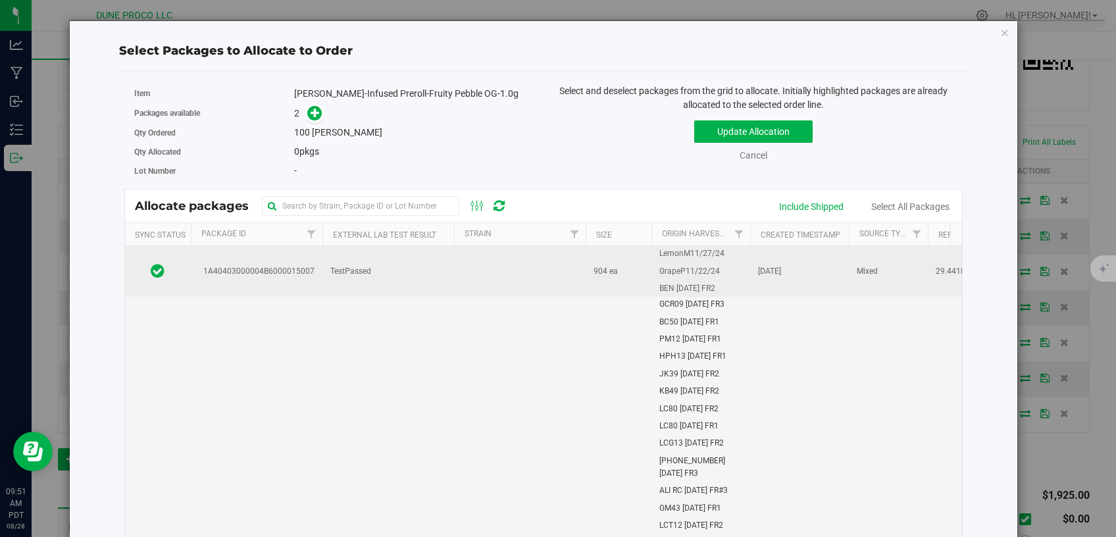
click at [371, 290] on td "TestPassed" at bounding box center [388, 271] width 132 height 51
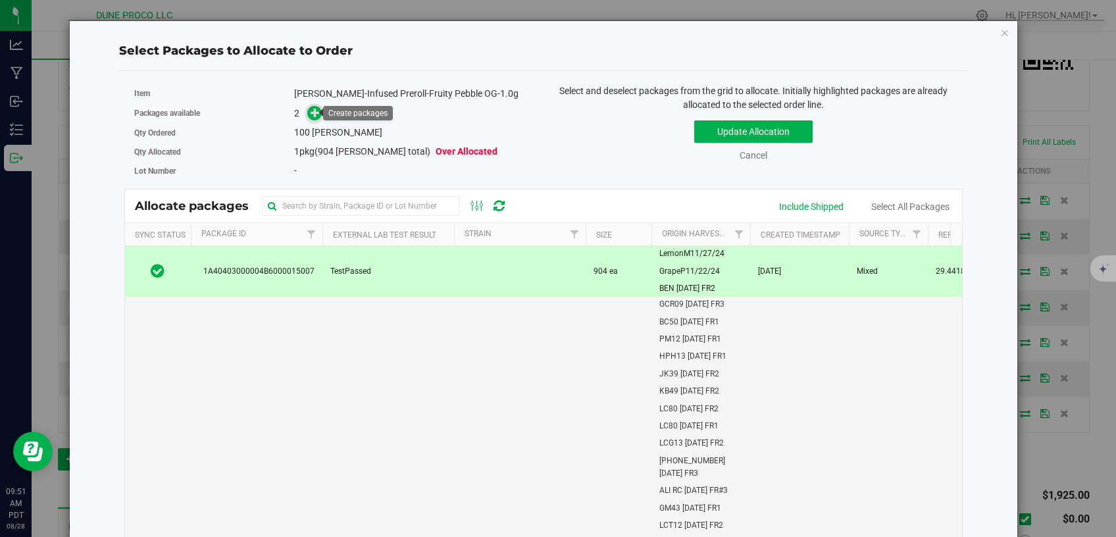
click at [313, 111] on icon at bounding box center [315, 112] width 9 height 9
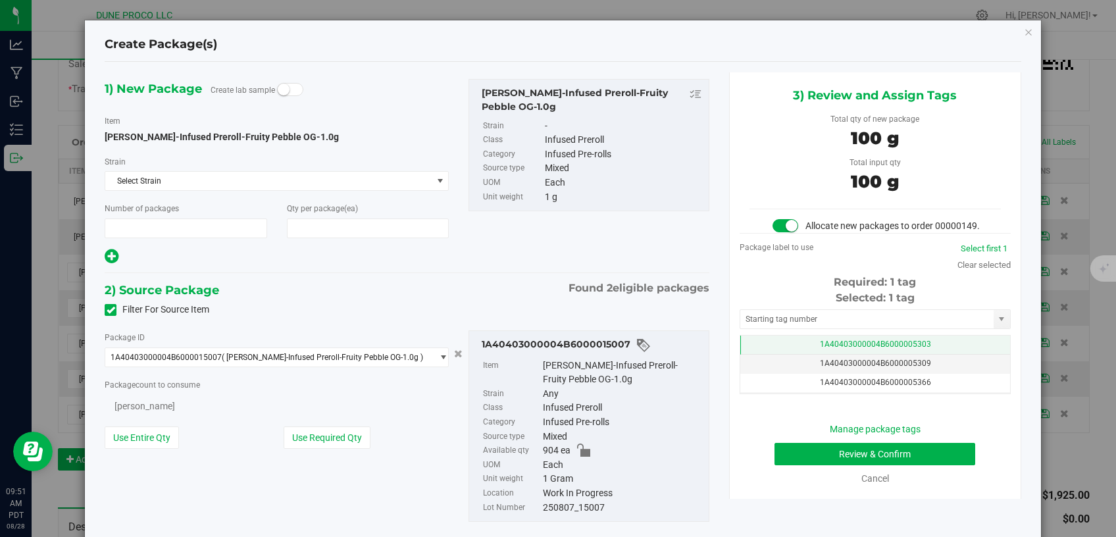
scroll to position [279, 0]
type input "1"
type input "100"
click at [746, 355] on td "1A40403000004B6000005303" at bounding box center [875, 345] width 270 height 19
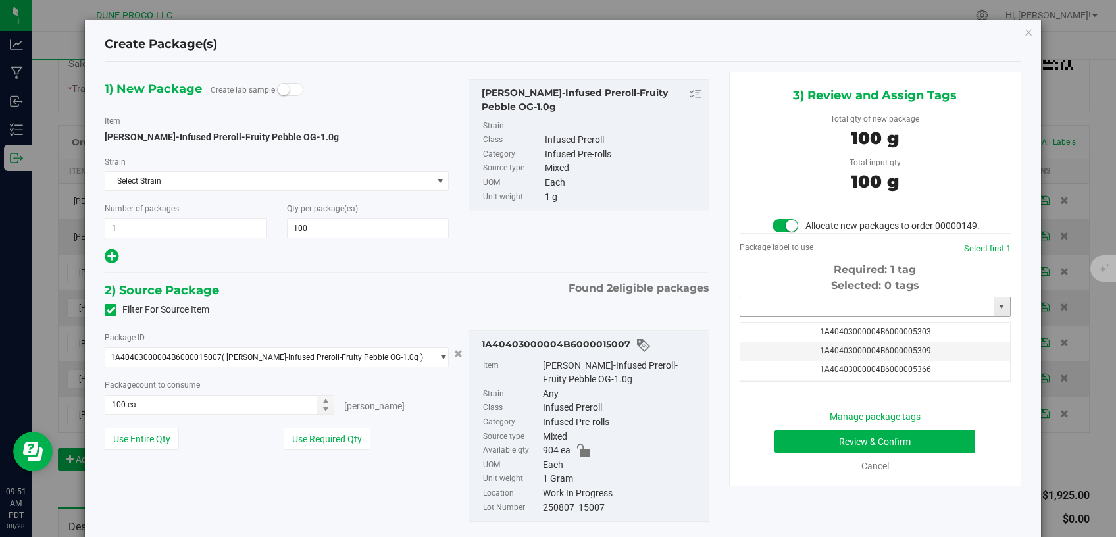
click at [754, 316] on input "text" at bounding box center [866, 306] width 253 height 18
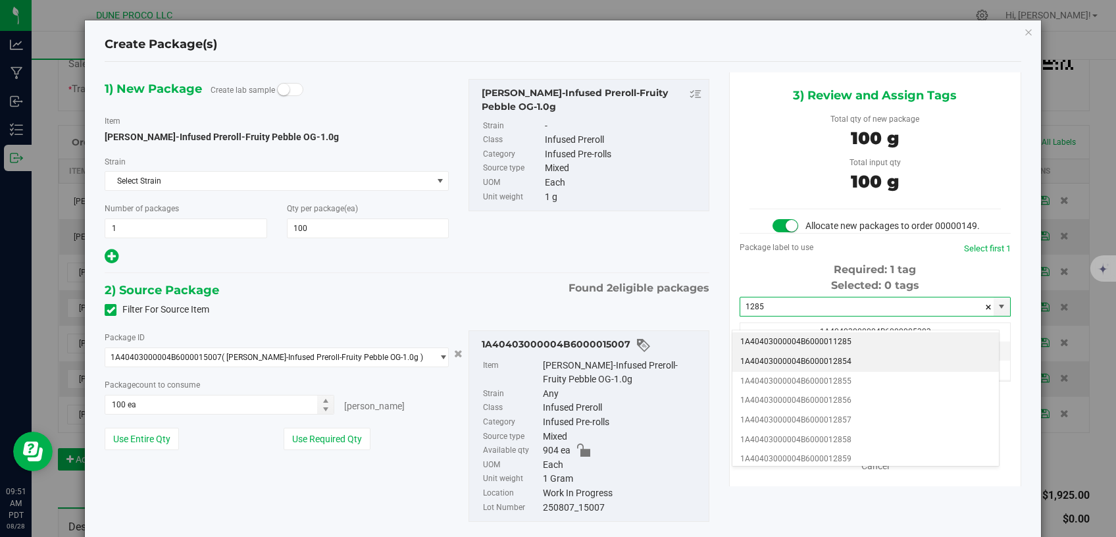
click at [771, 359] on li "1A40403000004B6000012854" at bounding box center [865, 362] width 267 height 20
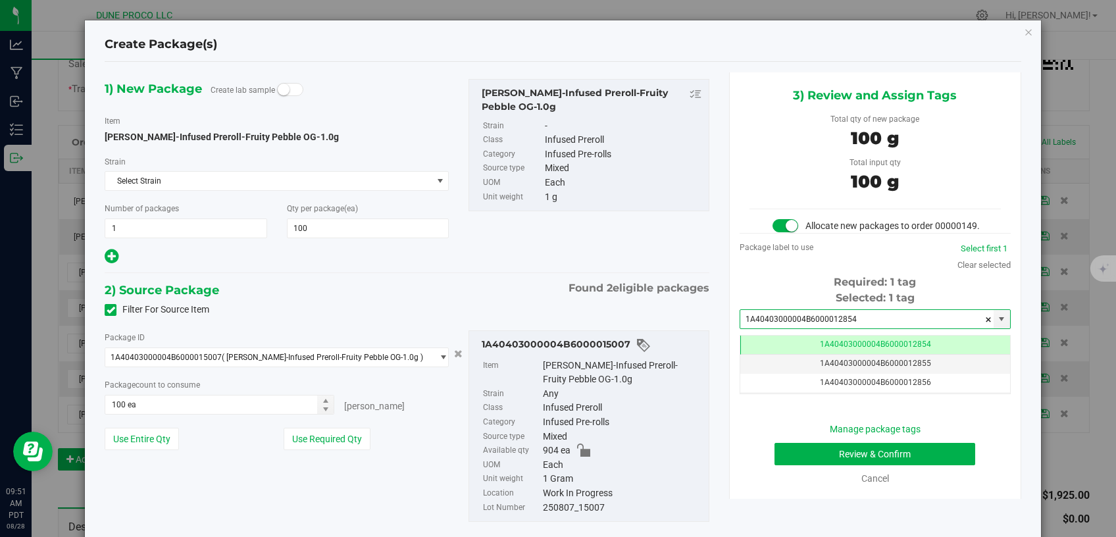
type input "1A40403000004B6000012854"
click at [784, 461] on button "Review & Confirm" at bounding box center [875, 454] width 201 height 22
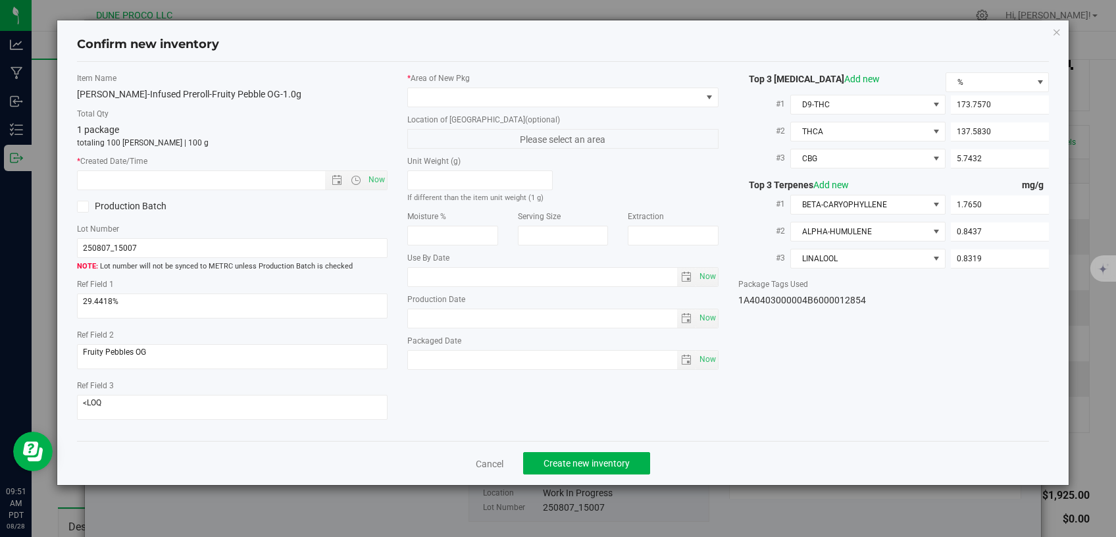
type input "[DATE]"
click at [589, 98] on span at bounding box center [555, 97] width 294 height 18
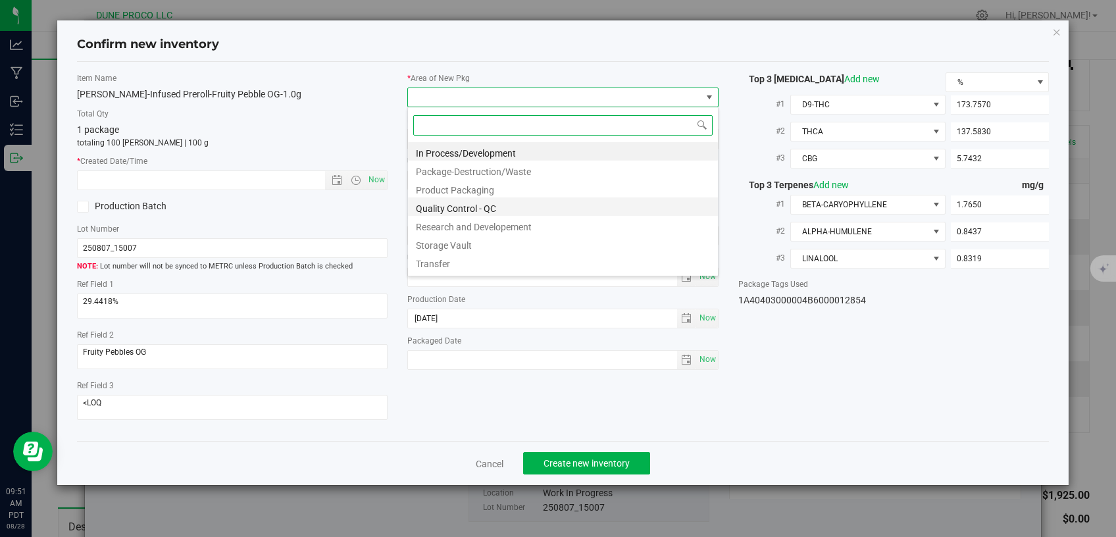
scroll to position [19, 311]
click at [488, 238] on li "Storage Vault" at bounding box center [563, 243] width 310 height 18
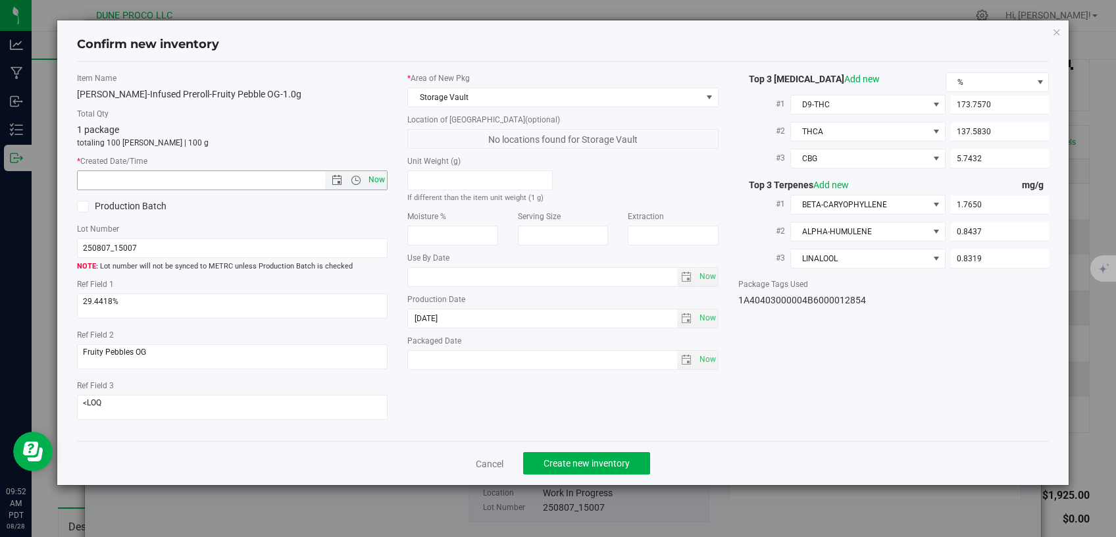
click at [372, 182] on span "Now" at bounding box center [377, 179] width 22 height 19
type input "8/28/2025 9:52 AM"
click at [573, 452] on button "Create new inventory" at bounding box center [586, 463] width 127 height 22
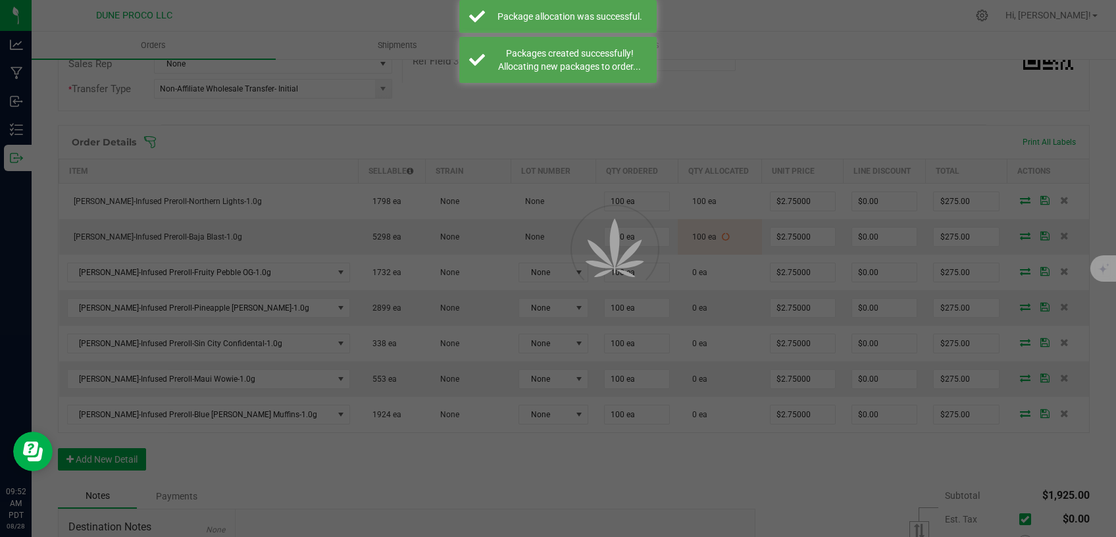
scroll to position [279, 0]
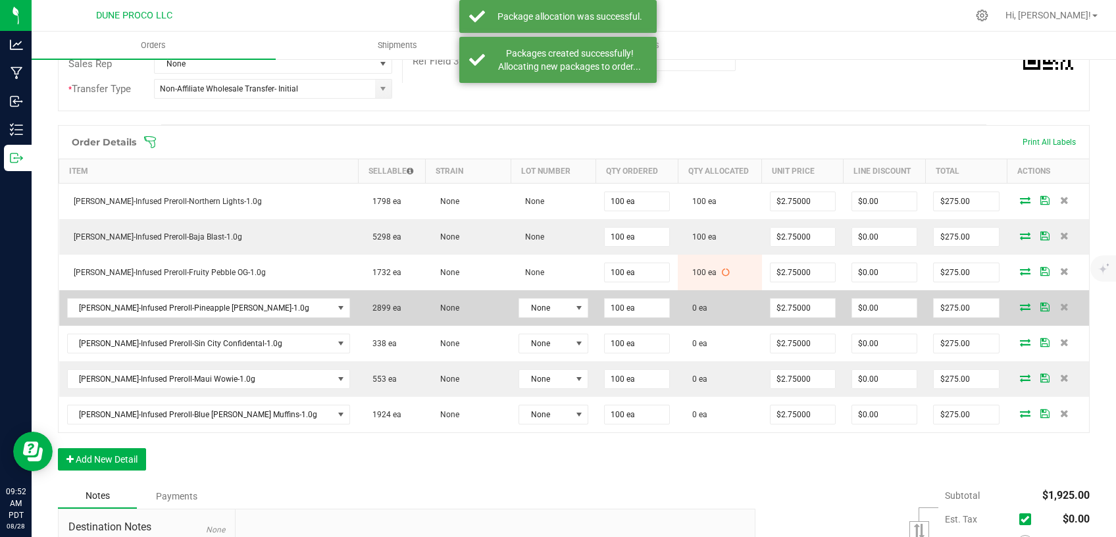
click at [1020, 307] on icon at bounding box center [1025, 307] width 11 height 8
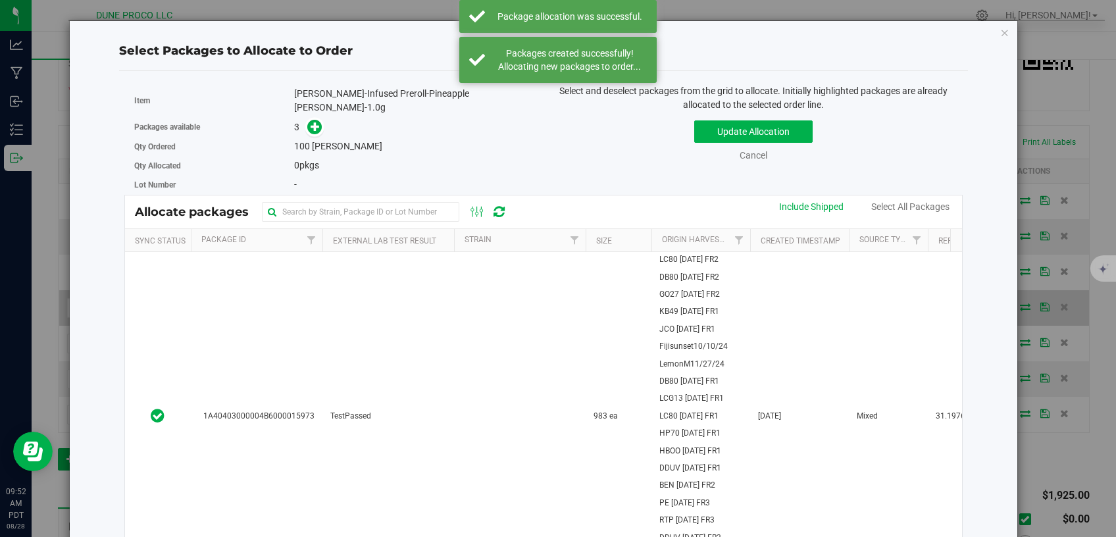
scroll to position [279, 0]
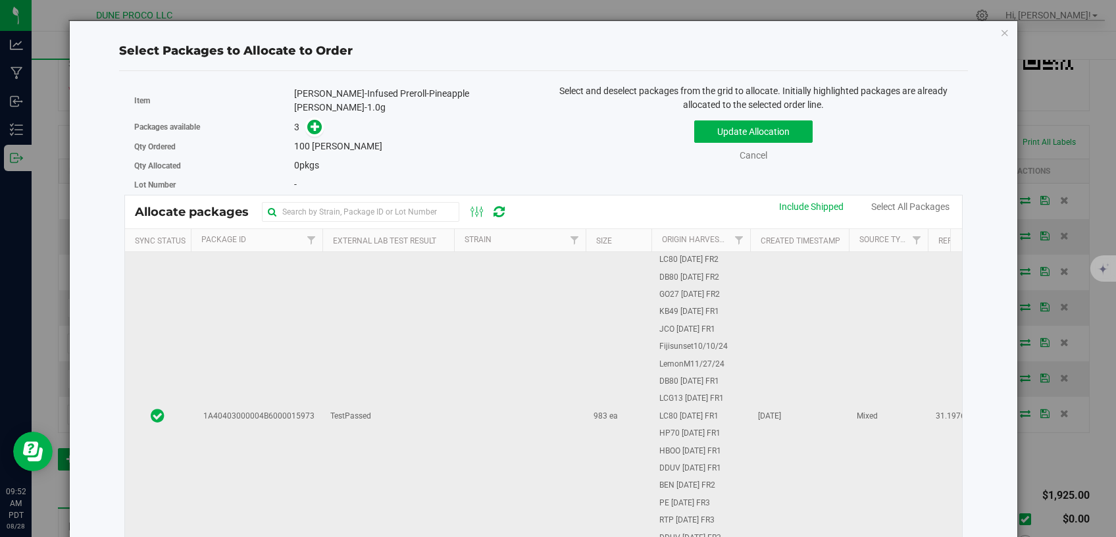
click at [426, 378] on td "TestPassed" at bounding box center [388, 416] width 132 height 329
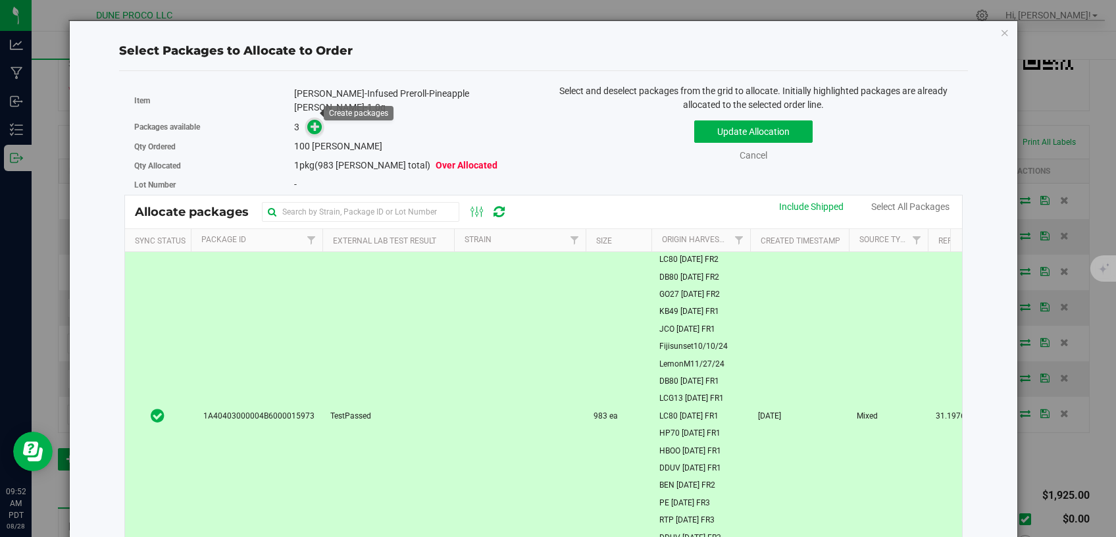
click at [310, 120] on span at bounding box center [314, 127] width 15 height 15
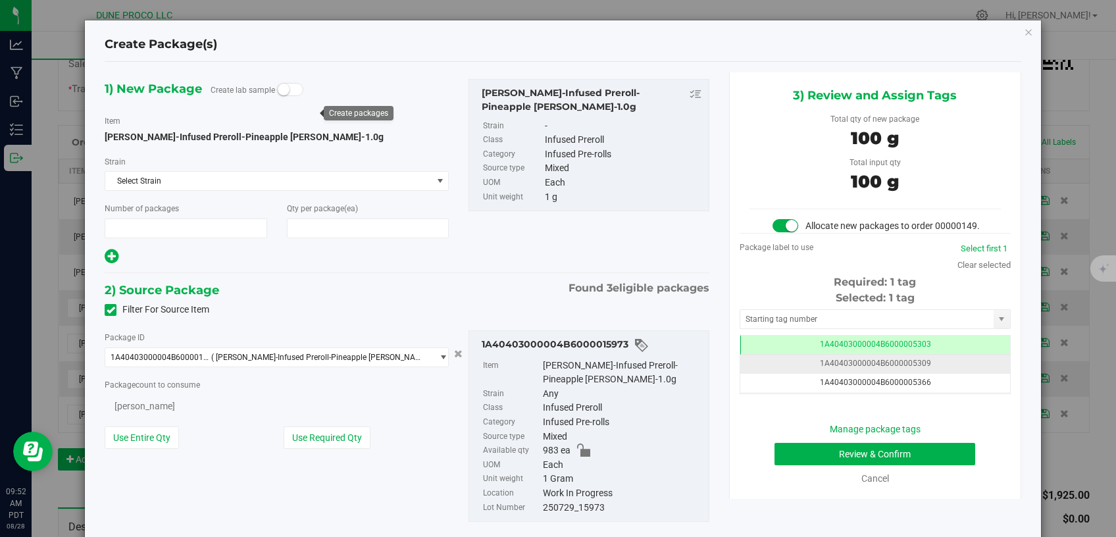
type input "1"
type input "100"
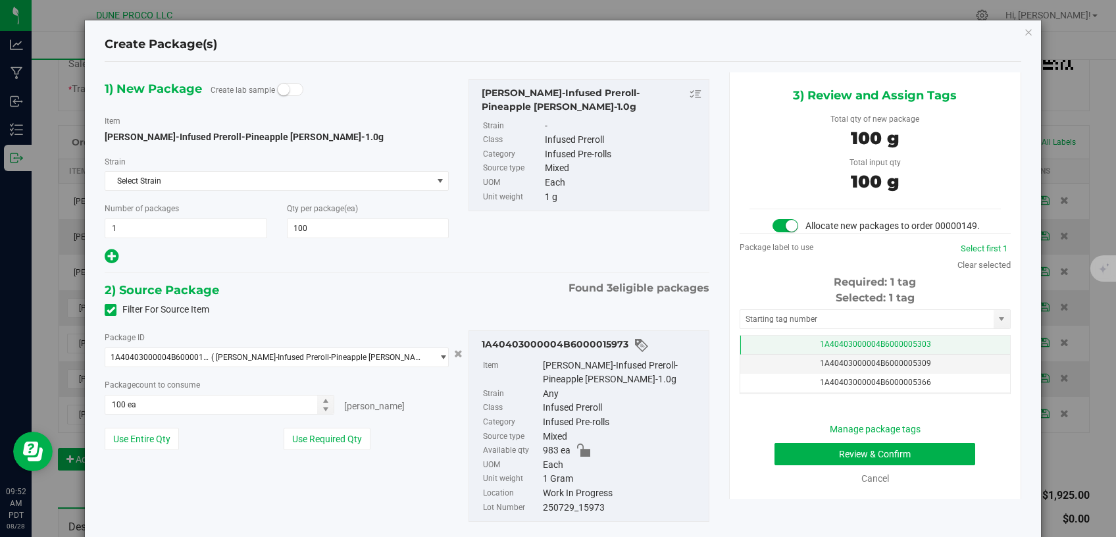
click at [839, 349] on span "1A40403000004B6000005303" at bounding box center [875, 344] width 111 height 9
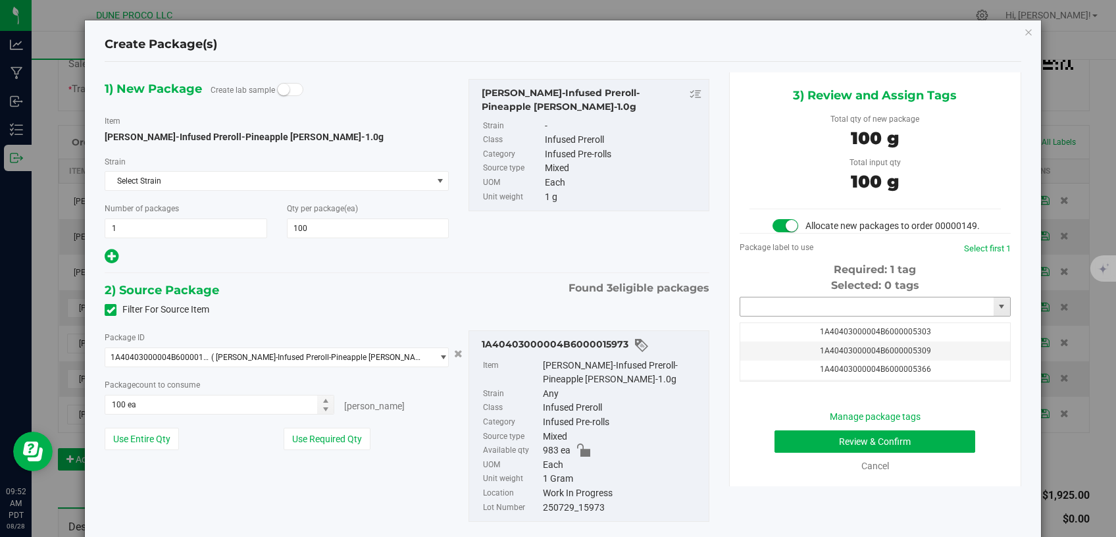
click at [831, 316] on input "text" at bounding box center [866, 306] width 253 height 18
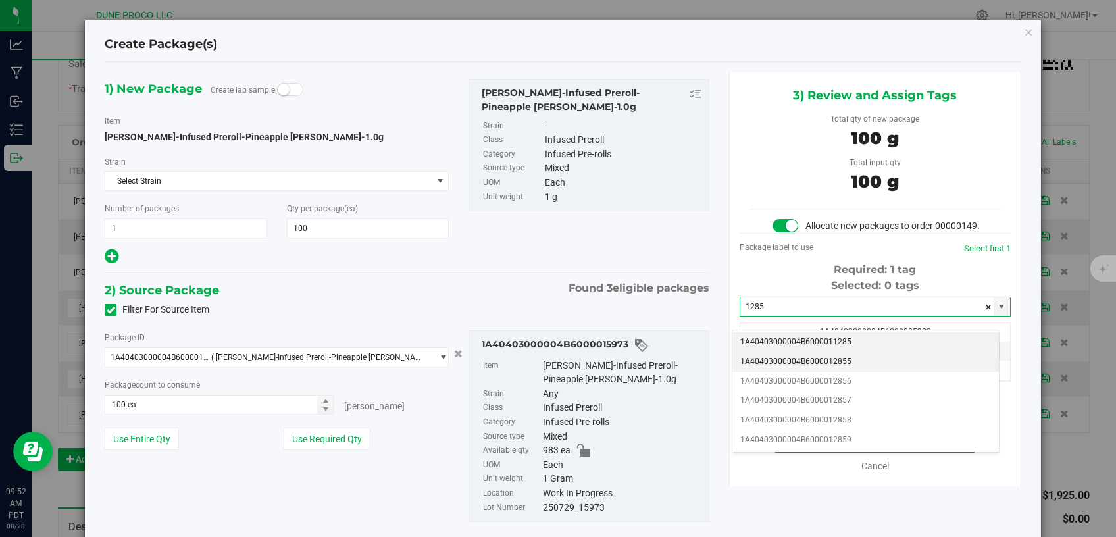
click at [817, 359] on li "1A40403000004B6000012855" at bounding box center [865, 362] width 267 height 20
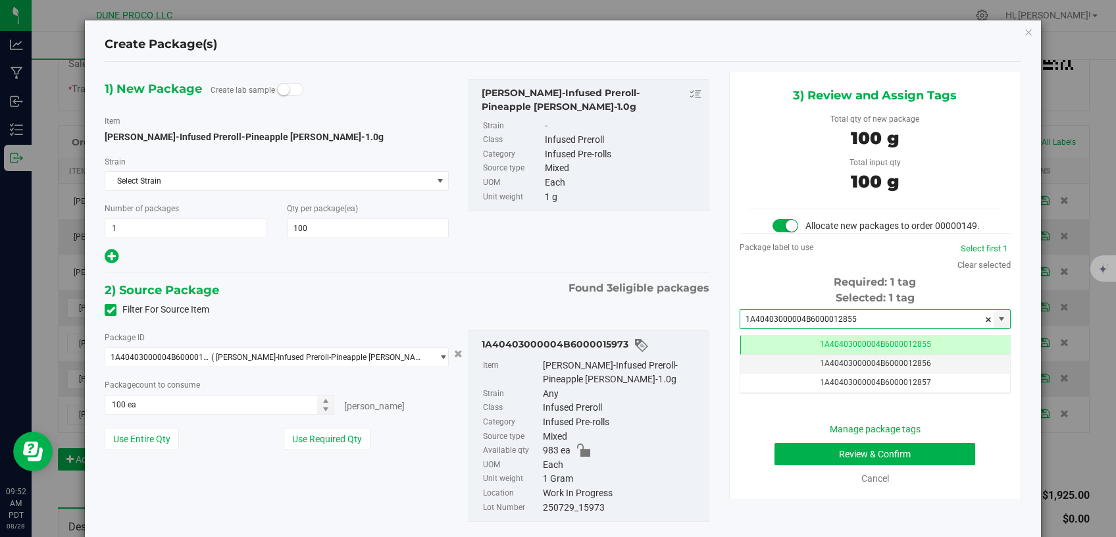
type input "1A40403000004B6000012855"
click at [799, 464] on button "Review & Confirm" at bounding box center [875, 454] width 201 height 22
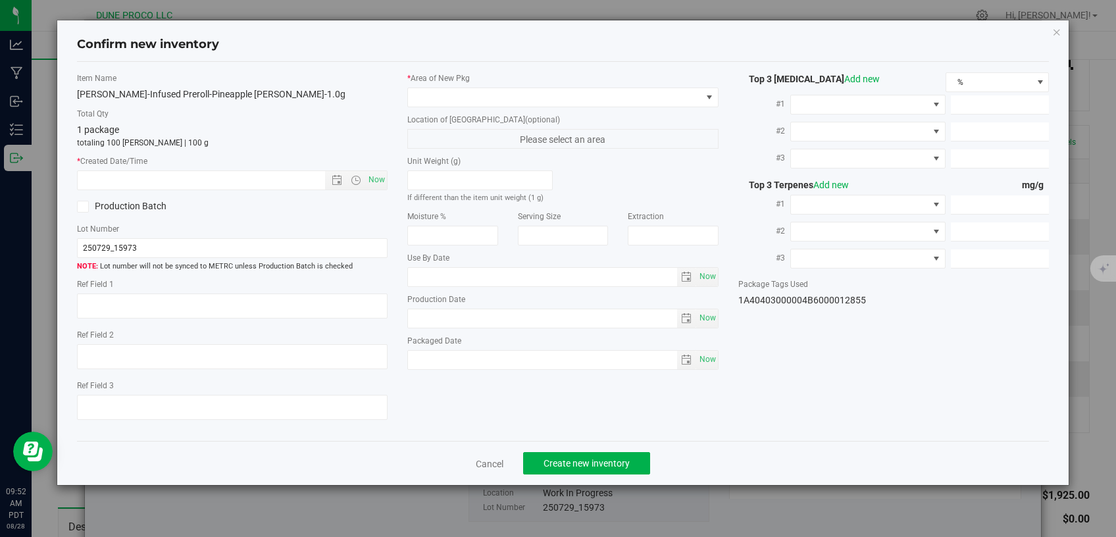
type textarea "31.1976%"
type textarea "Pineapple [PERSON_NAME]"
type textarea "<LOQ"
type input "190.7760"
type input "138.1990"
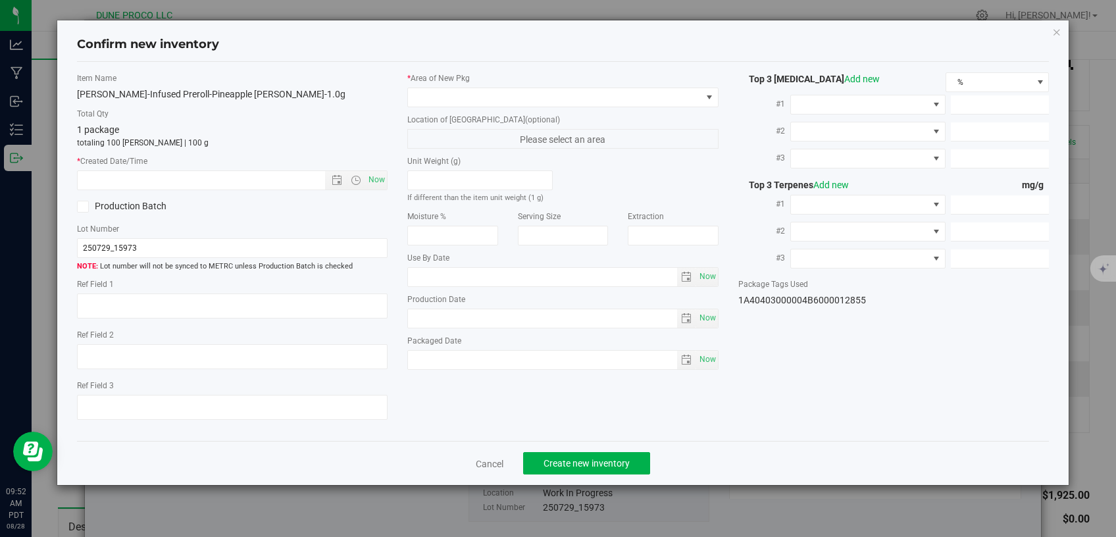
type input "5.9462"
type input "6.4460"
type input "3.1820"
type input "2.9570"
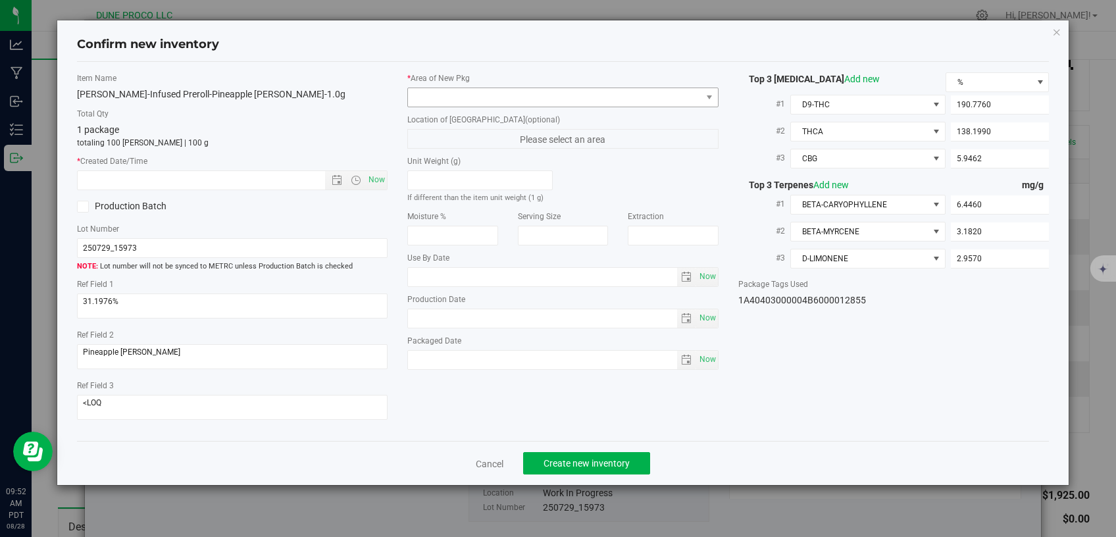
type input "[DATE]"
click at [584, 99] on span at bounding box center [555, 97] width 294 height 18
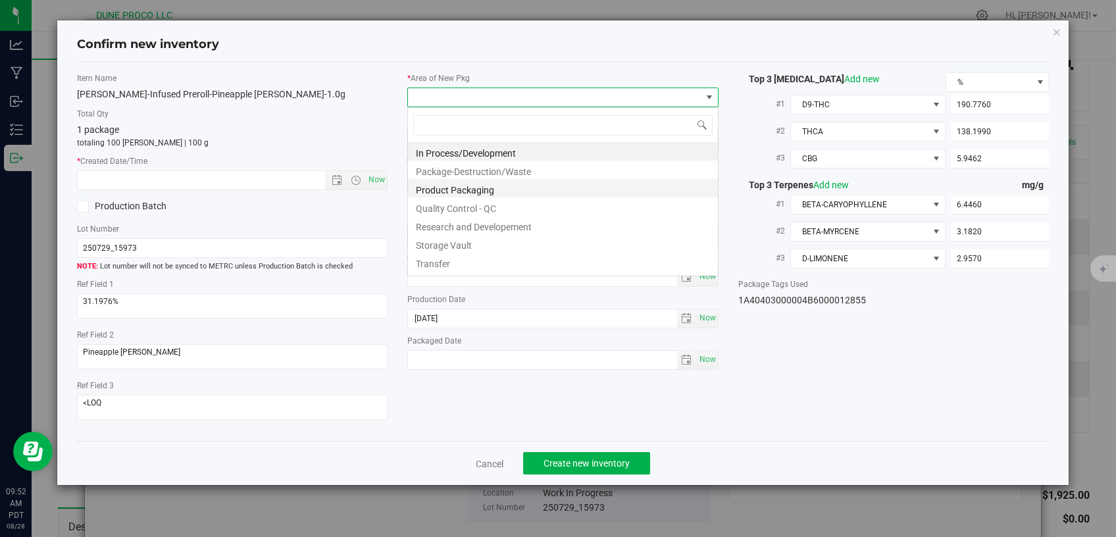
scroll to position [19, 311]
click at [449, 243] on li "Storage Vault" at bounding box center [563, 243] width 310 height 18
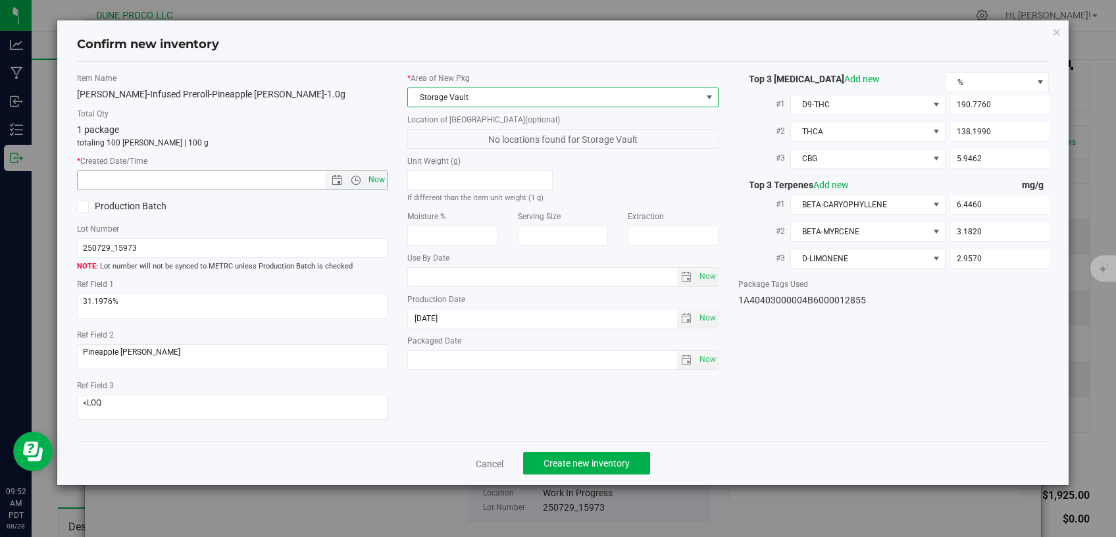
click at [380, 174] on span "Now" at bounding box center [377, 179] width 22 height 19
type input "8/28/2025 9:52 AM"
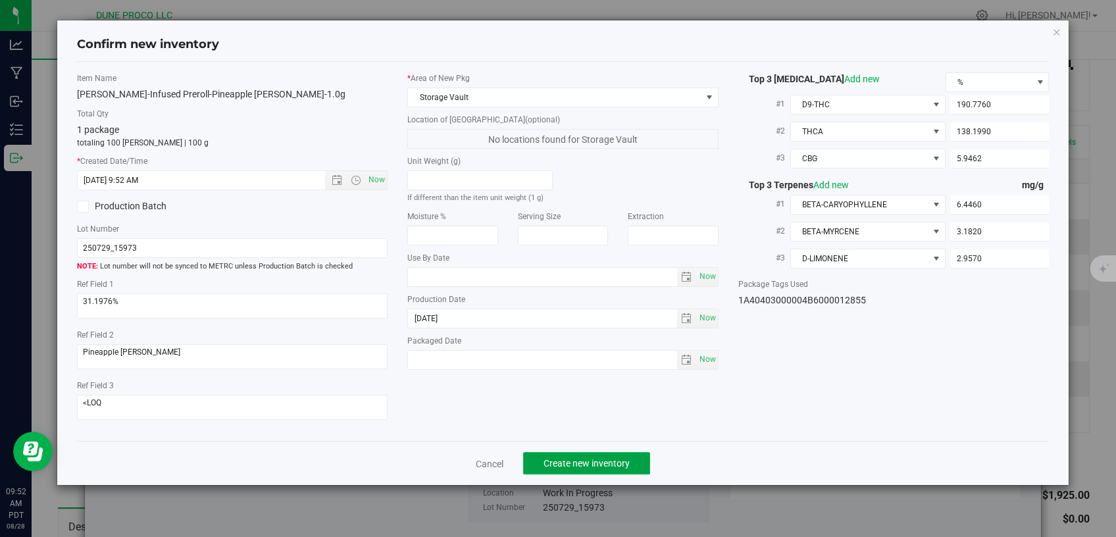
click at [540, 452] on button "Create new inventory" at bounding box center [586, 463] width 127 height 22
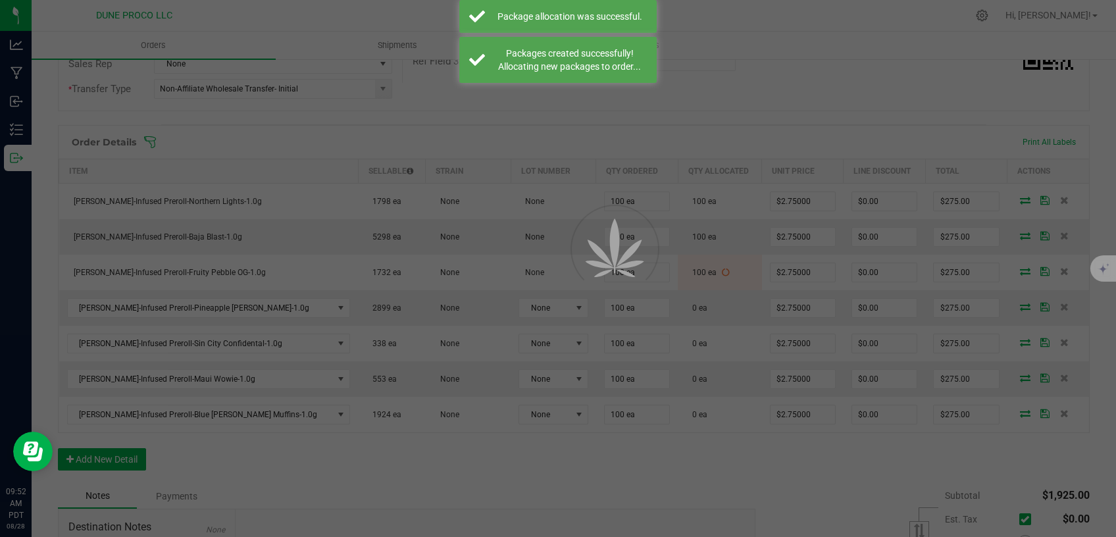
scroll to position [279, 0]
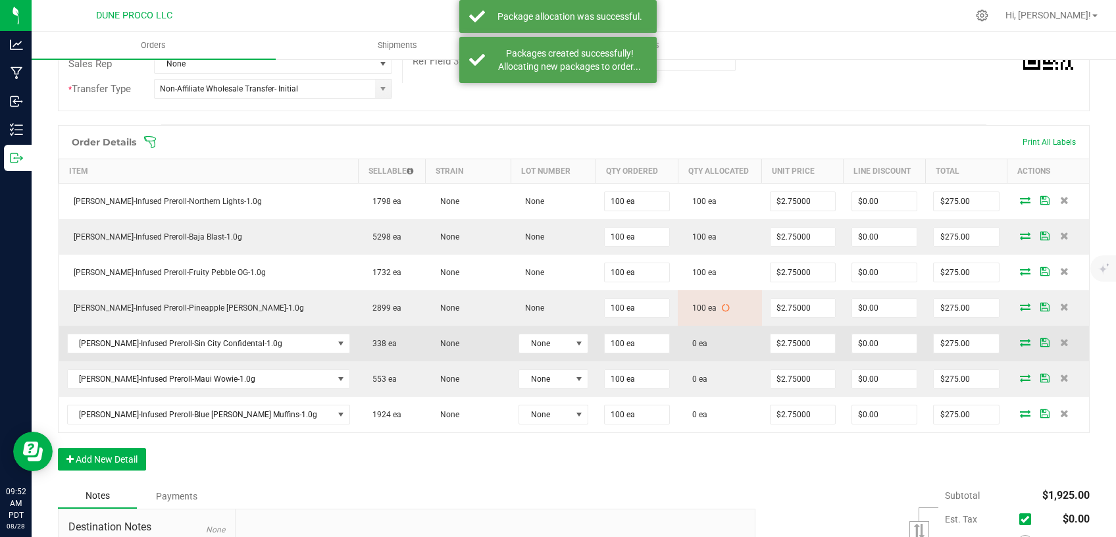
click at [1020, 338] on icon at bounding box center [1025, 342] width 11 height 8
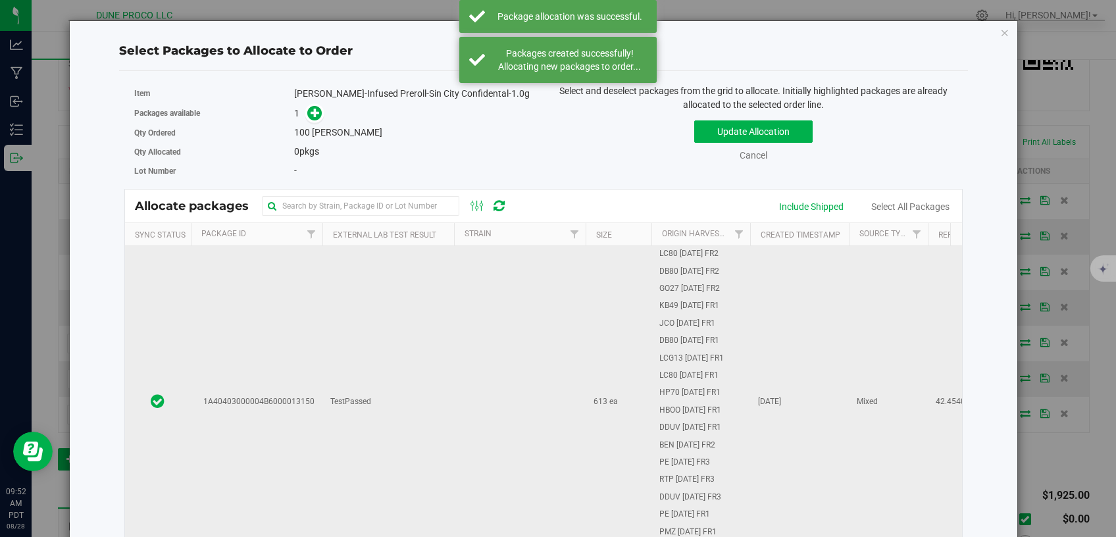
scroll to position [279, 0]
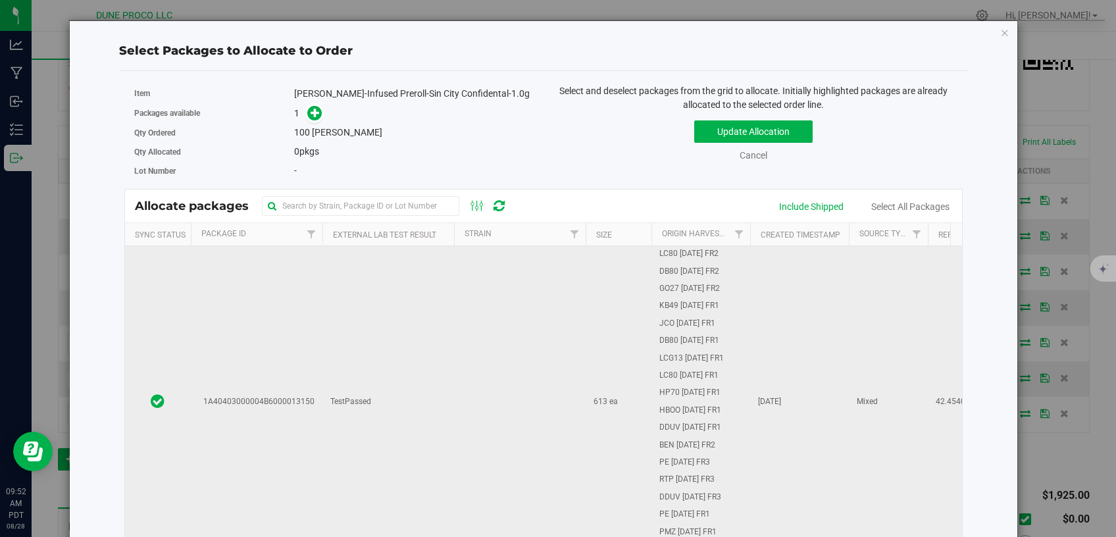
click at [448, 453] on td "TestPassed" at bounding box center [388, 401] width 132 height 311
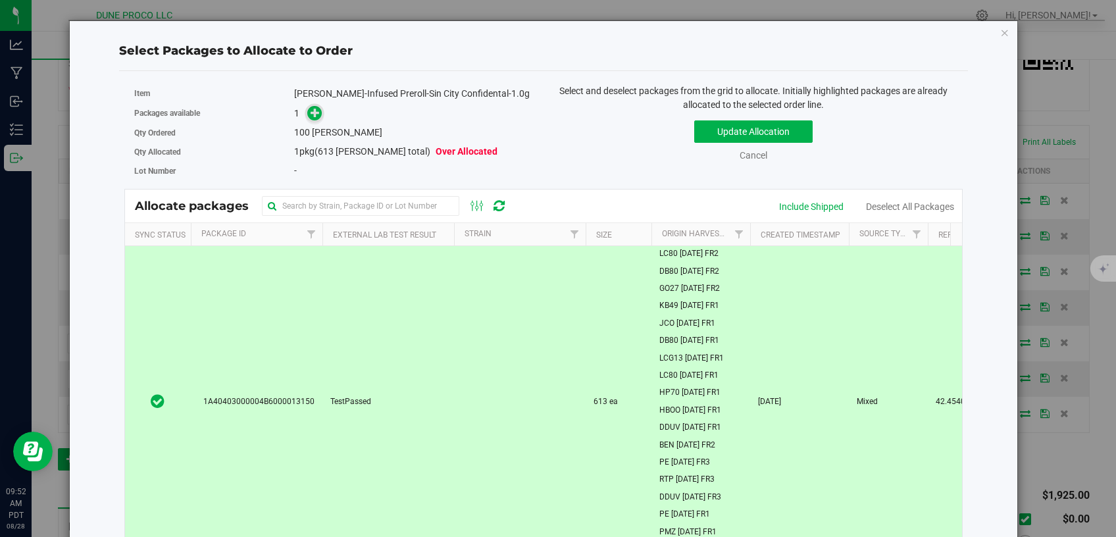
click at [311, 114] on icon at bounding box center [315, 112] width 9 height 9
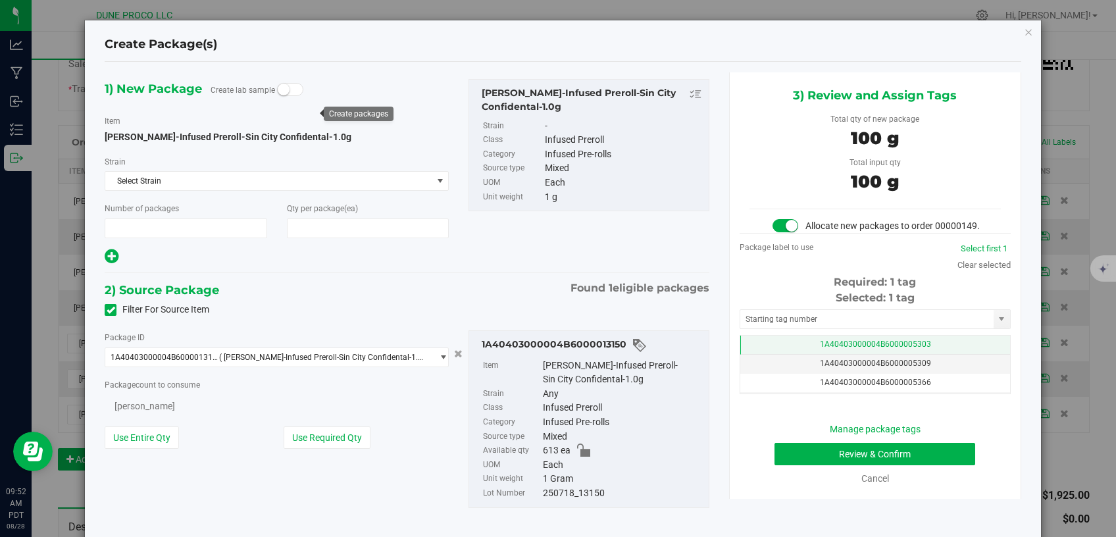
type input "1"
type input "100"
click at [762, 355] on td "1A40403000004B6000005303" at bounding box center [875, 345] width 270 height 19
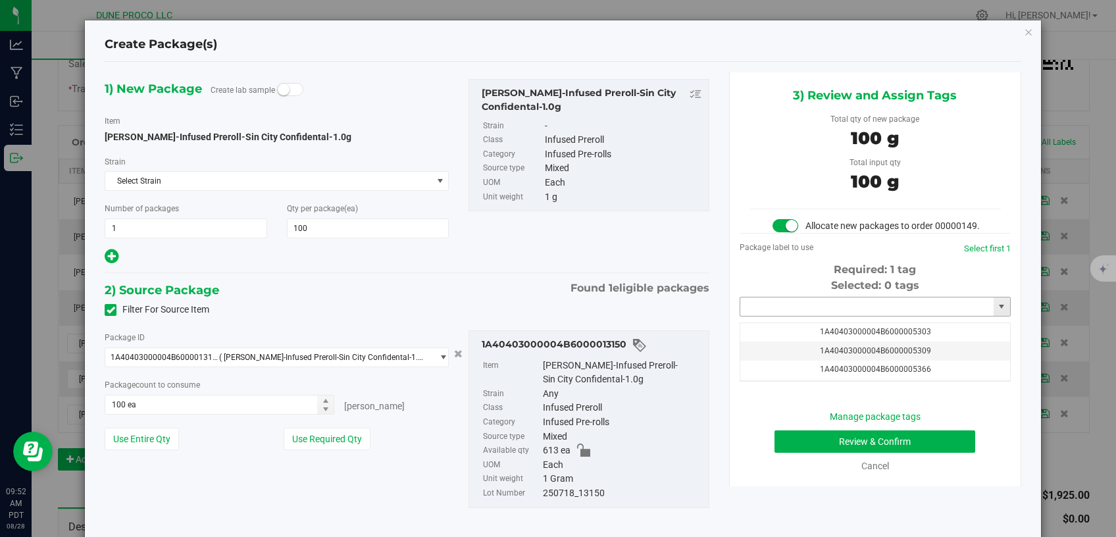
click at [763, 316] on input "text" at bounding box center [866, 306] width 253 height 18
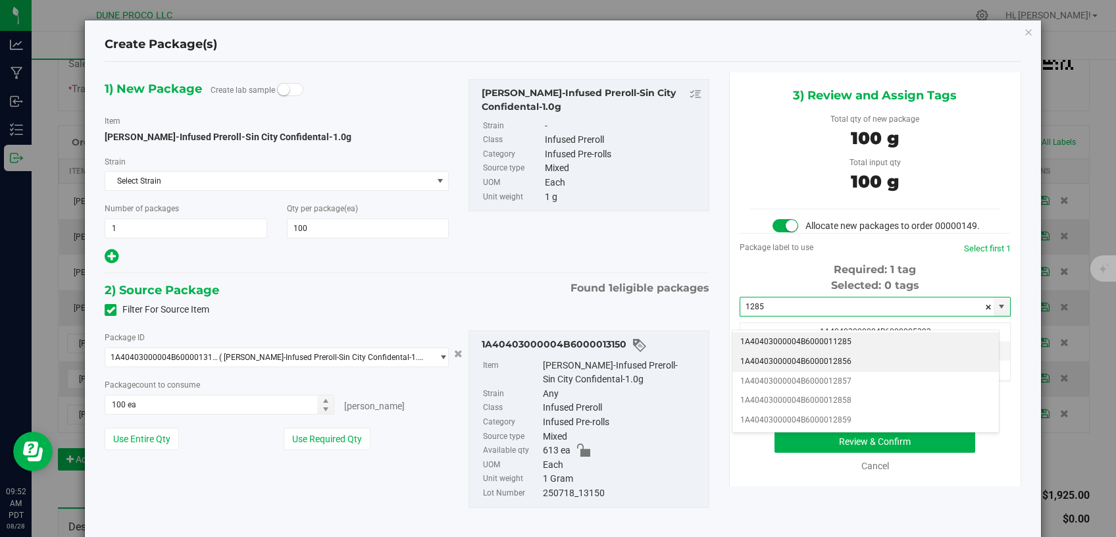
click at [765, 365] on li "1A40403000004B6000012856" at bounding box center [865, 362] width 267 height 20
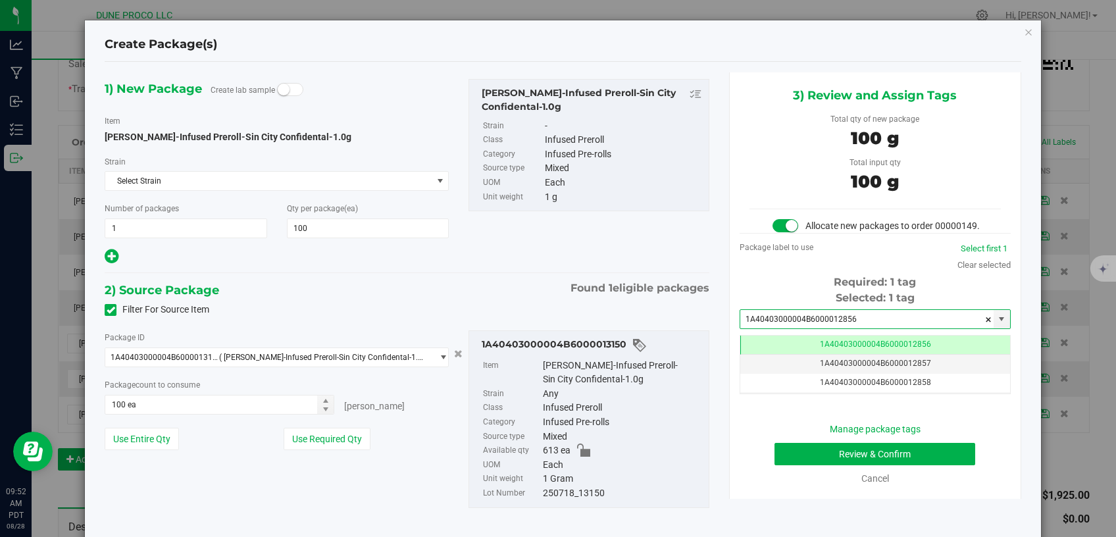
type input "1A40403000004B6000012856"
click at [776, 463] on button "Review & Confirm" at bounding box center [875, 454] width 201 height 22
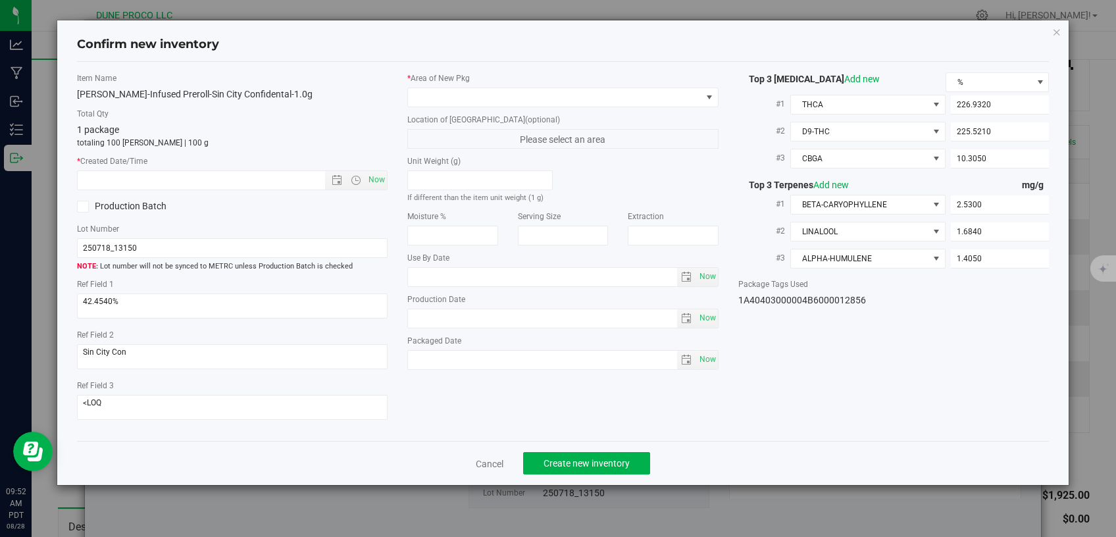
type input "[DATE]"
click at [588, 97] on span at bounding box center [555, 97] width 294 height 18
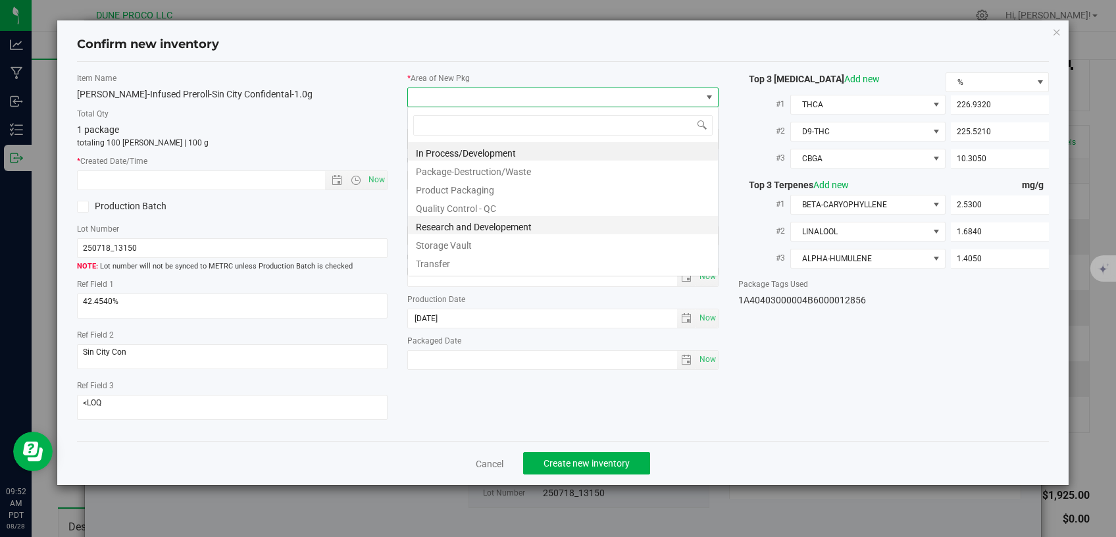
scroll to position [19, 311]
click at [461, 242] on li "Storage Vault" at bounding box center [563, 243] width 310 height 18
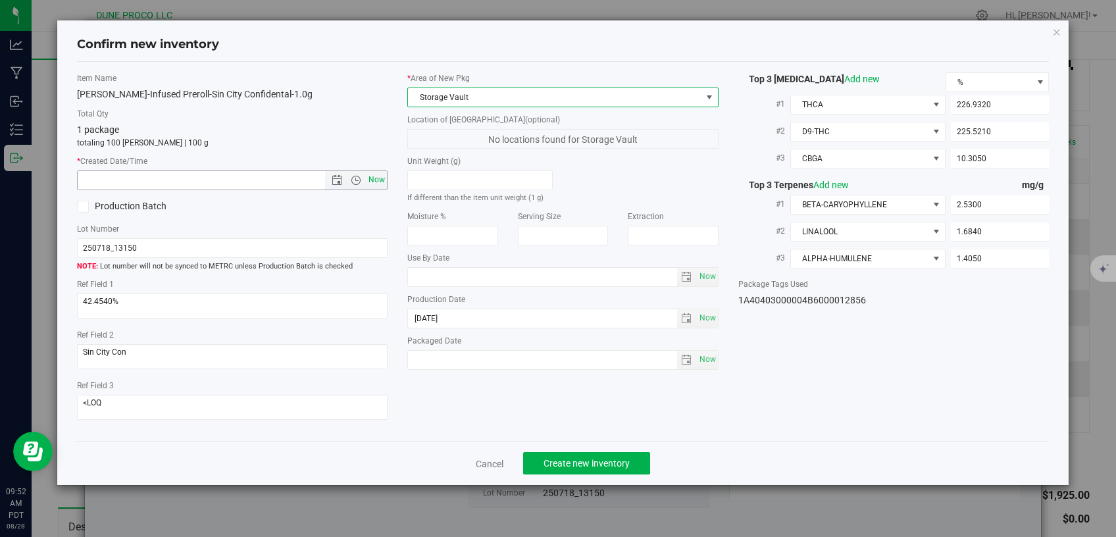
click at [377, 180] on span "Now" at bounding box center [377, 179] width 22 height 19
type input "8/28/2025 9:52 AM"
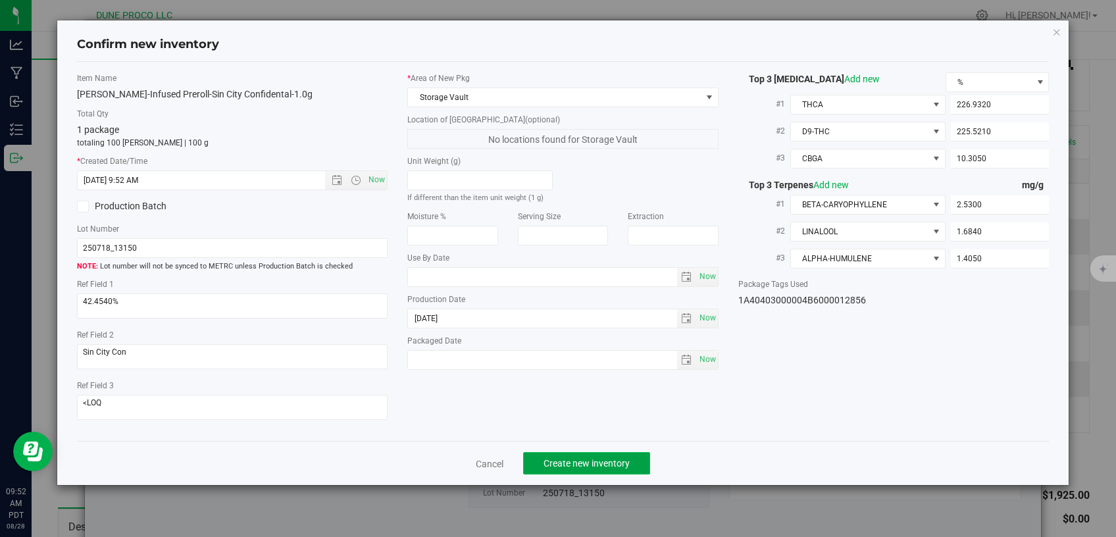
click at [628, 458] on span "Create new inventory" at bounding box center [587, 463] width 86 height 11
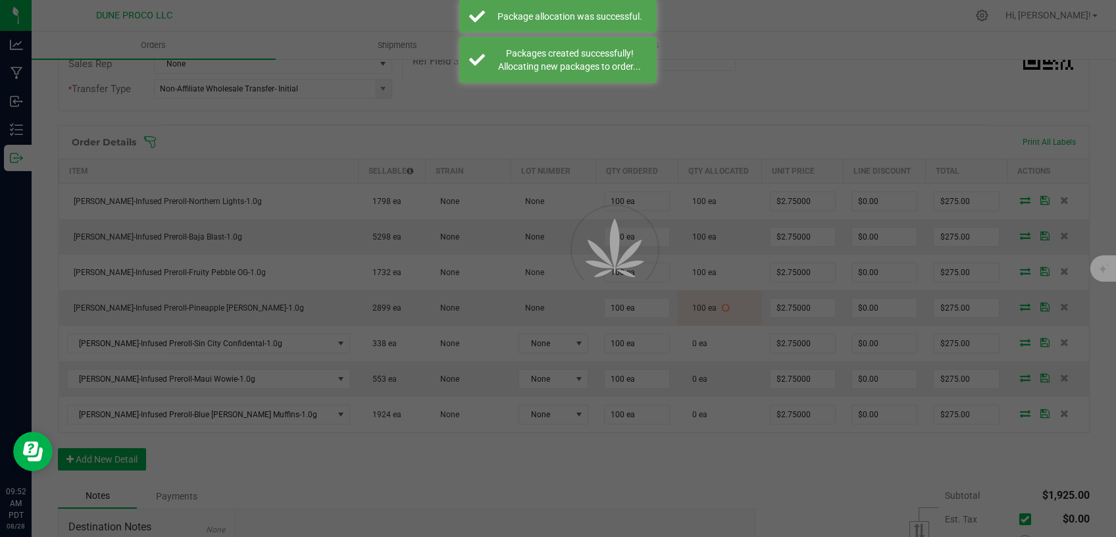
scroll to position [279, 0]
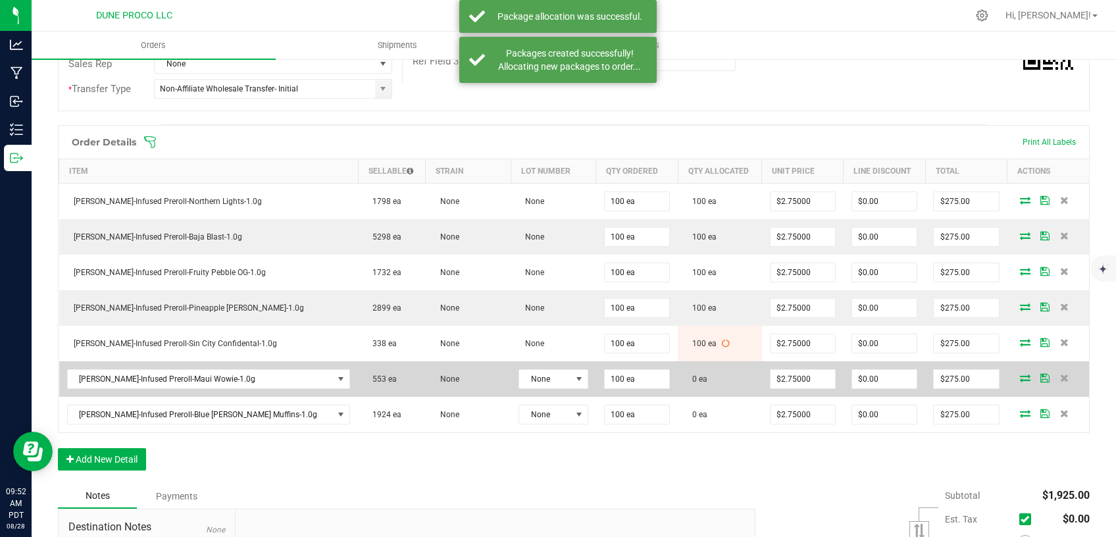
click at [1015, 374] on span at bounding box center [1025, 378] width 20 height 8
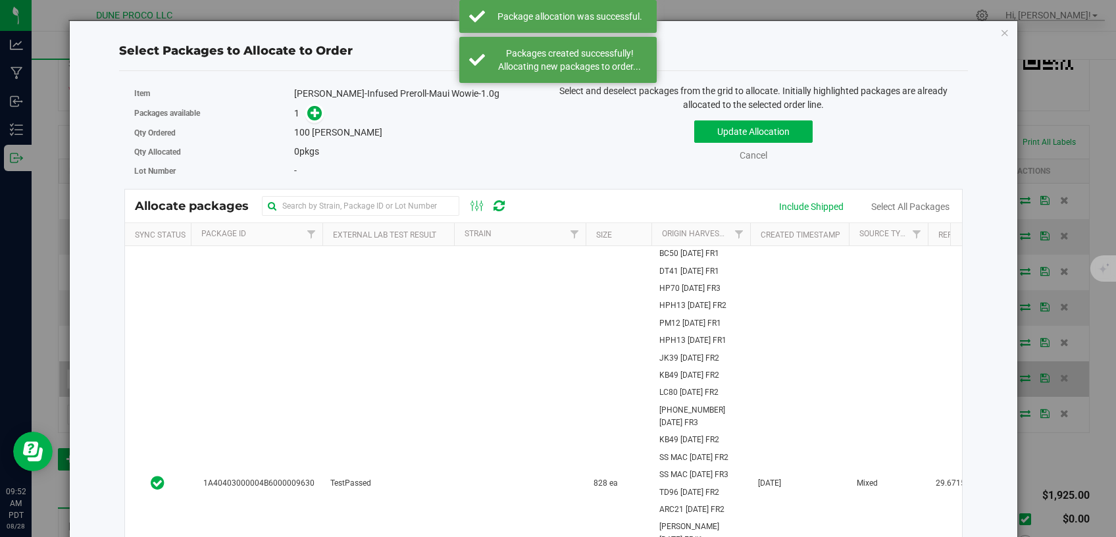
scroll to position [279, 0]
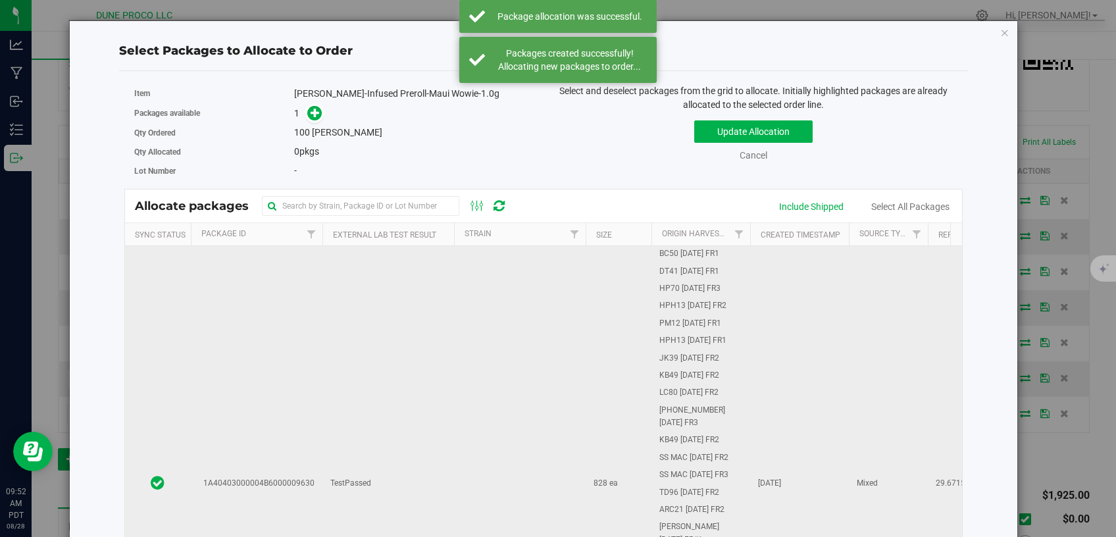
click at [413, 456] on td "TestPassed" at bounding box center [388, 483] width 132 height 475
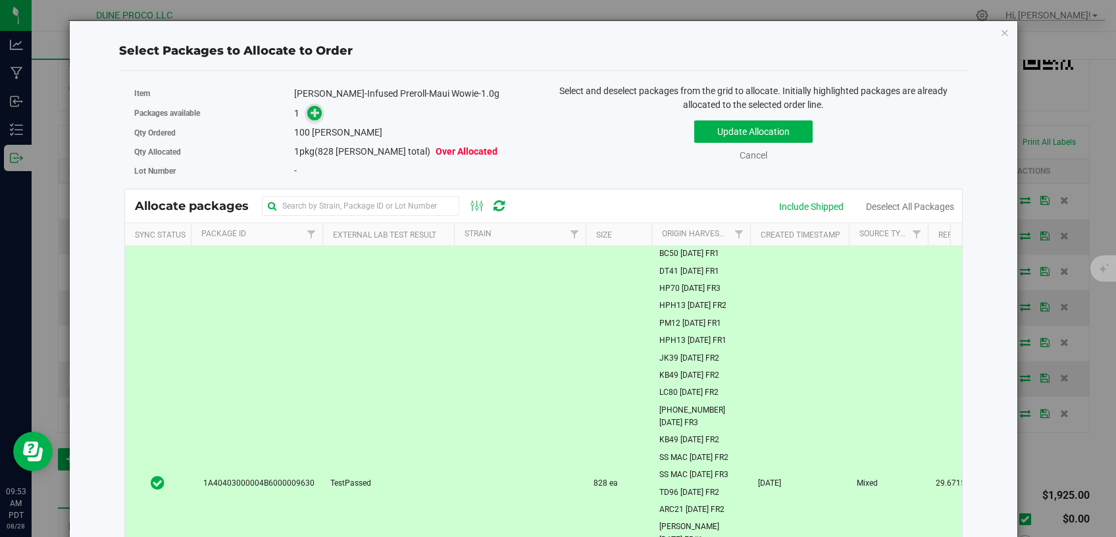
click at [307, 115] on span at bounding box center [314, 113] width 15 height 15
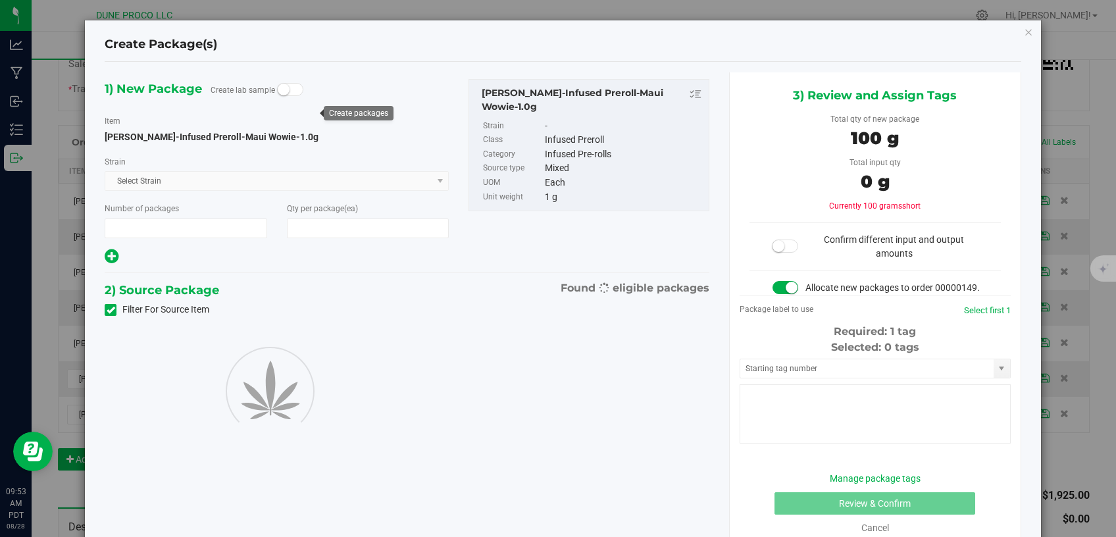
scroll to position [279, 0]
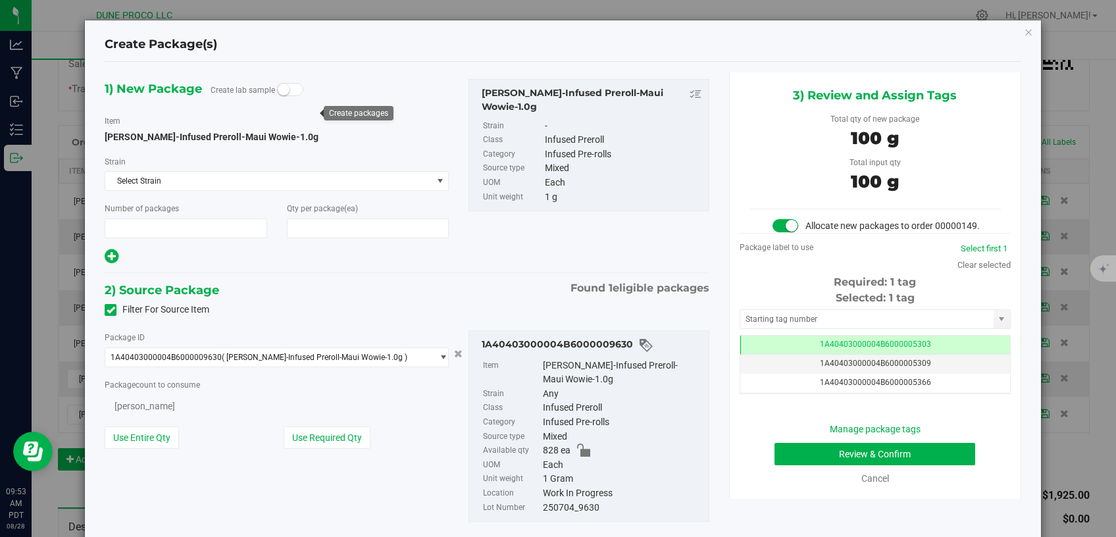
type input "1"
type input "100"
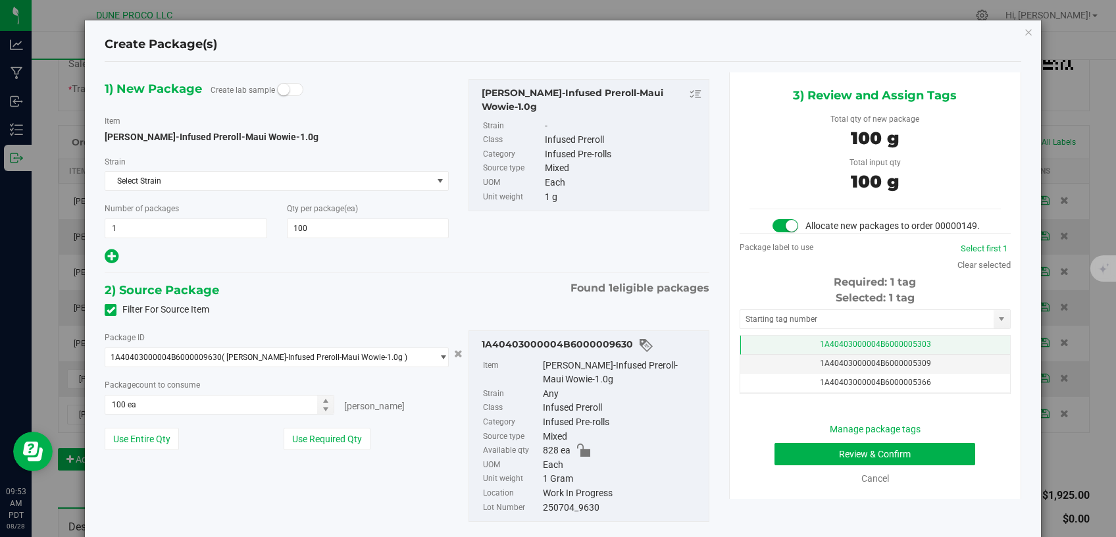
click at [754, 355] on td "1A40403000004B6000005303" at bounding box center [875, 345] width 270 height 19
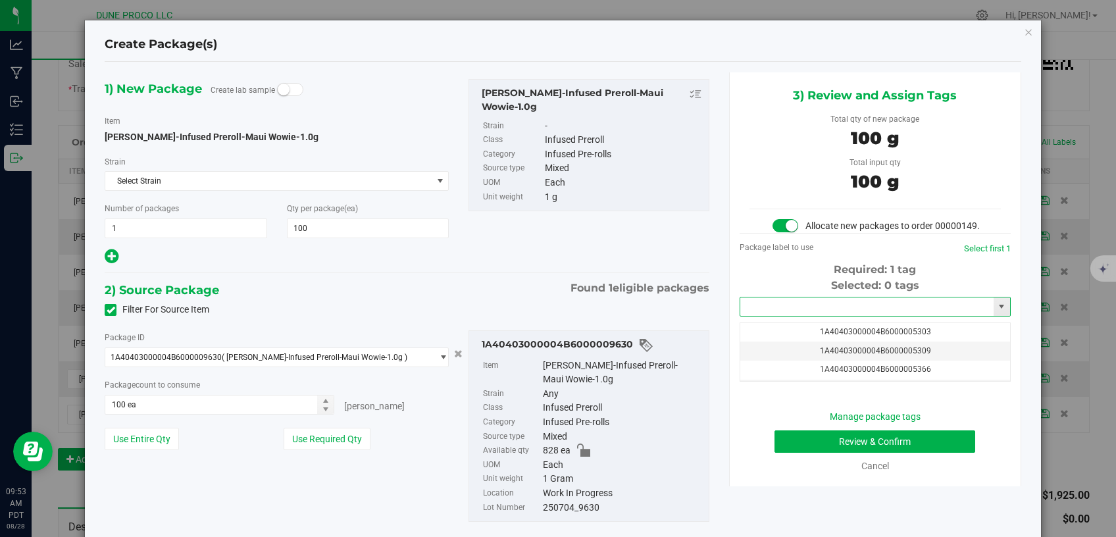
click at [773, 316] on input "text" at bounding box center [866, 306] width 253 height 18
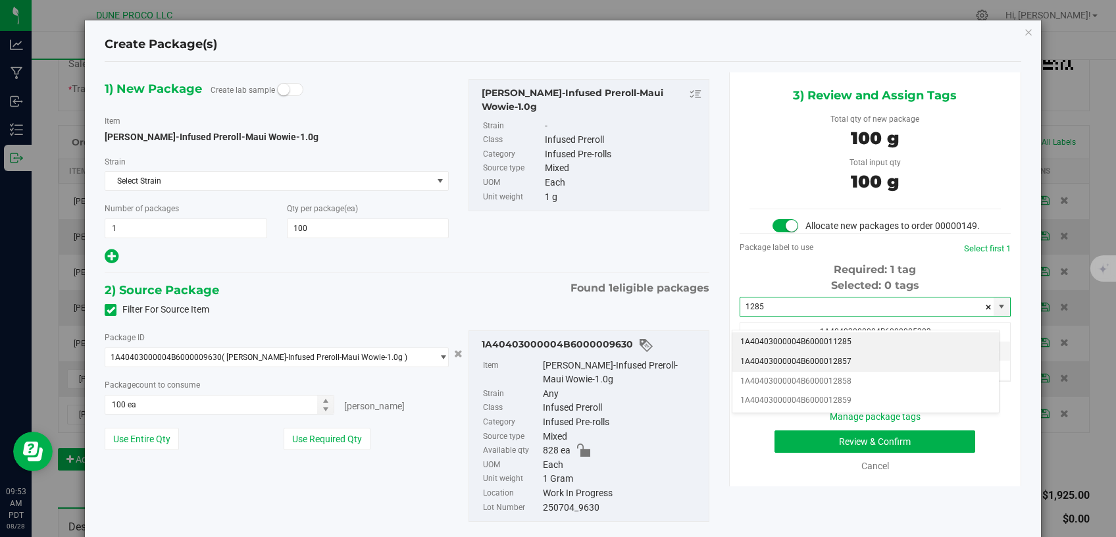
click at [821, 354] on li "1A40403000004B6000012857" at bounding box center [865, 362] width 267 height 20
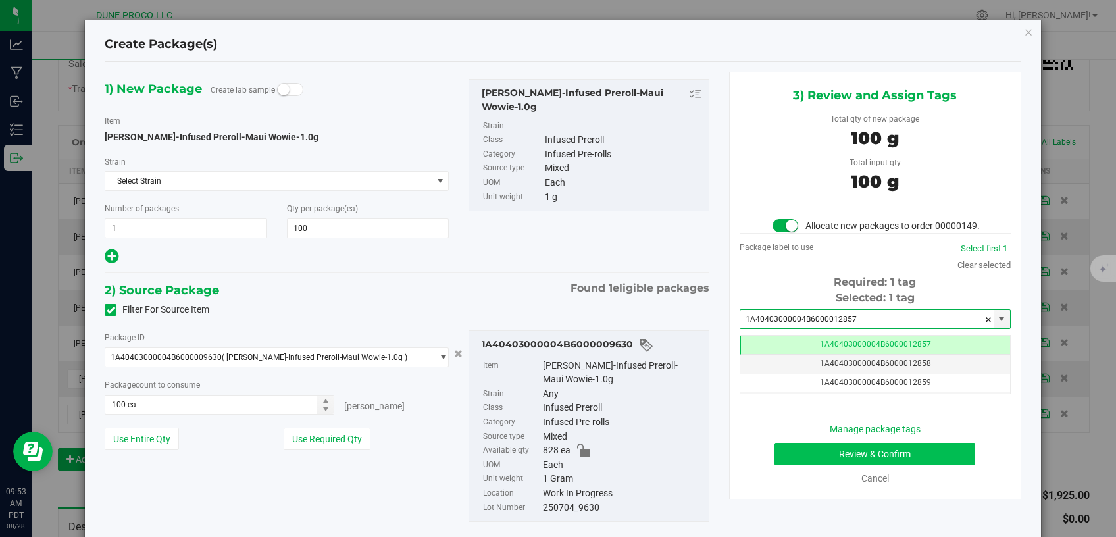
type input "1A40403000004B6000012857"
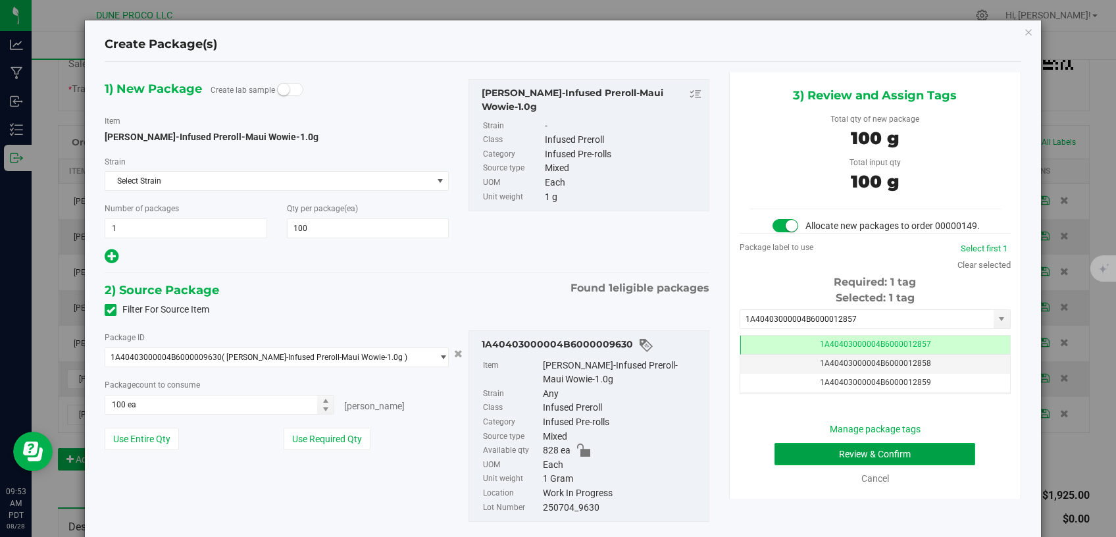
click at [830, 465] on button "Review & Confirm" at bounding box center [875, 454] width 201 height 22
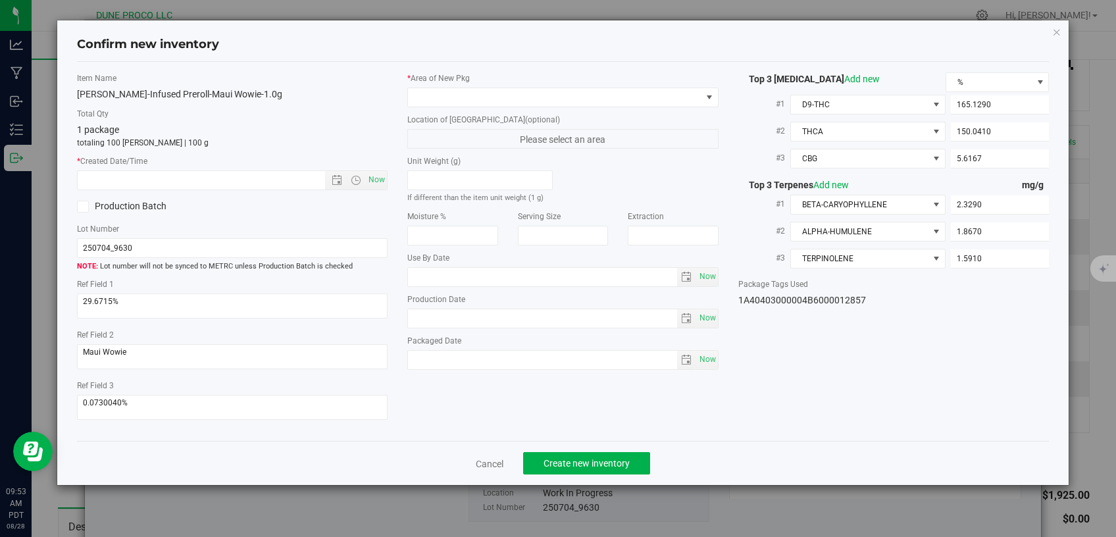
type input "[DATE]"
click at [534, 98] on span at bounding box center [555, 97] width 294 height 18
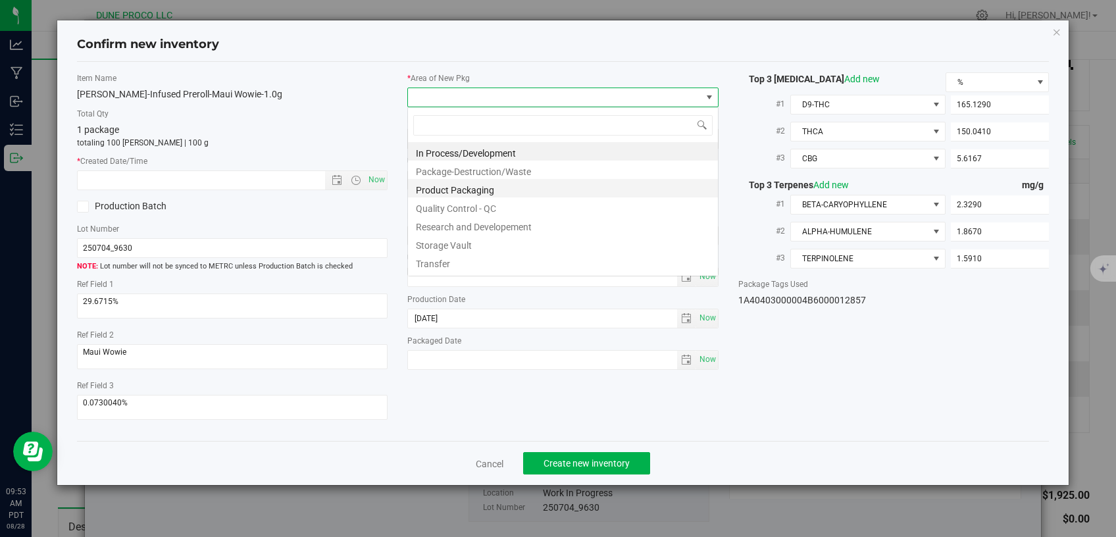
scroll to position [19, 311]
click at [457, 242] on li "Storage Vault" at bounding box center [563, 243] width 310 height 18
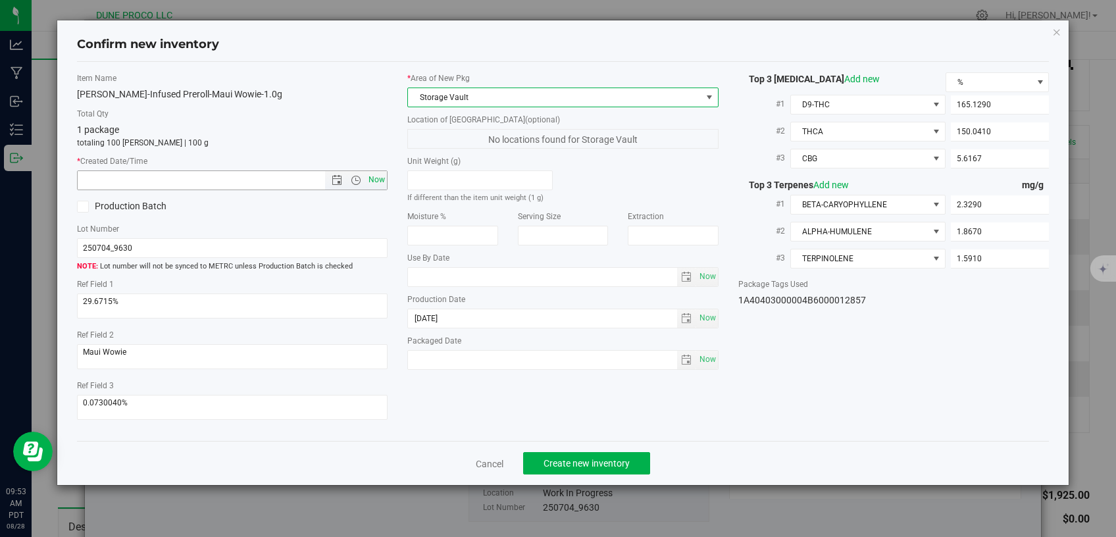
click at [384, 180] on span "Now" at bounding box center [377, 179] width 22 height 19
type input "8/28/2025 9:53 AM"
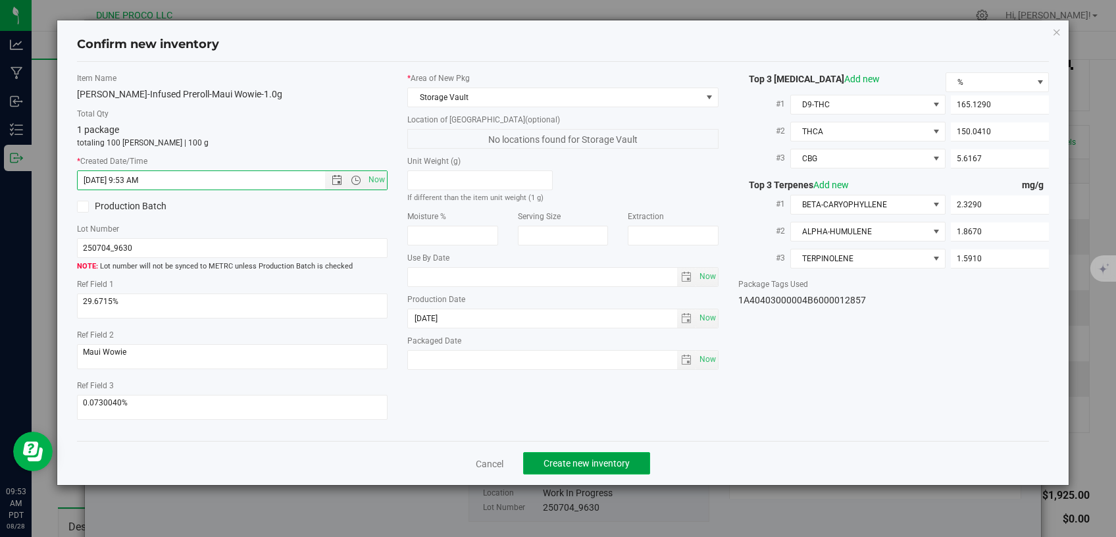
click at [545, 459] on span "Create new inventory" at bounding box center [587, 463] width 86 height 11
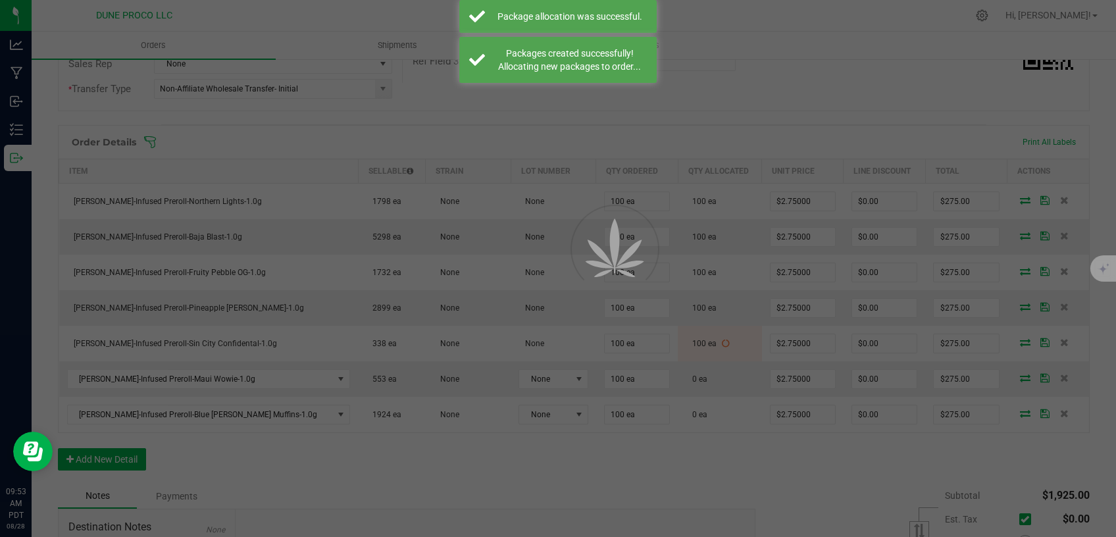
scroll to position [279, 0]
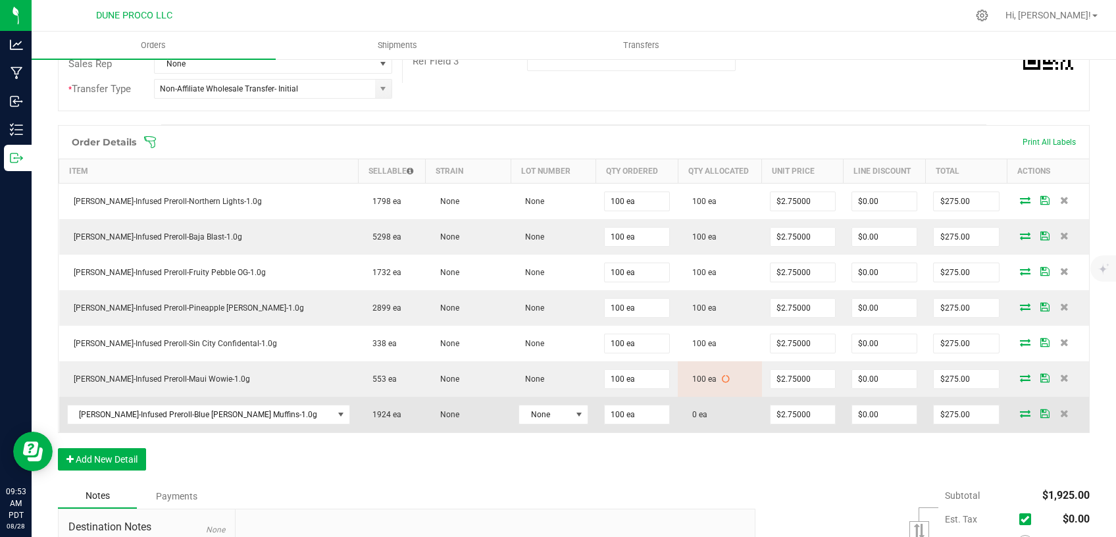
click at [1015, 411] on span at bounding box center [1025, 413] width 20 height 8
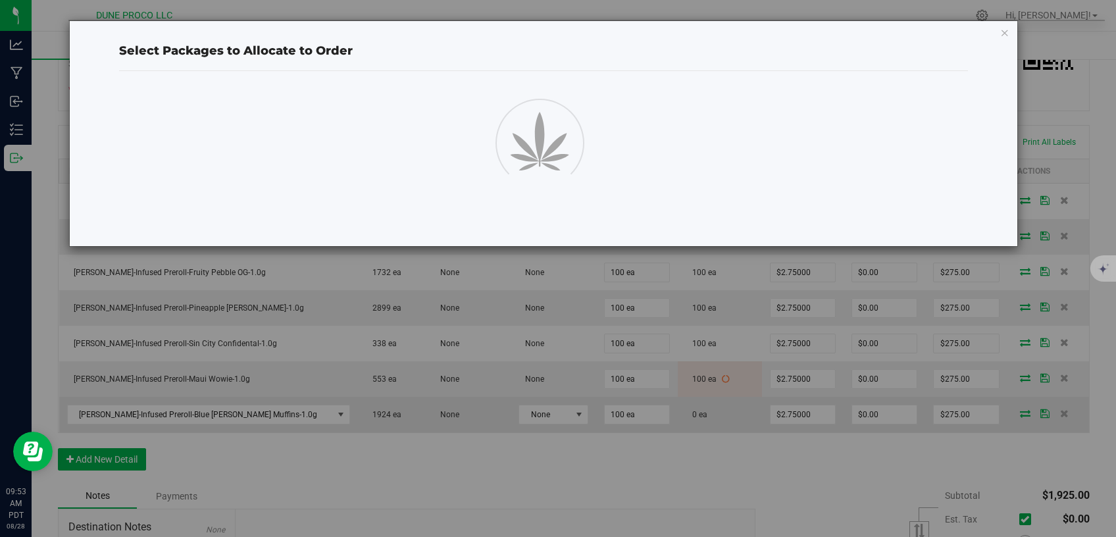
scroll to position [279, 0]
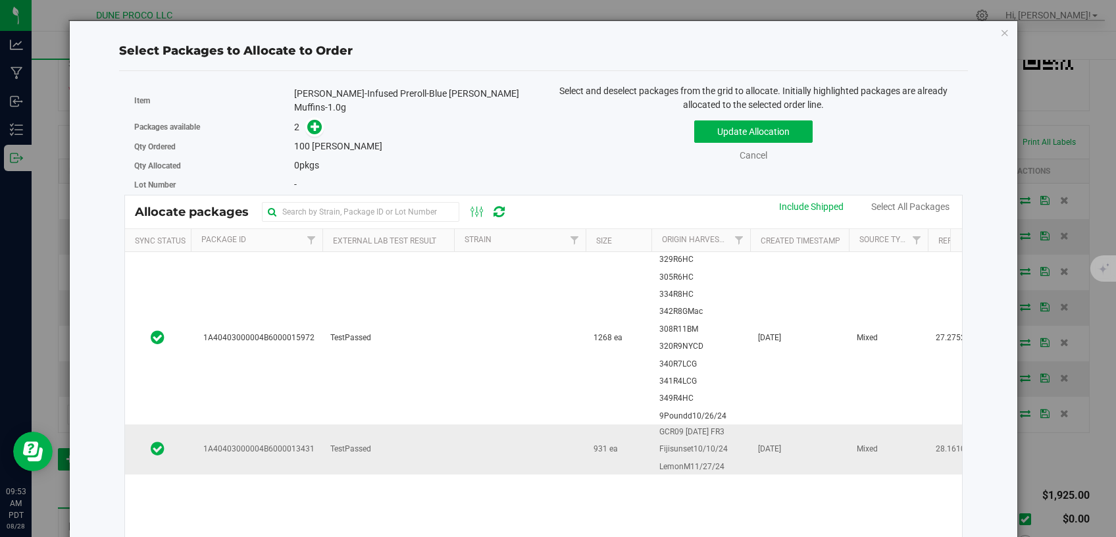
click at [508, 459] on td at bounding box center [520, 449] width 132 height 50
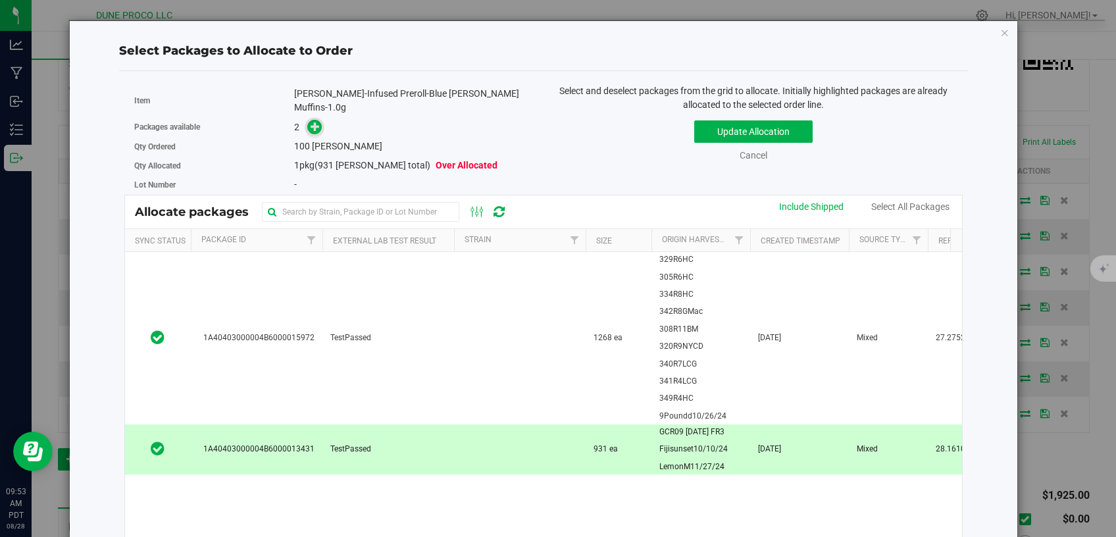
click at [315, 122] on icon at bounding box center [315, 126] width 9 height 9
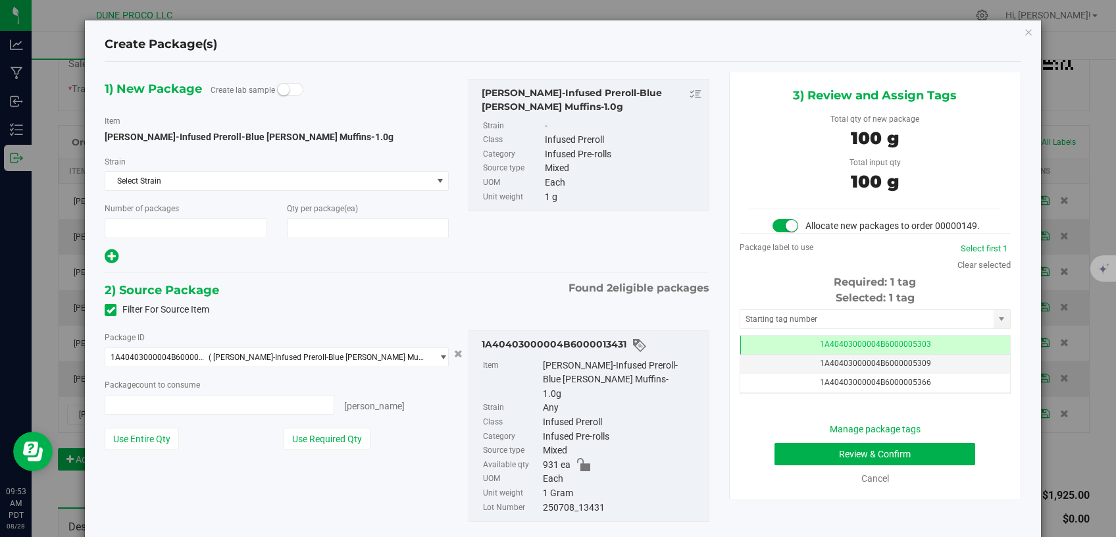
type input "1"
type input "100"
type input "100 ea"
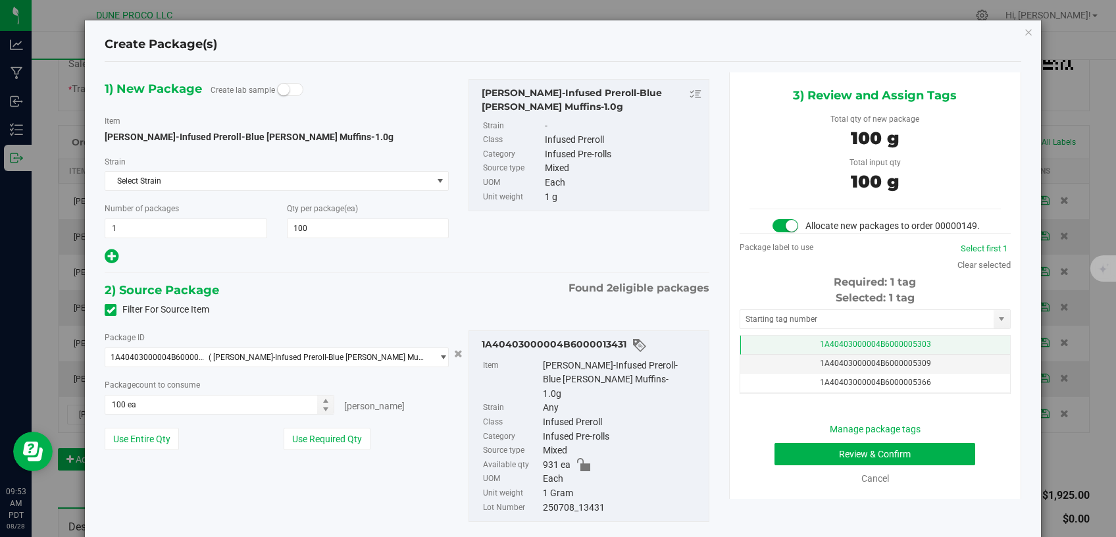
click at [820, 349] on span "1A40403000004B6000005303" at bounding box center [875, 344] width 111 height 9
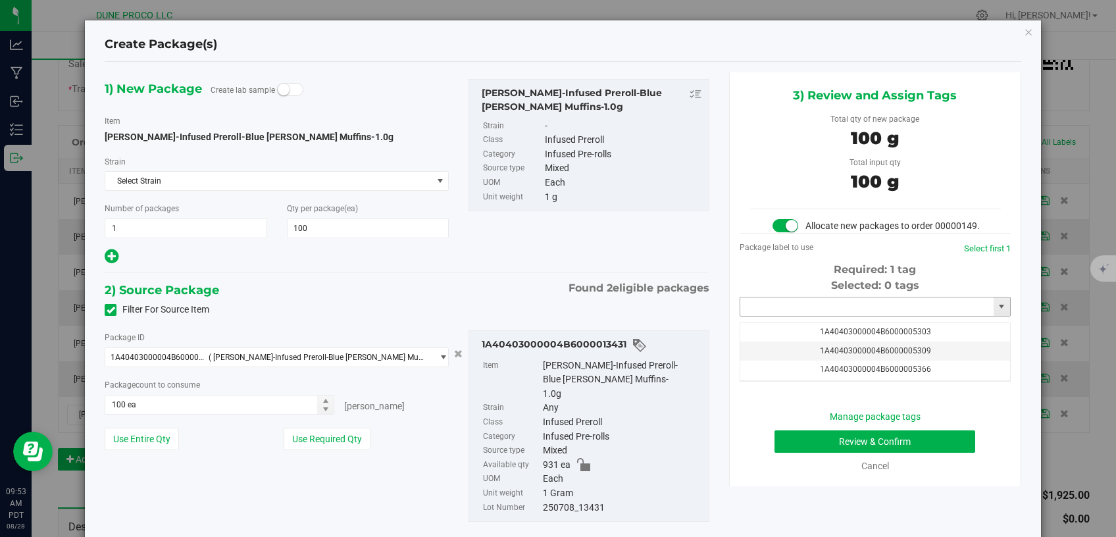
click at [807, 316] on input "text" at bounding box center [866, 306] width 253 height 18
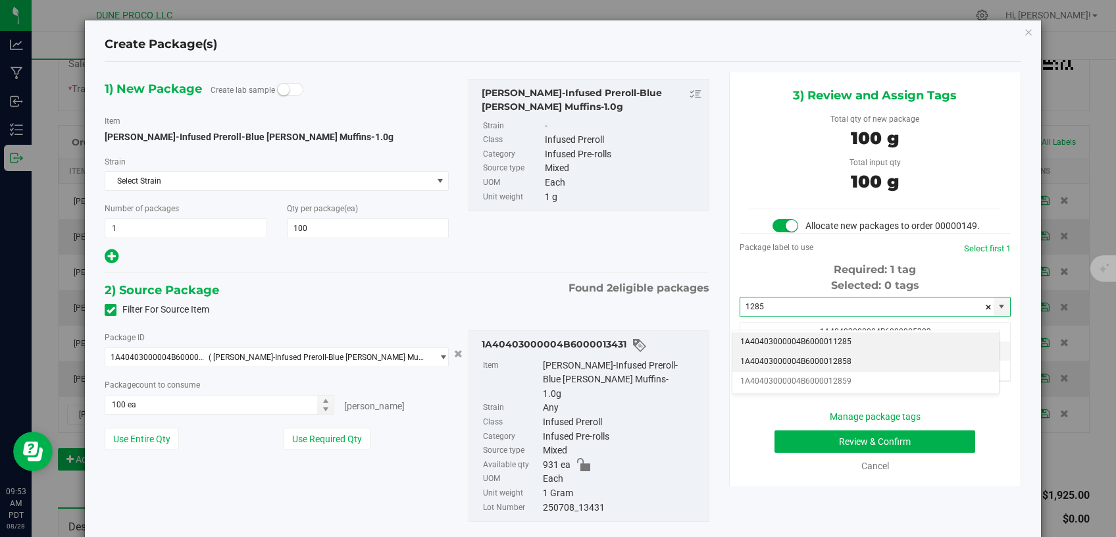
click at [809, 367] on li "1A40403000004B6000012858" at bounding box center [865, 362] width 267 height 20
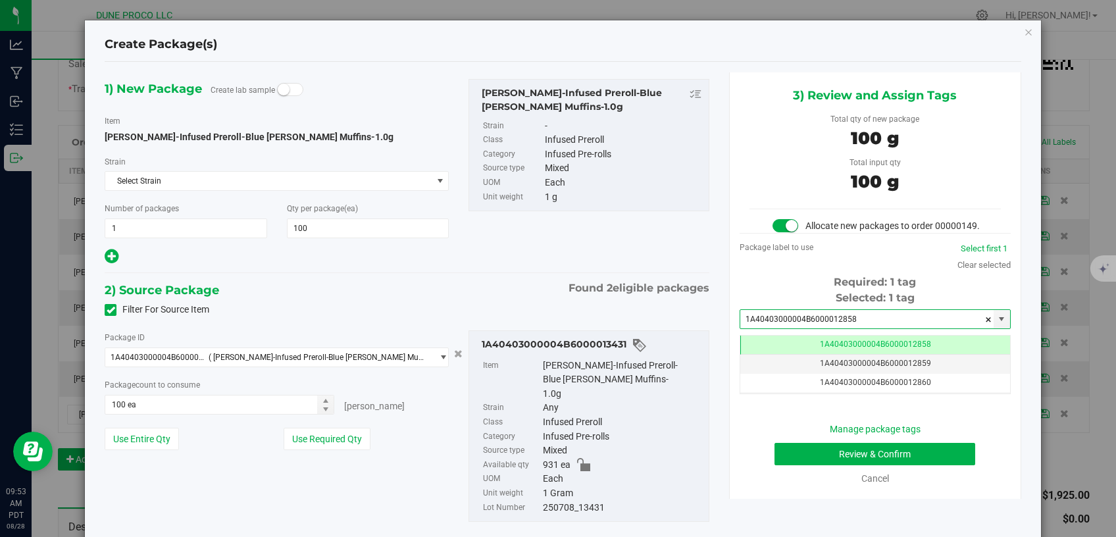
type input "1A40403000004B6000012858"
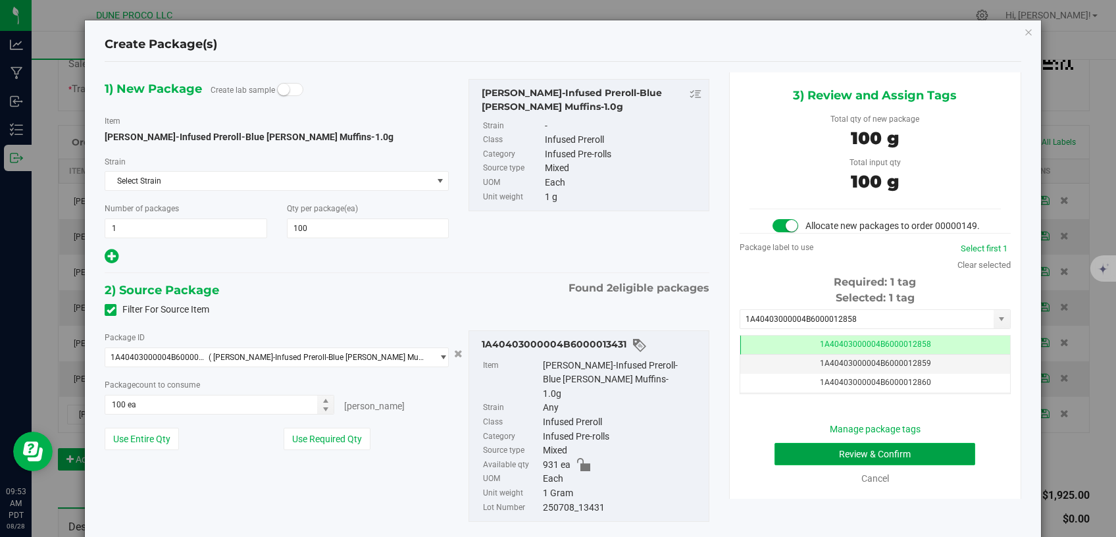
click at [792, 465] on button "Review & Confirm" at bounding box center [875, 454] width 201 height 22
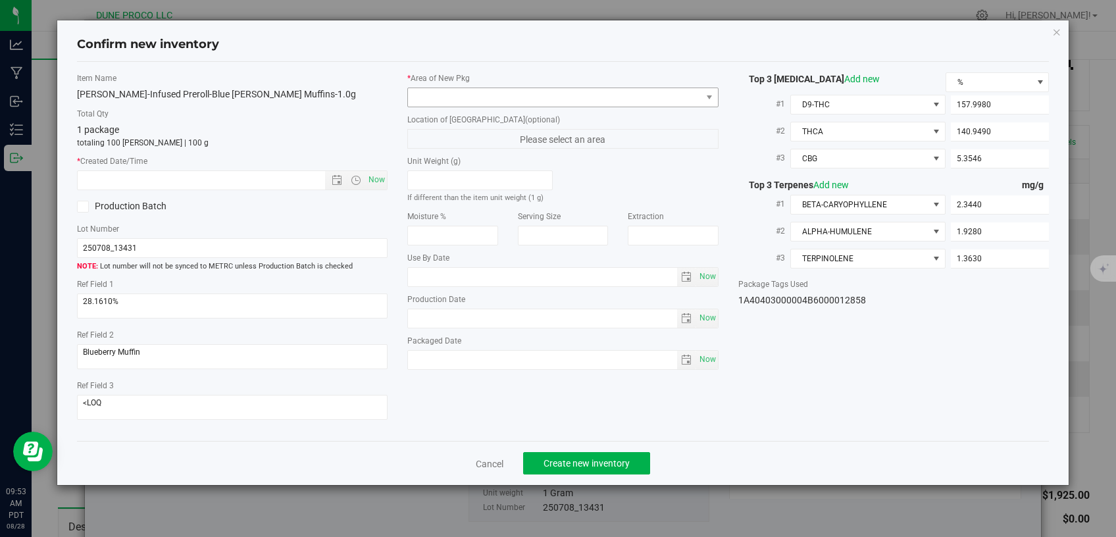
type input "[DATE]"
click at [621, 87] on div "* Area of New Pkg" at bounding box center [562, 89] width 311 height 35
click at [621, 97] on span at bounding box center [555, 97] width 294 height 18
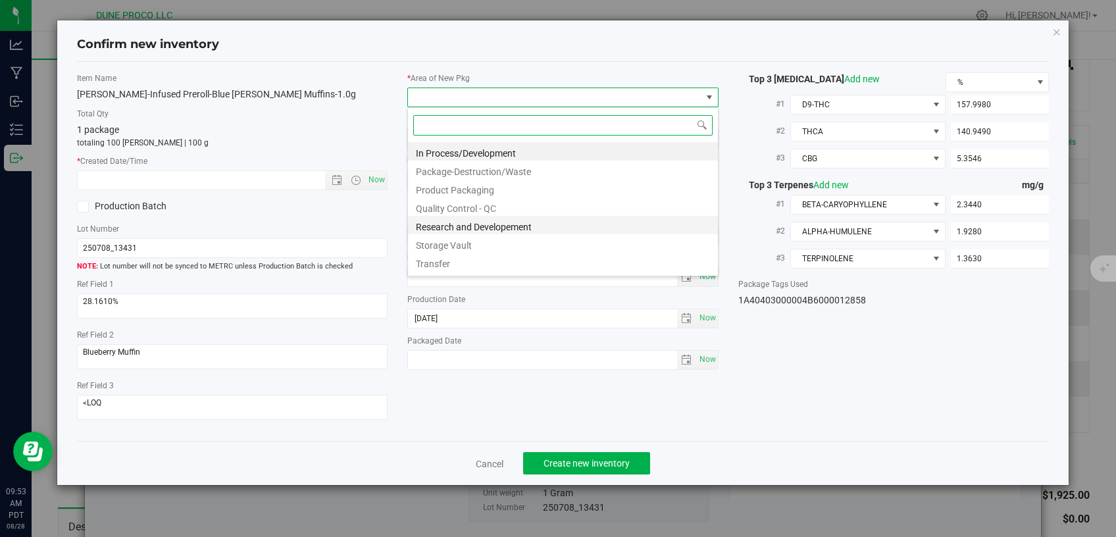
scroll to position [19, 311]
click at [476, 242] on li "Storage Vault" at bounding box center [563, 243] width 310 height 18
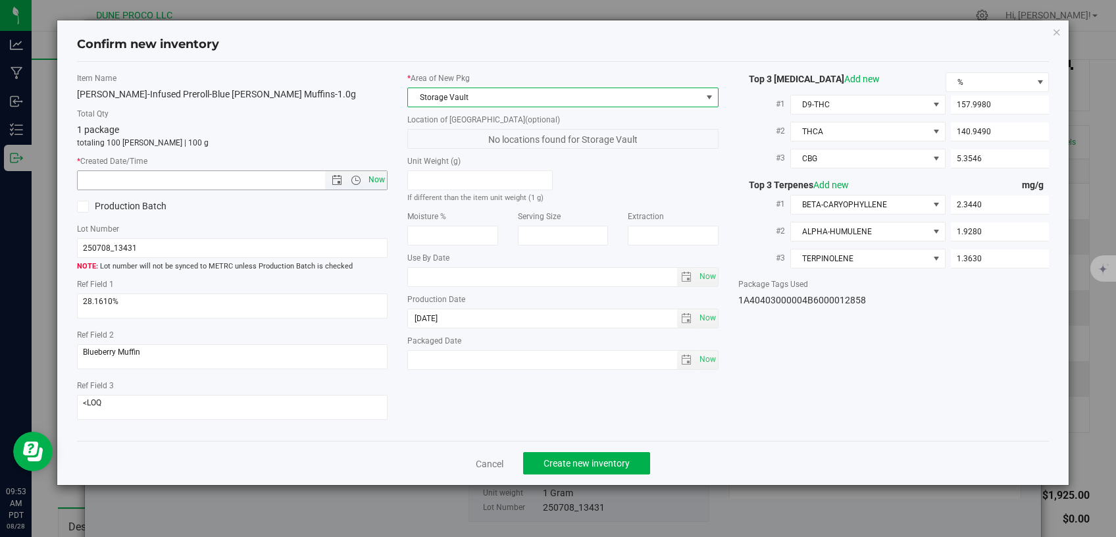
click at [377, 171] on span "Now" at bounding box center [377, 179] width 22 height 19
type input "8/28/2025 9:53 AM"
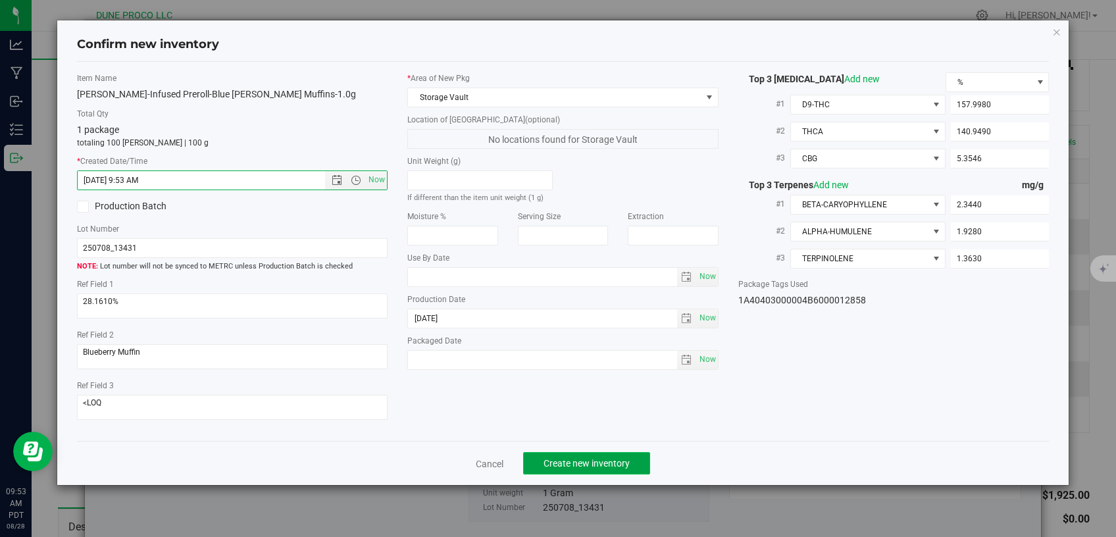
click at [576, 458] on span "Create new inventory" at bounding box center [587, 463] width 86 height 11
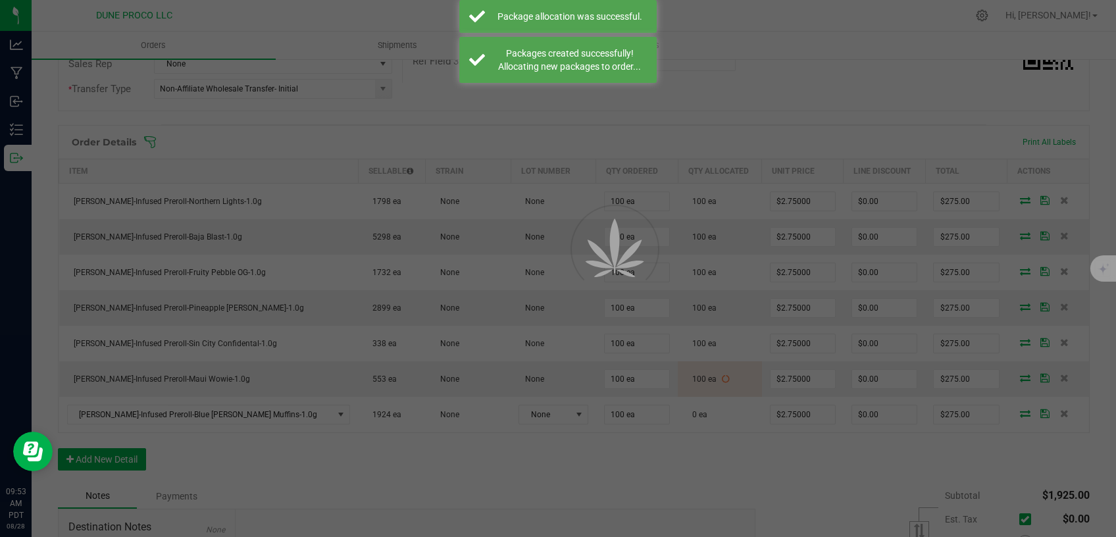
scroll to position [279, 0]
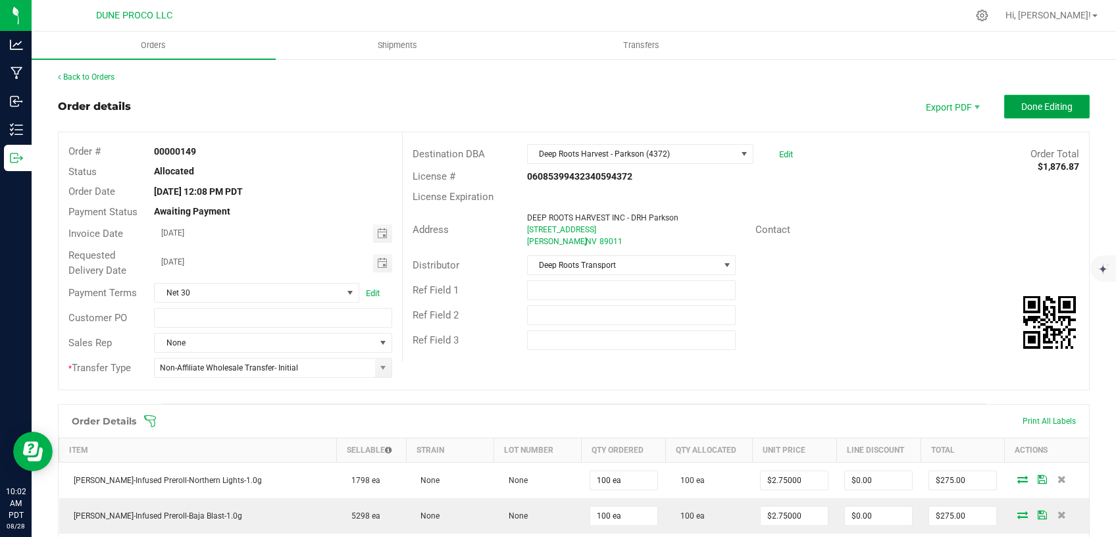
click at [1054, 102] on span "Done Editing" at bounding box center [1046, 106] width 51 height 11
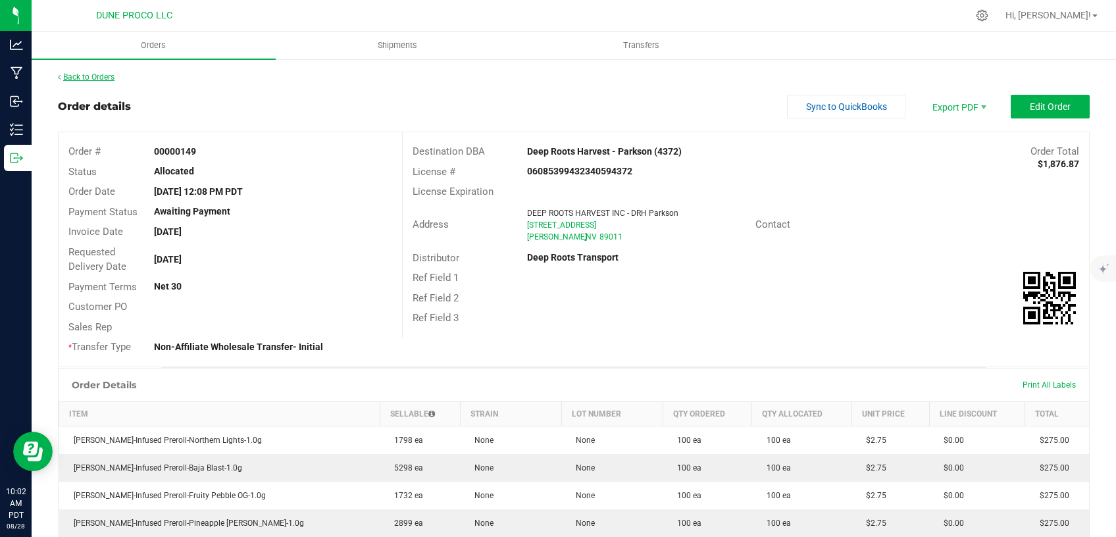
click at [97, 81] on link "Back to Orders" at bounding box center [86, 76] width 57 height 9
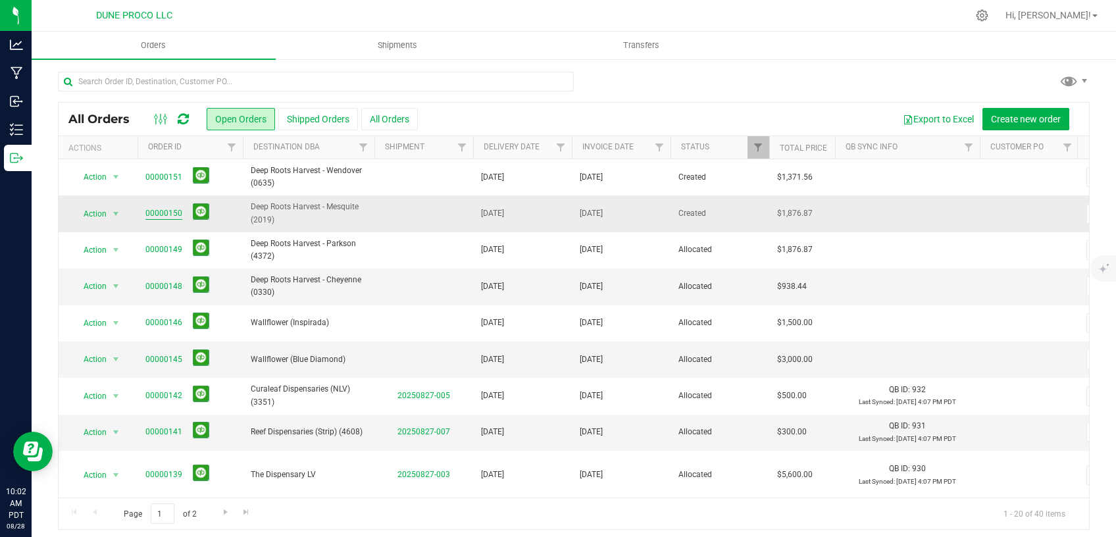
click at [170, 211] on link "00000150" at bounding box center [163, 213] width 37 height 13
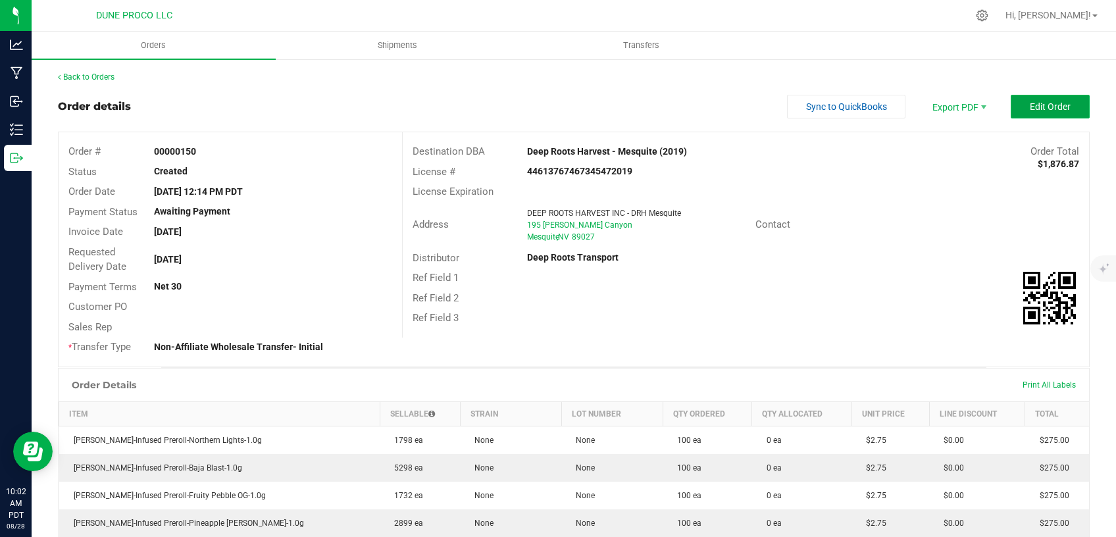
click at [1030, 109] on span "Edit Order" at bounding box center [1050, 106] width 41 height 11
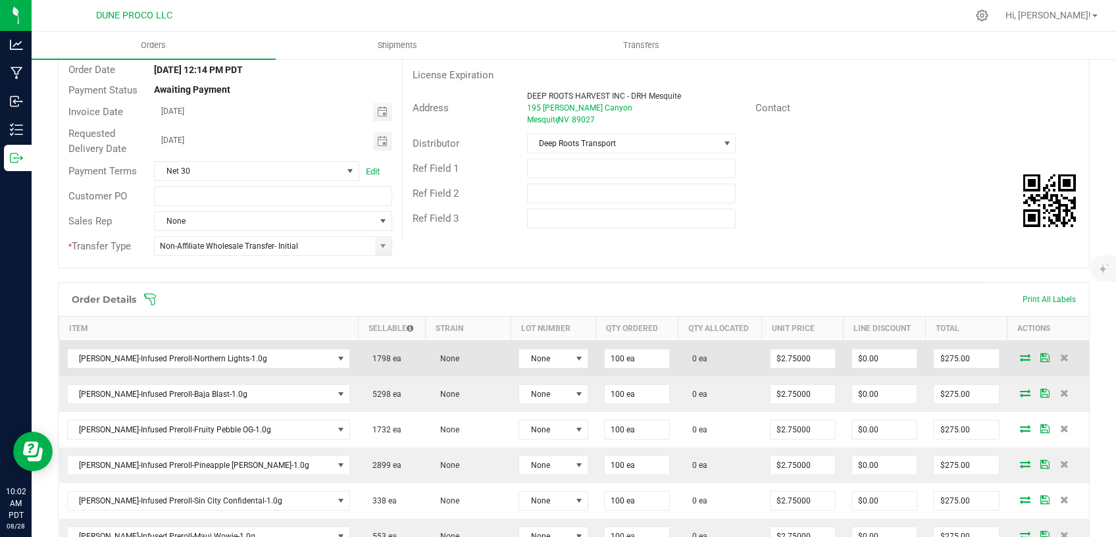
scroll to position [167, 0]
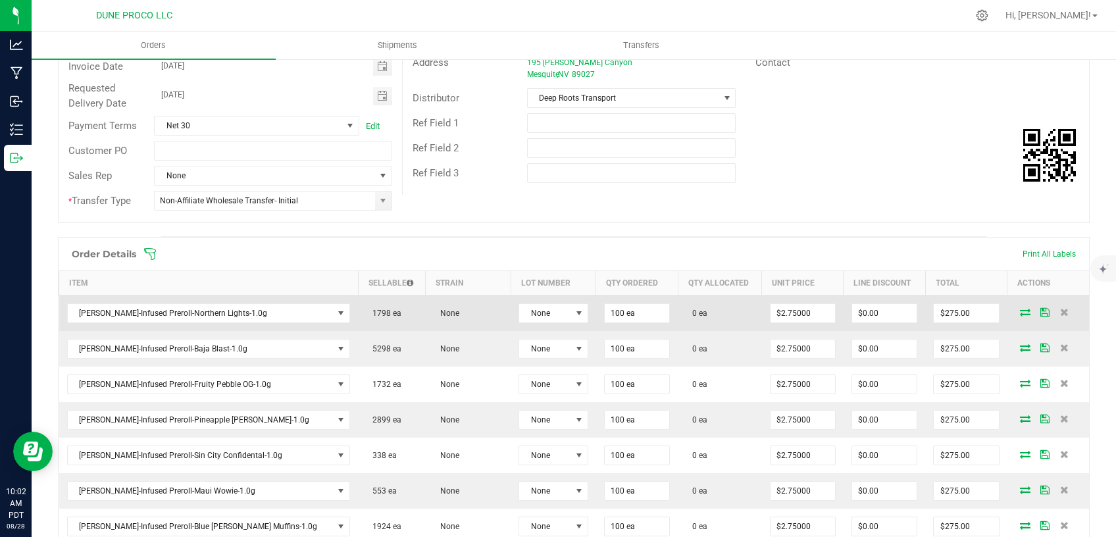
click at [1020, 308] on icon at bounding box center [1025, 312] width 11 height 8
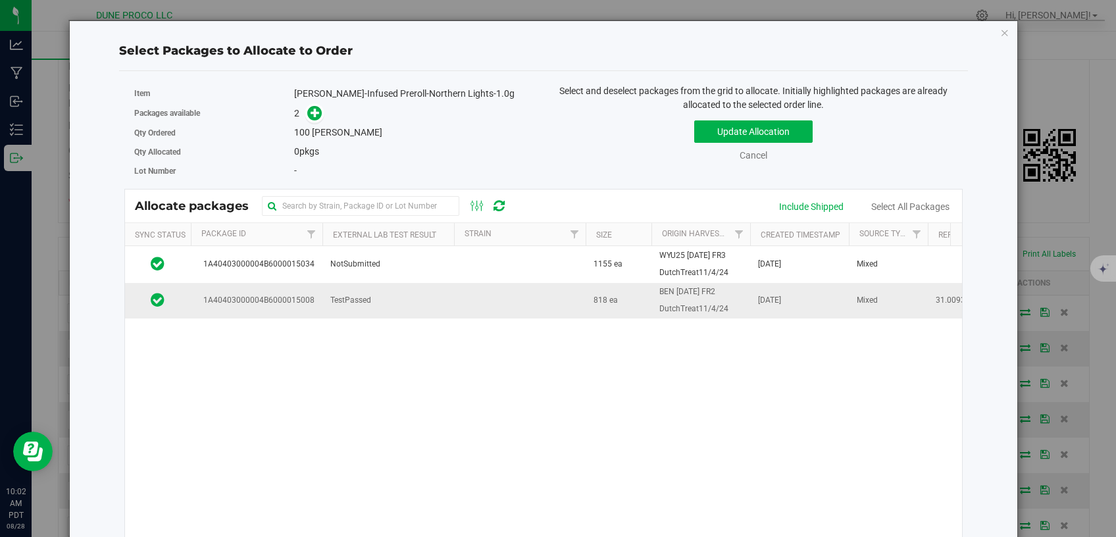
click at [427, 293] on td "TestPassed" at bounding box center [388, 301] width 132 height 36
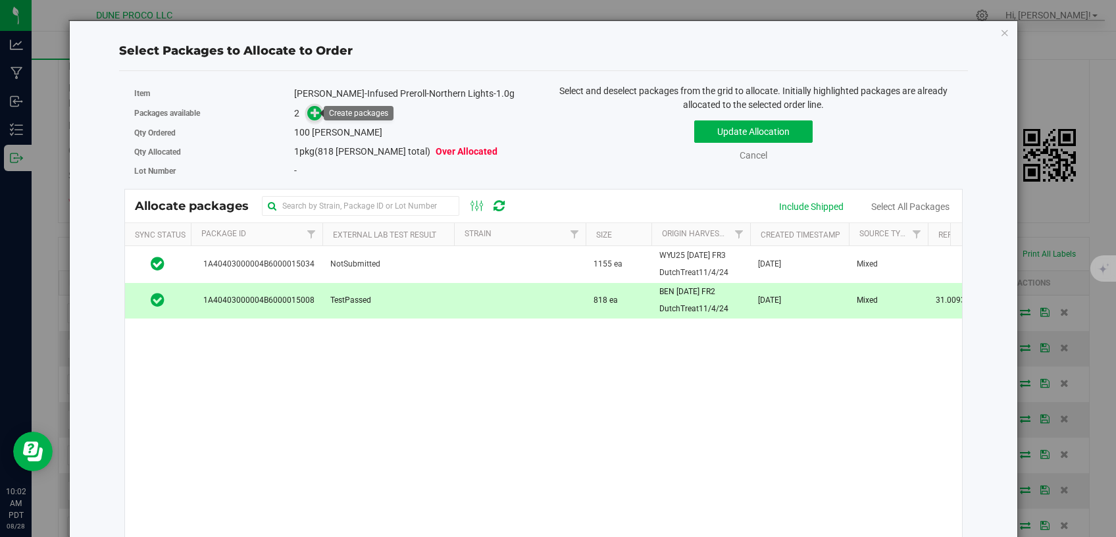
click at [307, 114] on span at bounding box center [314, 113] width 15 height 15
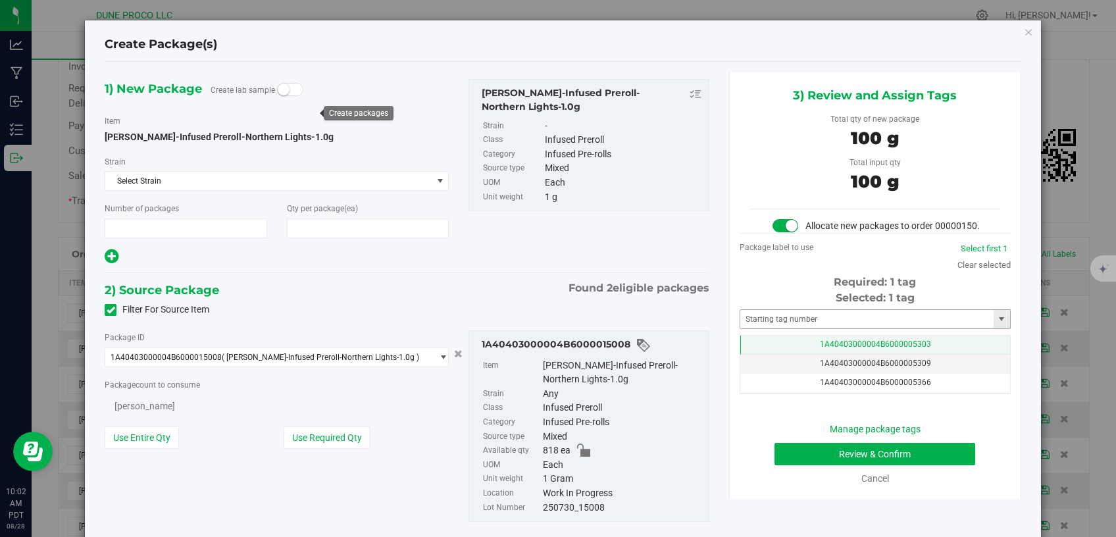
type input "1"
type input "100"
click at [874, 349] on span "1A40403000004B6000005303" at bounding box center [875, 344] width 111 height 9
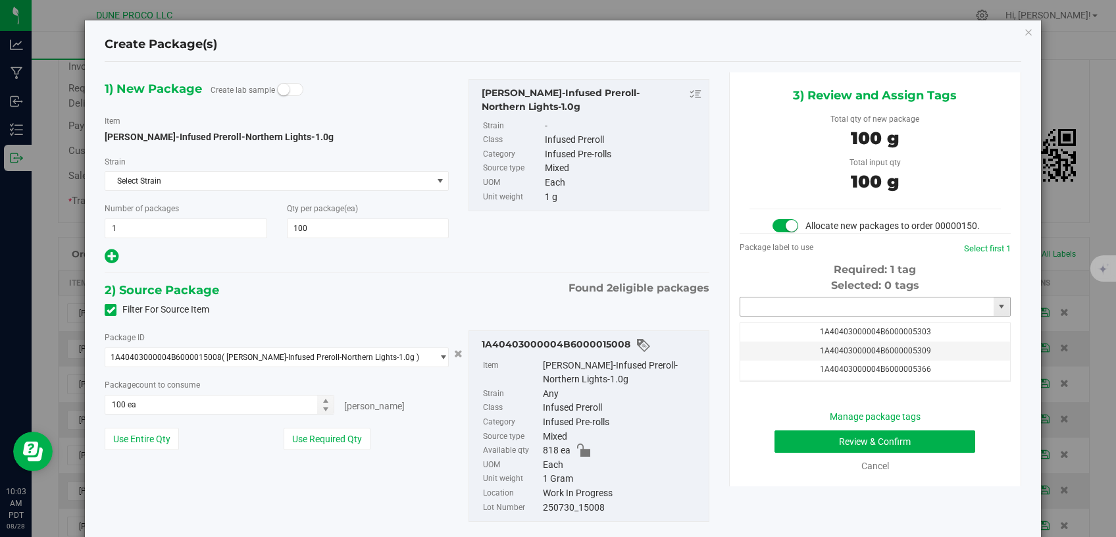
click at [824, 316] on input "text" at bounding box center [866, 306] width 253 height 18
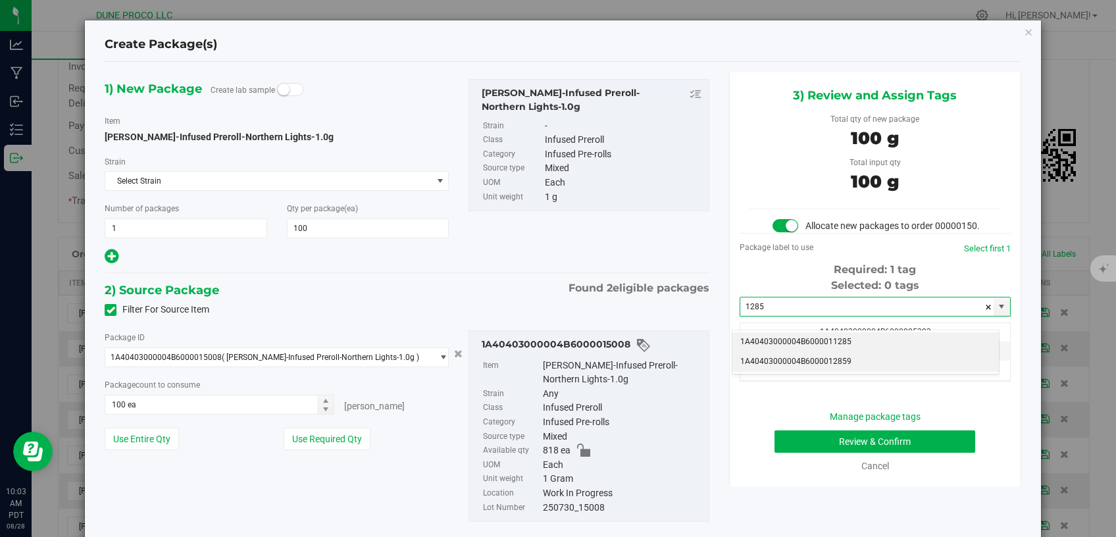
click at [819, 370] on li "1A40403000004B6000012859" at bounding box center [865, 362] width 267 height 20
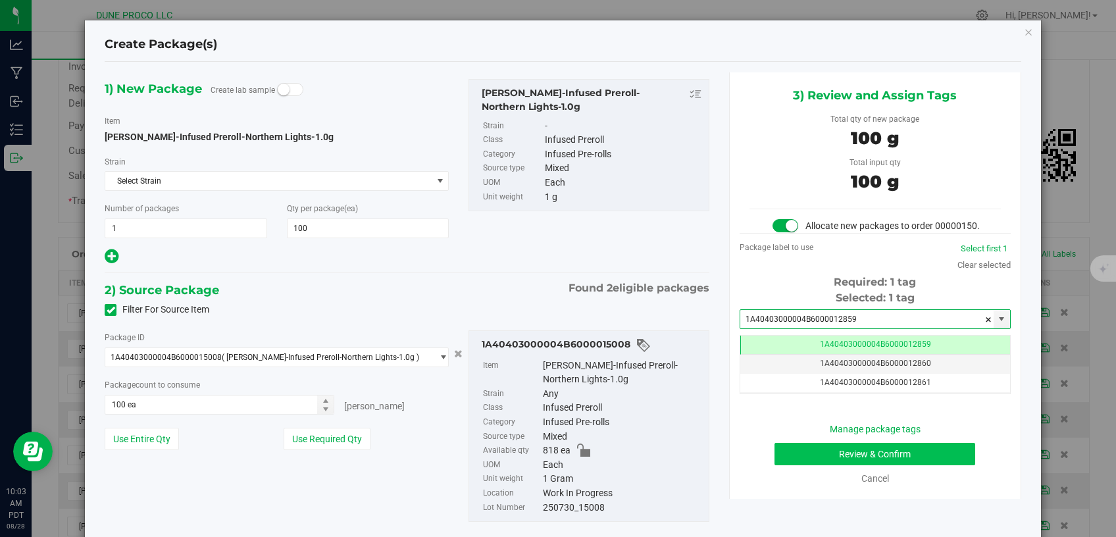
type input "1A40403000004B6000012859"
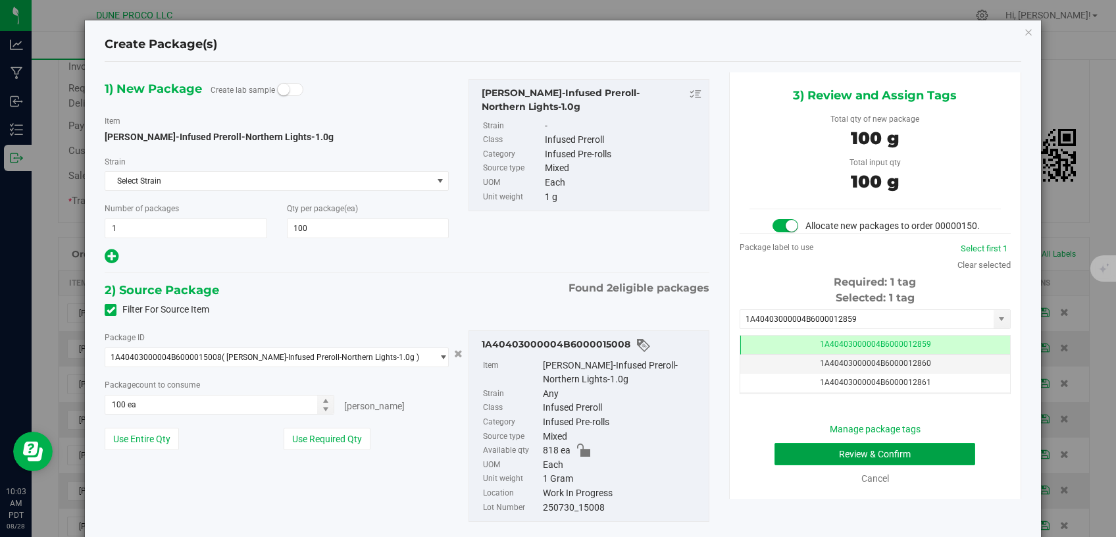
click at [829, 465] on button "Review & Confirm" at bounding box center [875, 454] width 201 height 22
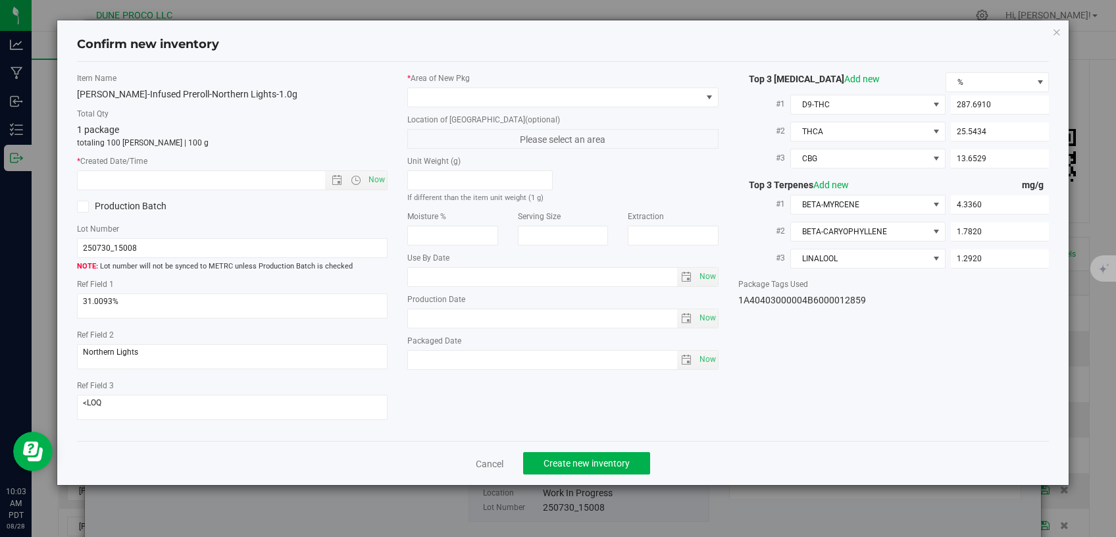
type input "[DATE]"
click at [566, 92] on span at bounding box center [555, 97] width 294 height 18
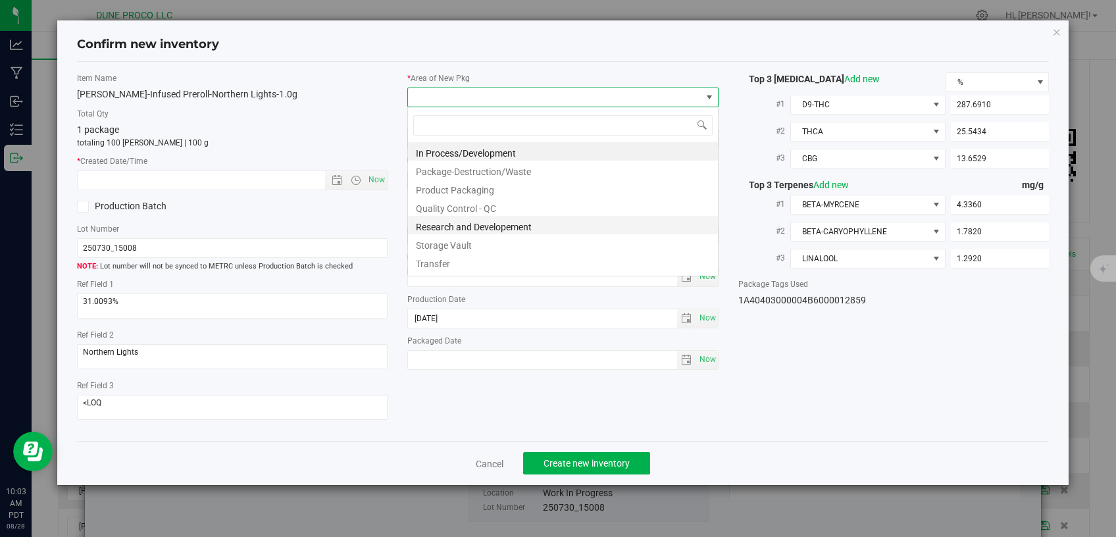
scroll to position [19, 311]
click at [471, 247] on li "Storage Vault" at bounding box center [563, 243] width 310 height 18
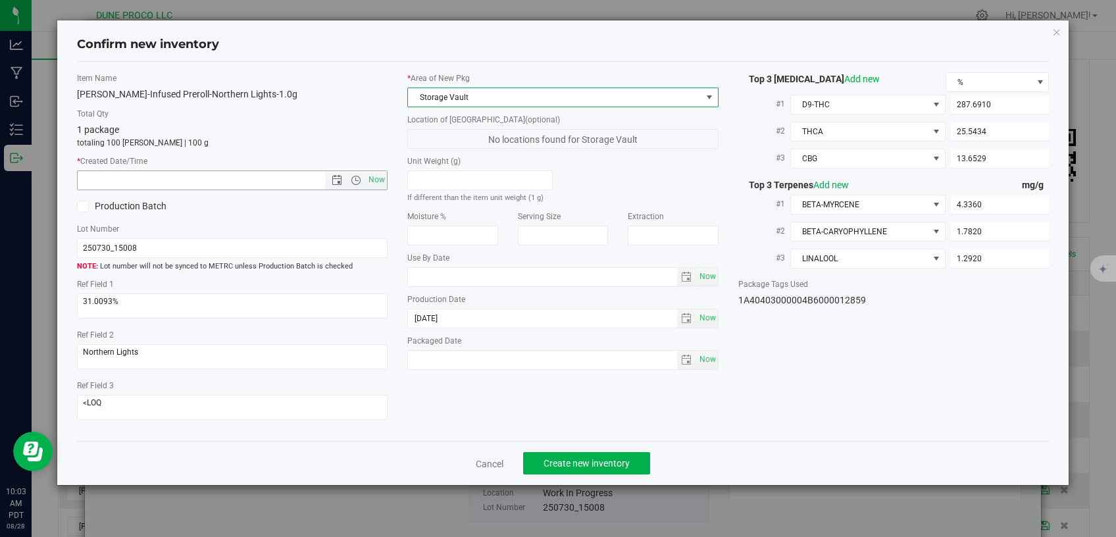
click at [381, 179] on span "Now" at bounding box center [377, 179] width 22 height 19
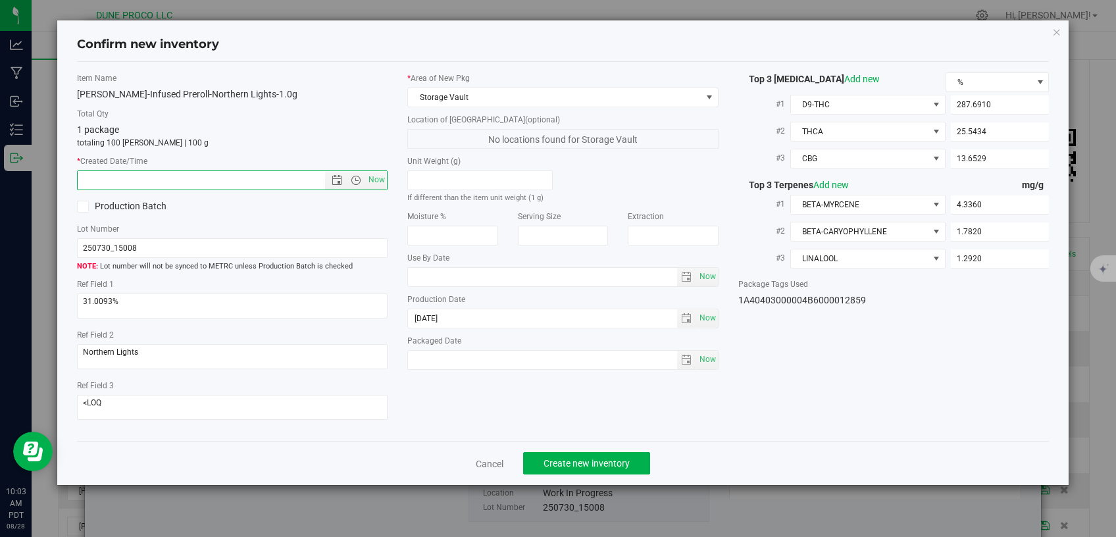
type input "8/28/2025 10:03 AM"
click at [586, 459] on span "Create new inventory" at bounding box center [587, 463] width 86 height 11
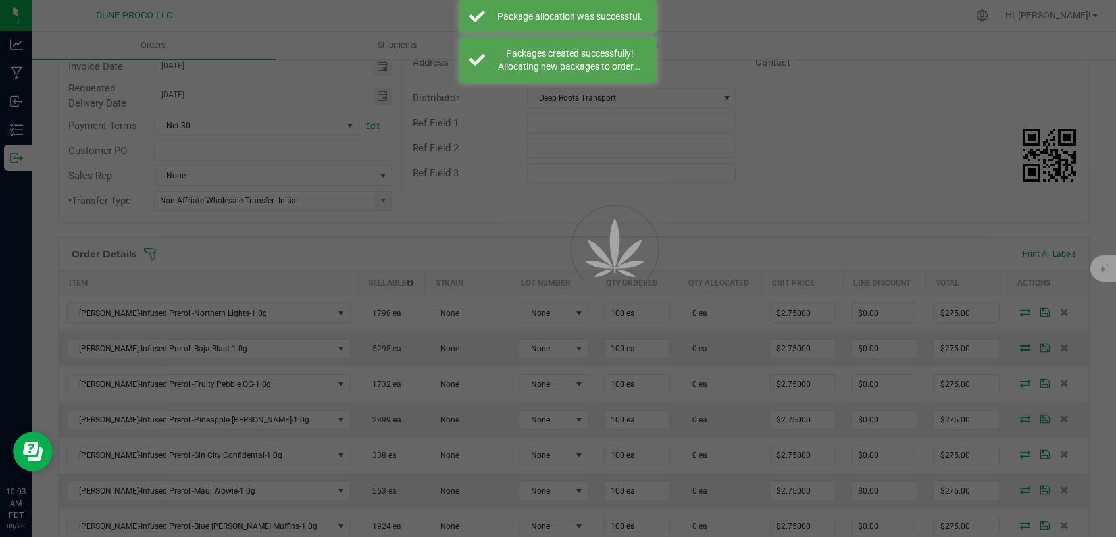
scroll to position [167, 0]
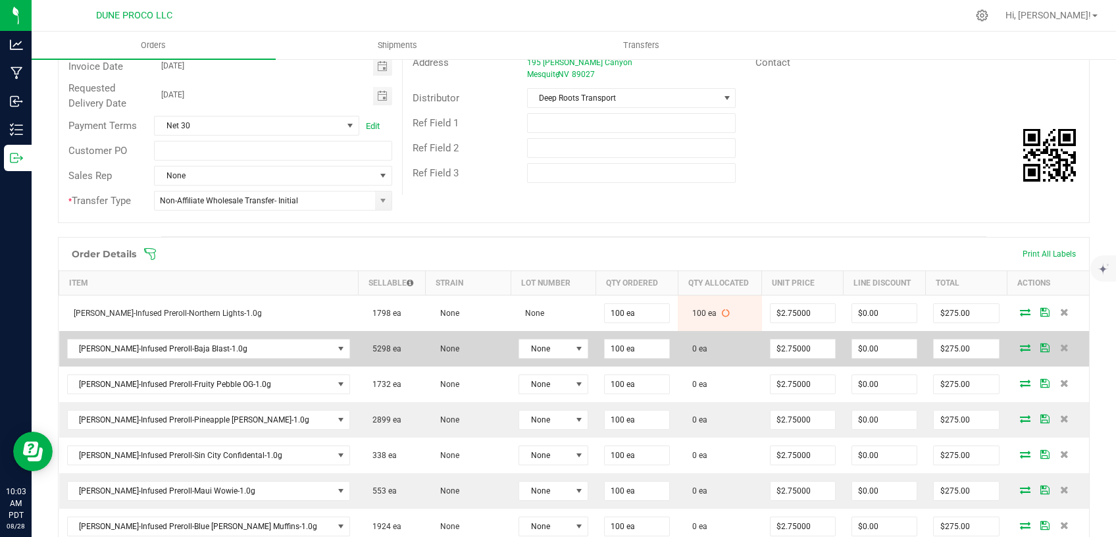
click at [1020, 349] on icon at bounding box center [1025, 348] width 11 height 8
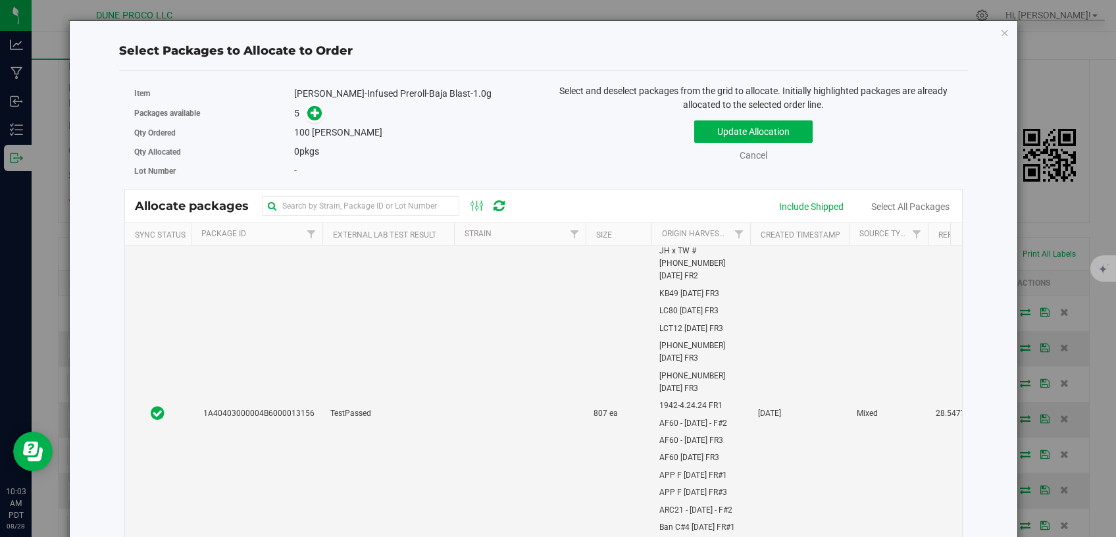
scroll to position [1171, 0]
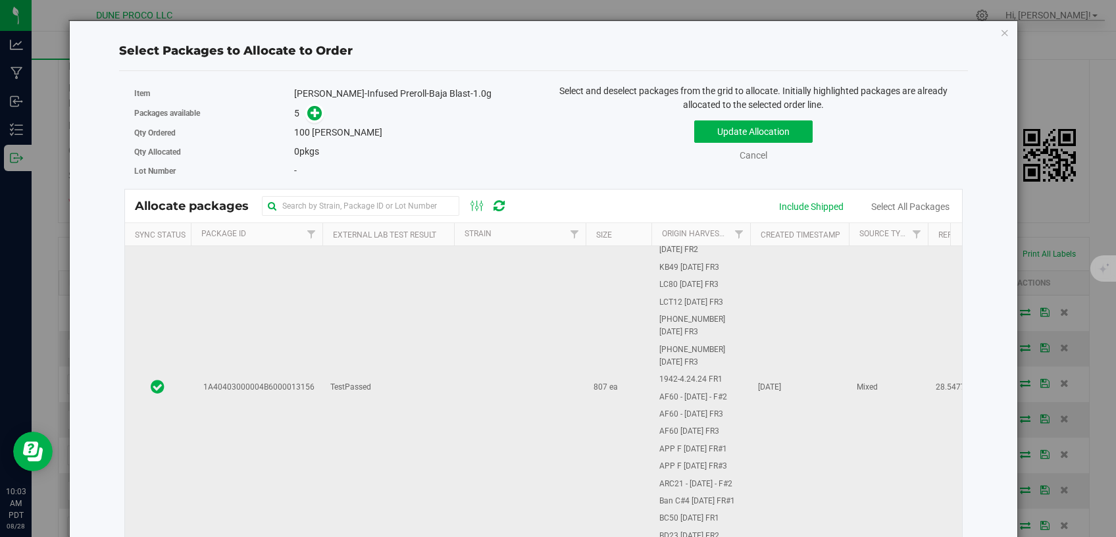
click at [430, 366] on td "TestPassed" at bounding box center [388, 388] width 132 height 904
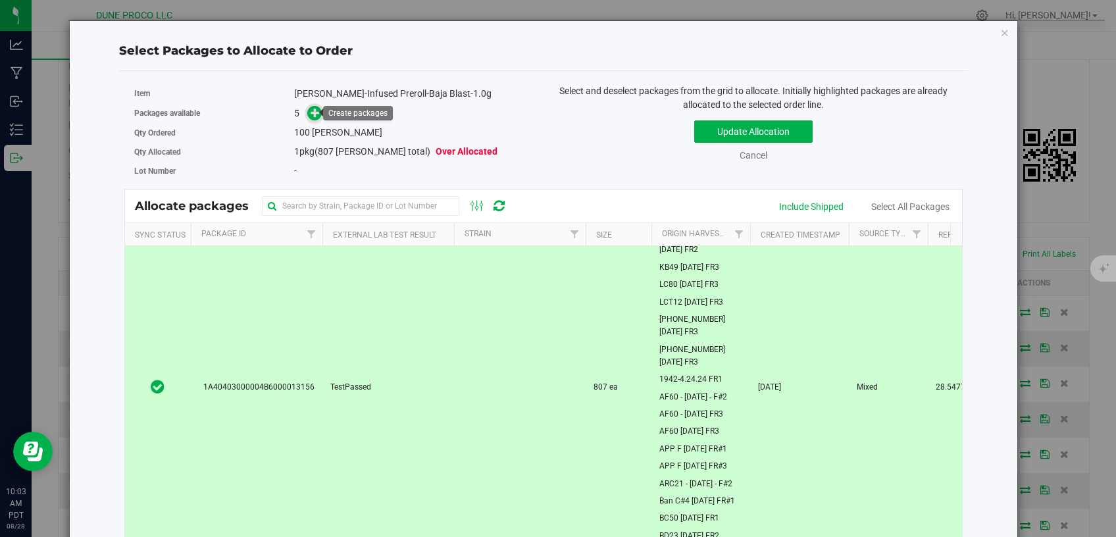
click at [315, 115] on icon at bounding box center [315, 112] width 9 height 9
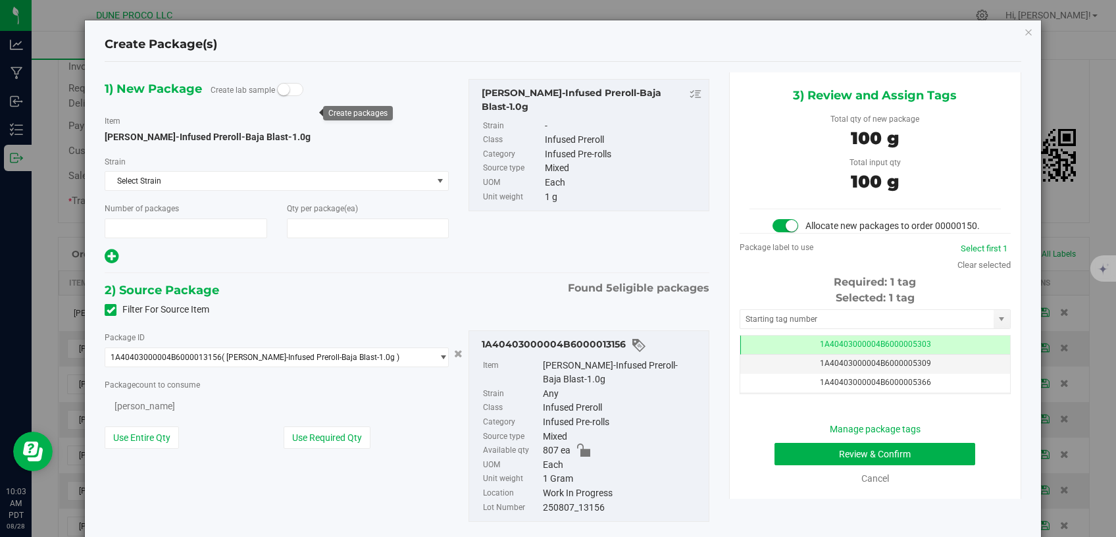
type input "1"
type input "100"
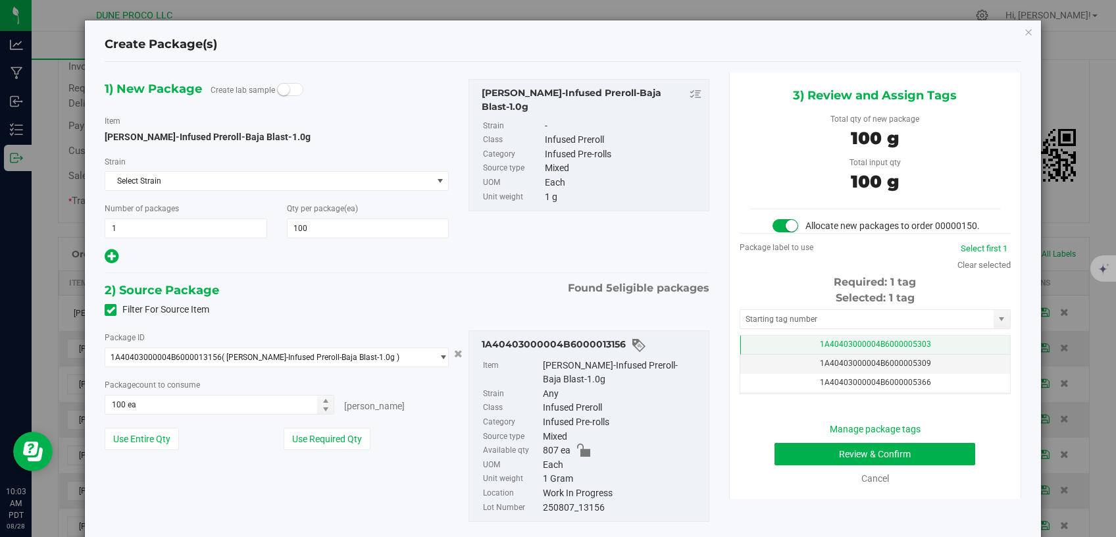
click at [761, 355] on td "1A40403000004B6000005303" at bounding box center [875, 345] width 270 height 19
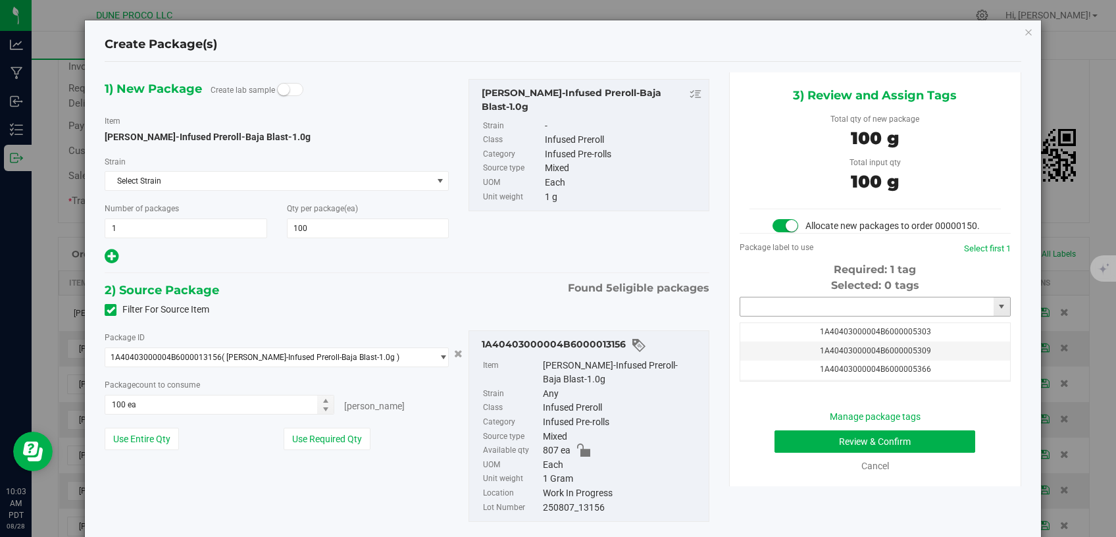
click at [800, 316] on input "text" at bounding box center [866, 306] width 253 height 18
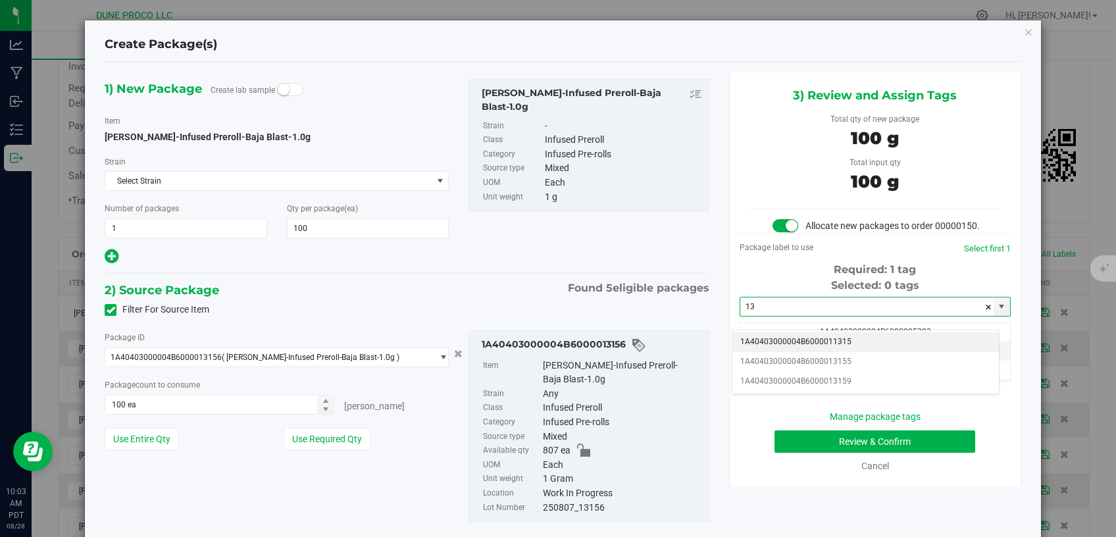
type input "1"
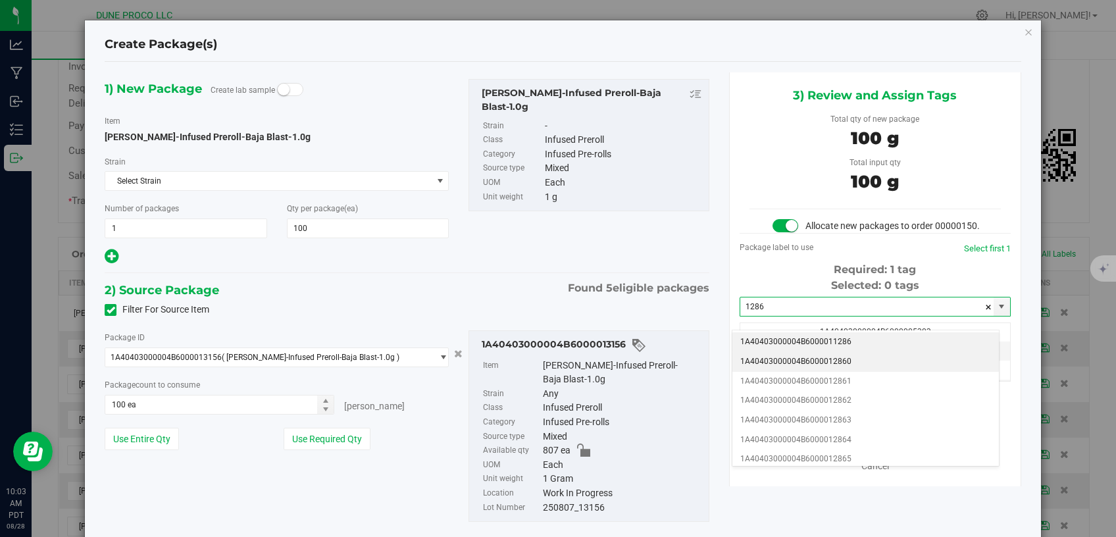
click at [788, 361] on li "1A40403000004B6000012860" at bounding box center [865, 362] width 267 height 20
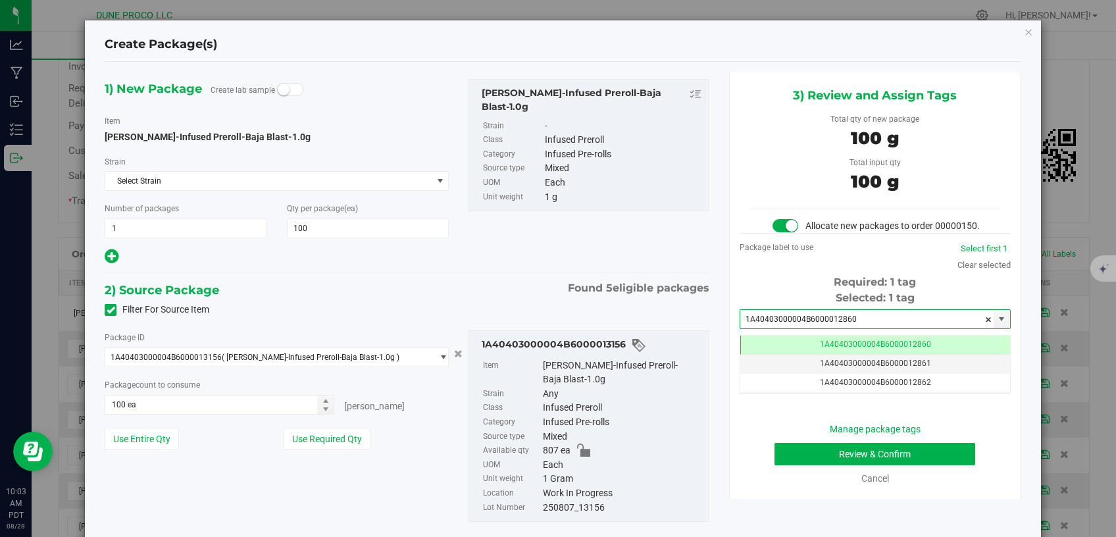
type input "1A40403000004B6000012860"
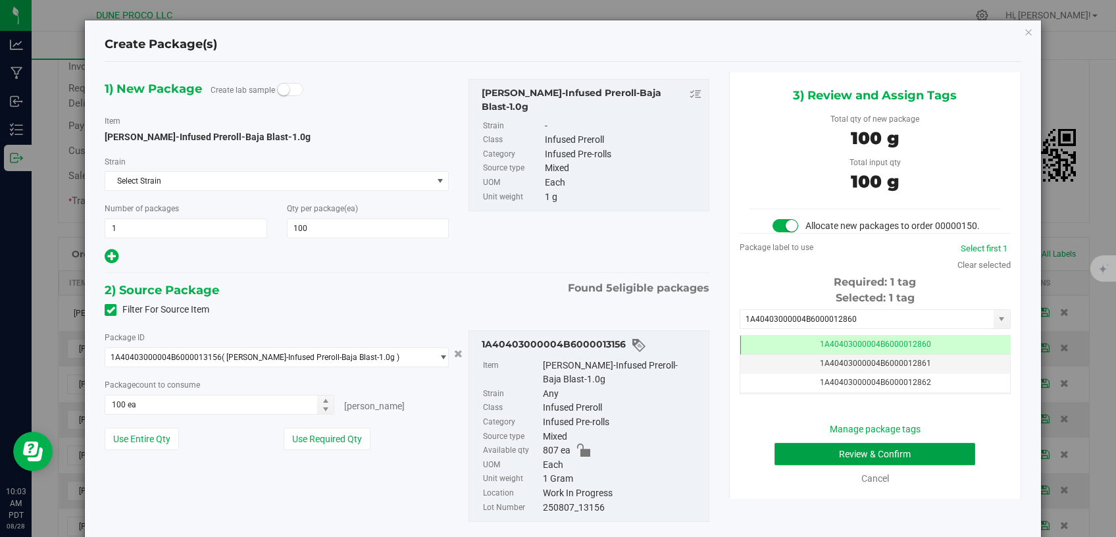
click at [787, 460] on button "Review & Confirm" at bounding box center [875, 454] width 201 height 22
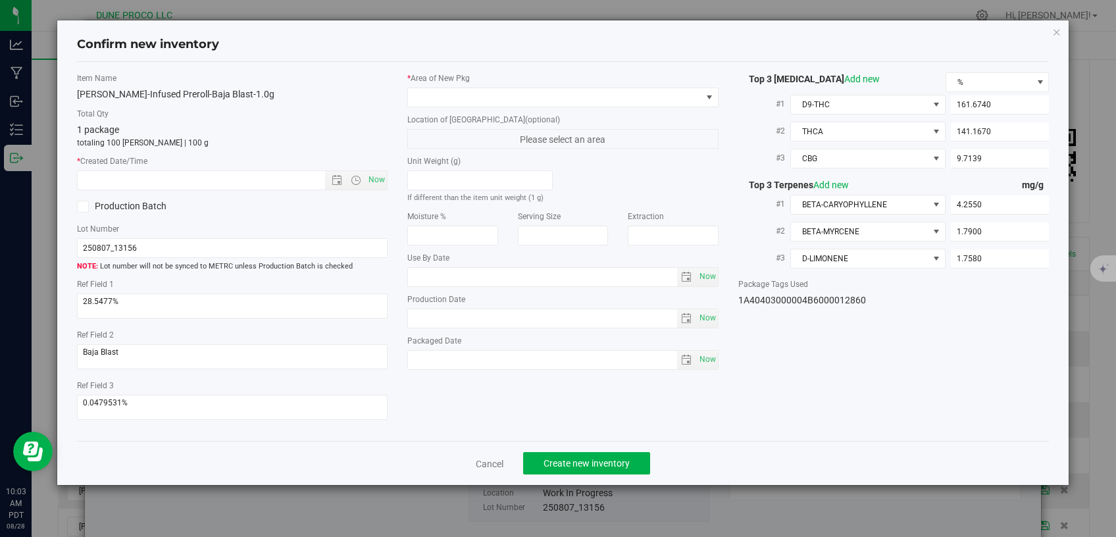
type input "[DATE]"
click at [551, 91] on span at bounding box center [555, 97] width 294 height 18
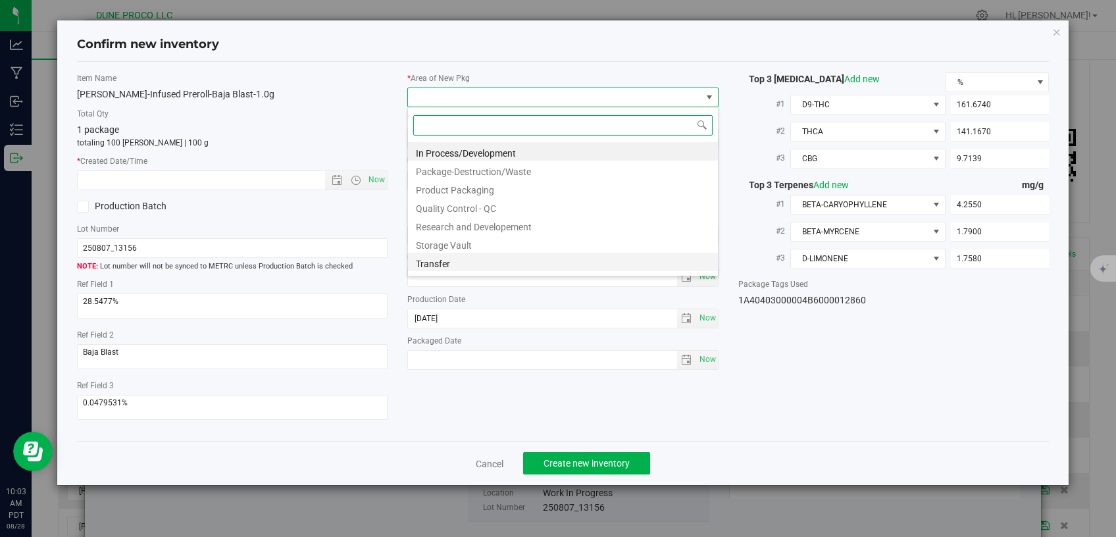
scroll to position [19, 311]
click at [469, 236] on li "Storage Vault" at bounding box center [563, 243] width 310 height 18
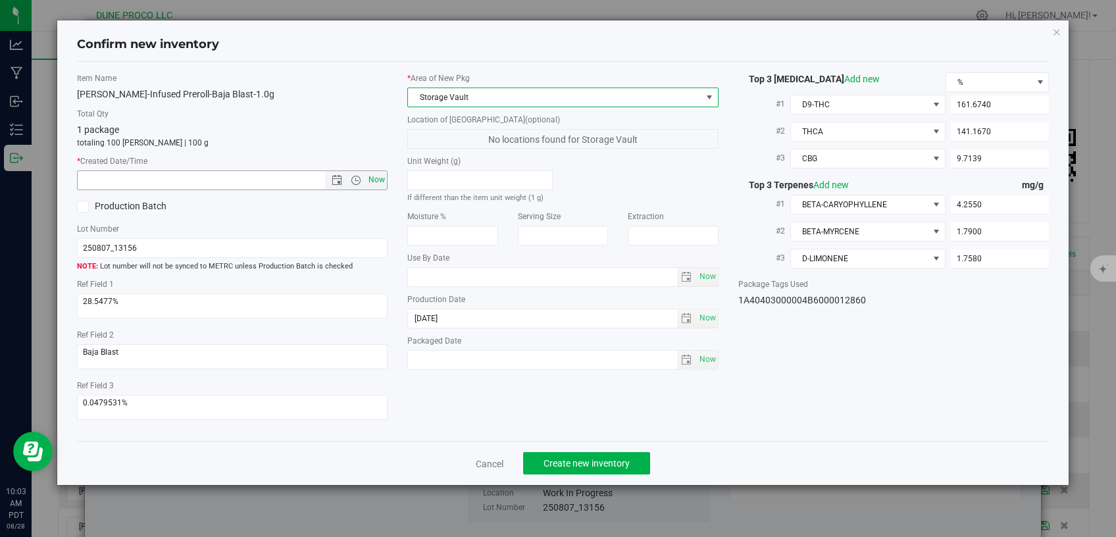
click at [379, 183] on span "Now" at bounding box center [377, 179] width 22 height 19
type input "8/28/2025 10:03 AM"
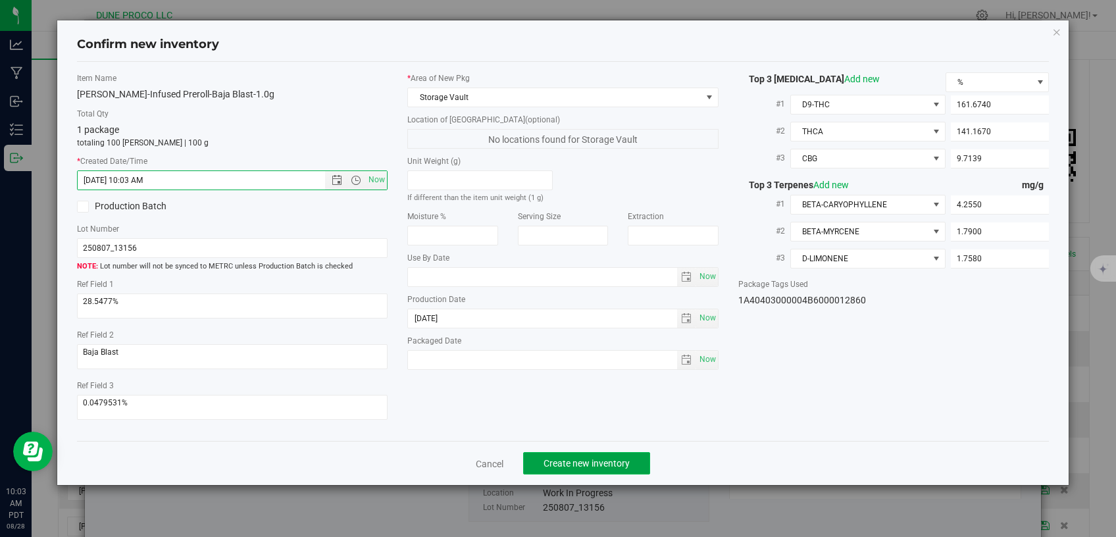
click at [597, 460] on span "Create new inventory" at bounding box center [587, 463] width 86 height 11
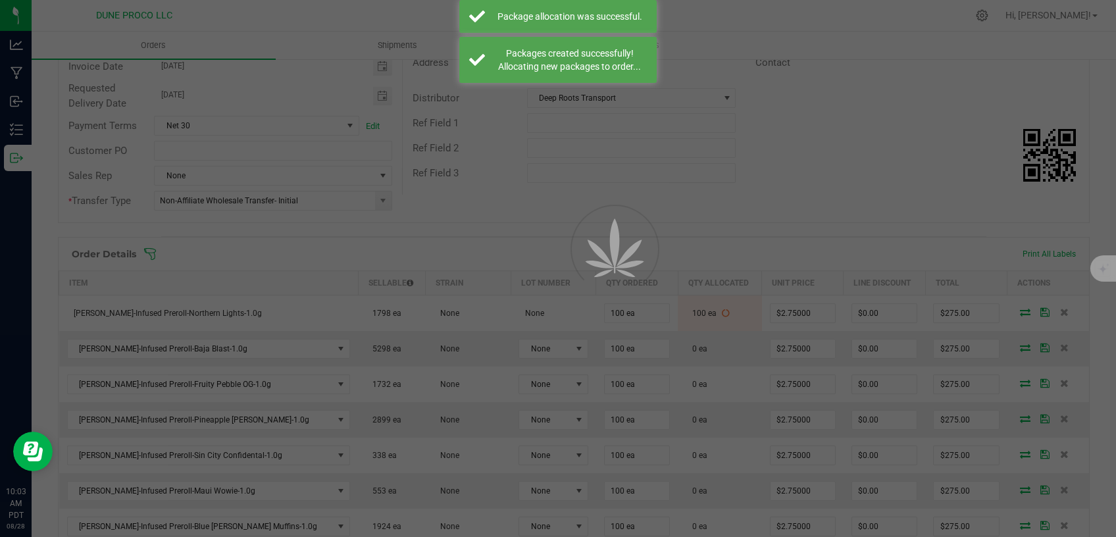
scroll to position [167, 0]
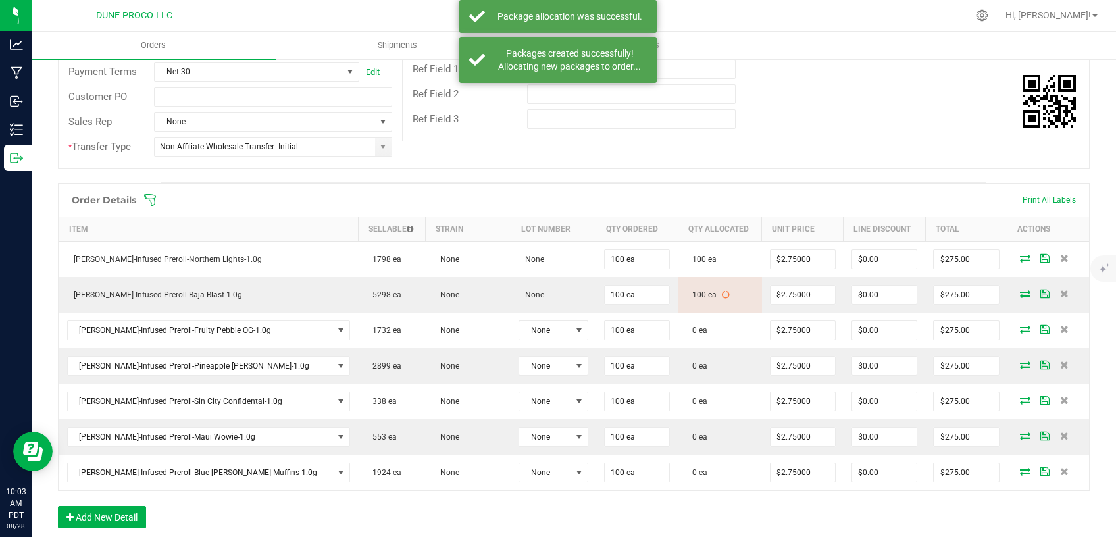
scroll to position [223, 0]
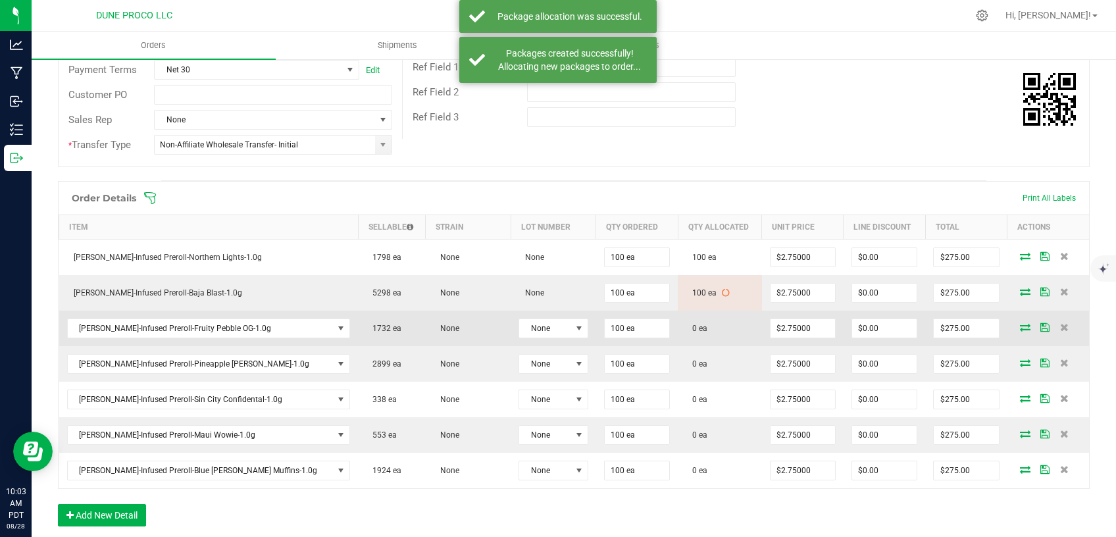
click at [1015, 326] on span at bounding box center [1025, 327] width 20 height 8
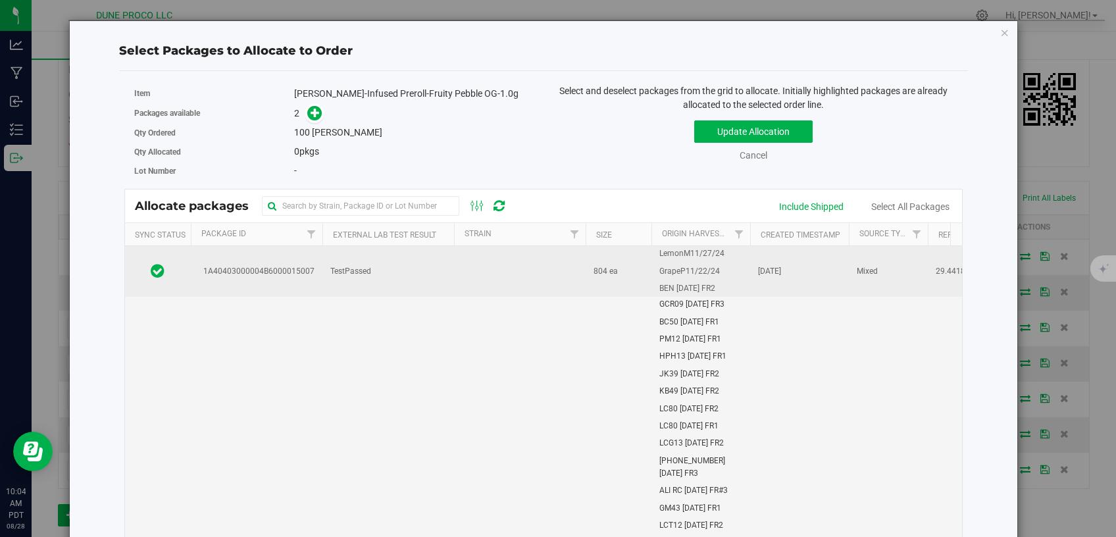
click at [415, 290] on td "TestPassed" at bounding box center [388, 271] width 132 height 51
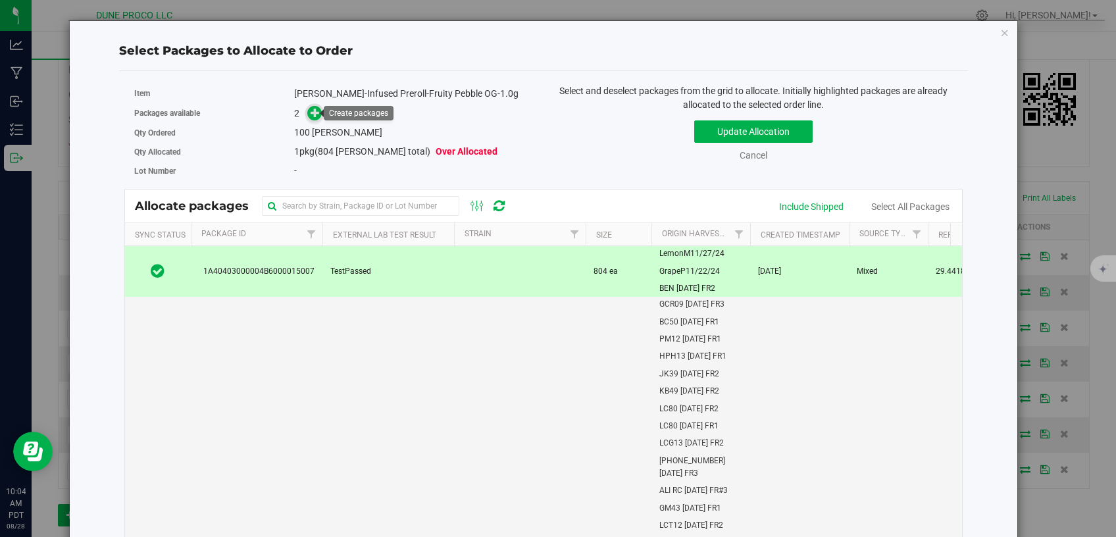
click at [314, 106] on span at bounding box center [314, 113] width 15 height 15
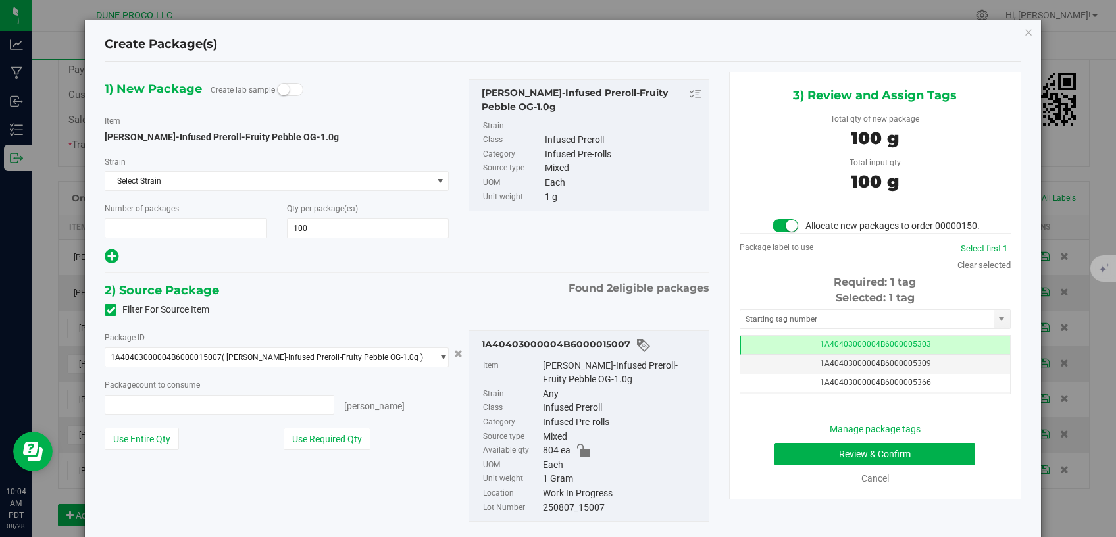
scroll to position [223, 0]
type input "1"
type input "100 ea"
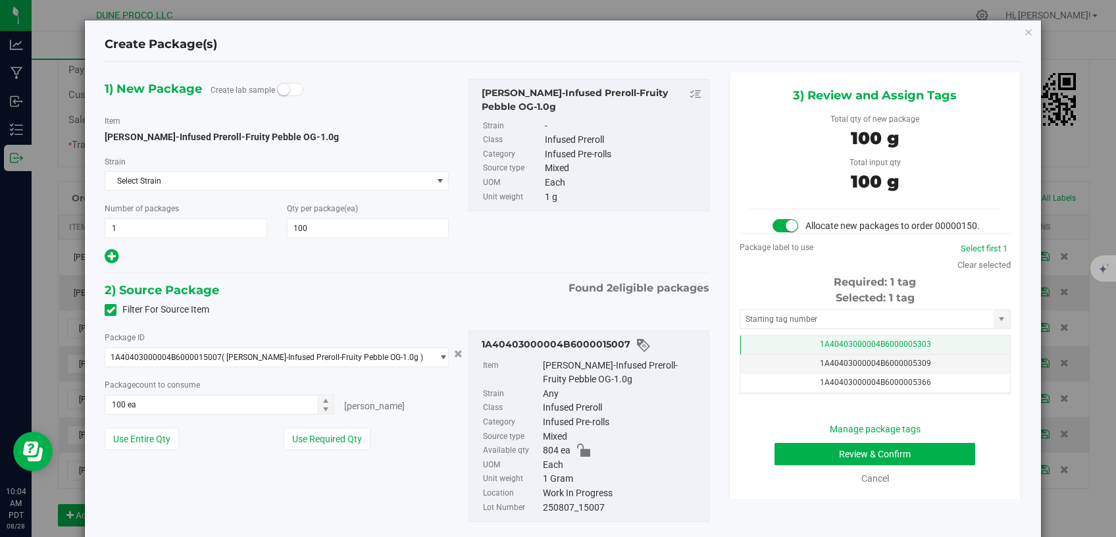
click at [820, 349] on span "1A40403000004B6000005303" at bounding box center [875, 344] width 111 height 9
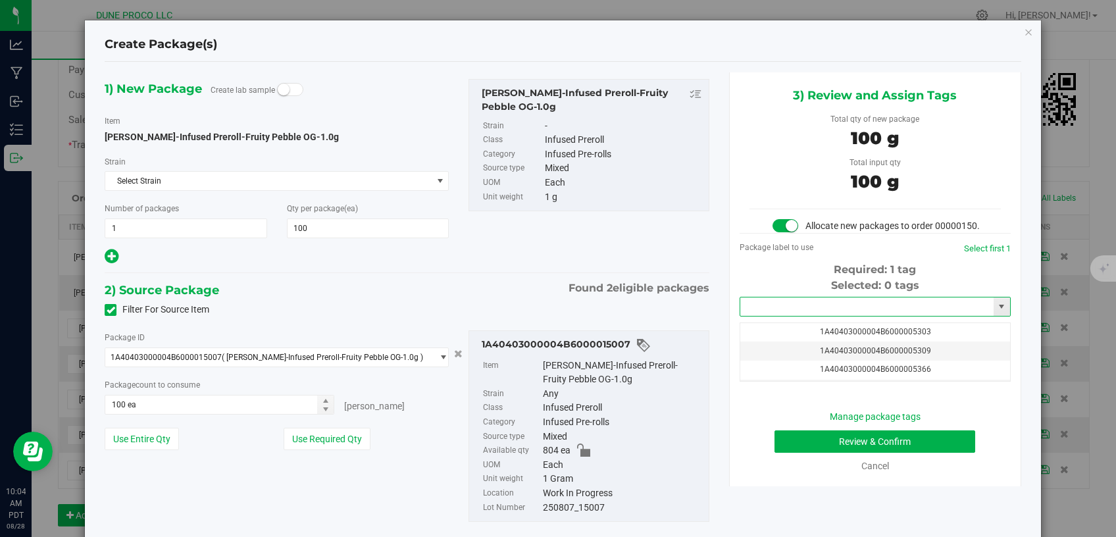
click at [797, 316] on input "text" at bounding box center [866, 306] width 253 height 18
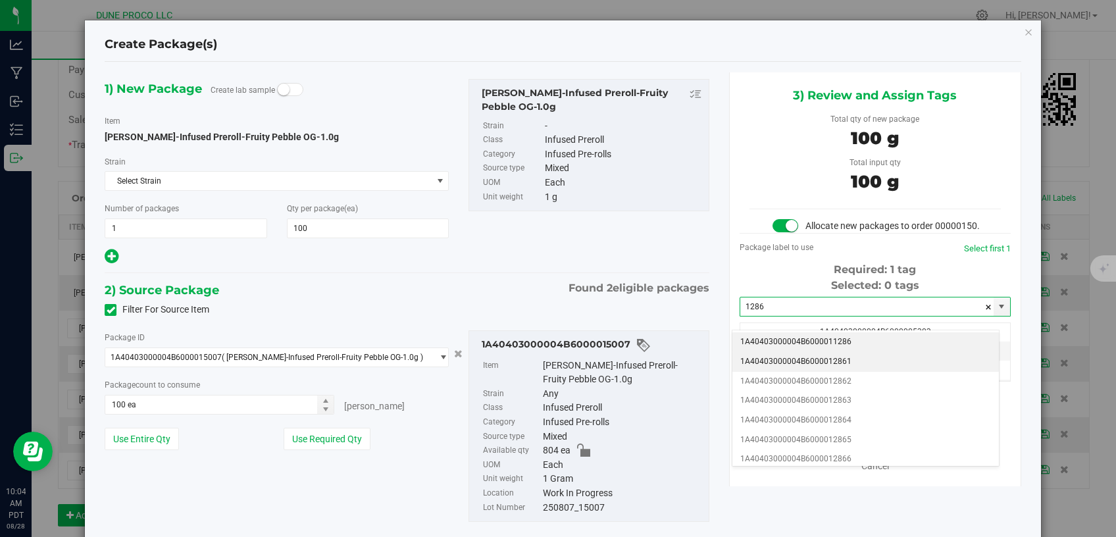
click at [804, 359] on li "1A40403000004B6000012861" at bounding box center [865, 362] width 267 height 20
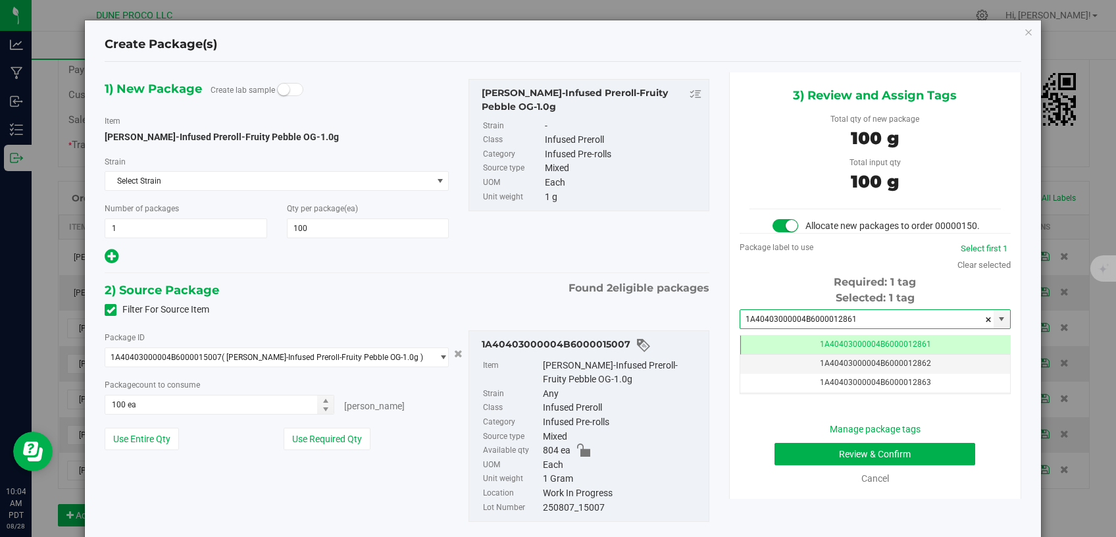
type input "1A40403000004B6000012861"
click at [775, 465] on button "Review & Confirm" at bounding box center [875, 454] width 201 height 22
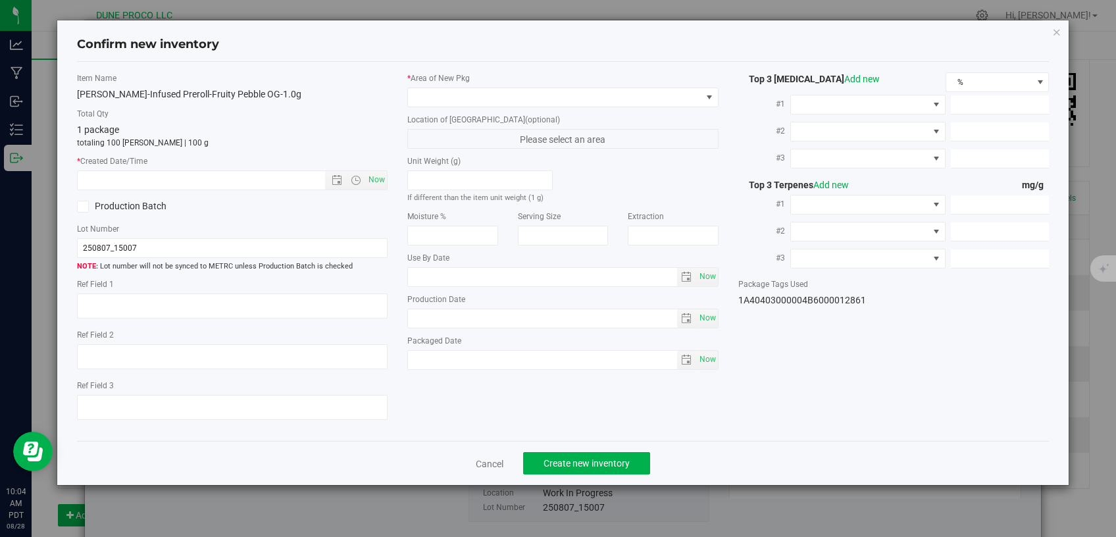
type textarea "29.4418%"
type textarea "Fruity Pebbles OG"
type textarea "<LOQ"
type input "173.7570"
type input "137.5830"
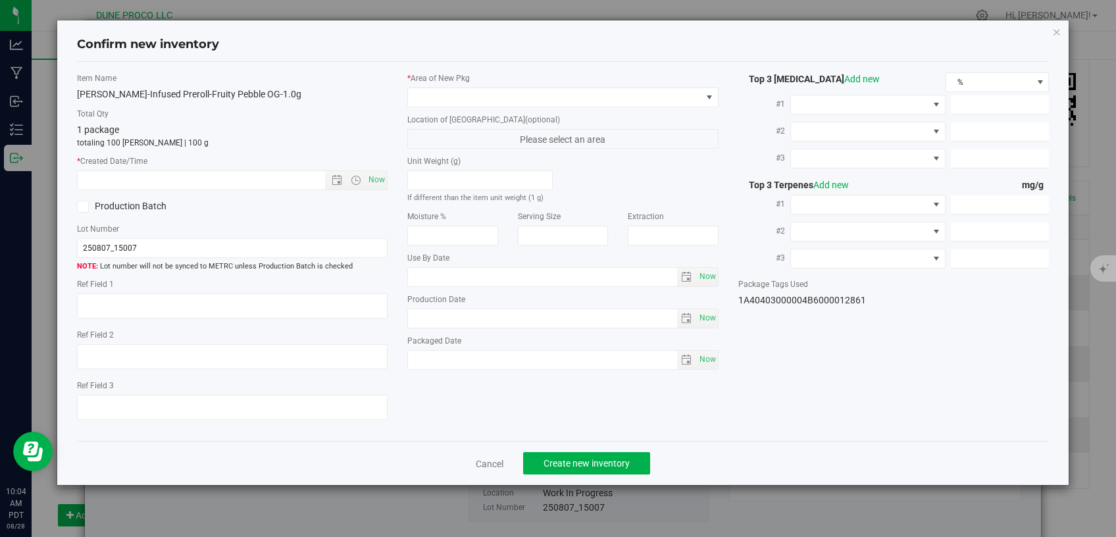
type input "5.7432"
type input "1.7650"
type input "0.8437"
type input "0.8319"
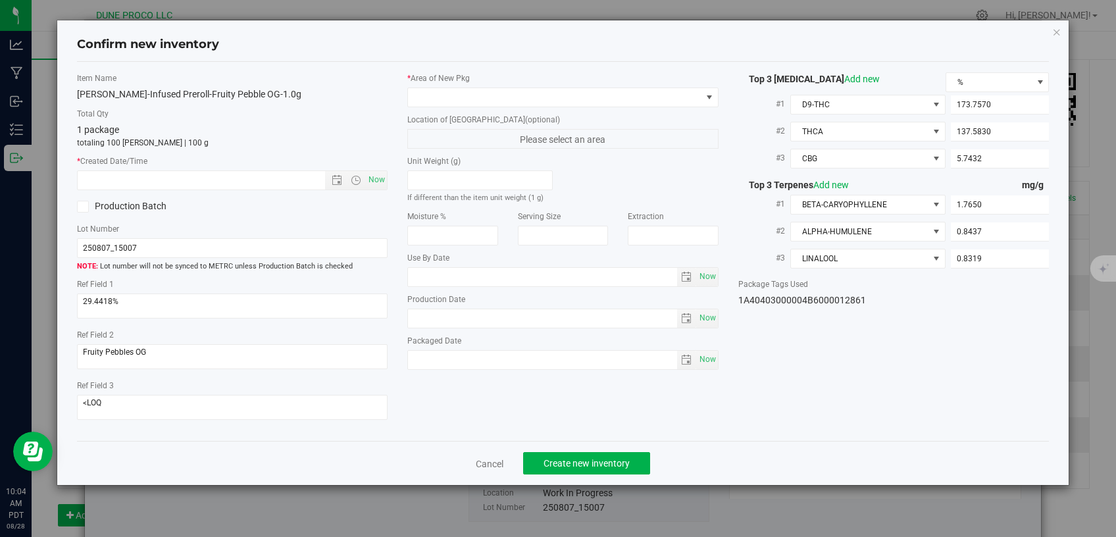
type input "[DATE]"
click at [561, 105] on span at bounding box center [555, 97] width 294 height 18
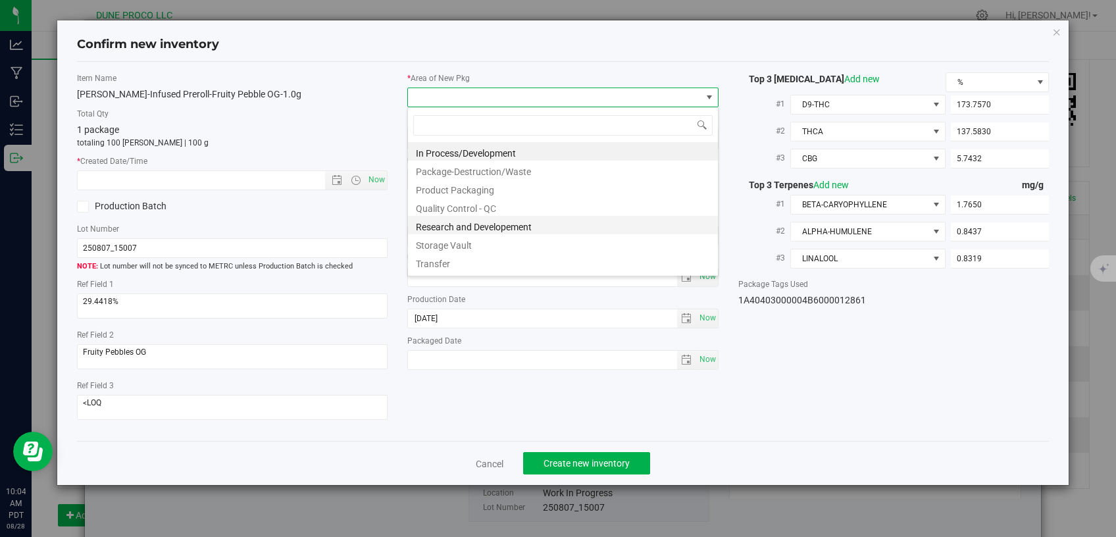
scroll to position [19, 311]
click at [516, 239] on li "Storage Vault" at bounding box center [563, 243] width 310 height 18
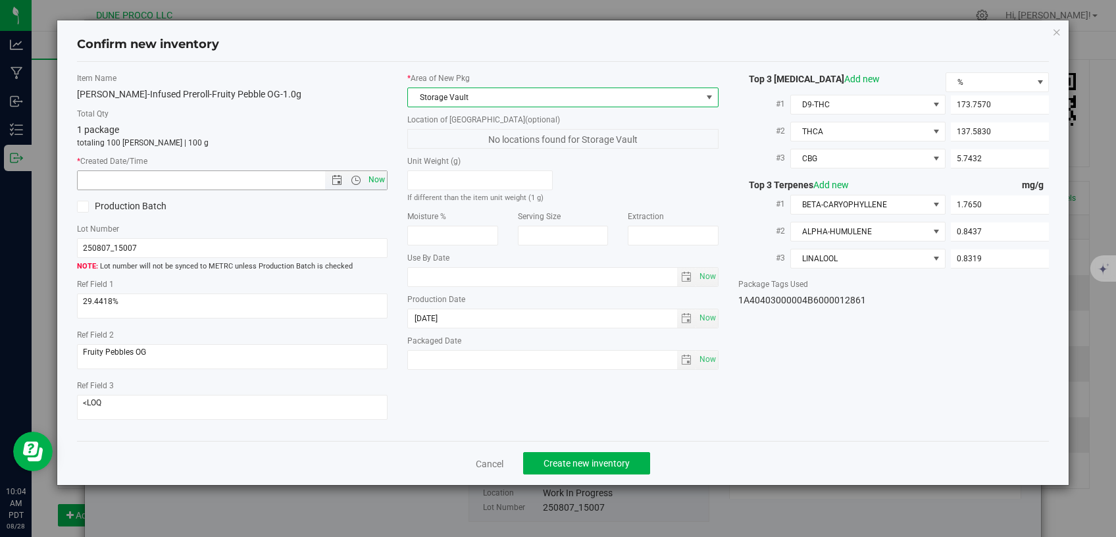
click at [380, 173] on span "Now" at bounding box center [377, 179] width 22 height 19
type input "8/28/2025 10:04 AM"
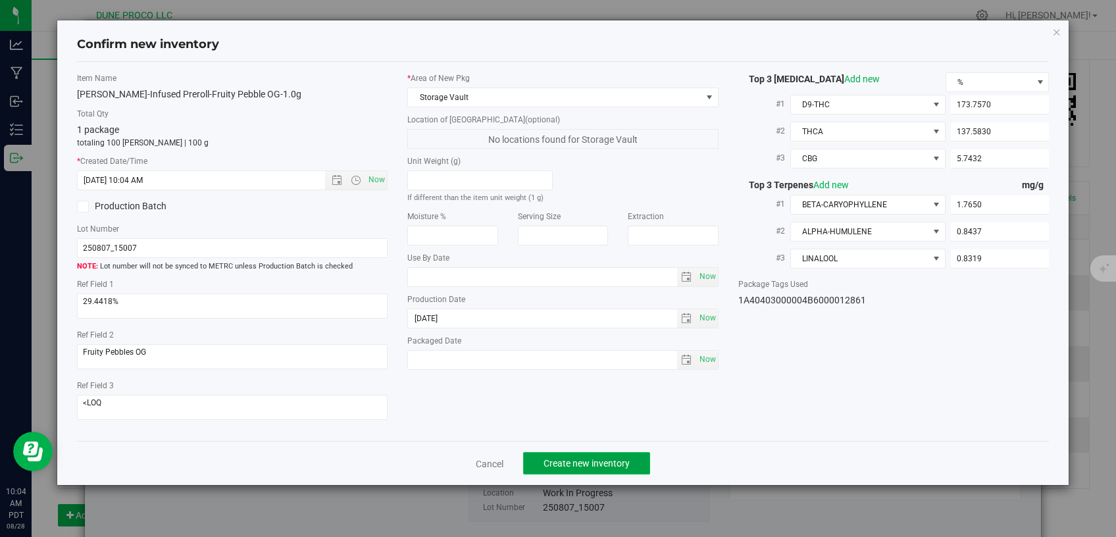
click at [548, 458] on span "Create new inventory" at bounding box center [587, 463] width 86 height 11
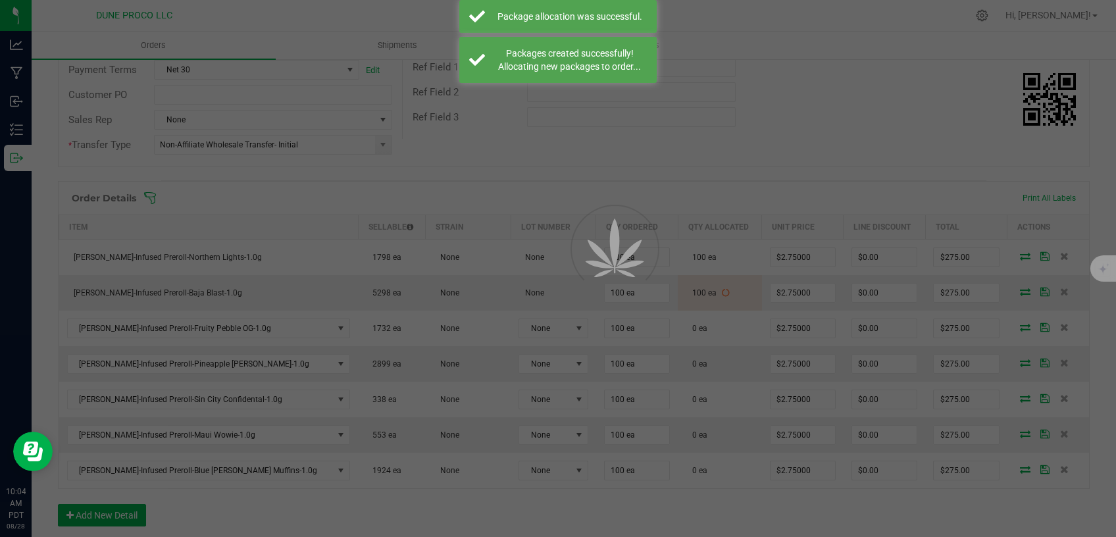
scroll to position [223, 0]
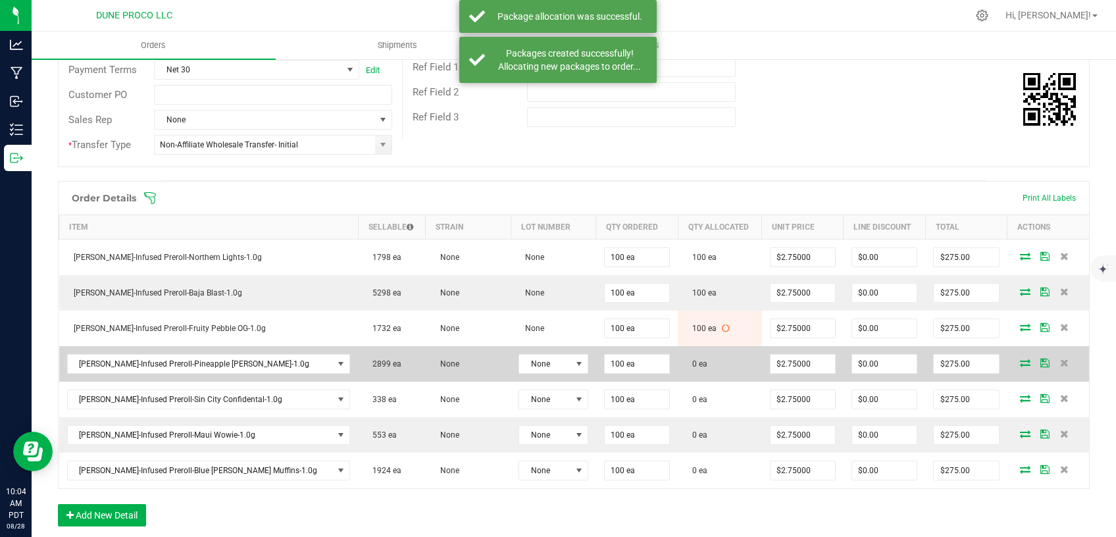
click at [1020, 362] on icon at bounding box center [1025, 363] width 11 height 8
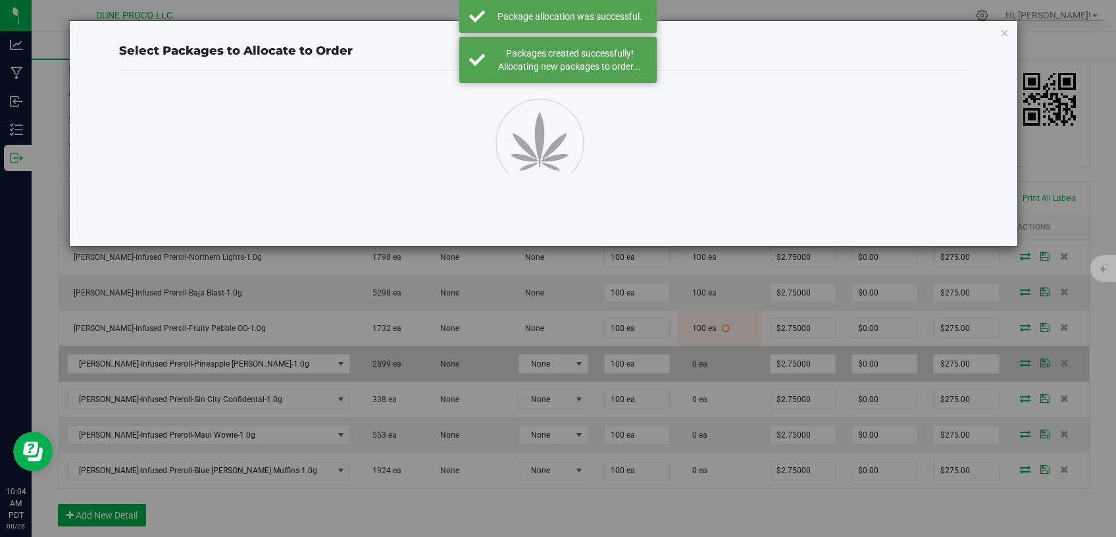
scroll to position [223, 0]
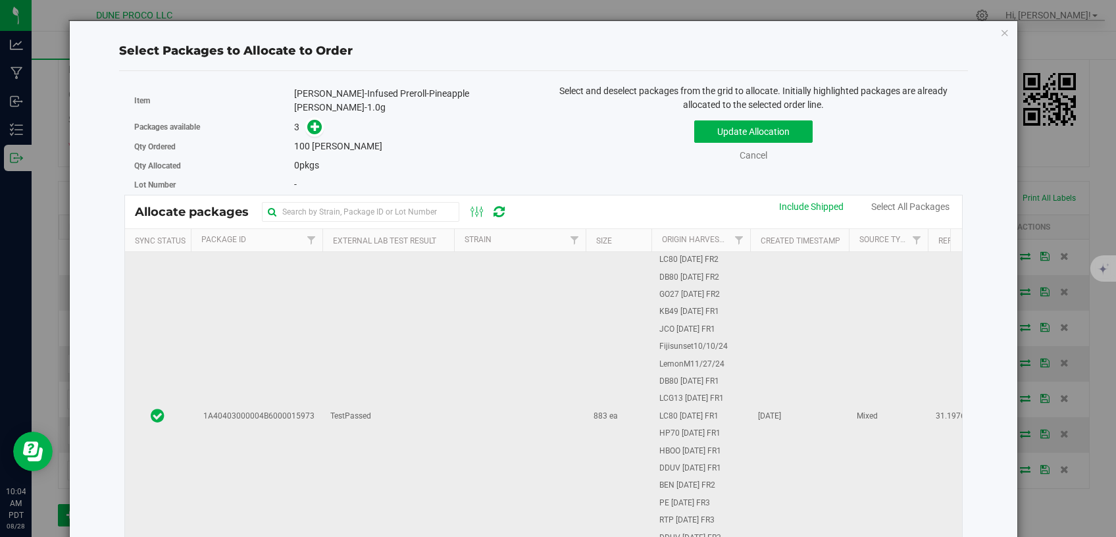
click at [401, 365] on td "TestPassed" at bounding box center [388, 416] width 132 height 329
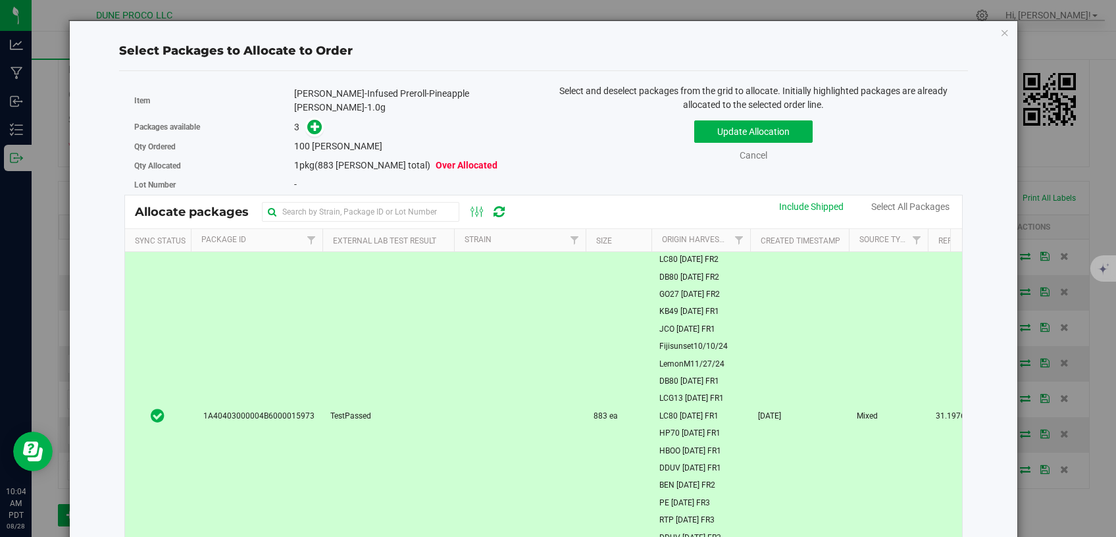
click at [322, 120] on div "3" at bounding box center [414, 127] width 240 height 15
click at [317, 122] on icon at bounding box center [315, 126] width 9 height 9
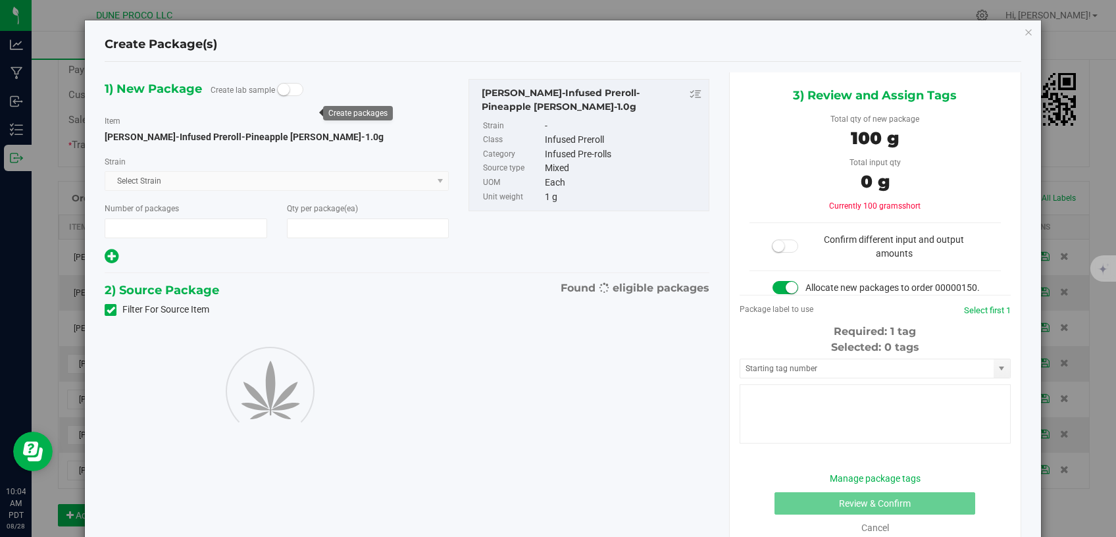
scroll to position [223, 0]
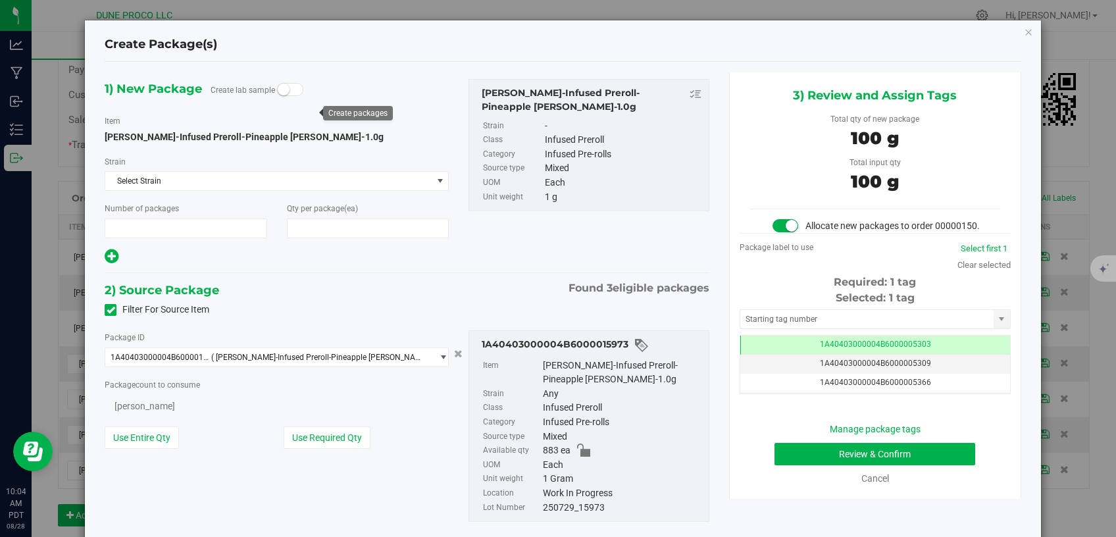
type input "1"
type input "100"
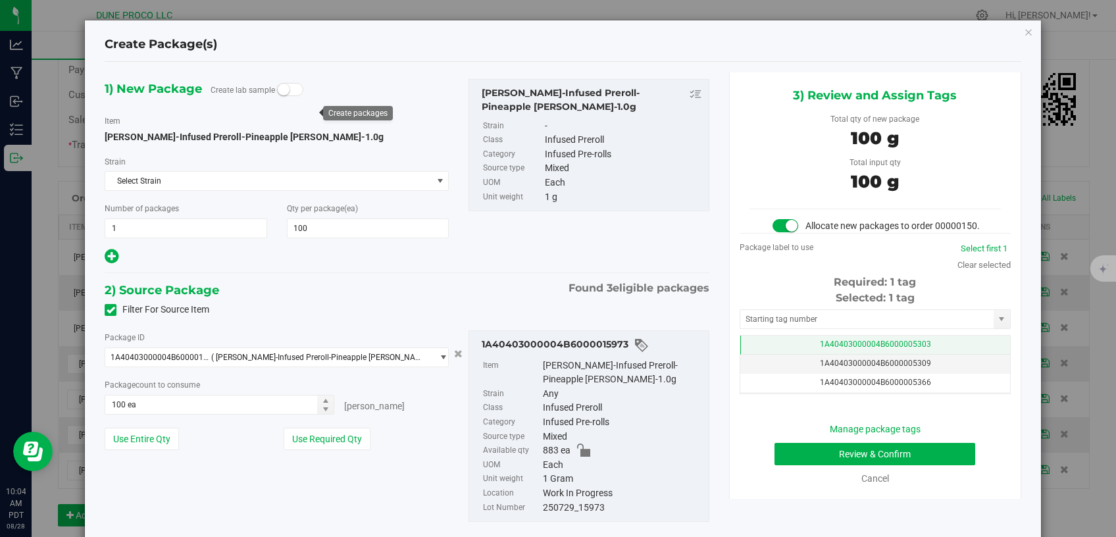
click at [750, 354] on td "1A40403000004B6000005303" at bounding box center [875, 345] width 270 height 19
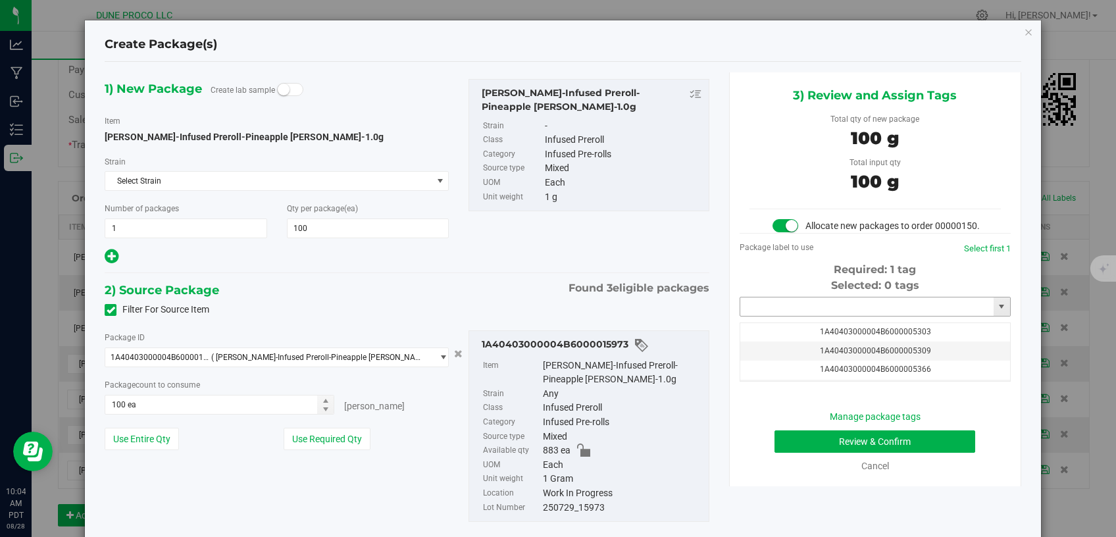
click at [785, 316] on input "text" at bounding box center [866, 306] width 253 height 18
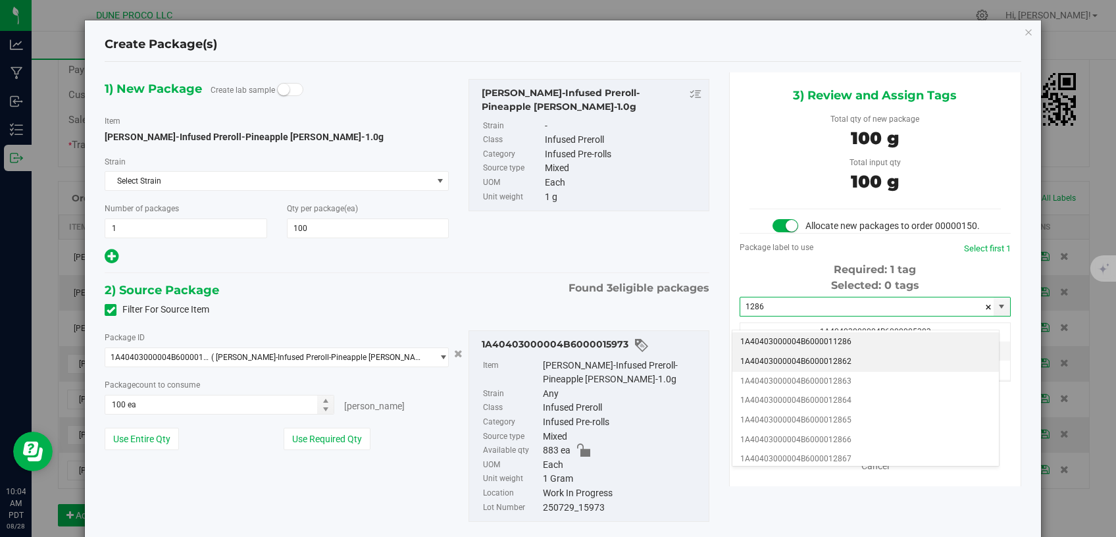
click at [794, 361] on li "1A40403000004B6000012862" at bounding box center [865, 362] width 267 height 20
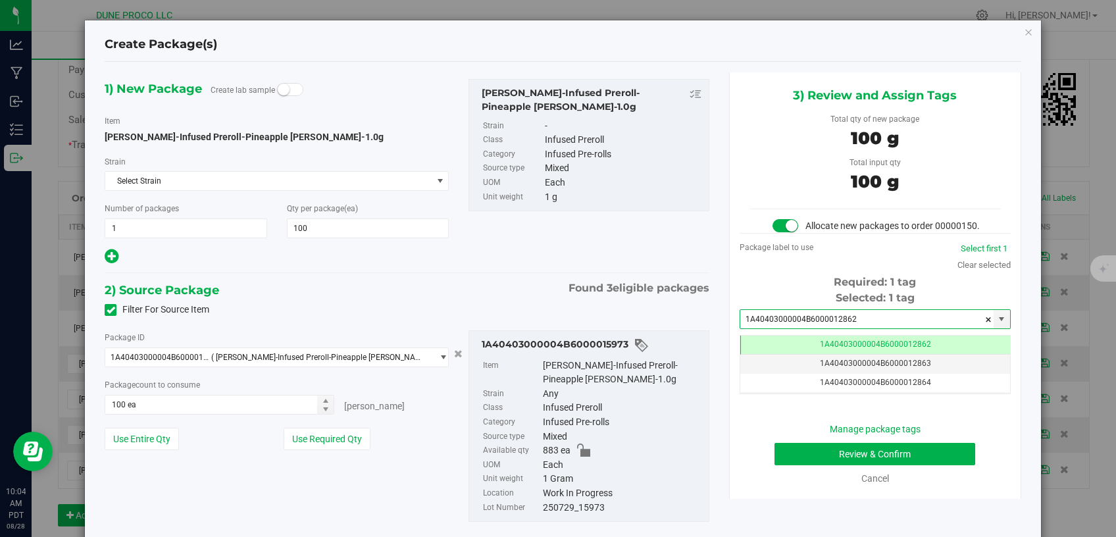
type input "1A40403000004B6000012862"
click at [797, 456] on div "Manage package tags Review & Confirm Cancel" at bounding box center [875, 454] width 251 height 63
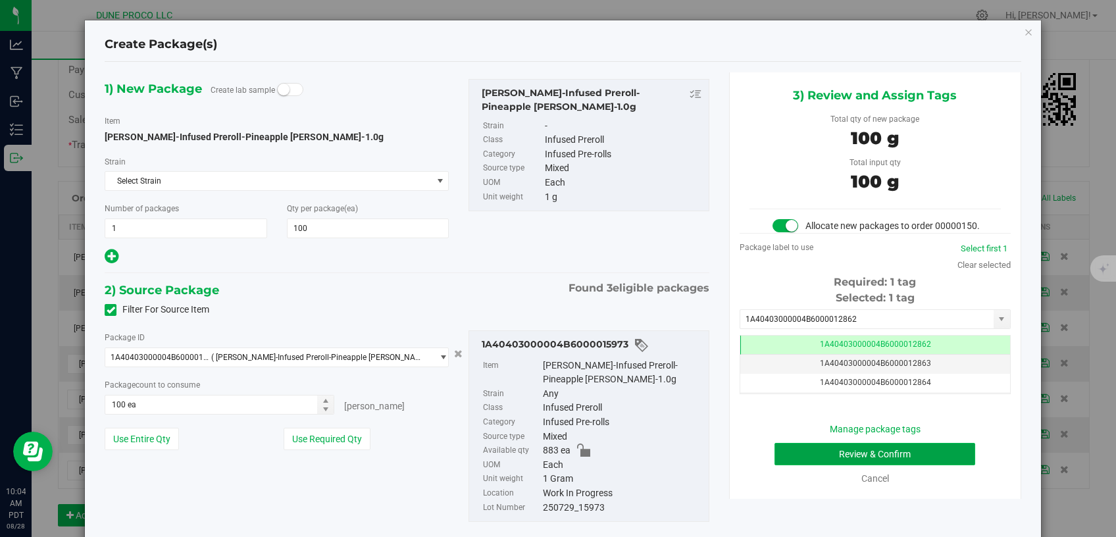
click at [808, 465] on button "Review & Confirm" at bounding box center [875, 454] width 201 height 22
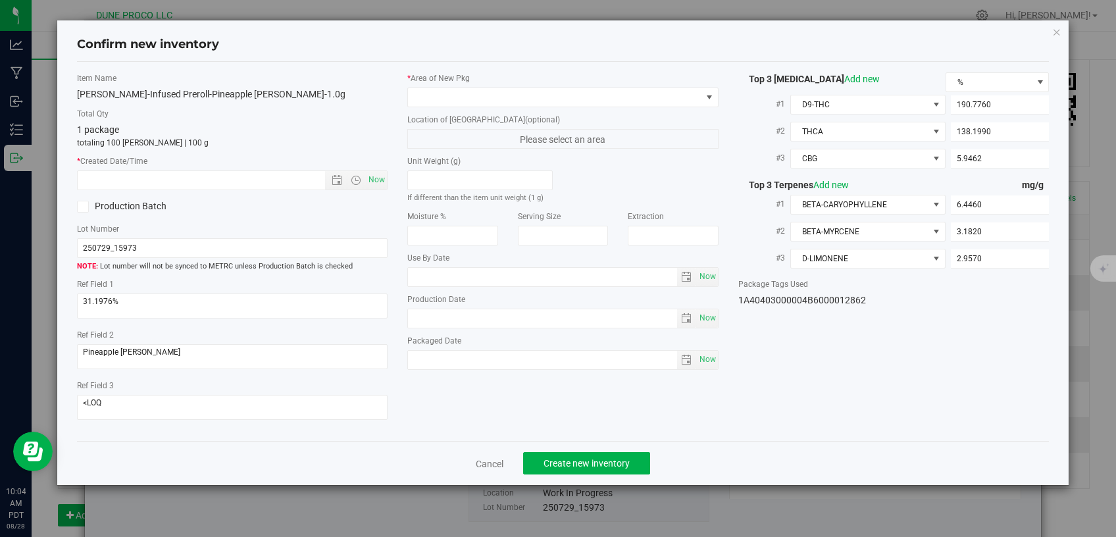
type input "[DATE]"
click at [563, 97] on span at bounding box center [555, 97] width 294 height 18
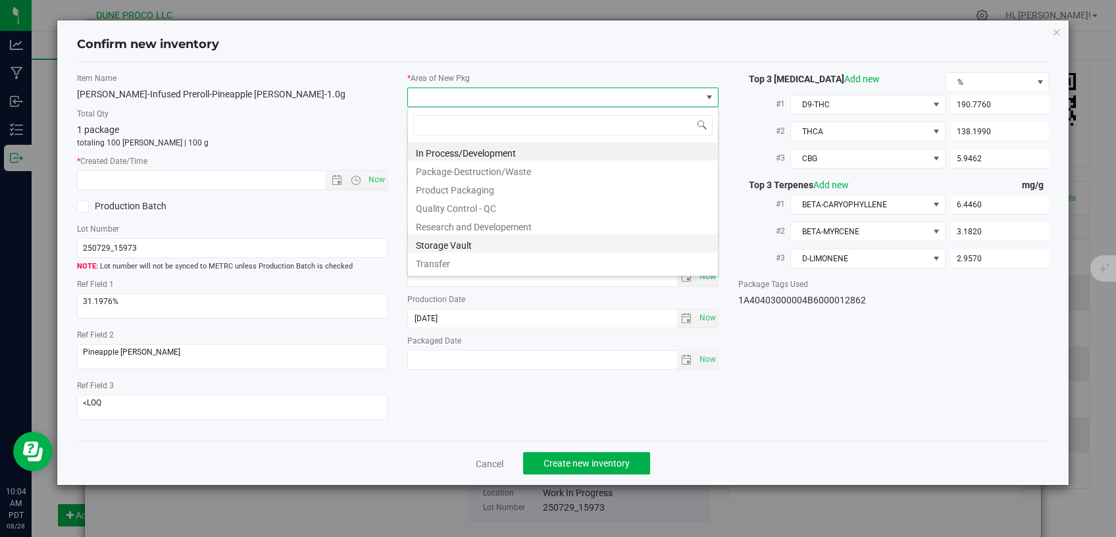
scroll to position [19, 311]
click at [476, 238] on li "Storage Vault" at bounding box center [563, 243] width 310 height 18
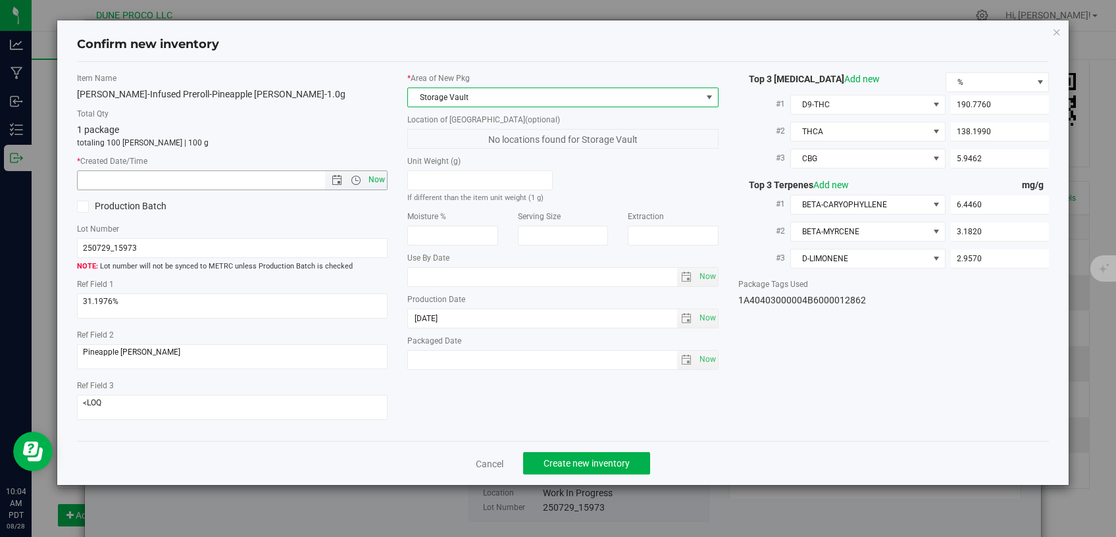
click at [371, 172] on span "Now" at bounding box center [377, 179] width 22 height 19
type input "8/28/2025 10:04 AM"
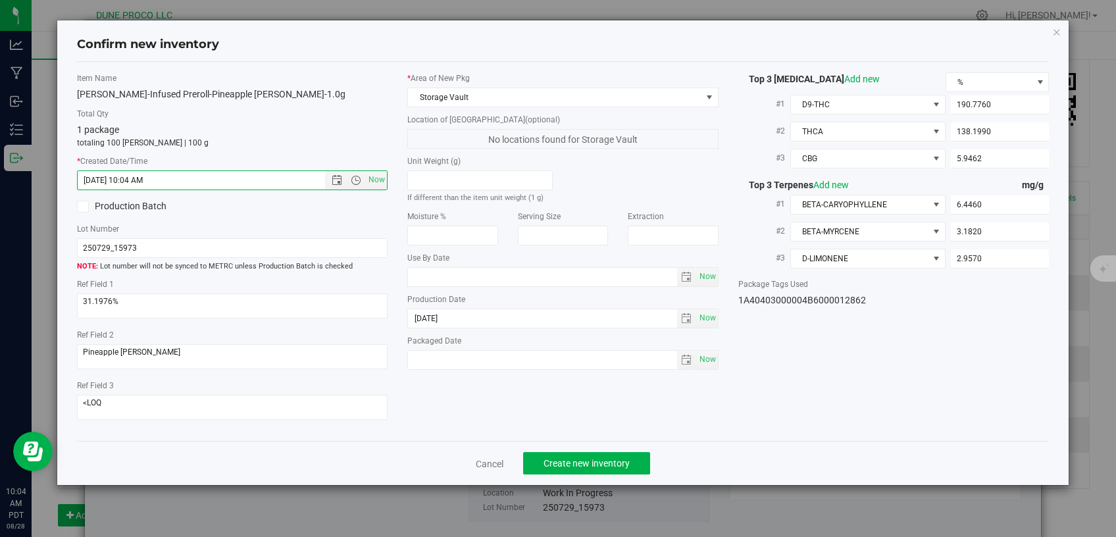
click at [550, 444] on div "Cancel Create new inventory" at bounding box center [563, 463] width 973 height 44
click at [551, 458] on span "Create new inventory" at bounding box center [587, 463] width 86 height 11
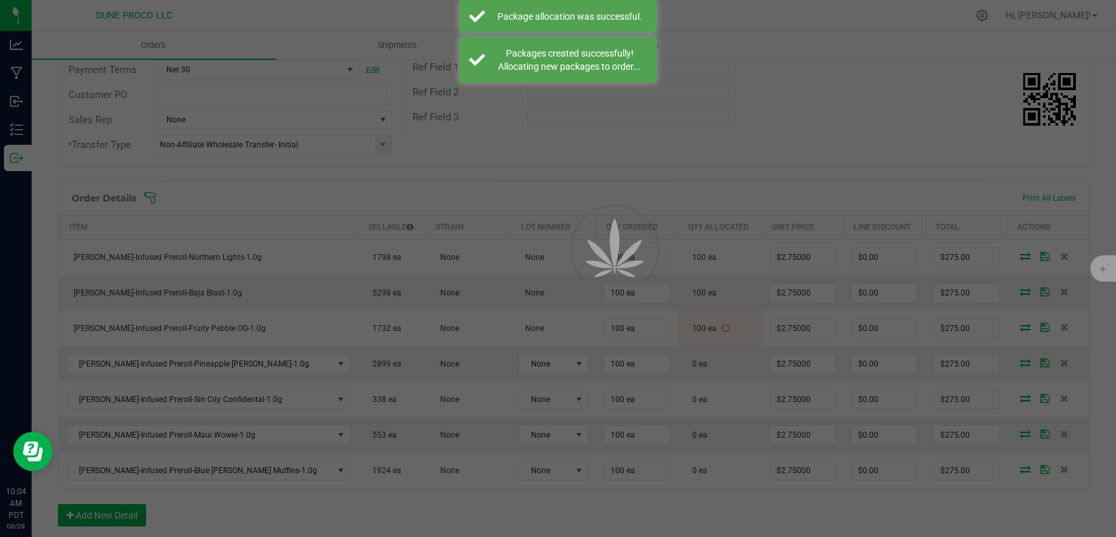
scroll to position [223, 0]
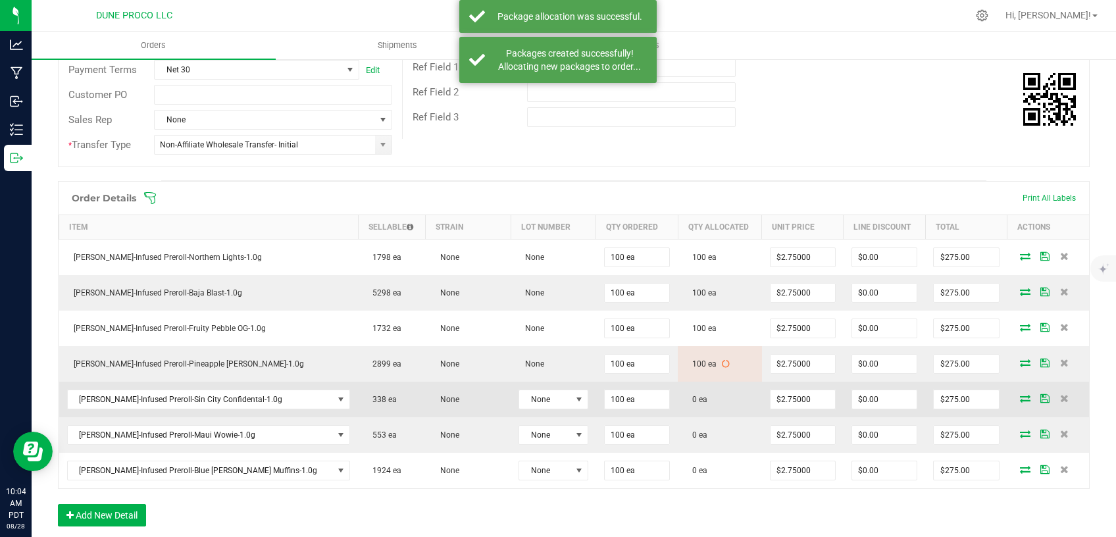
click at [1020, 396] on icon at bounding box center [1025, 398] width 11 height 8
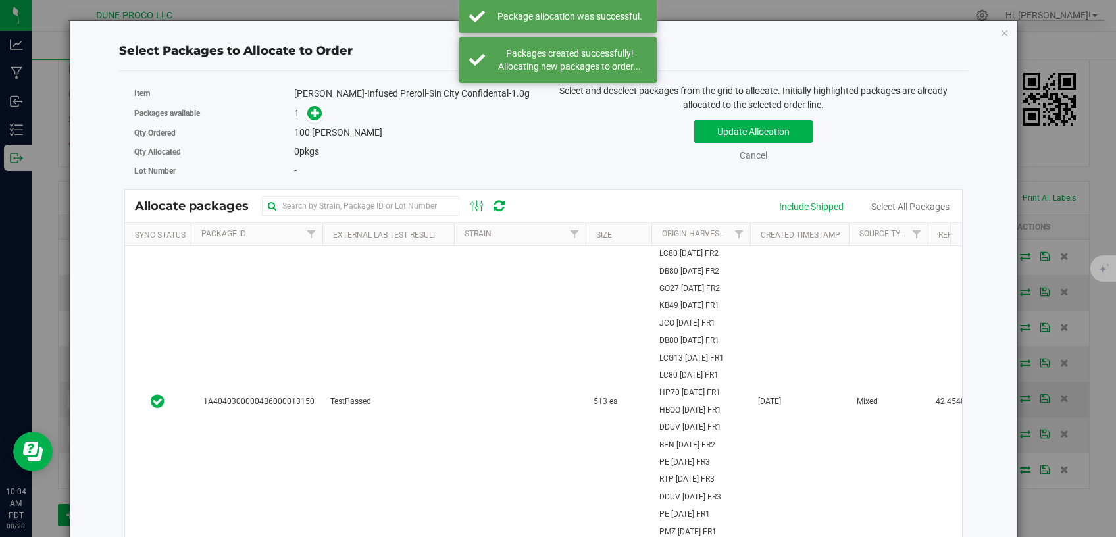
scroll to position [223, 0]
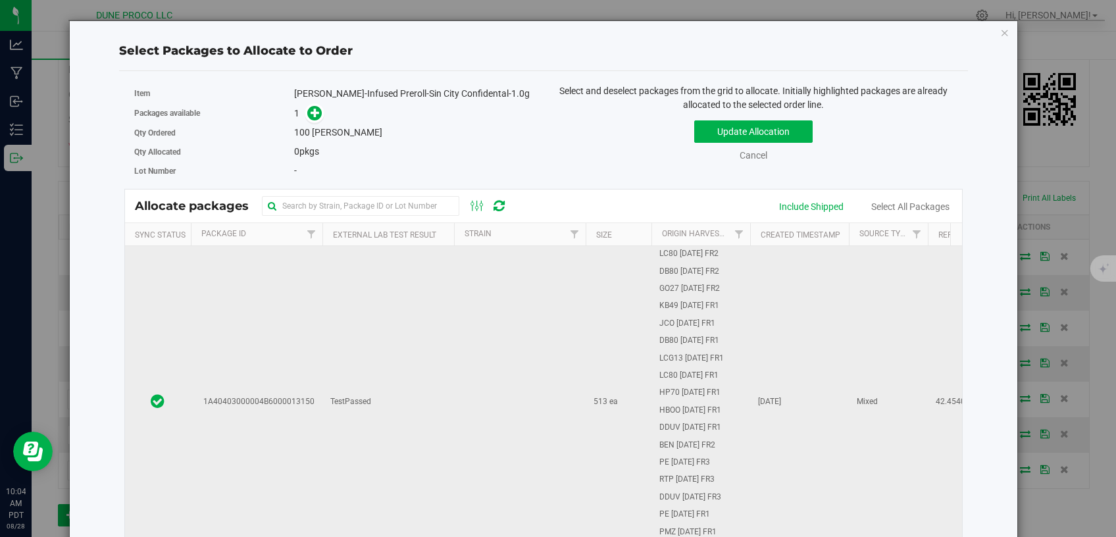
click at [430, 431] on td "TestPassed" at bounding box center [388, 401] width 132 height 311
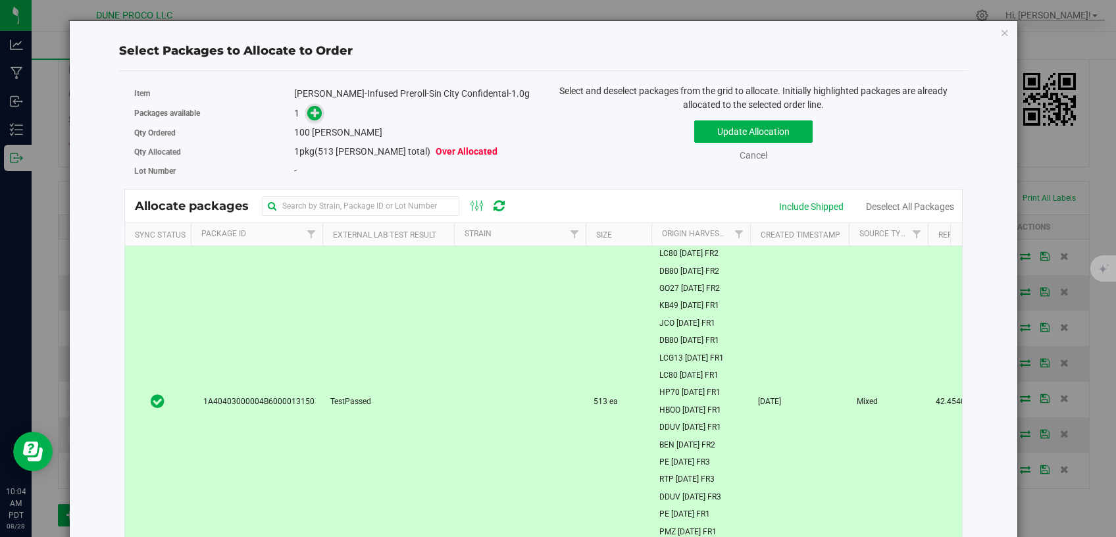
click at [311, 109] on icon at bounding box center [315, 112] width 9 height 9
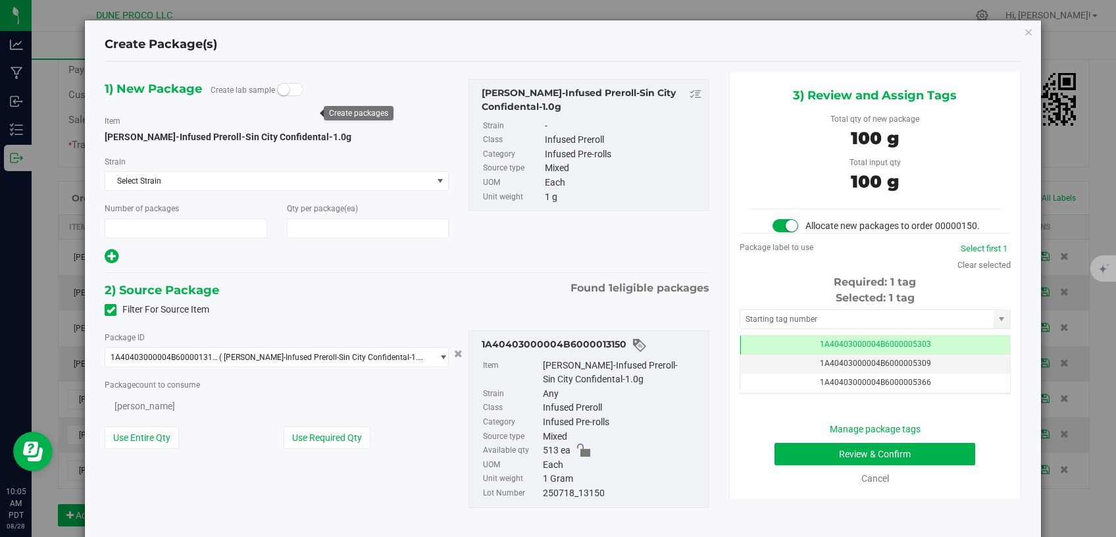
type input "1"
type input "100"
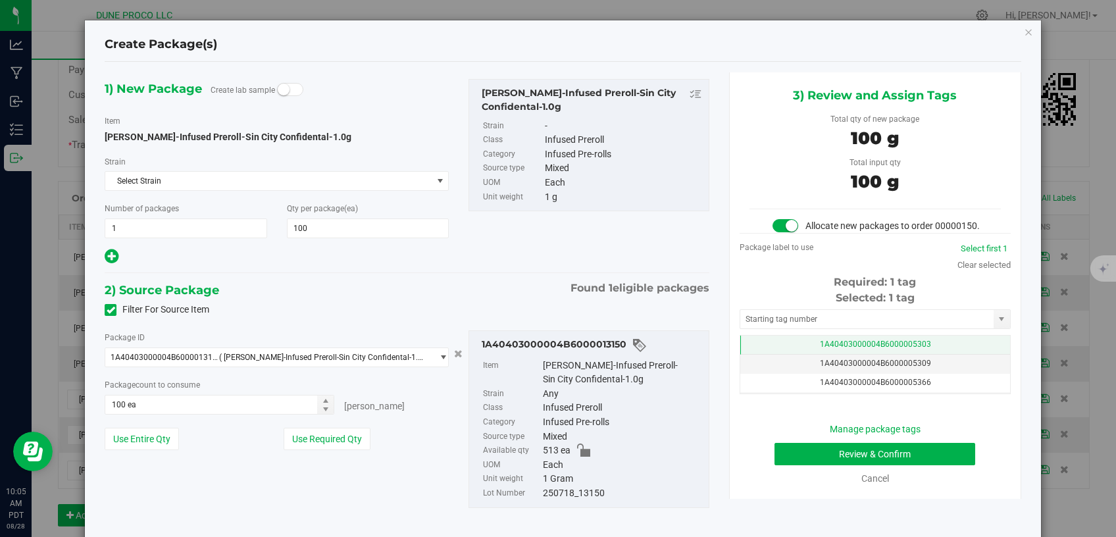
click at [780, 355] on td "1A40403000004B6000005303" at bounding box center [875, 345] width 270 height 19
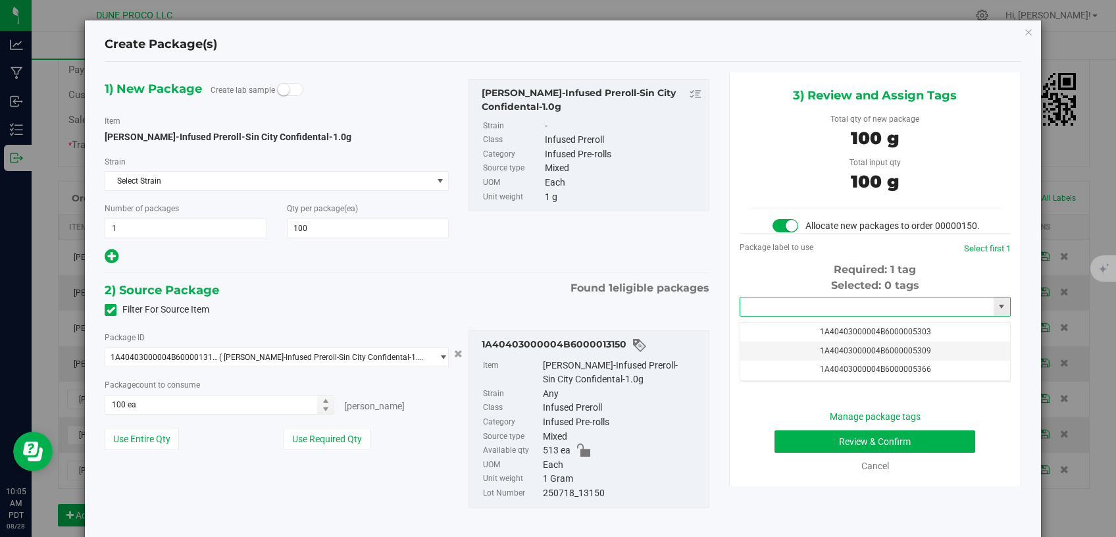
click at [788, 316] on input "text" at bounding box center [866, 306] width 253 height 18
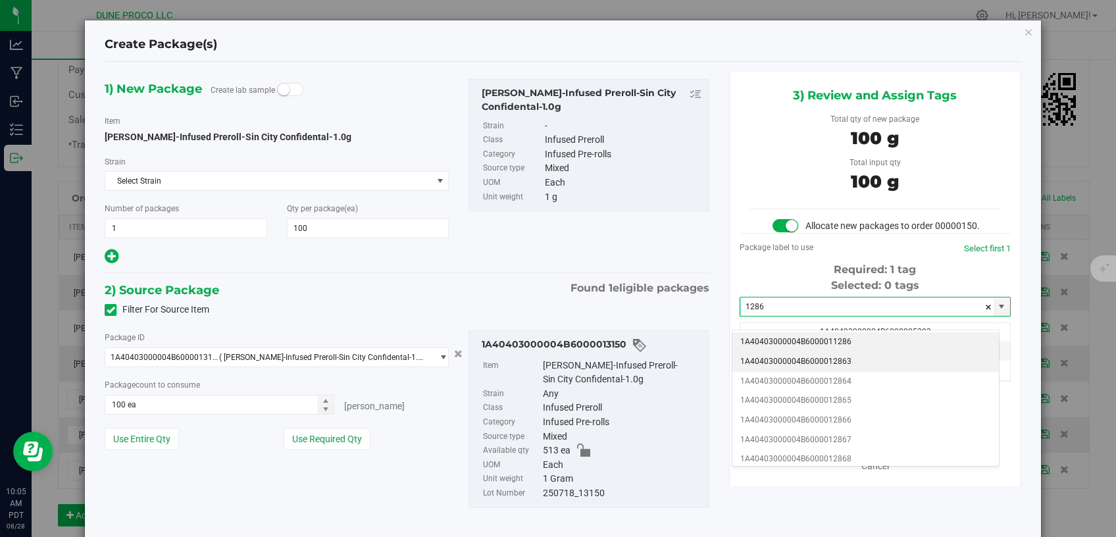
click at [830, 357] on li "1A40403000004B6000012863" at bounding box center [865, 362] width 267 height 20
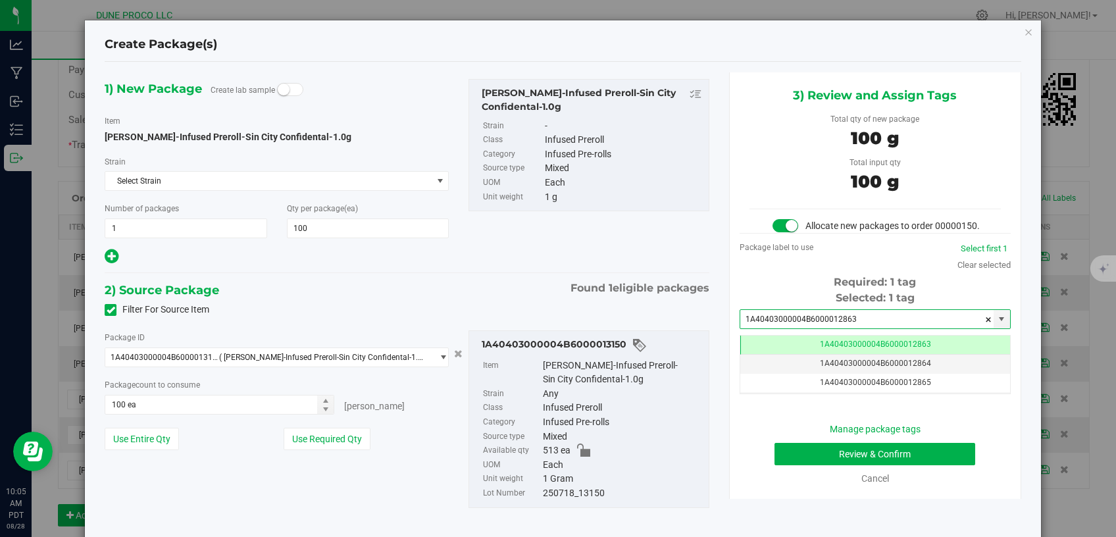
type input "1A40403000004B6000012863"
click at [817, 465] on button "Review & Confirm" at bounding box center [875, 454] width 201 height 22
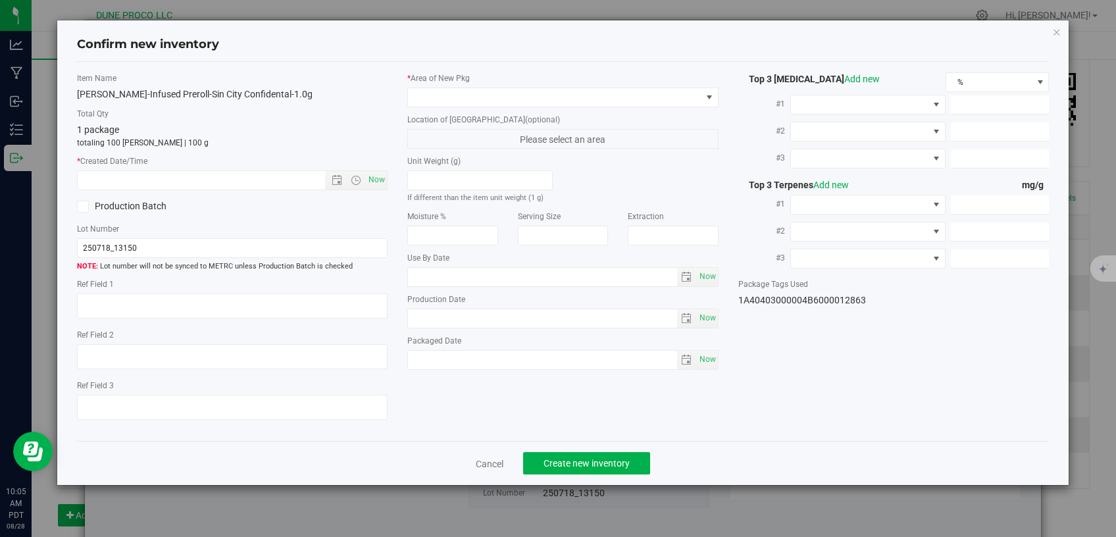
type textarea "42.4540%"
type textarea "Sin City Con"
type textarea "<LOQ"
type input "226.9320"
type input "225.5210"
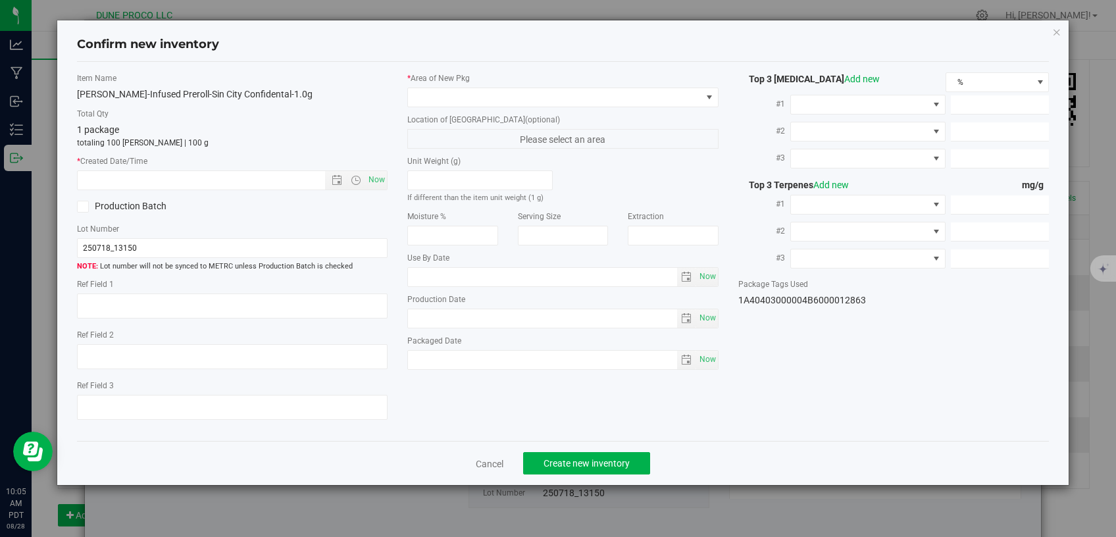
type input "10.3050"
type input "2.5300"
type input "1.6840"
type input "1.4050"
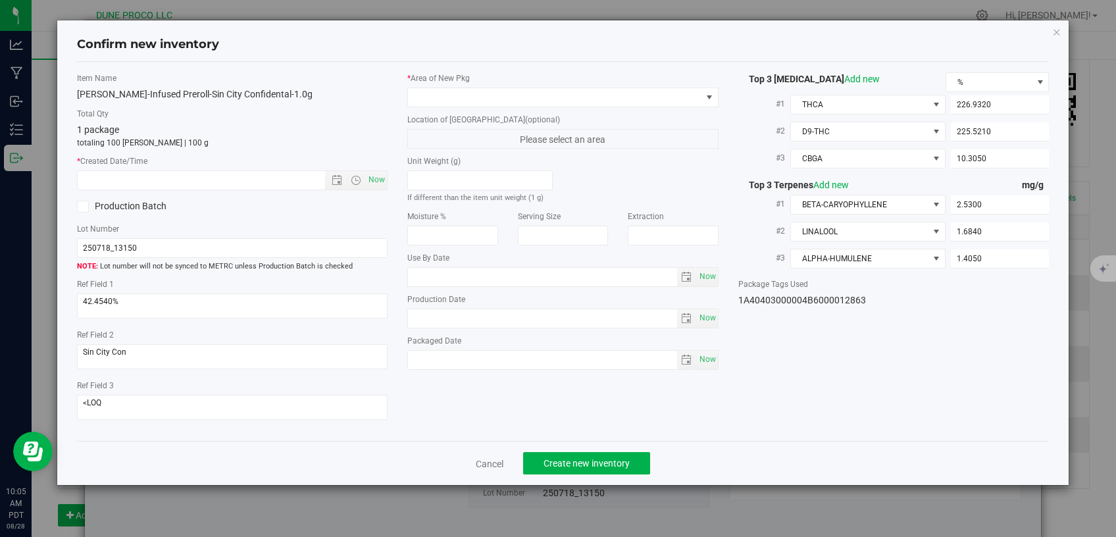
type input "[DATE]"
click at [598, 102] on span at bounding box center [555, 97] width 294 height 18
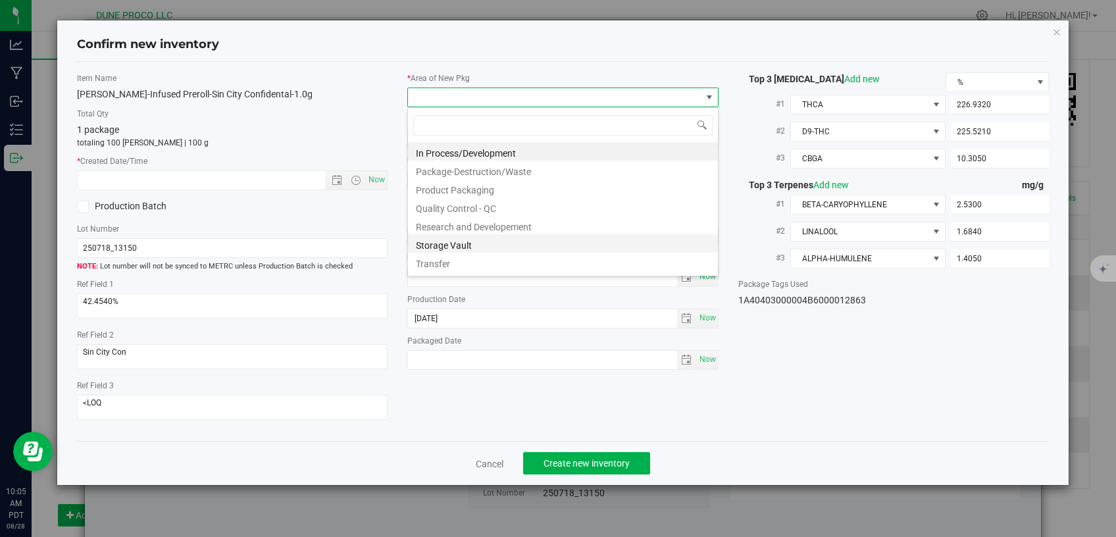
scroll to position [19, 311]
click at [470, 246] on li "Storage Vault" at bounding box center [563, 243] width 310 height 18
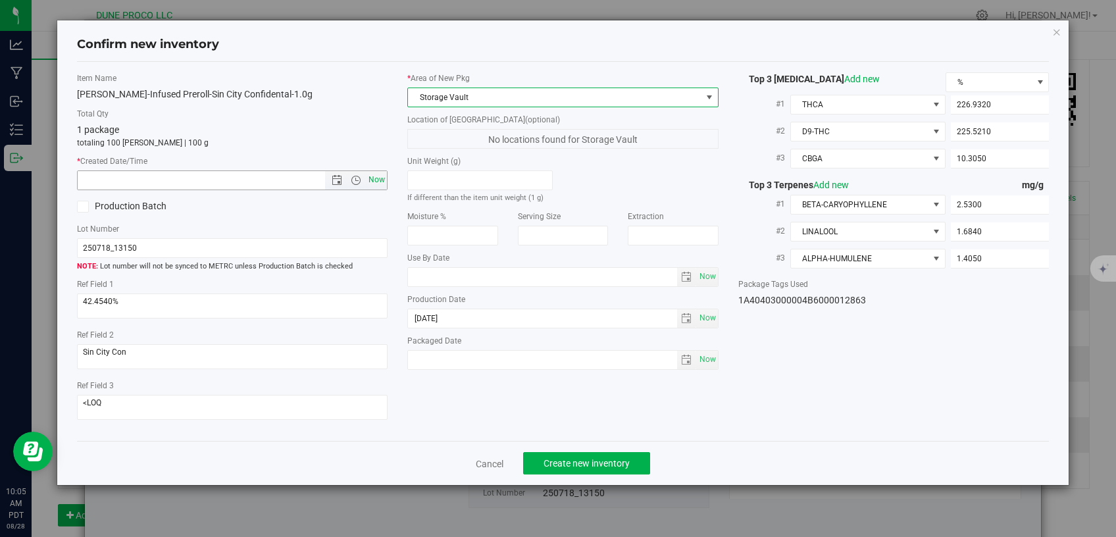
click at [382, 180] on span "Now" at bounding box center [377, 179] width 22 height 19
type input "8/28/2025 10:05 AM"
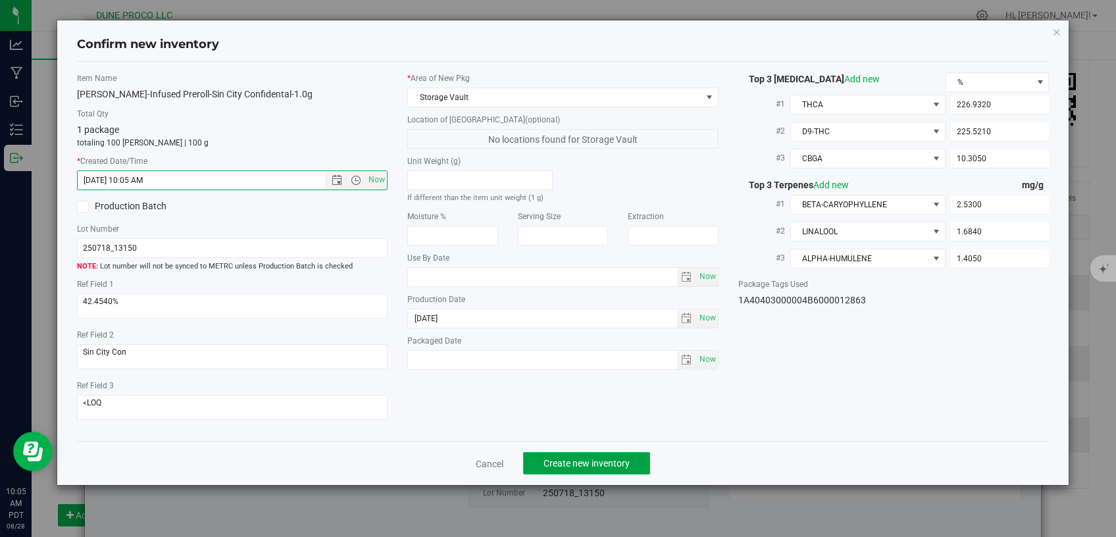
click at [569, 452] on button "Create new inventory" at bounding box center [586, 463] width 127 height 22
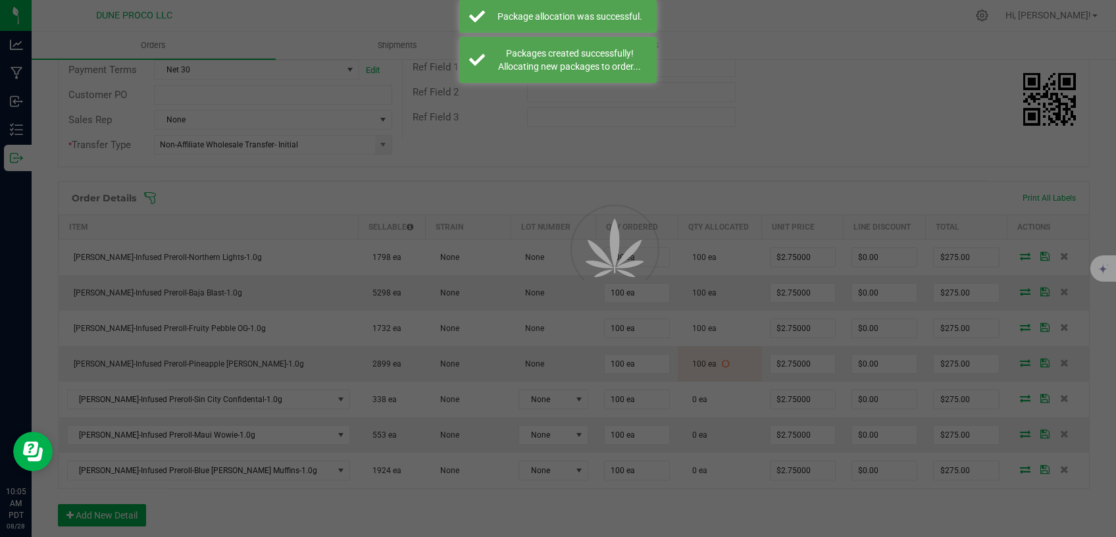
scroll to position [223, 0]
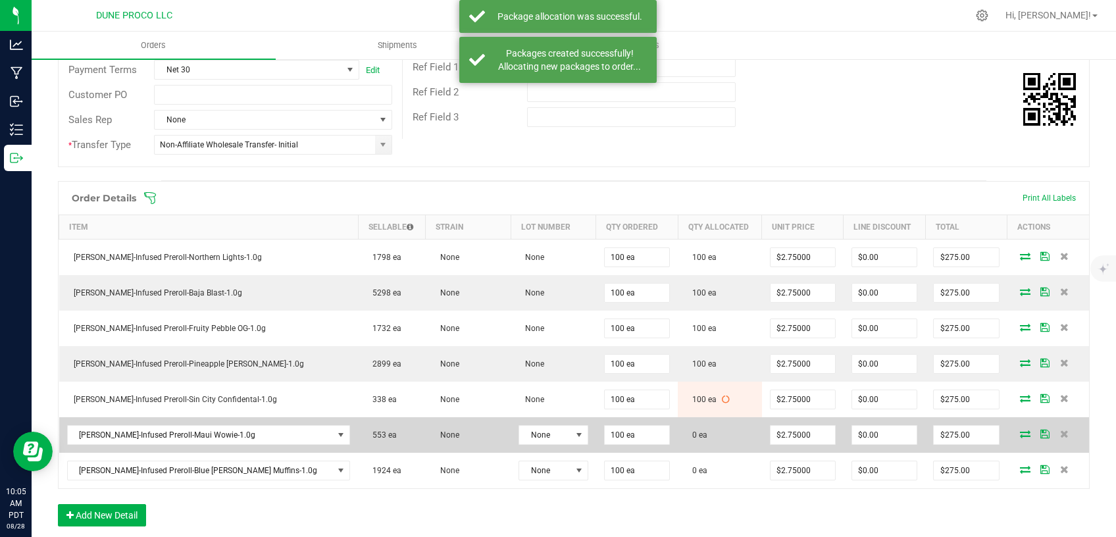
click at [1020, 430] on icon at bounding box center [1025, 434] width 11 height 8
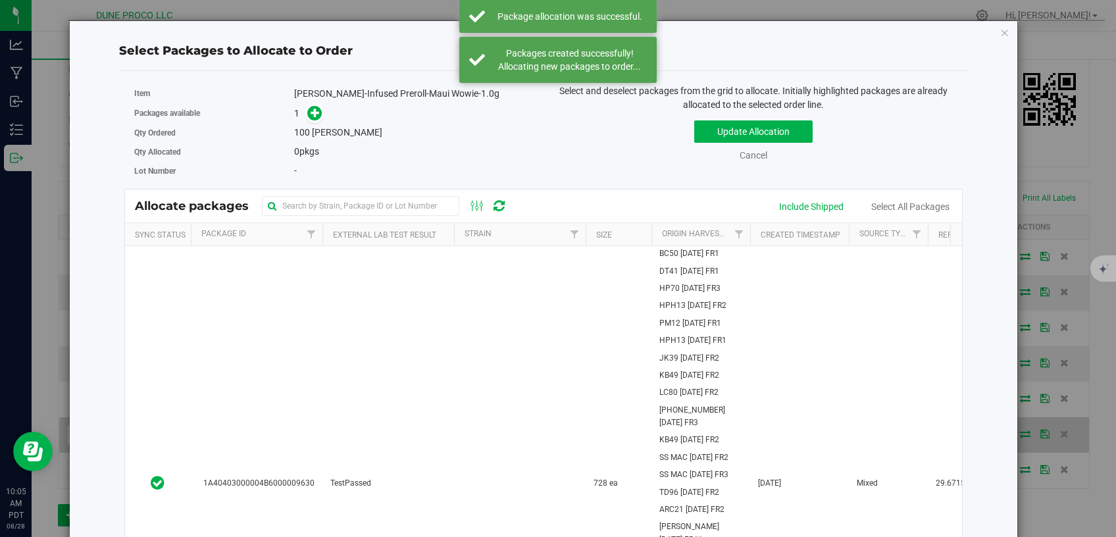
scroll to position [223, 0]
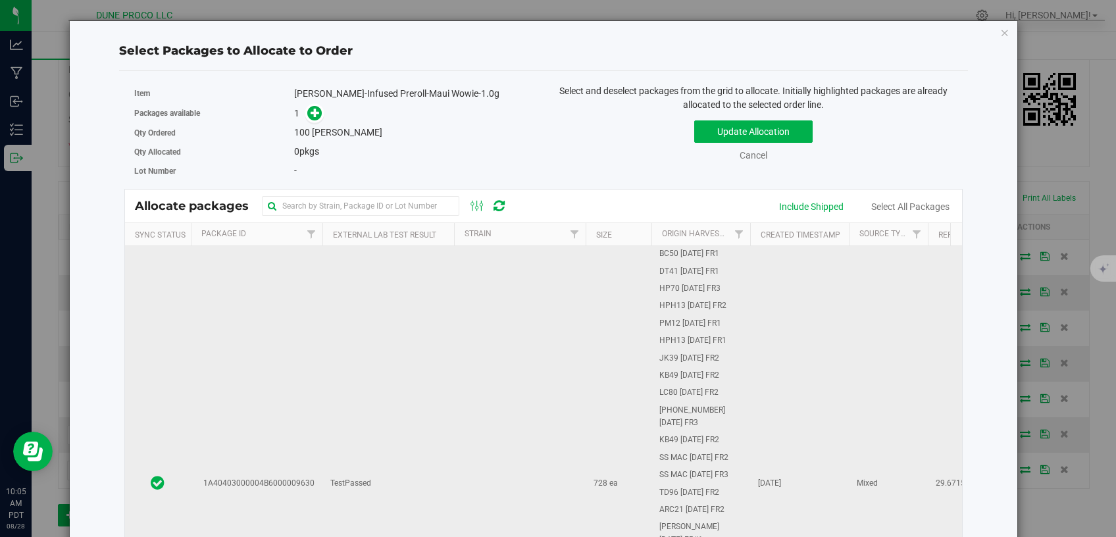
click at [421, 417] on td "TestPassed" at bounding box center [388, 483] width 132 height 475
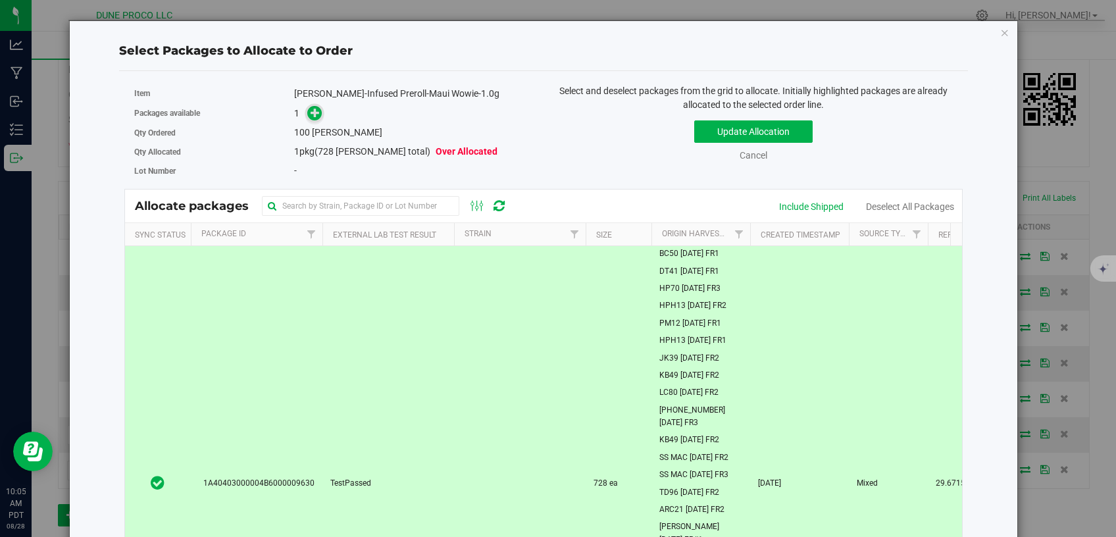
click at [308, 115] on span at bounding box center [314, 113] width 15 height 15
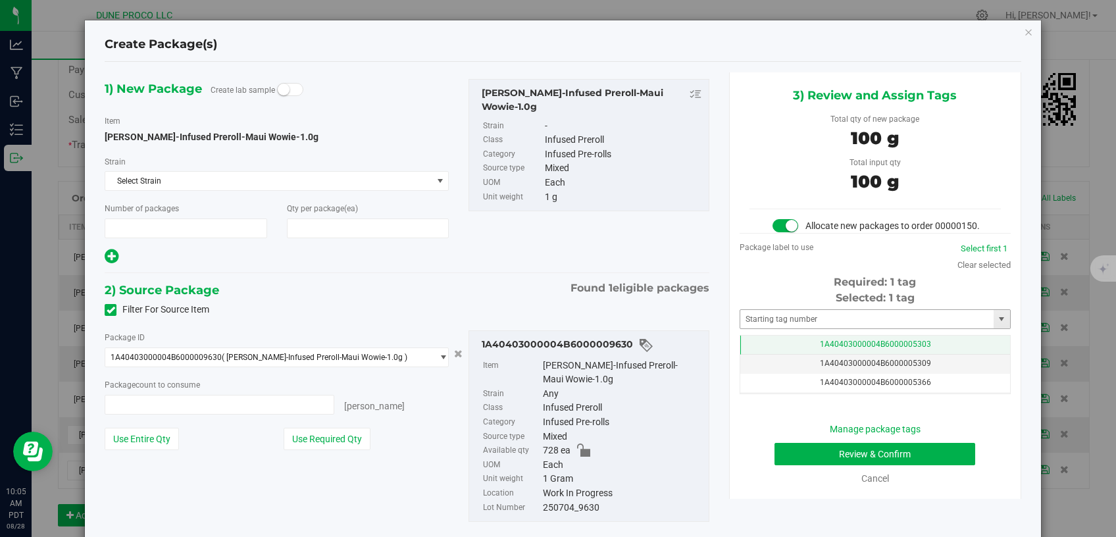
type input "1"
type input "100"
type input "100 ea"
click at [821, 349] on span "1A40403000004B6000005303" at bounding box center [875, 344] width 111 height 9
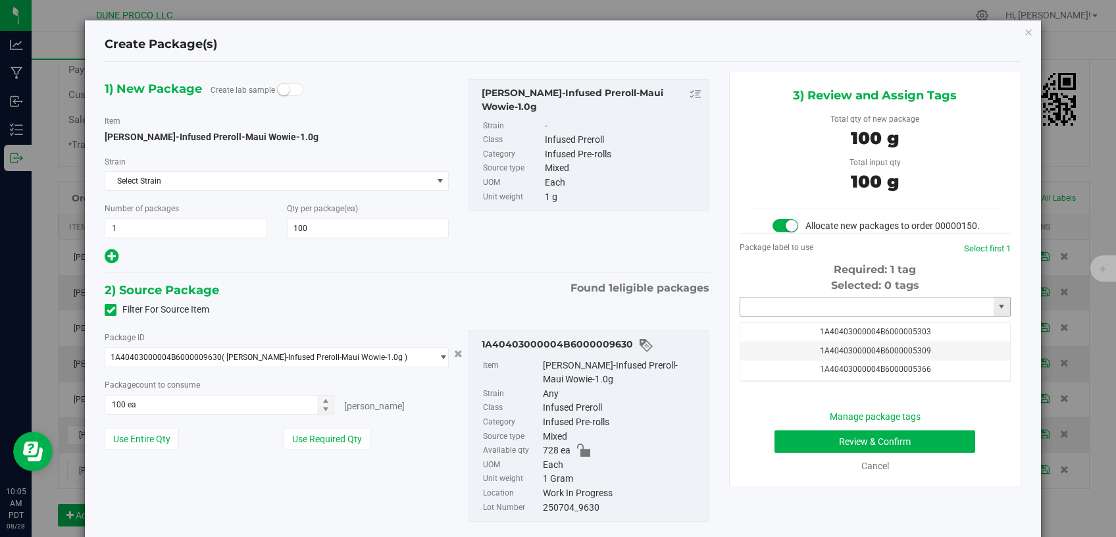
click at [779, 316] on input "text" at bounding box center [866, 306] width 253 height 18
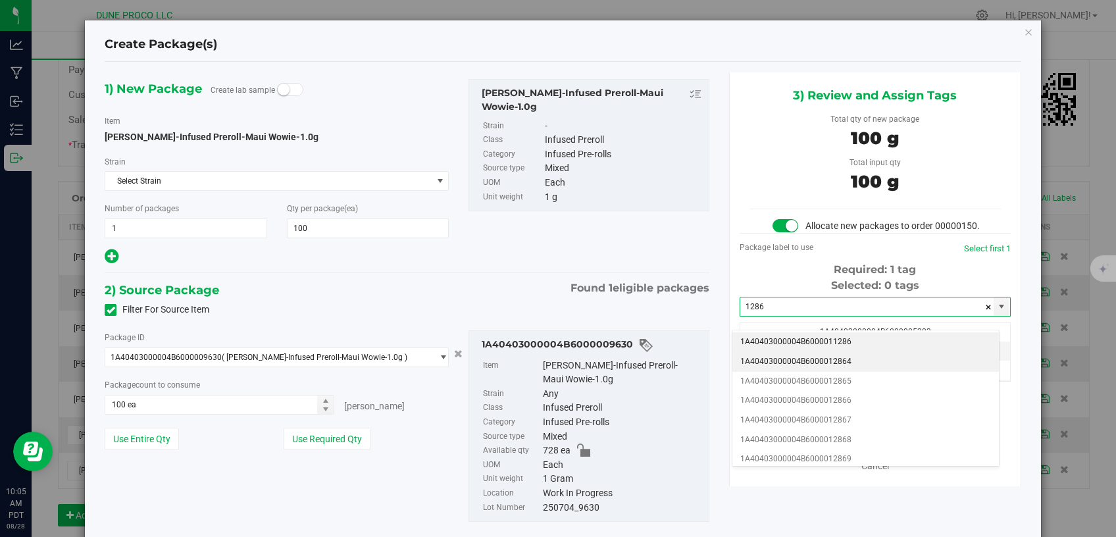
click at [778, 352] on li "1A40403000004B6000012864" at bounding box center [865, 362] width 267 height 20
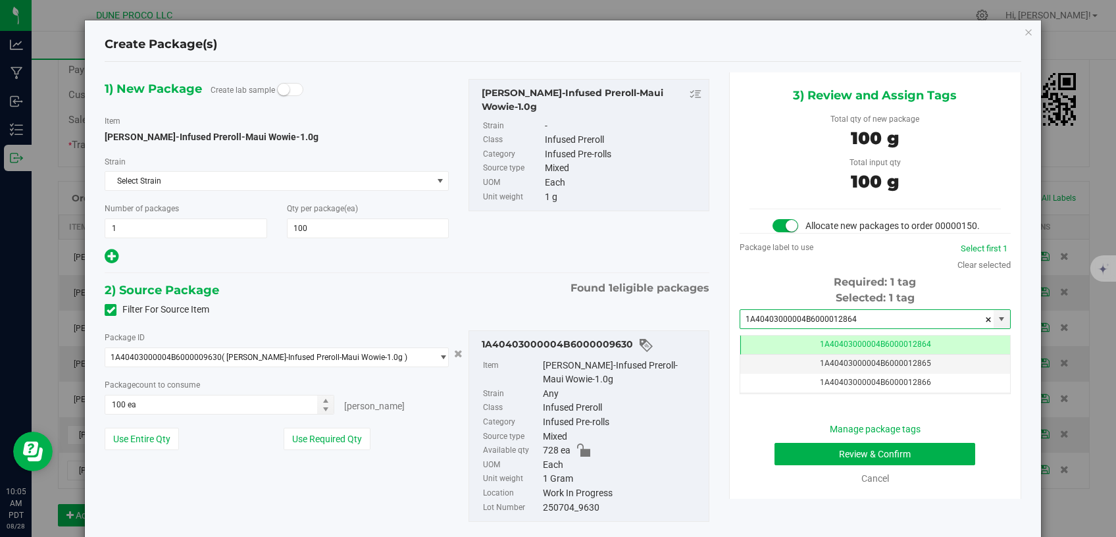
type input "1A40403000004B6000012864"
click at [786, 465] on button "Review & Confirm" at bounding box center [875, 454] width 201 height 22
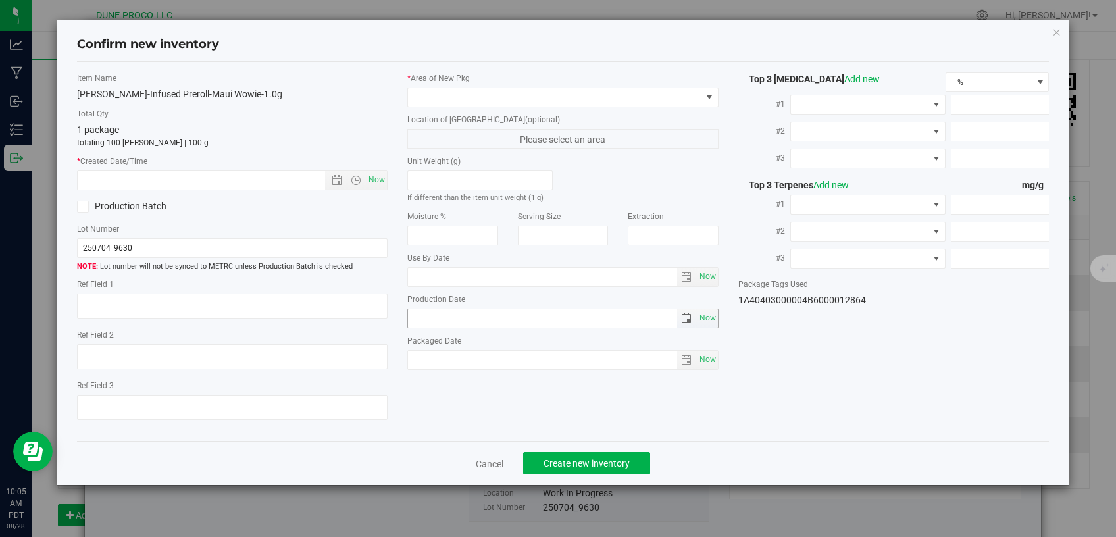
type textarea "29.6715%"
type textarea "Maui Wowie"
type textarea "0.0730040%"
type input "165.1290"
type input "150.0410"
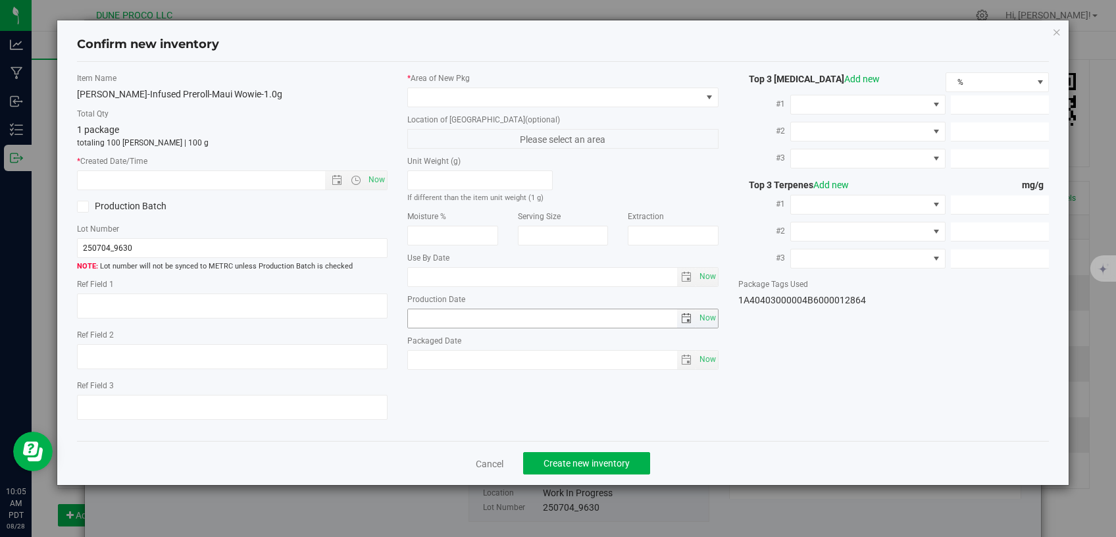
type input "5.6167"
type input "2.3290"
type input "1.8670"
type input "1.5910"
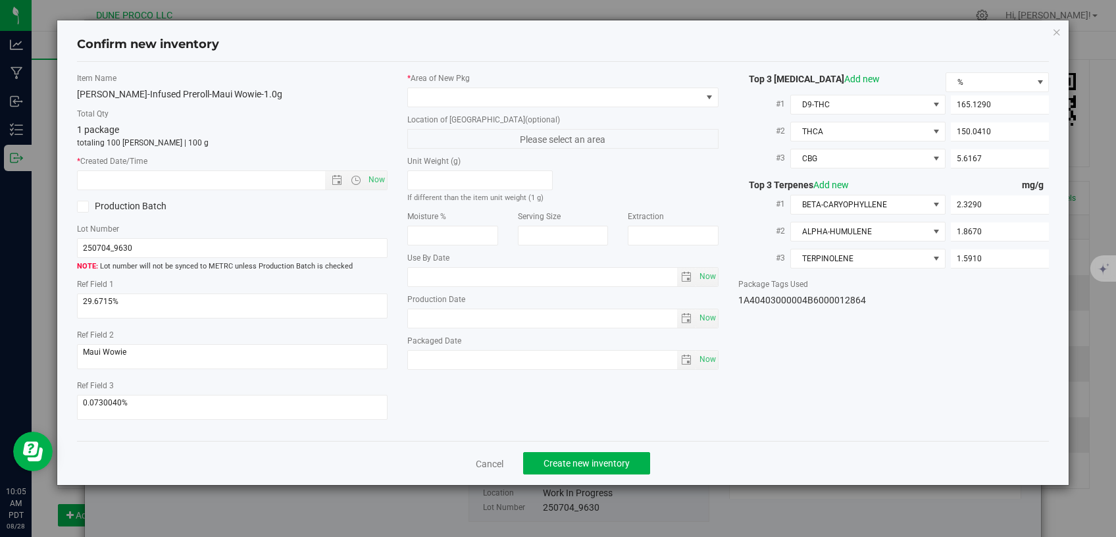
type input "[DATE]"
click at [497, 95] on span at bounding box center [555, 97] width 294 height 18
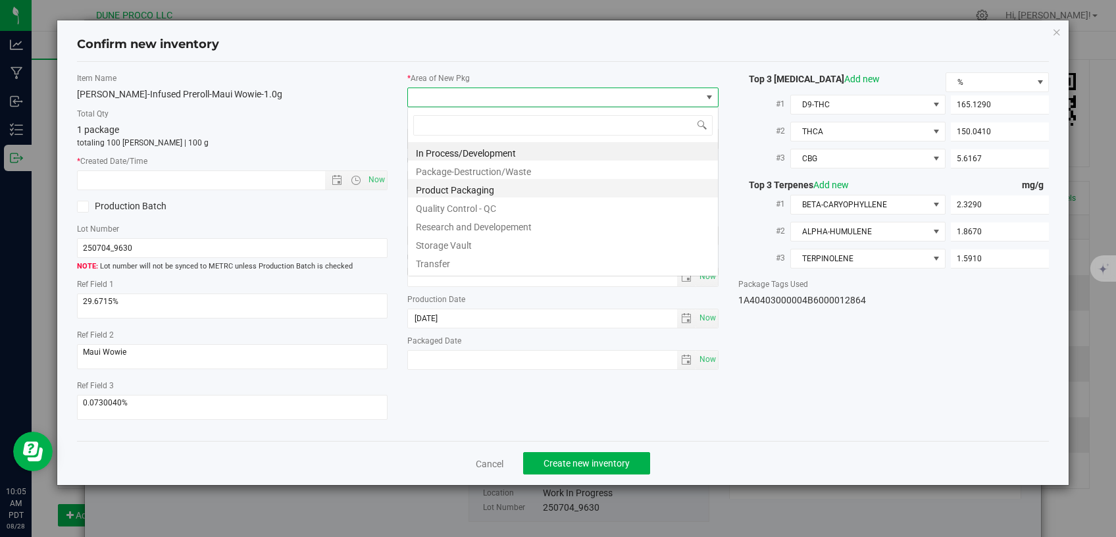
scroll to position [19, 311]
click at [469, 228] on li "Research and Developement" at bounding box center [563, 225] width 310 height 18
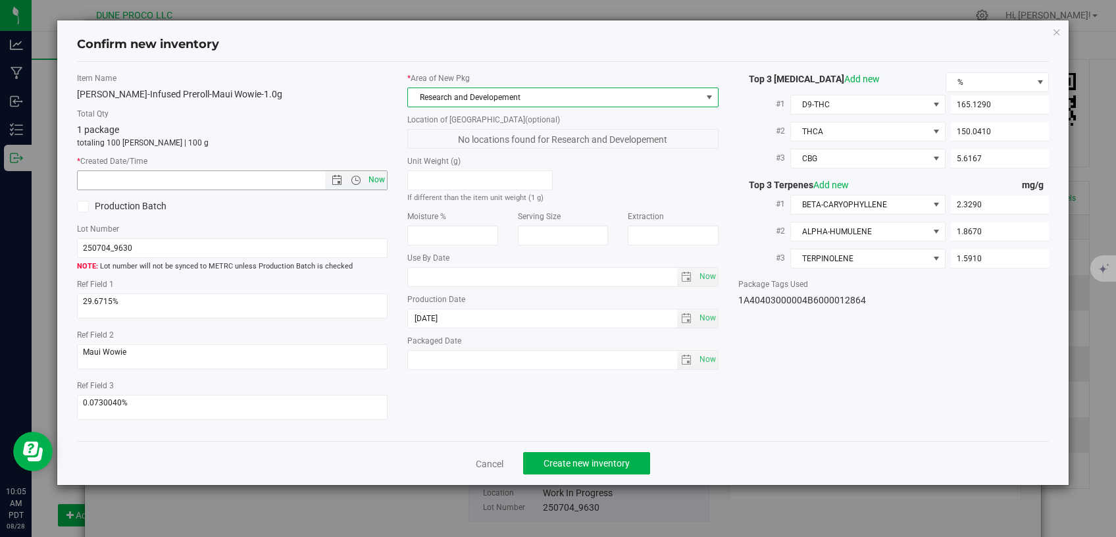
click at [369, 175] on span "Now" at bounding box center [377, 179] width 22 height 19
type input "8/28/2025 10:05 AM"
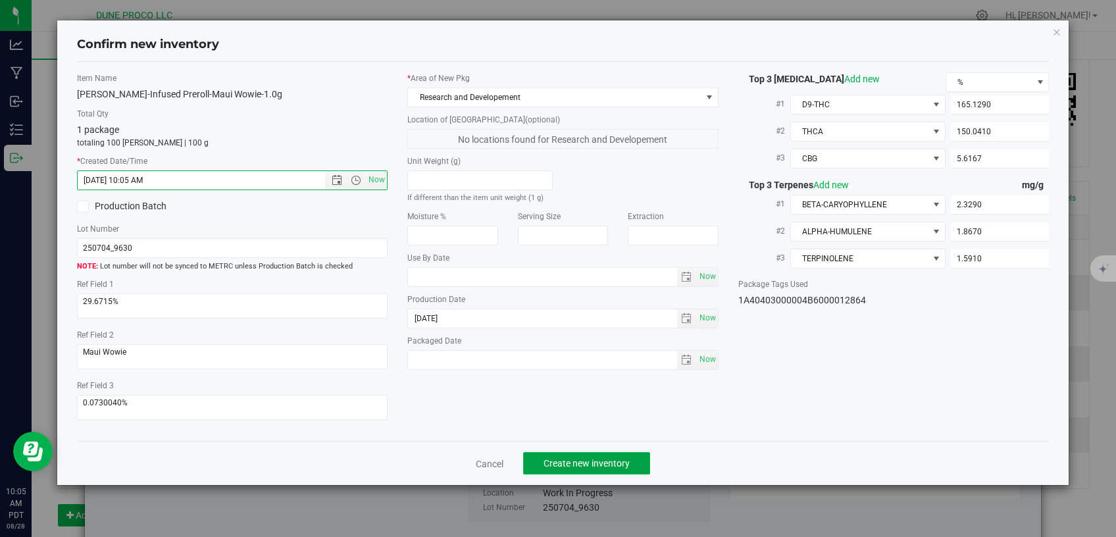
click at [578, 458] on span "Create new inventory" at bounding box center [587, 463] width 86 height 11
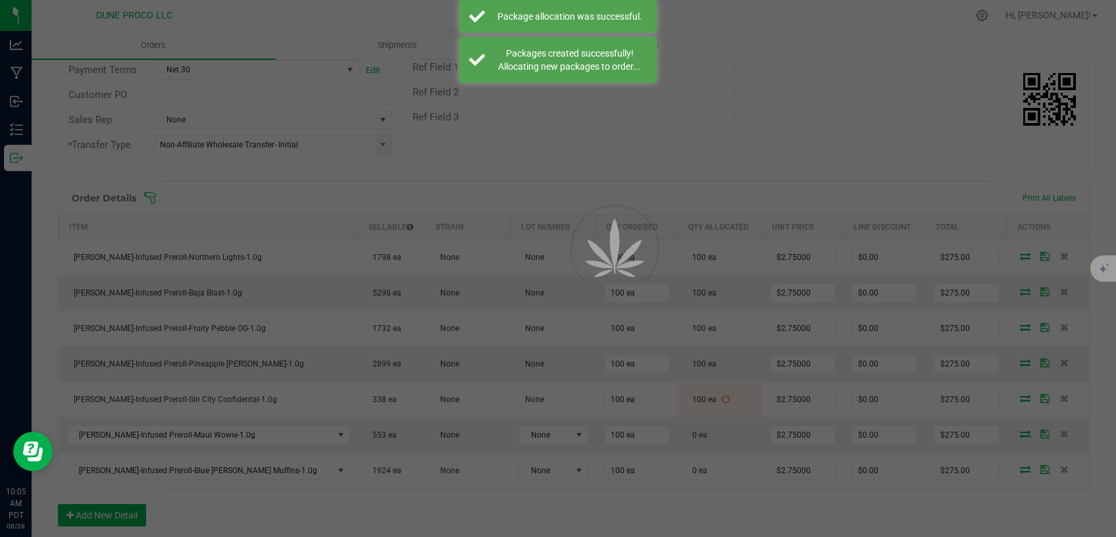
scroll to position [223, 0]
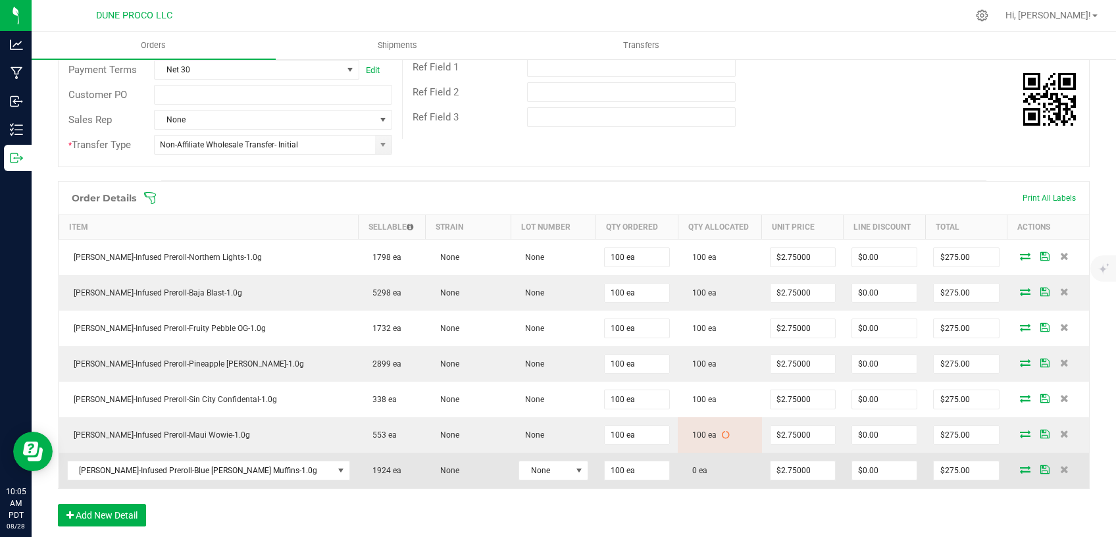
click at [1020, 469] on icon at bounding box center [1025, 469] width 11 height 8
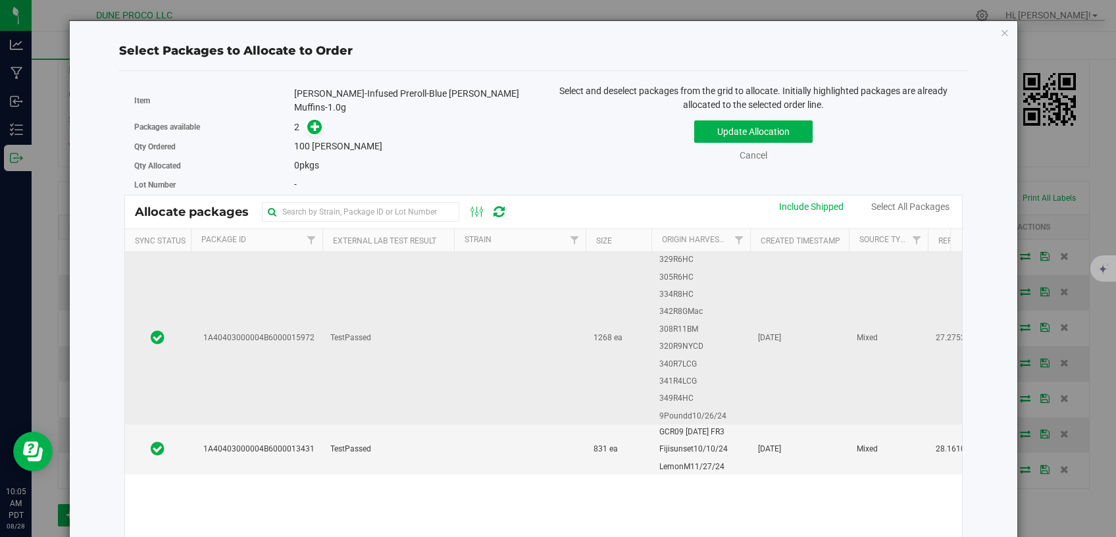
scroll to position [223, 0]
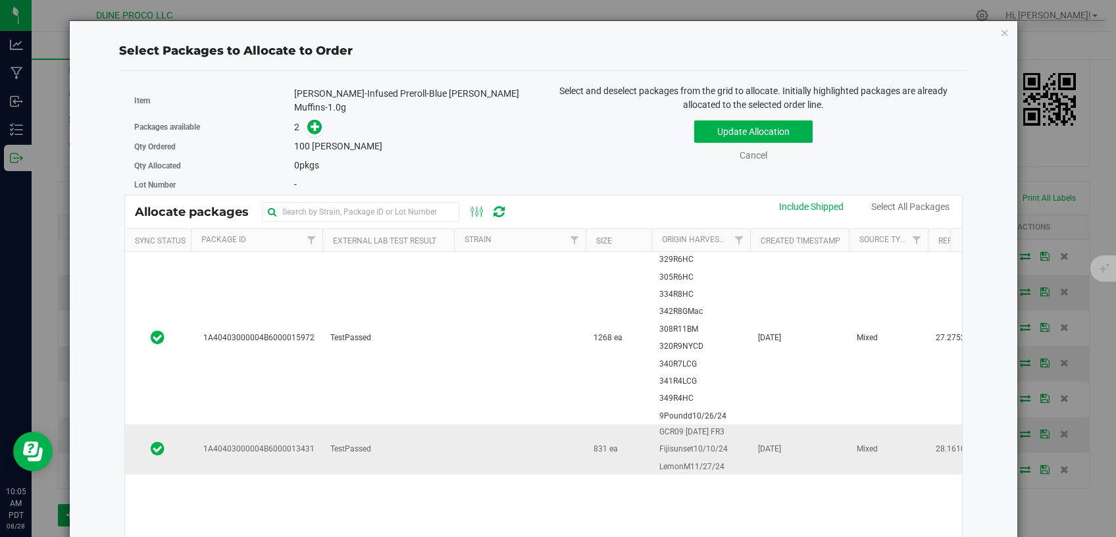
click at [436, 440] on td "TestPassed" at bounding box center [388, 449] width 132 height 50
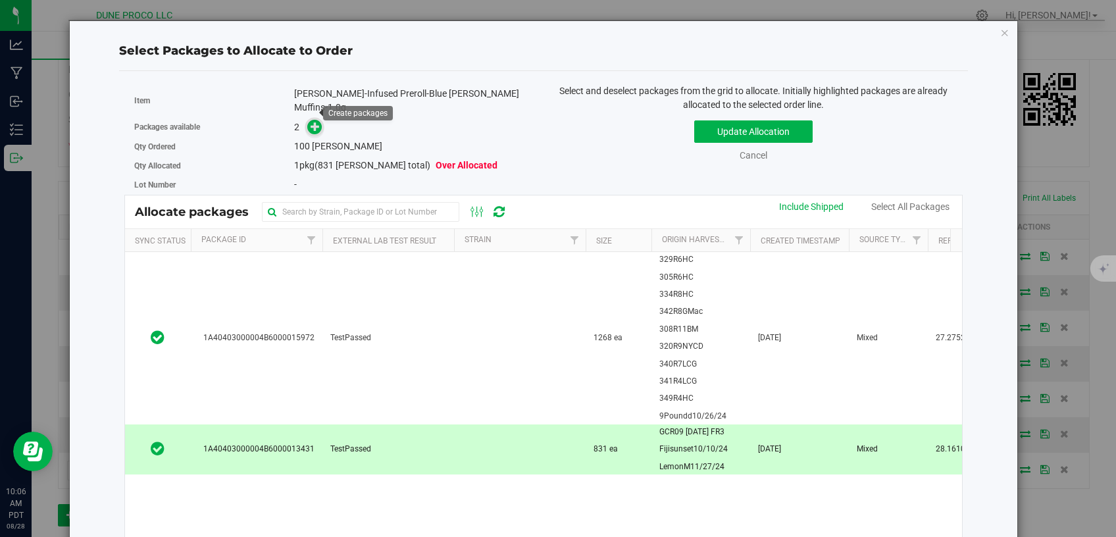
click at [307, 120] on span at bounding box center [314, 127] width 15 height 15
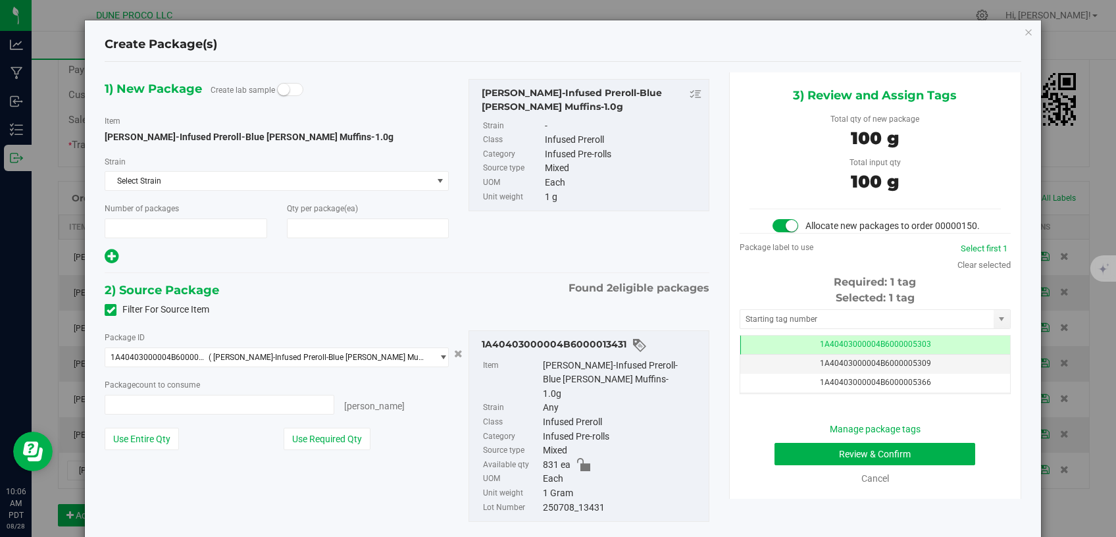
type input "1"
type input "100"
type input "100 ea"
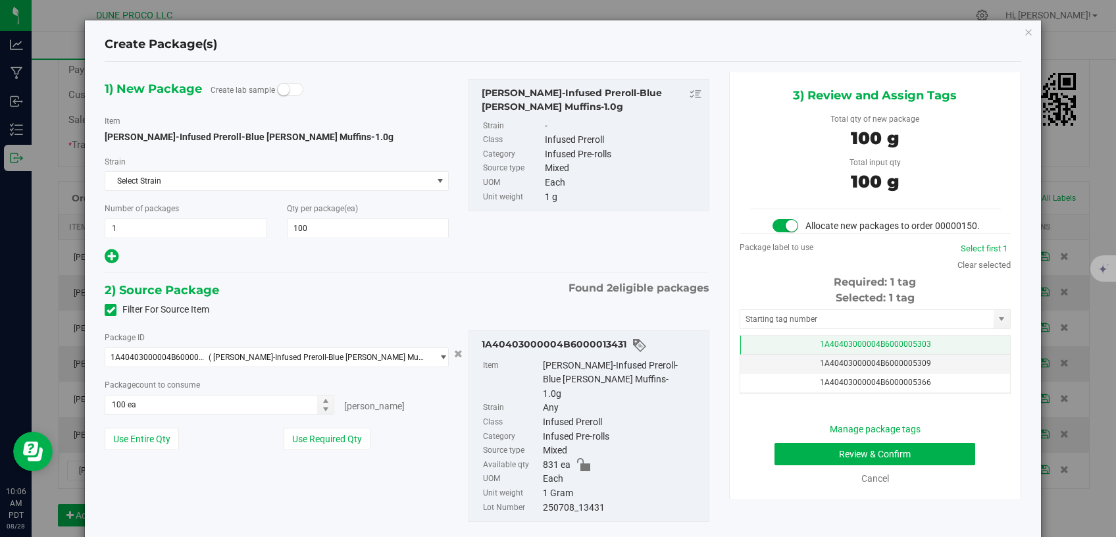
click at [820, 349] on span "1A40403000004B6000005303" at bounding box center [875, 344] width 111 height 9
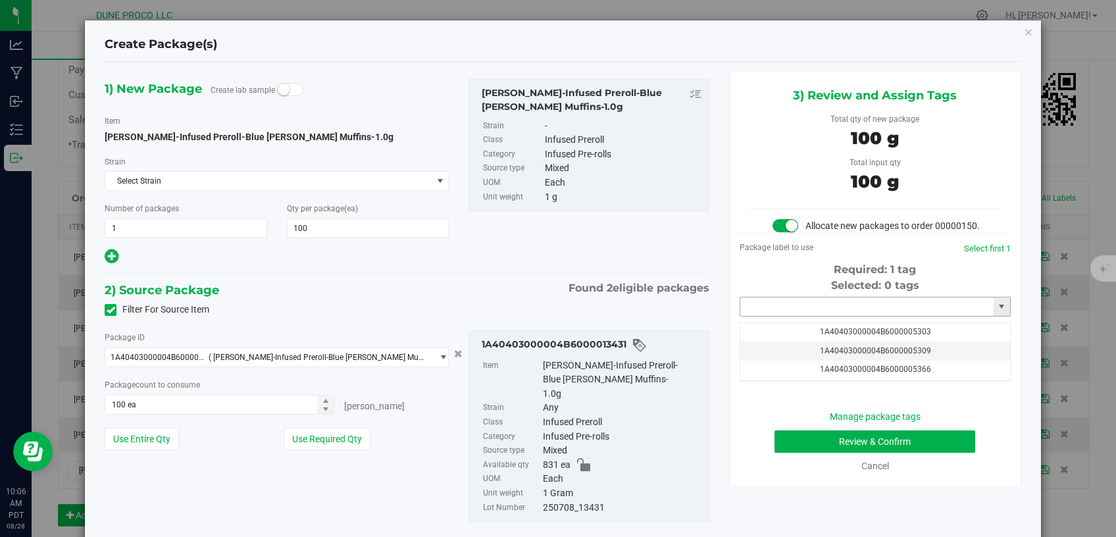
click at [809, 316] on input "text" at bounding box center [866, 306] width 253 height 18
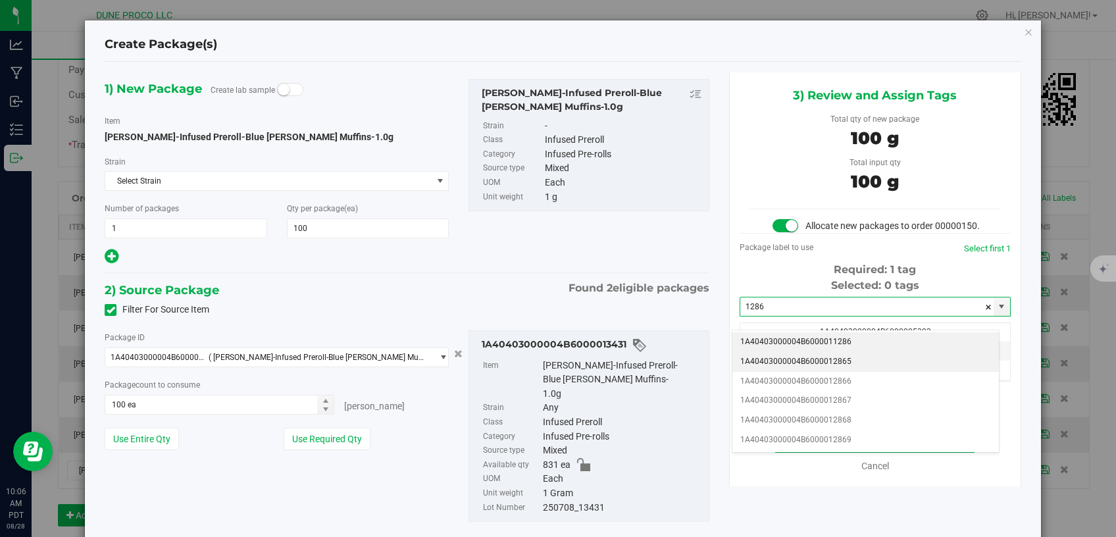
click at [806, 357] on li "1A40403000004B6000012865" at bounding box center [865, 362] width 267 height 20
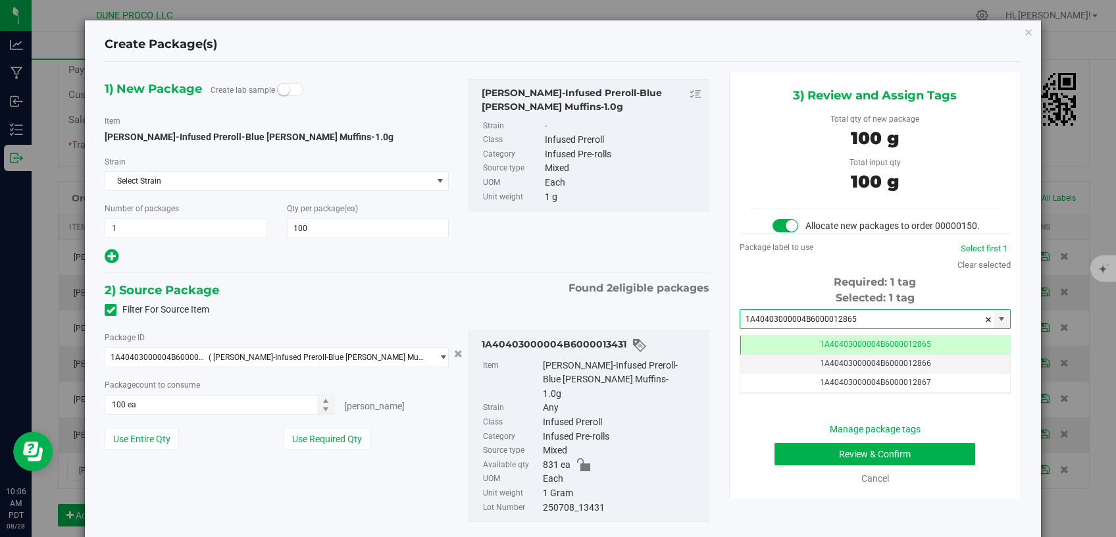
type input "1A40403000004B6000012865"
click at [806, 465] on button "Review & Confirm" at bounding box center [875, 454] width 201 height 22
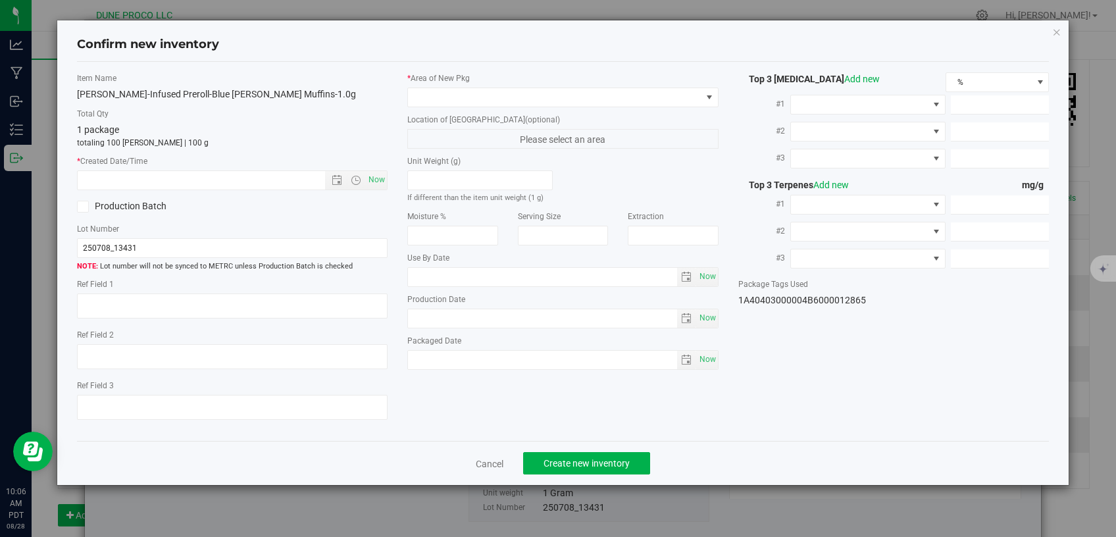
type textarea "28.1610%"
type textarea "Blueberry Muffin"
type textarea "<LOQ"
type input "157.9980"
type input "140.9490"
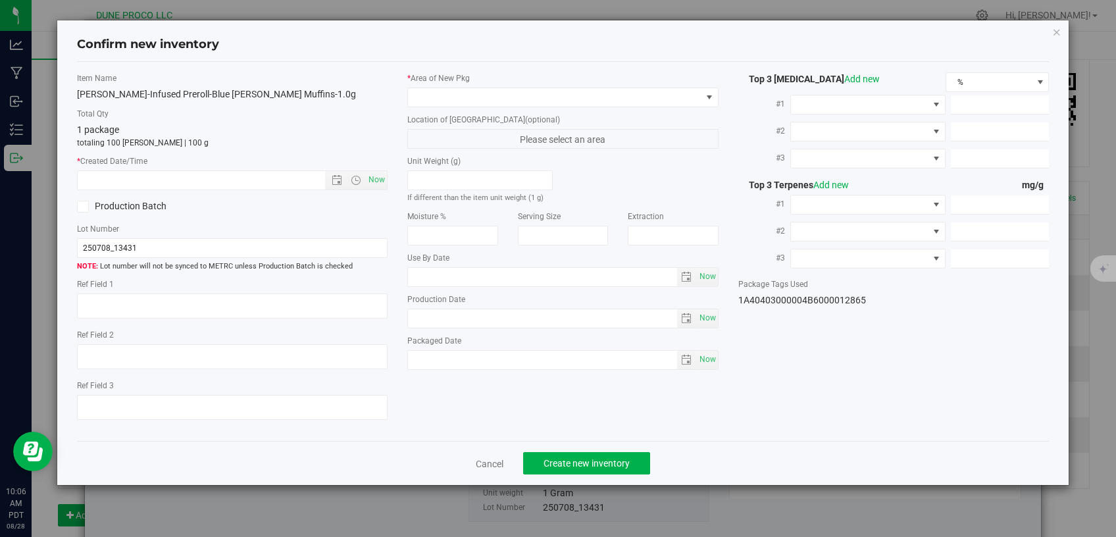
type input "5.3546"
type input "2.3440"
type input "1.9280"
type input "1.3630"
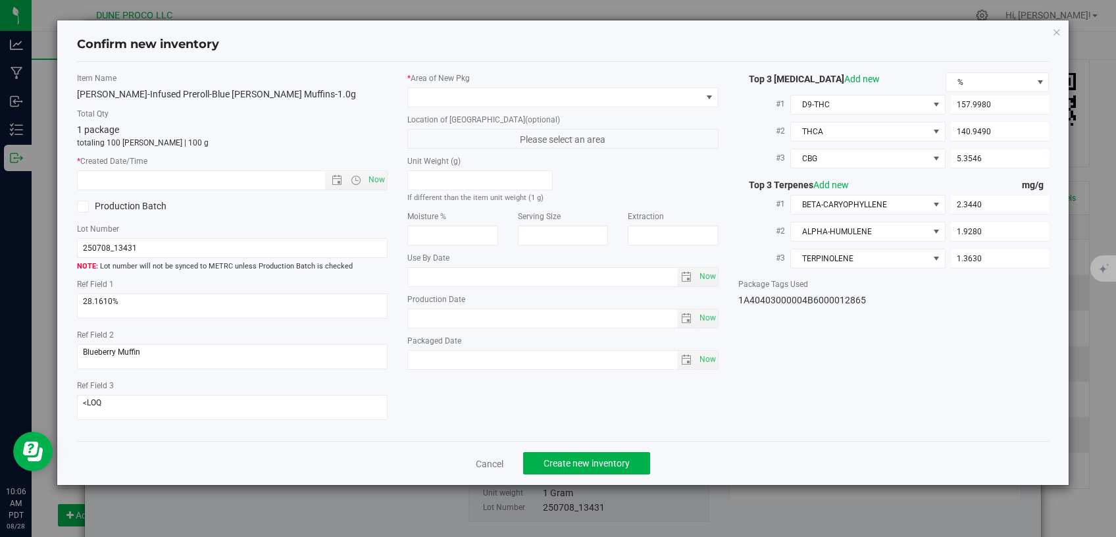
type input "[DATE]"
click at [642, 82] on label "* Area of New Pkg" at bounding box center [562, 78] width 311 height 12
click at [641, 93] on span at bounding box center [555, 97] width 294 height 18
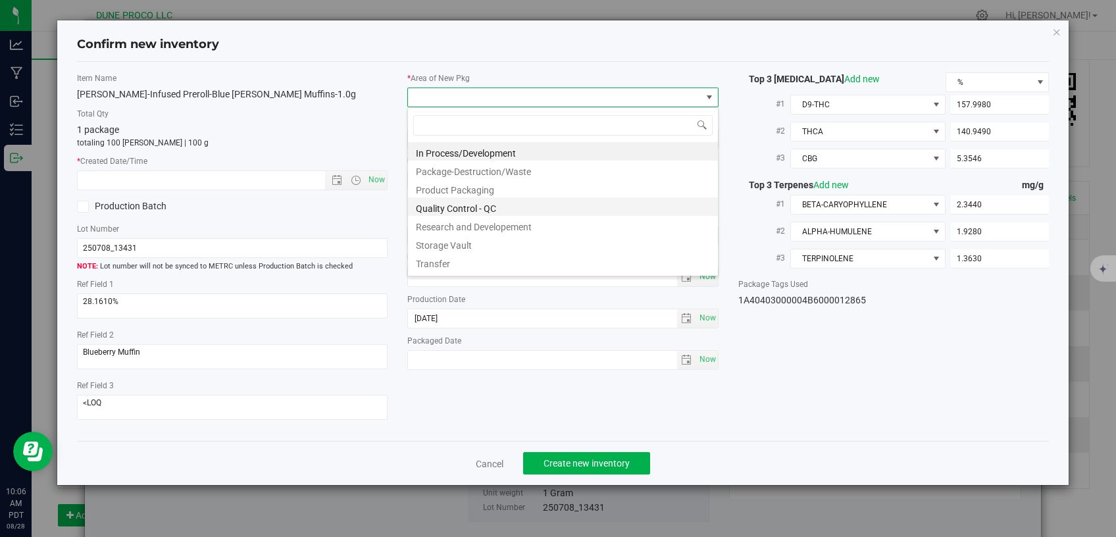
scroll to position [19, 311]
click at [485, 240] on li "Storage Vault" at bounding box center [563, 243] width 310 height 18
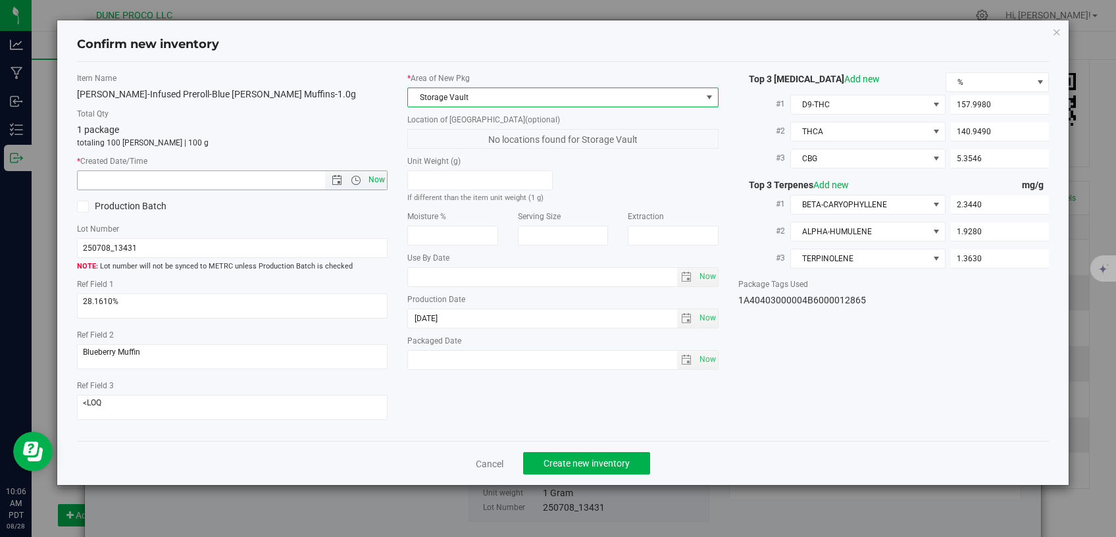
click at [369, 184] on span "Now" at bounding box center [377, 179] width 22 height 19
type input "8/28/2025 10:06 AM"
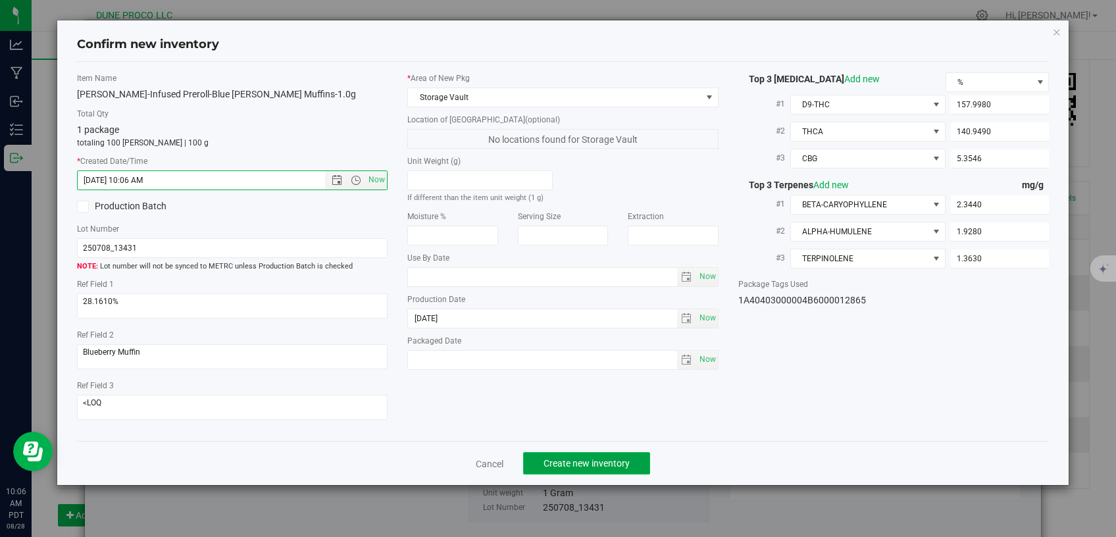
click at [563, 452] on button "Create new inventory" at bounding box center [586, 463] width 127 height 22
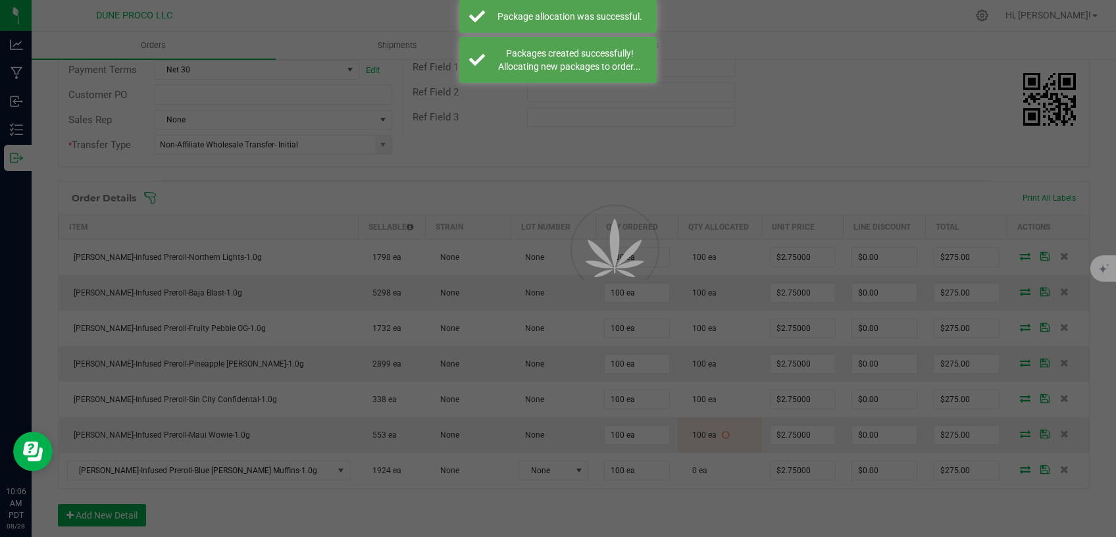
scroll to position [223, 0]
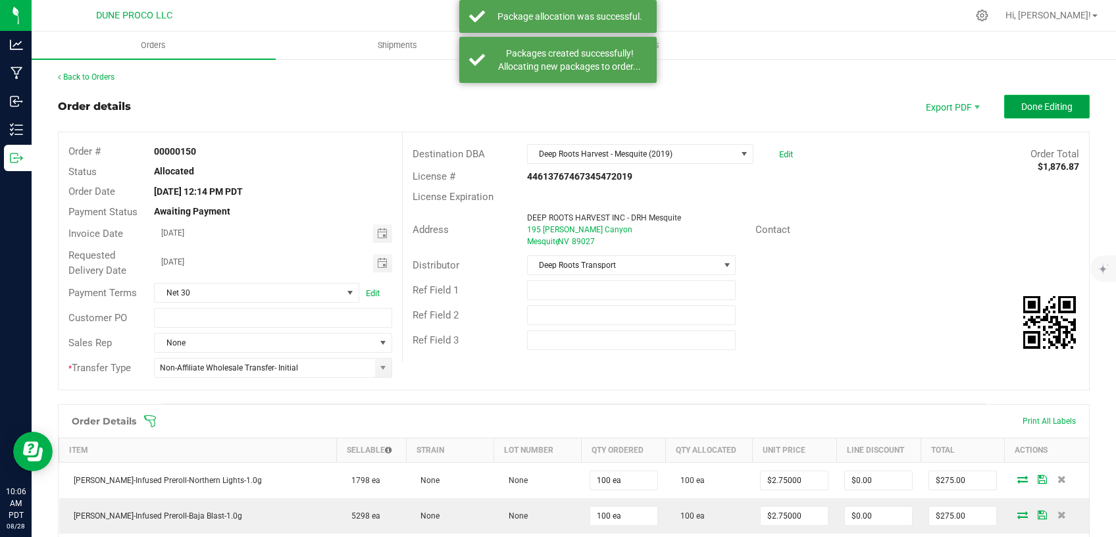
click at [1023, 103] on span "Done Editing" at bounding box center [1046, 106] width 51 height 11
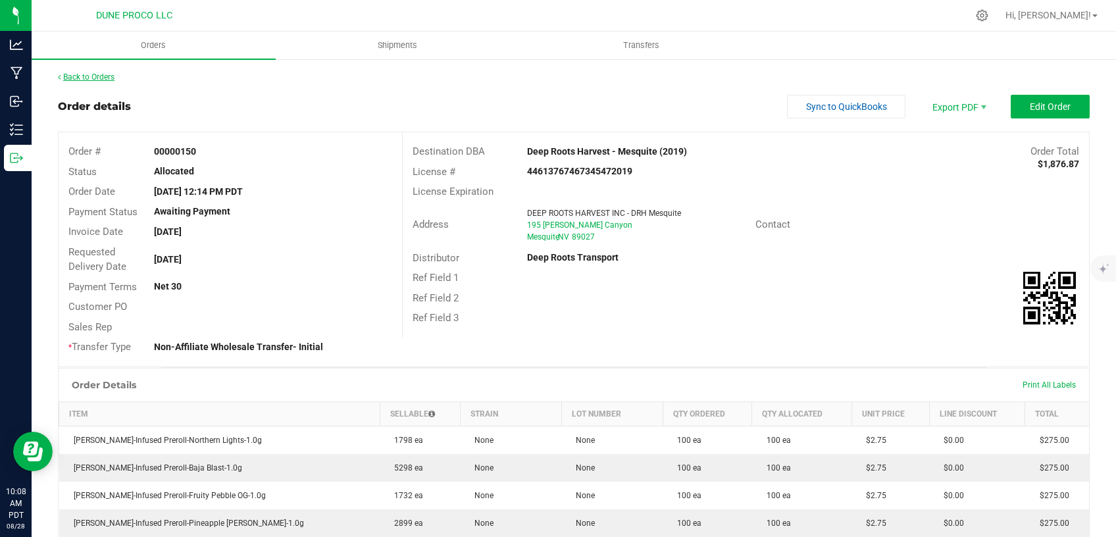
click at [93, 72] on link "Back to Orders" at bounding box center [86, 76] width 57 height 9
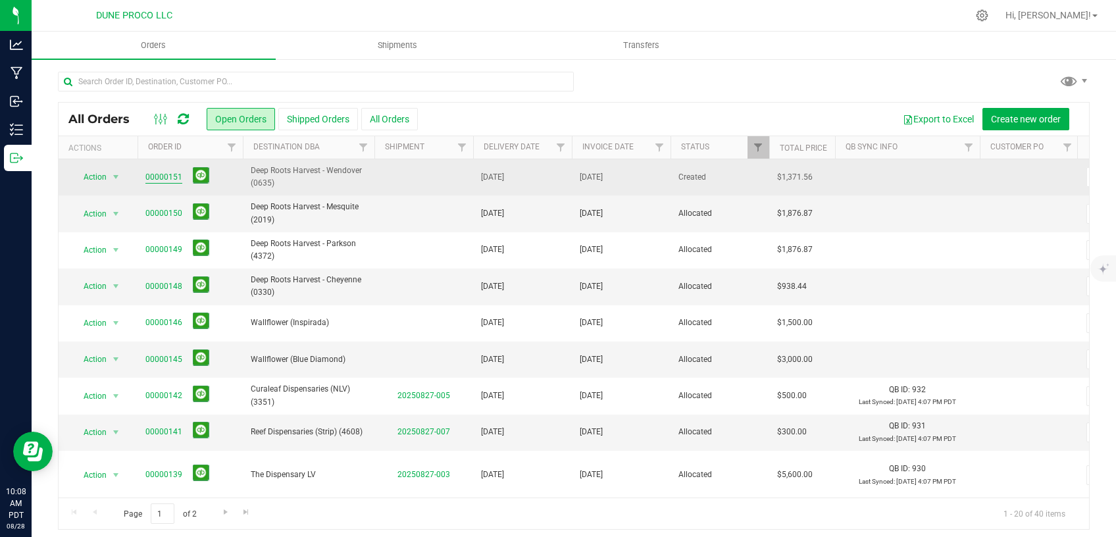
click at [174, 172] on link "00000151" at bounding box center [163, 177] width 37 height 13
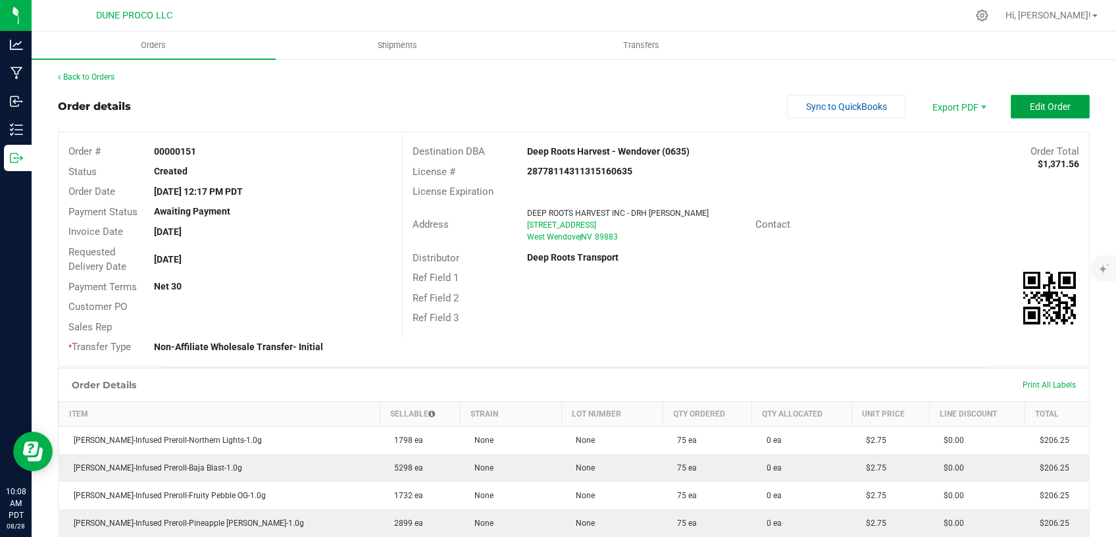
click at [1069, 107] on button "Edit Order" at bounding box center [1050, 107] width 79 height 24
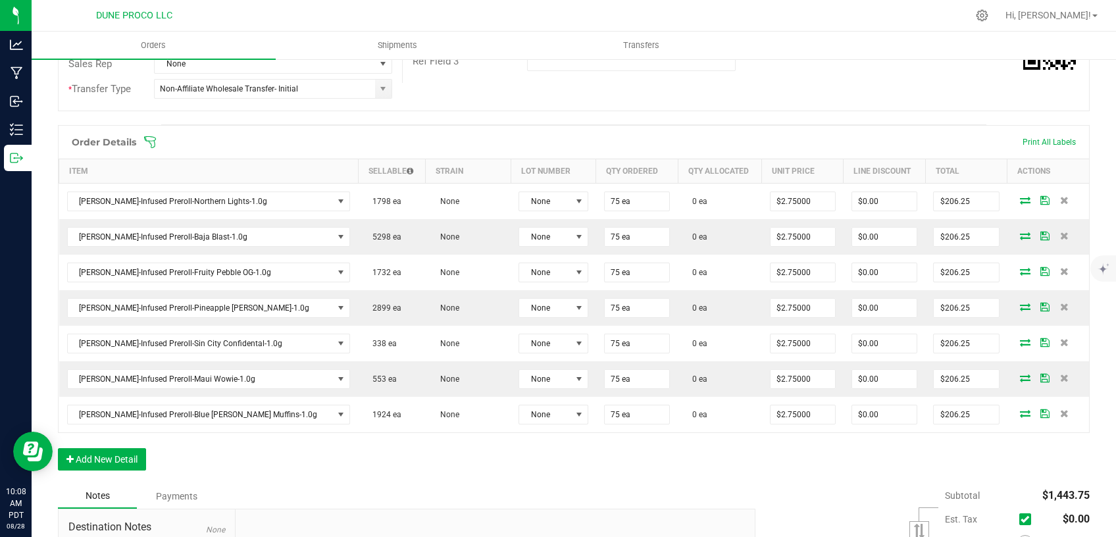
scroll to position [439, 0]
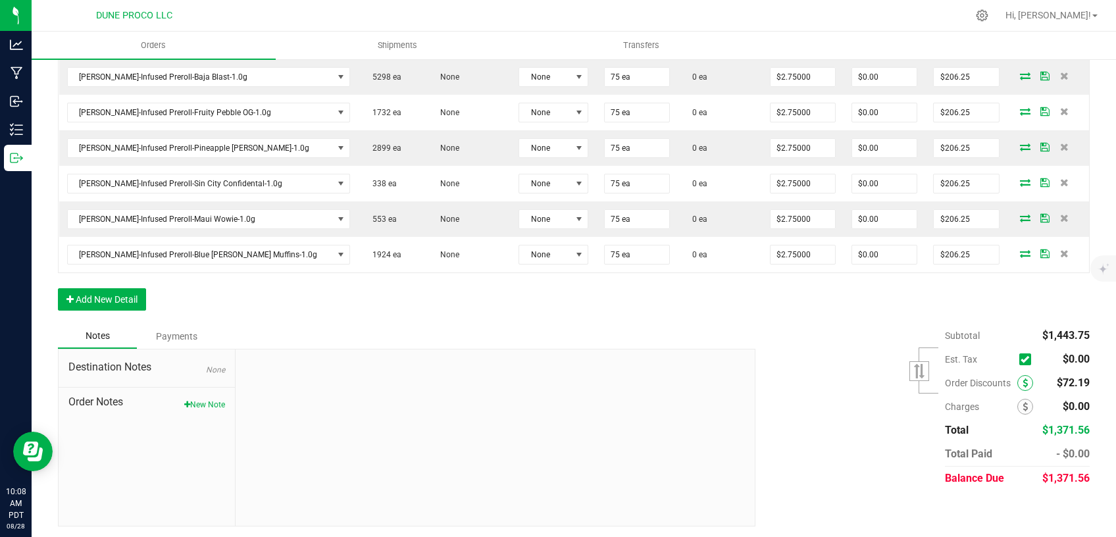
click at [1023, 381] on icon at bounding box center [1025, 382] width 5 height 9
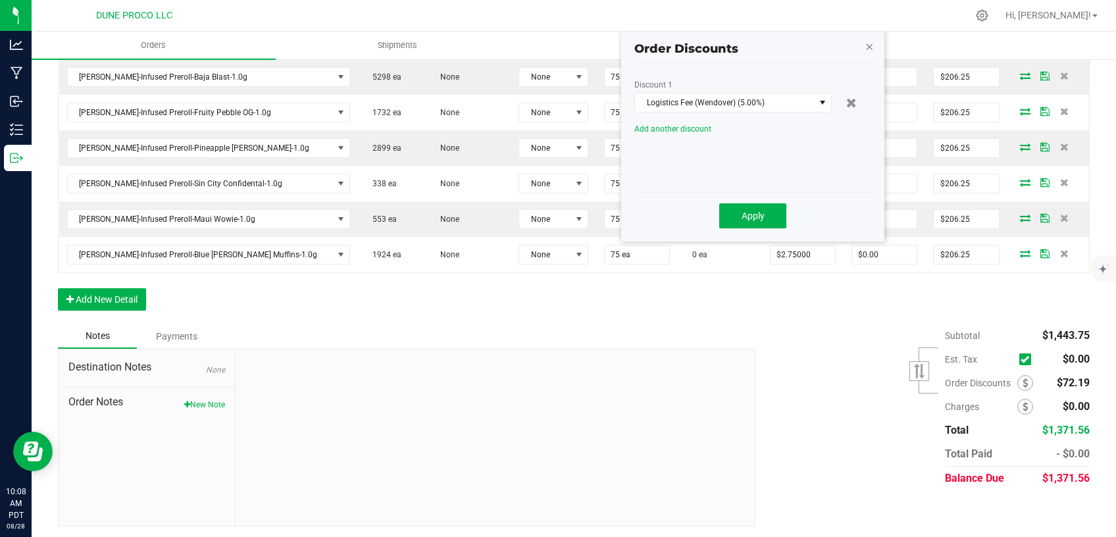
click at [872, 48] on icon "button" at bounding box center [869, 46] width 9 height 16
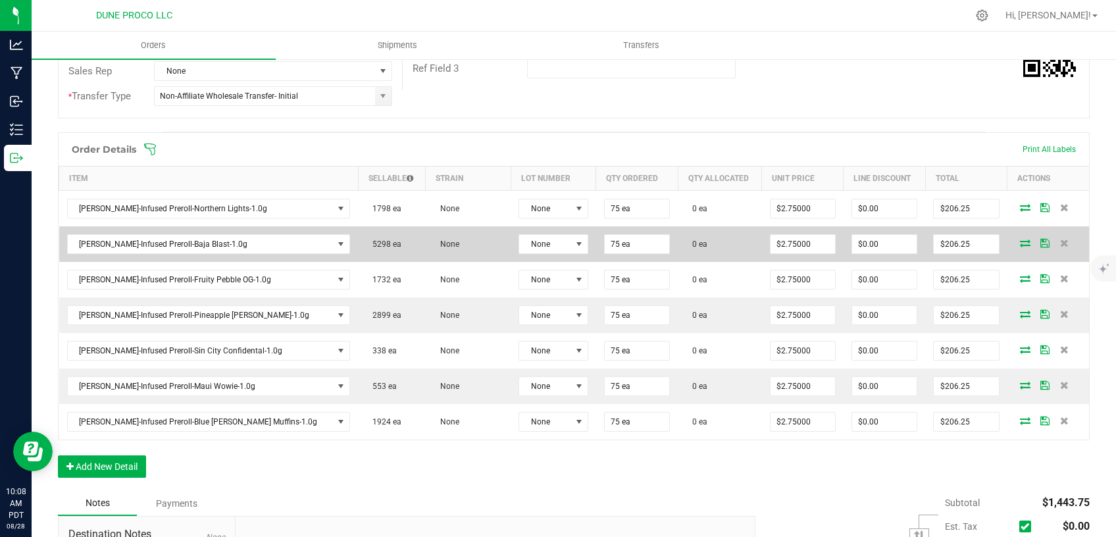
scroll to position [105, 0]
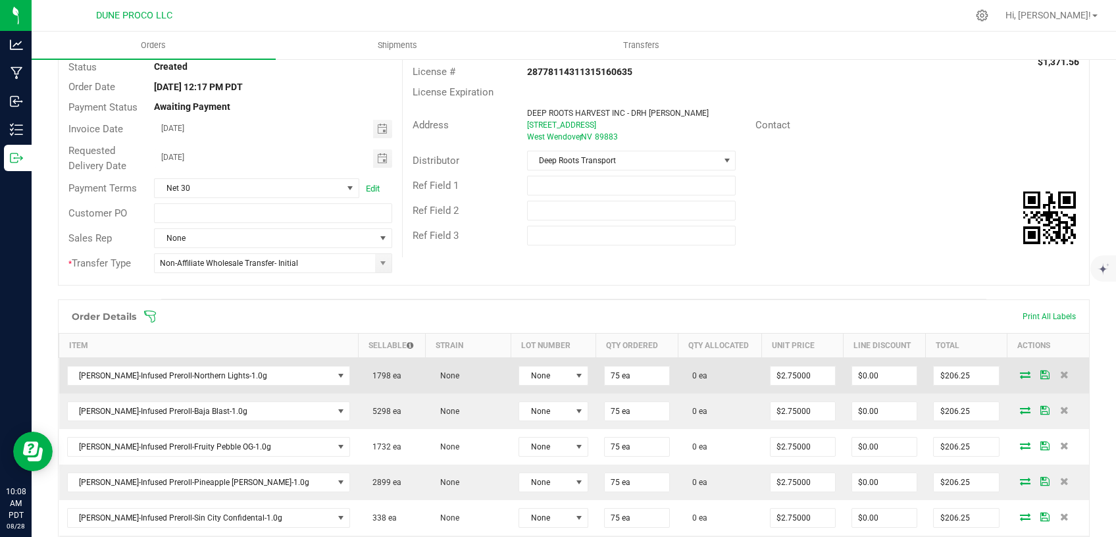
click at [1020, 371] on icon at bounding box center [1025, 375] width 11 height 8
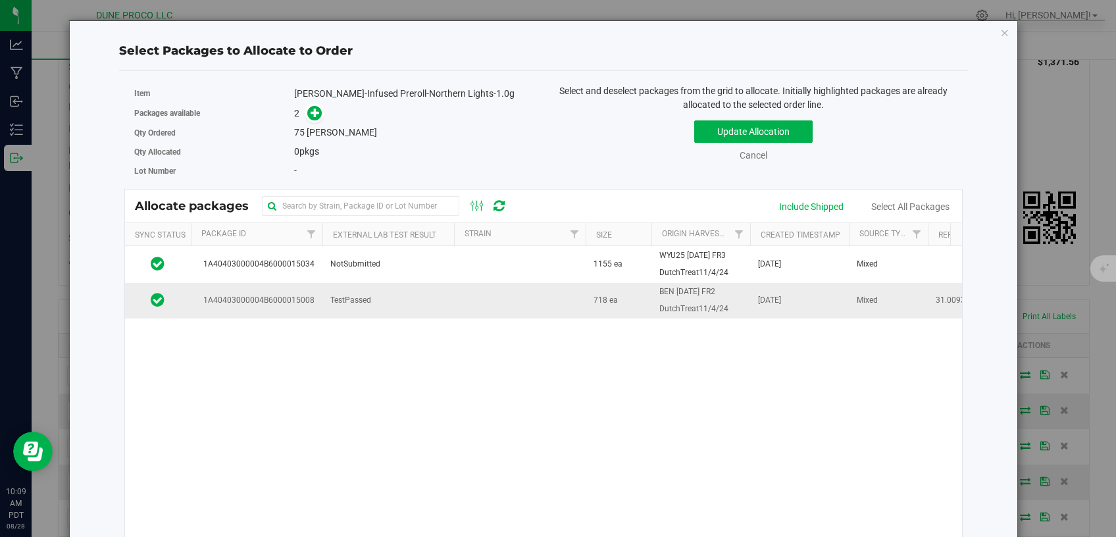
click at [370, 312] on td "TestPassed" at bounding box center [388, 301] width 132 height 36
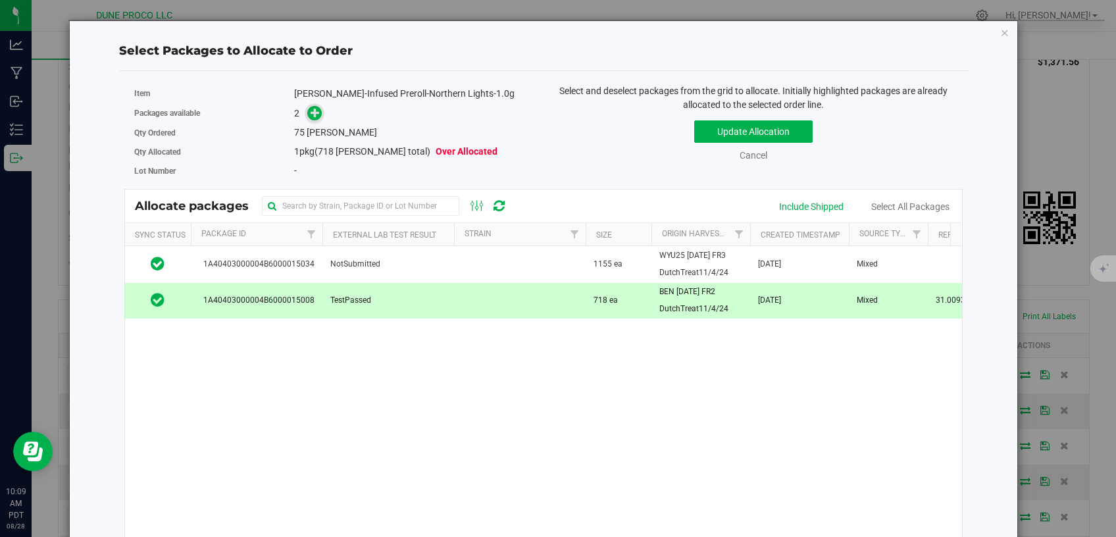
click at [313, 110] on icon at bounding box center [315, 112] width 9 height 9
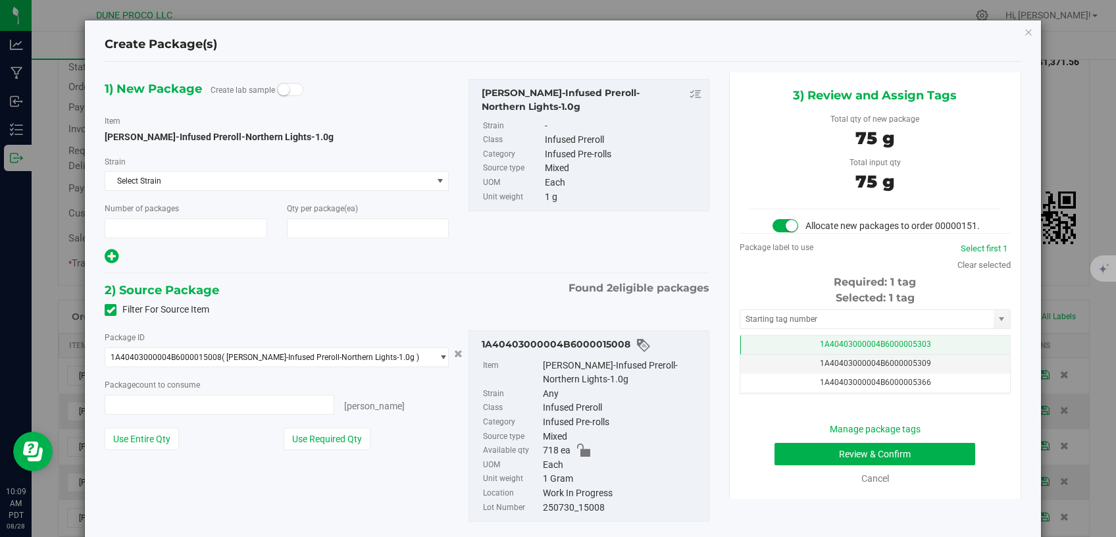
type input "1"
type input "75"
type input "75 ea"
click at [769, 349] on td "1A40403000004B6000005303" at bounding box center [875, 345] width 270 height 19
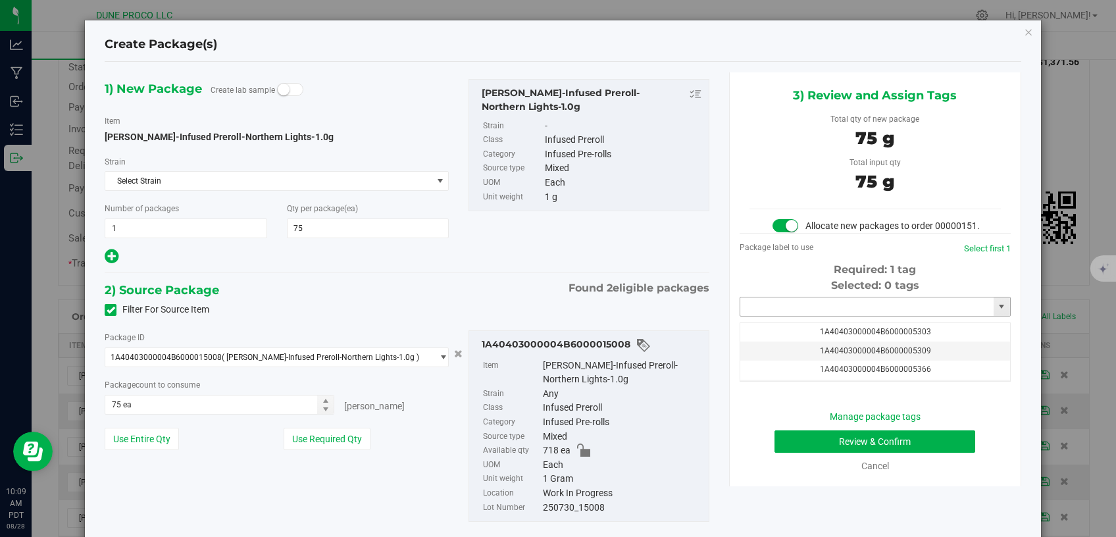
click at [781, 316] on input "text" at bounding box center [866, 306] width 253 height 18
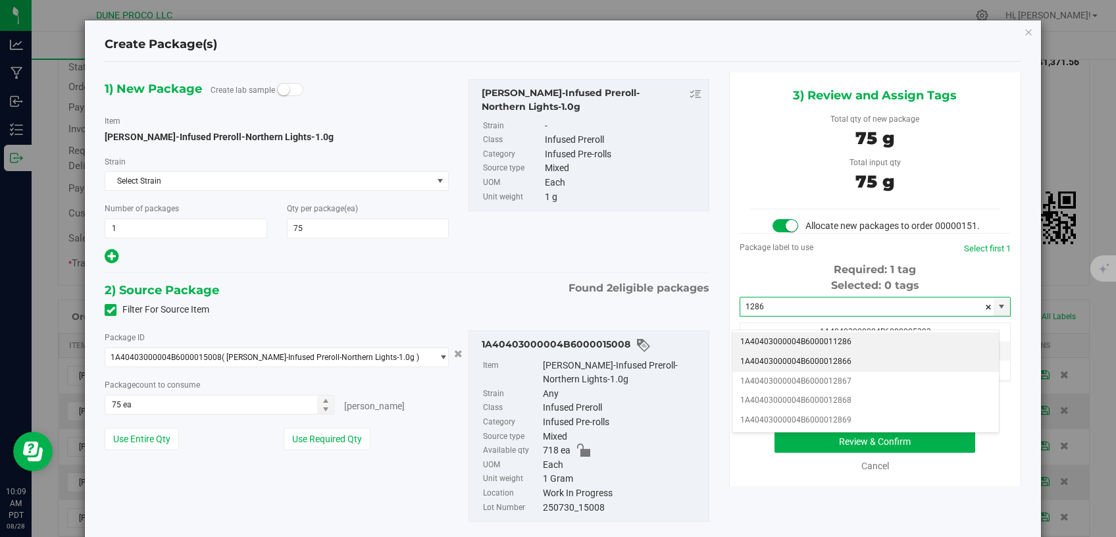
click at [790, 357] on li "1A40403000004B6000012866" at bounding box center [865, 362] width 267 height 20
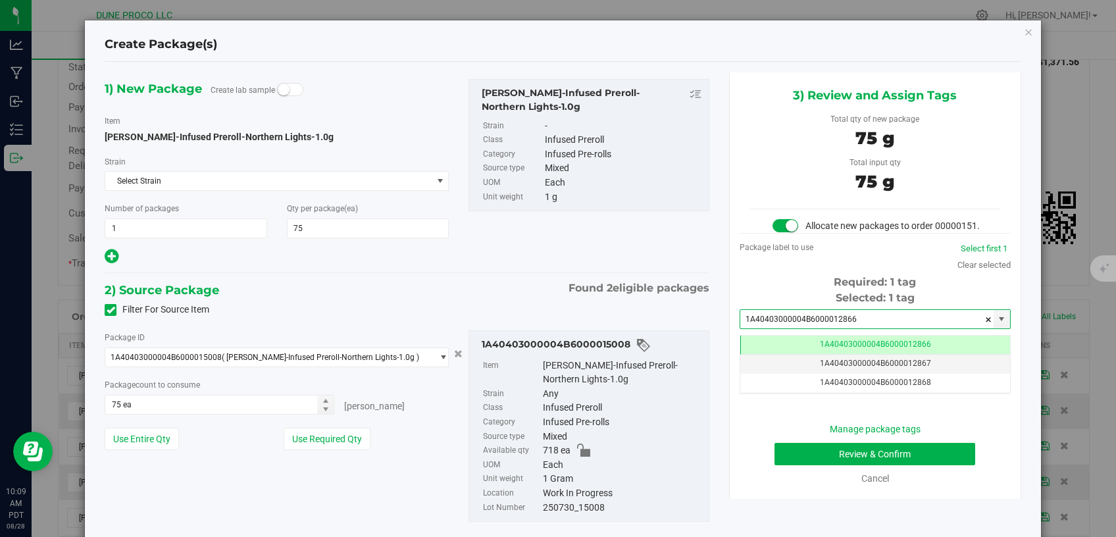
type input "1A40403000004B6000012866"
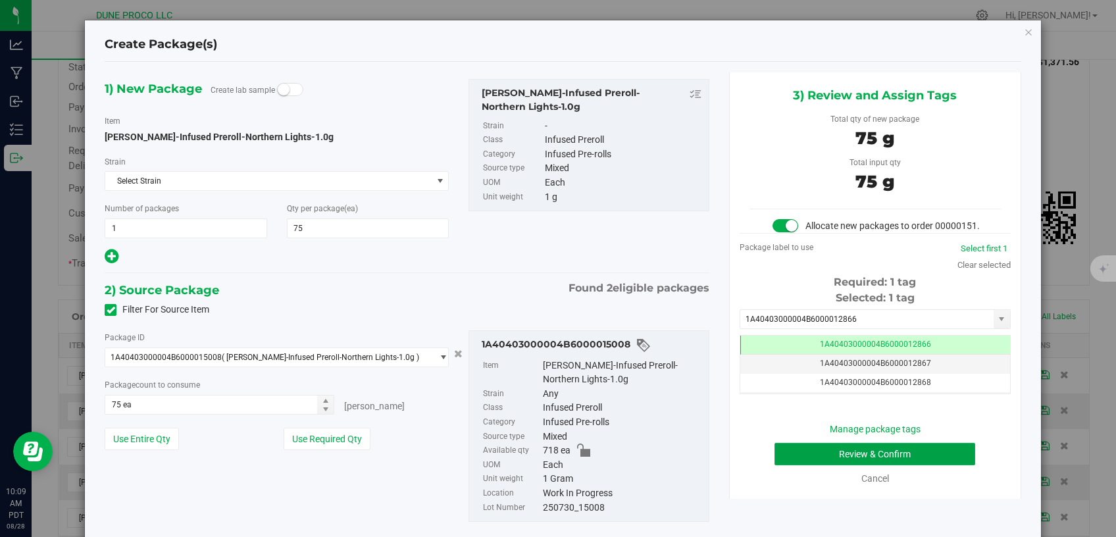
click at [790, 463] on button "Review & Confirm" at bounding box center [875, 454] width 201 height 22
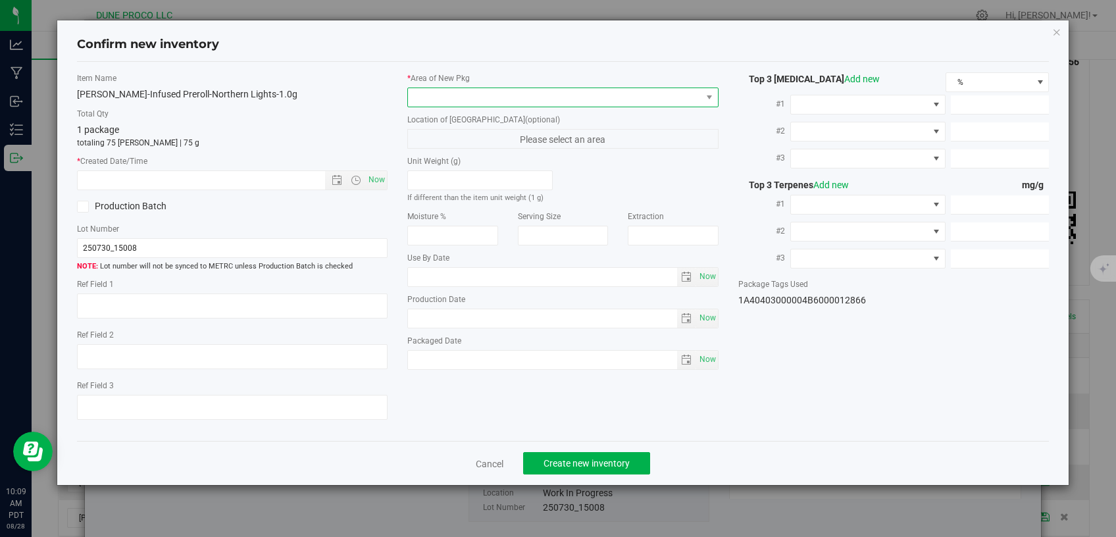
click at [512, 96] on span at bounding box center [555, 97] width 294 height 18
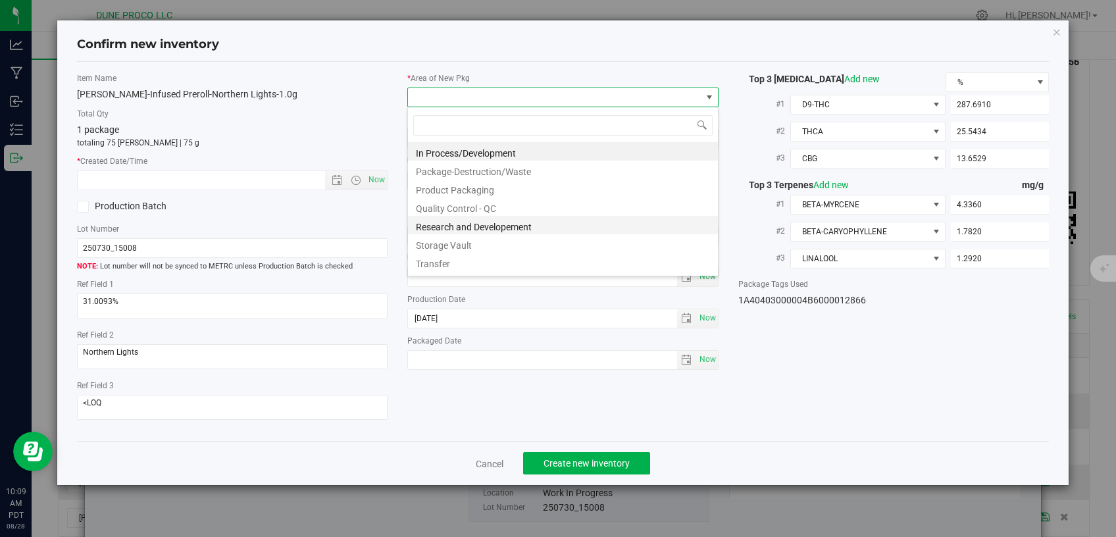
scroll to position [19, 311]
click at [480, 238] on li "Storage Vault" at bounding box center [563, 243] width 310 height 18
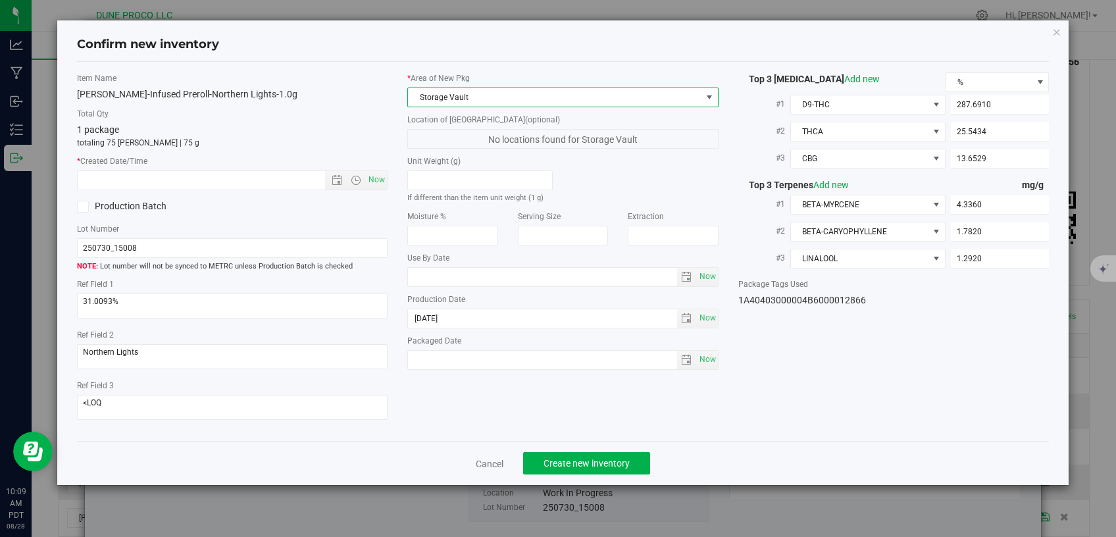
drag, startPoint x: 379, startPoint y: 182, endPoint x: 382, endPoint y: 207, distance: 25.9
click at [379, 187] on span "Now" at bounding box center [377, 179] width 22 height 19
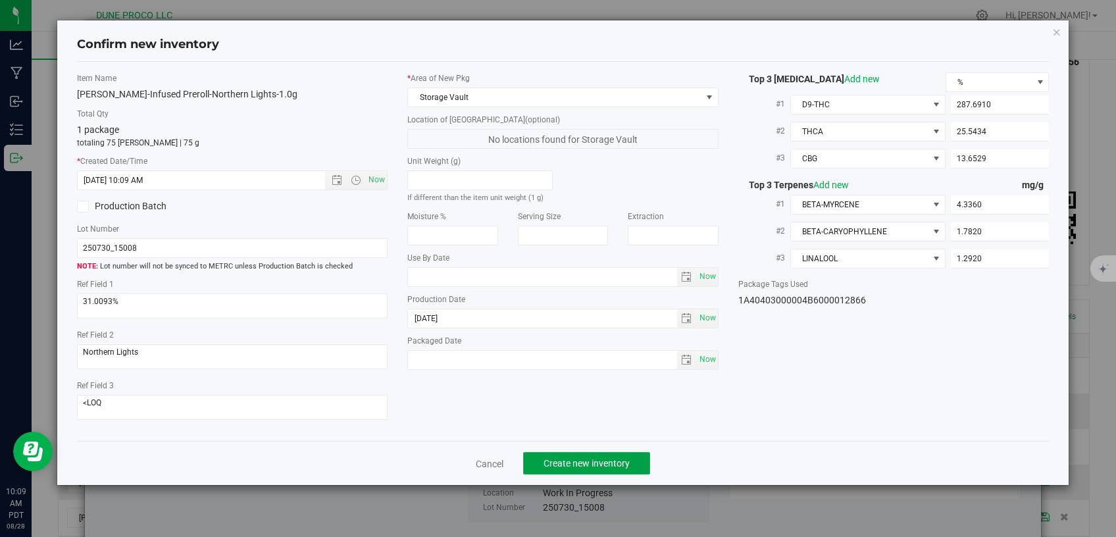
click at [602, 458] on span "Create new inventory" at bounding box center [587, 463] width 86 height 11
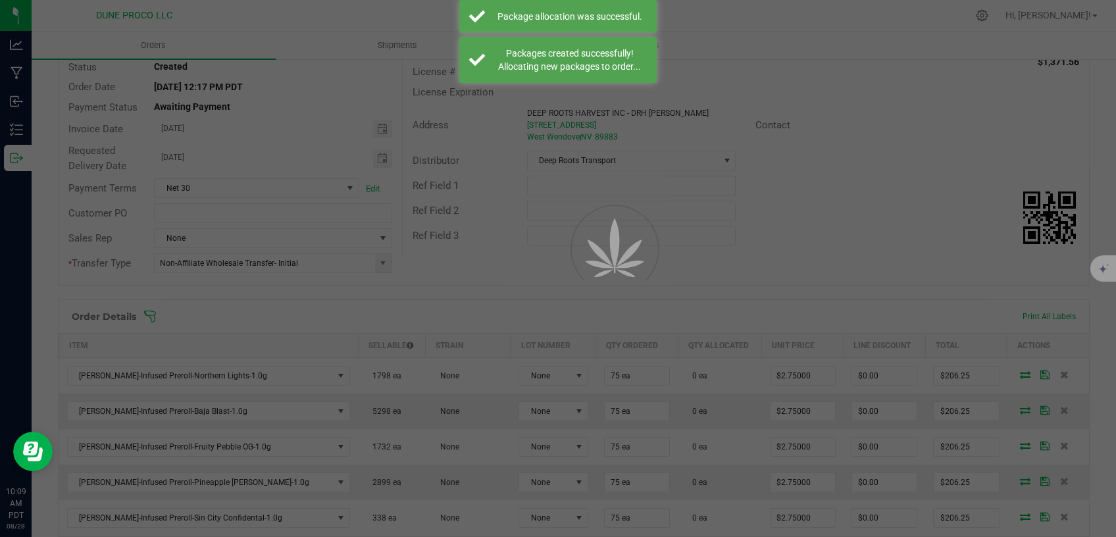
scroll to position [105, 0]
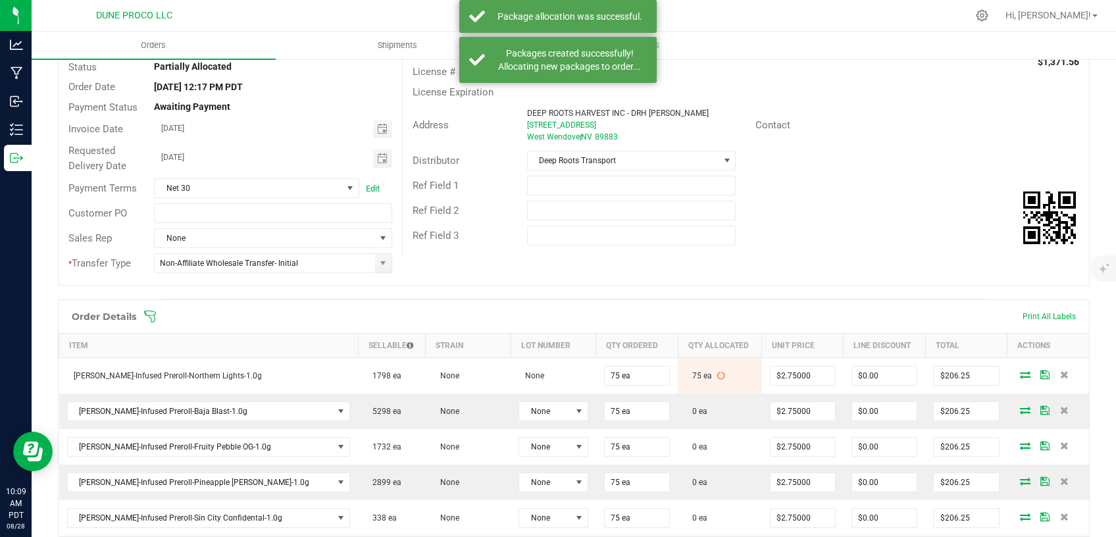
scroll to position [160, 0]
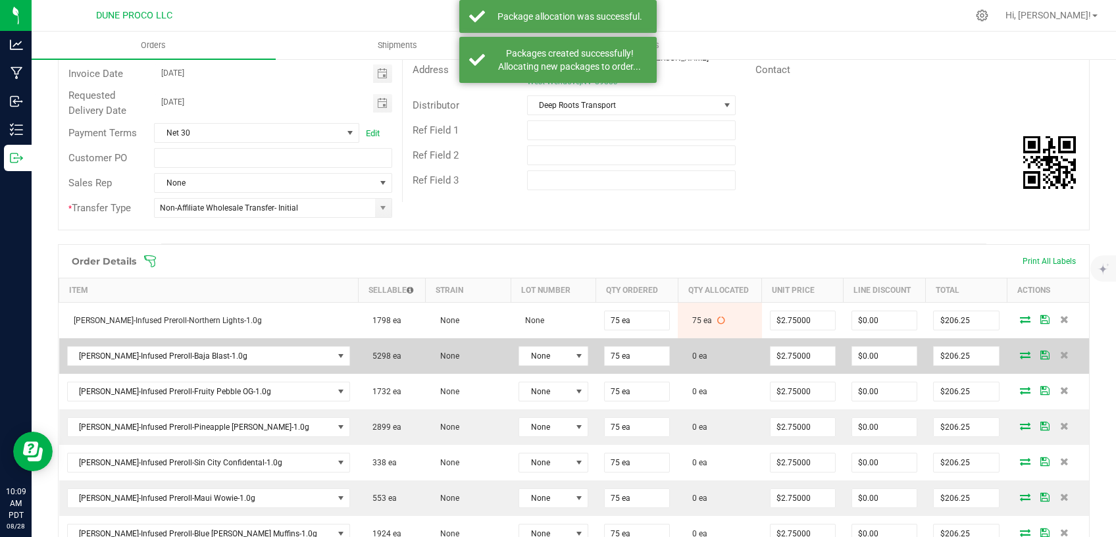
click at [1020, 352] on icon at bounding box center [1025, 355] width 11 height 8
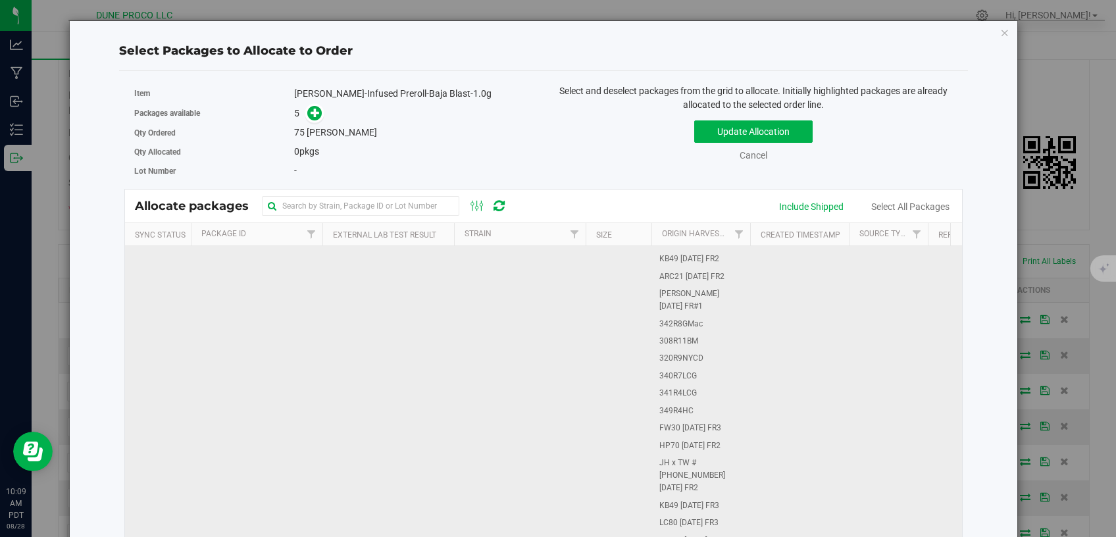
scroll to position [1004, 0]
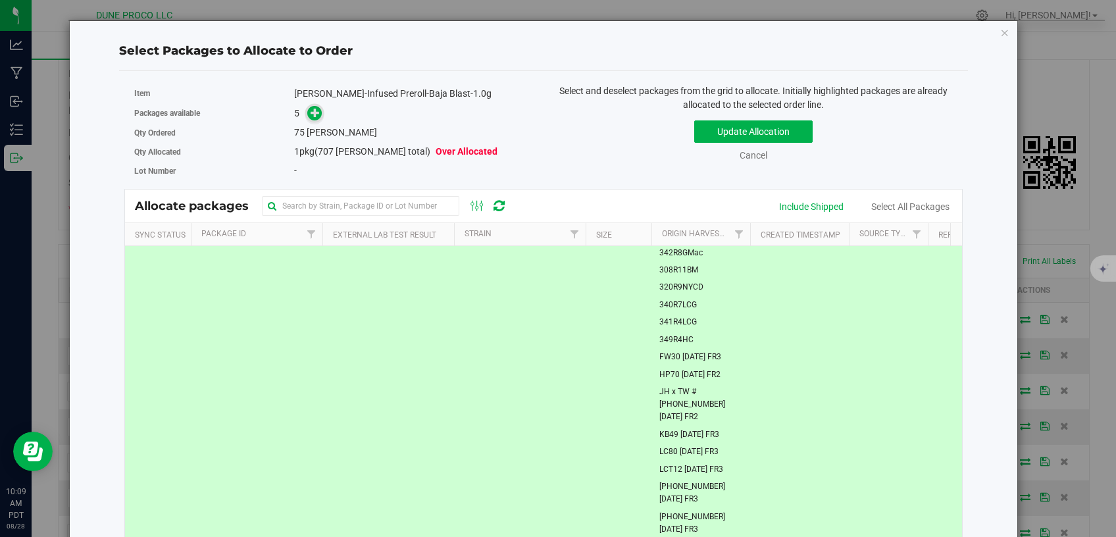
click at [311, 116] on icon at bounding box center [315, 112] width 9 height 9
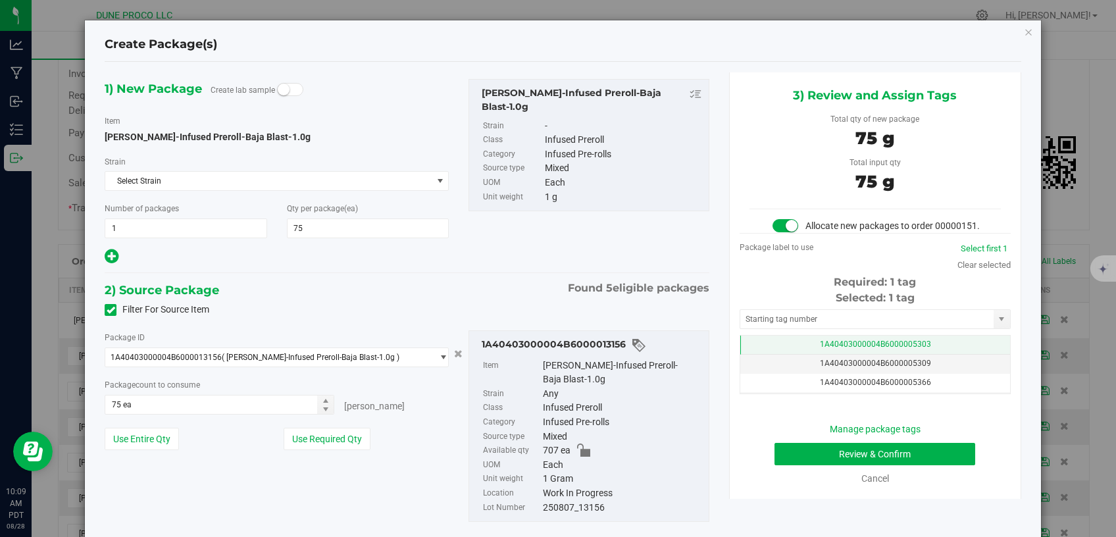
click at [823, 351] on td "1A40403000004B6000005303" at bounding box center [875, 345] width 270 height 19
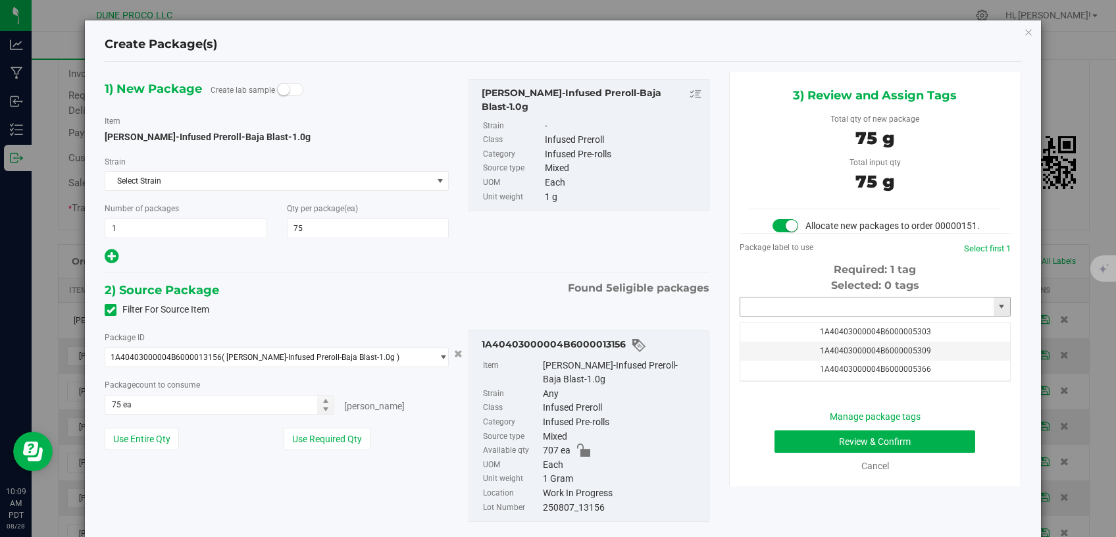
click at [811, 316] on input "text" at bounding box center [866, 306] width 253 height 18
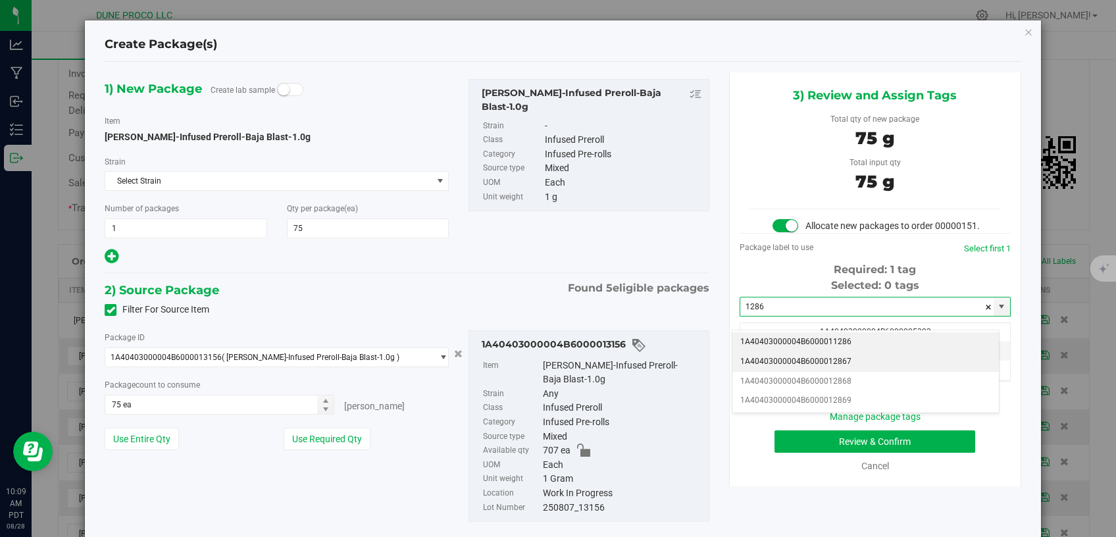
click at [809, 360] on li "1A40403000004B6000012867" at bounding box center [865, 362] width 267 height 20
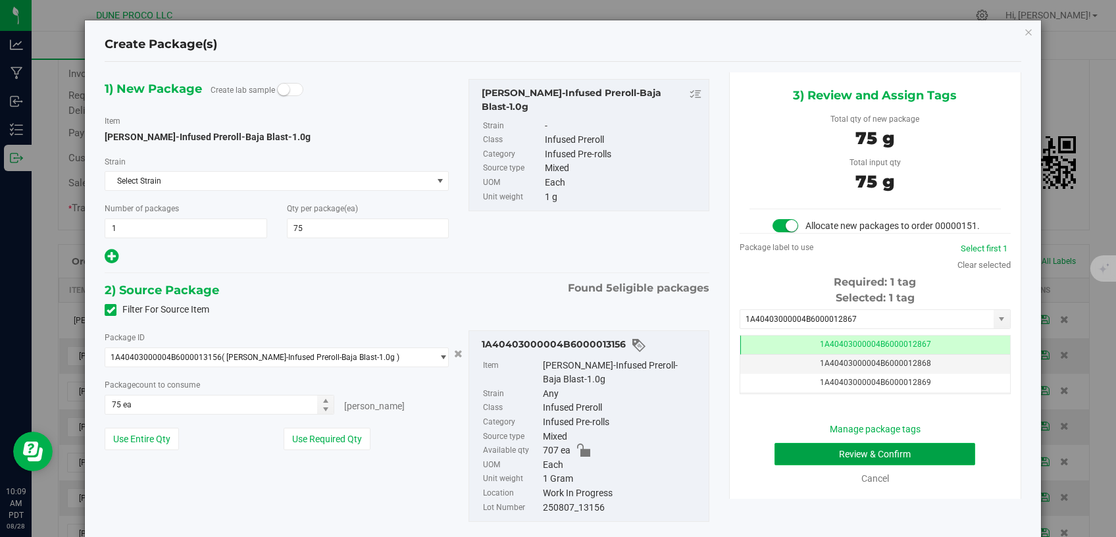
click at [800, 457] on button "Review & Confirm" at bounding box center [875, 454] width 201 height 22
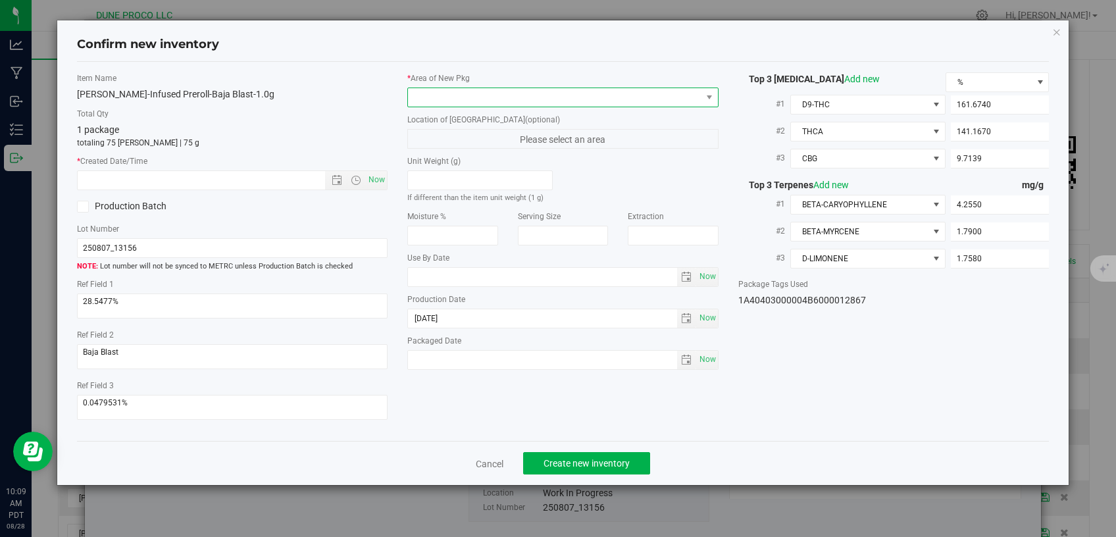
click at [513, 99] on span at bounding box center [555, 97] width 294 height 18
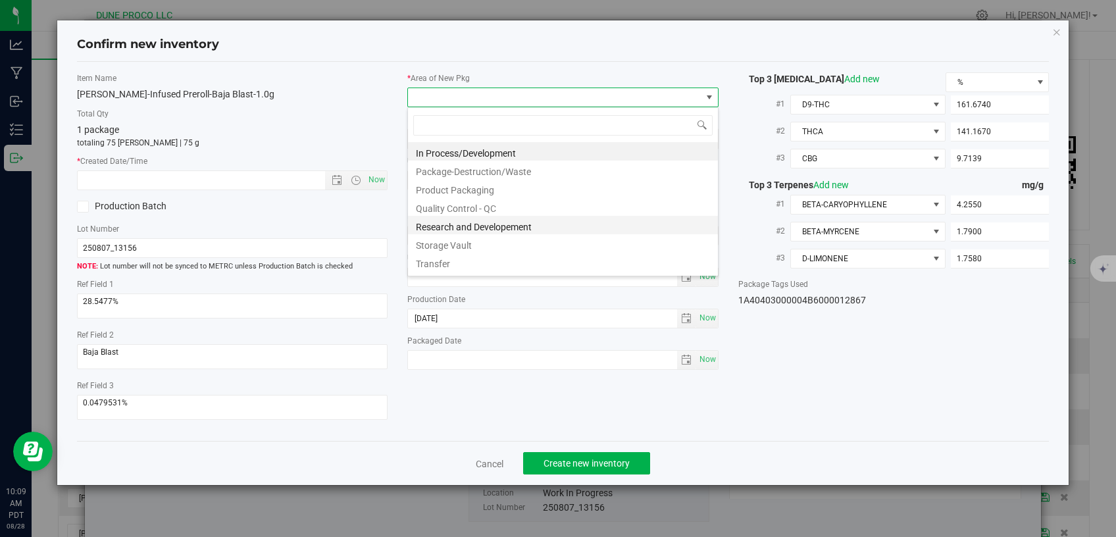
scroll to position [19, 311]
click at [461, 242] on li "Storage Vault" at bounding box center [563, 243] width 310 height 18
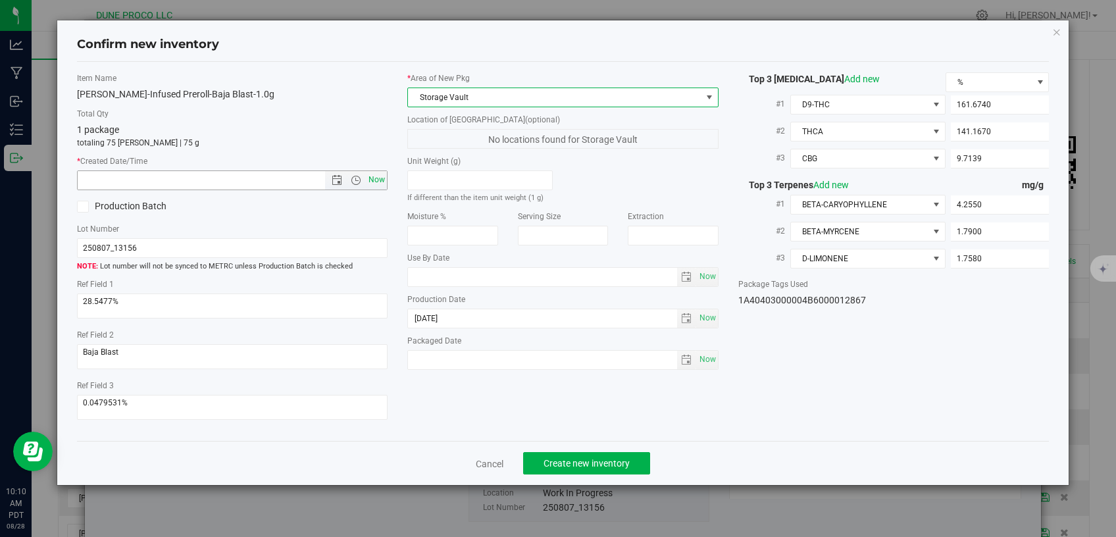
click at [376, 182] on span "Now" at bounding box center [377, 179] width 22 height 19
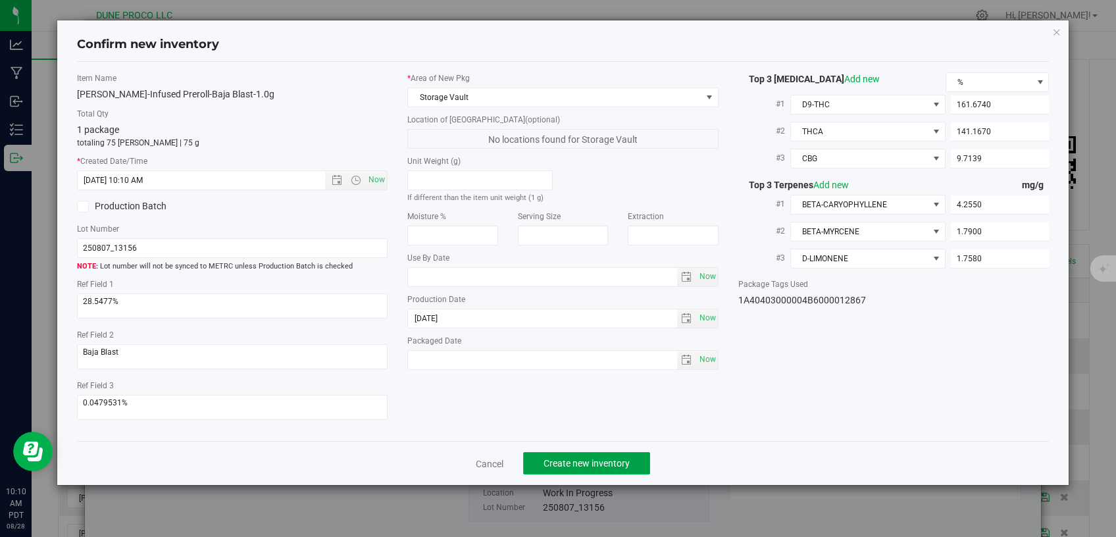
click at [571, 459] on span "Create new inventory" at bounding box center [587, 463] width 86 height 11
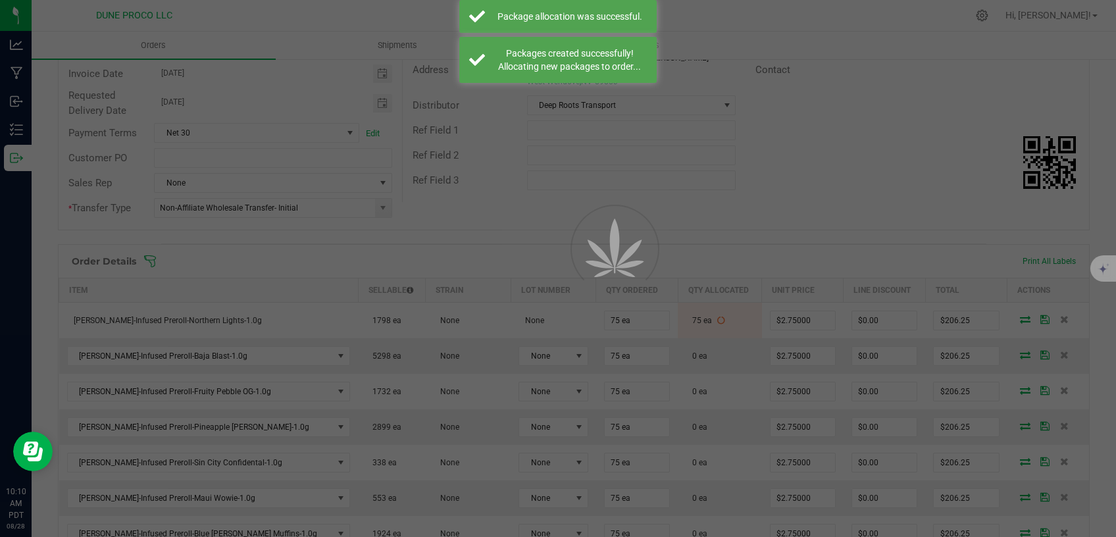
scroll to position [160, 0]
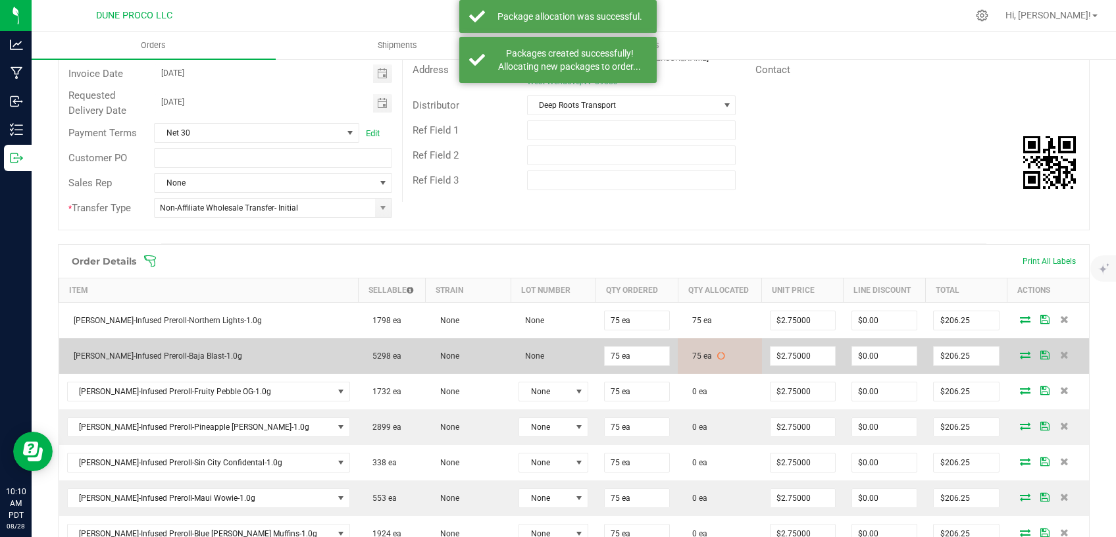
scroll to position [272, 0]
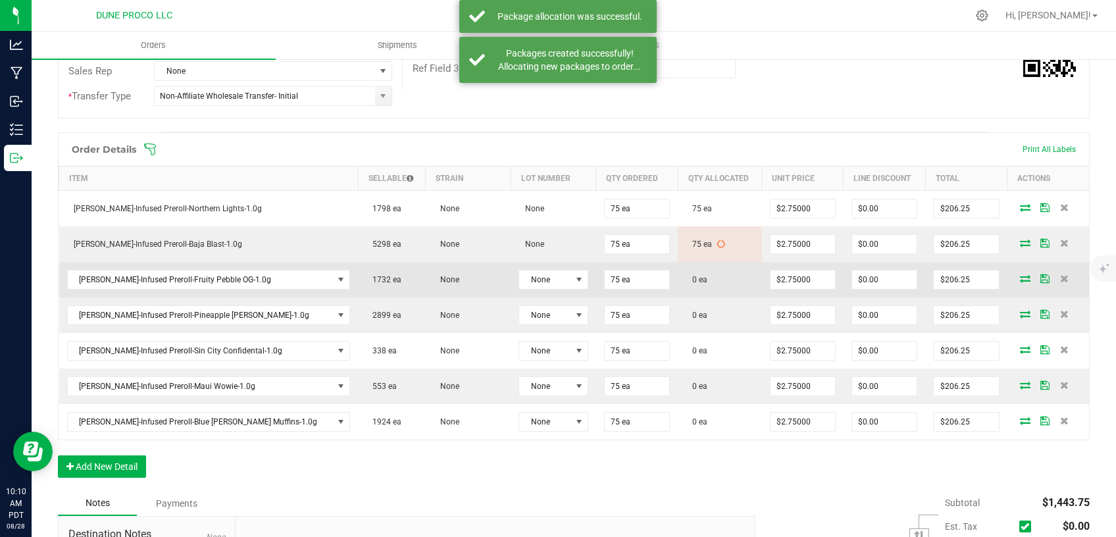
click at [1015, 274] on span at bounding box center [1025, 278] width 20 height 8
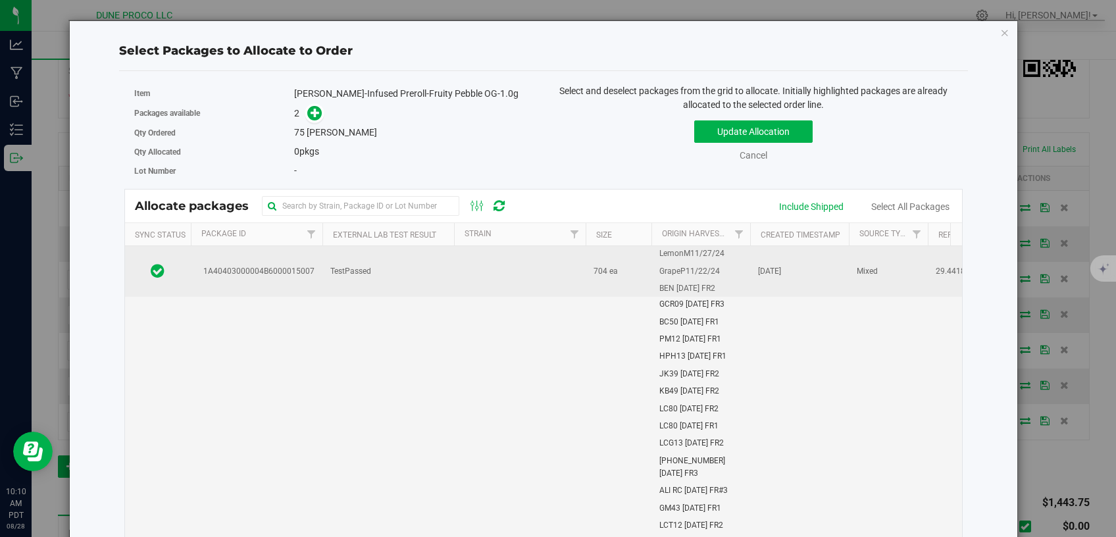
click at [390, 254] on td "TestPassed" at bounding box center [388, 271] width 132 height 51
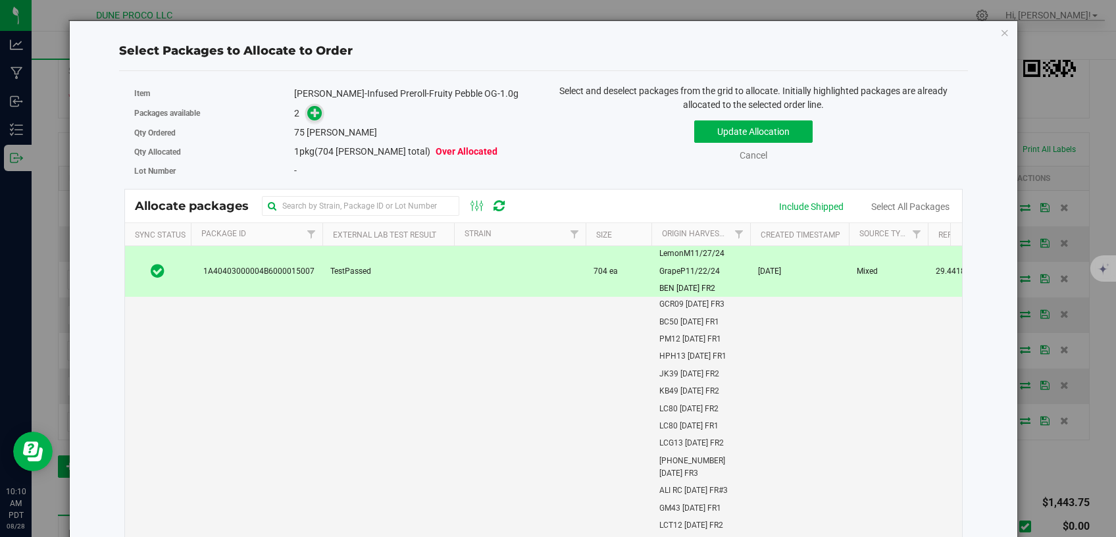
click at [307, 111] on span at bounding box center [314, 113] width 15 height 15
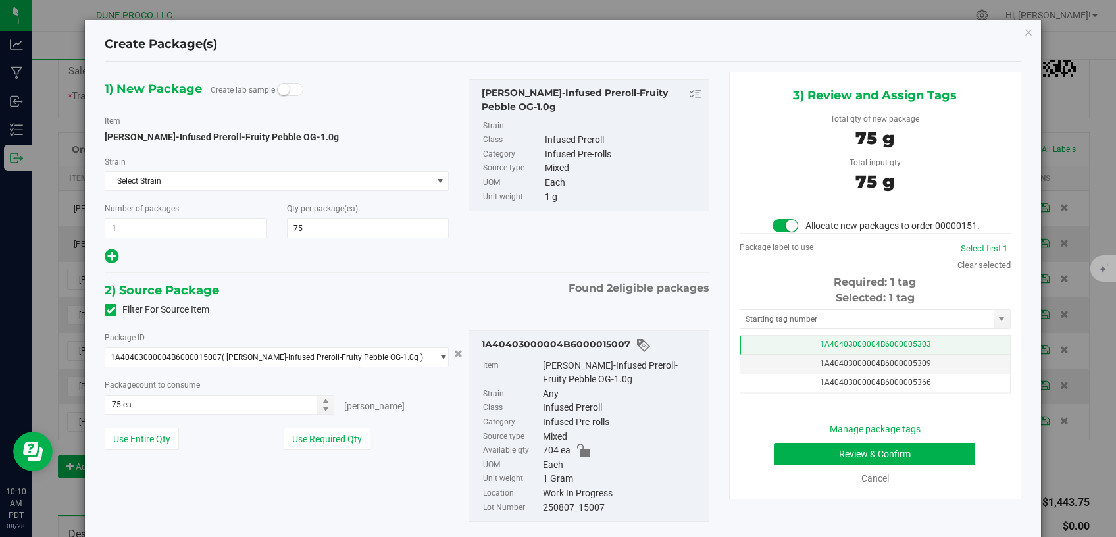
click at [788, 354] on td "1A40403000004B6000005303" at bounding box center [875, 345] width 270 height 19
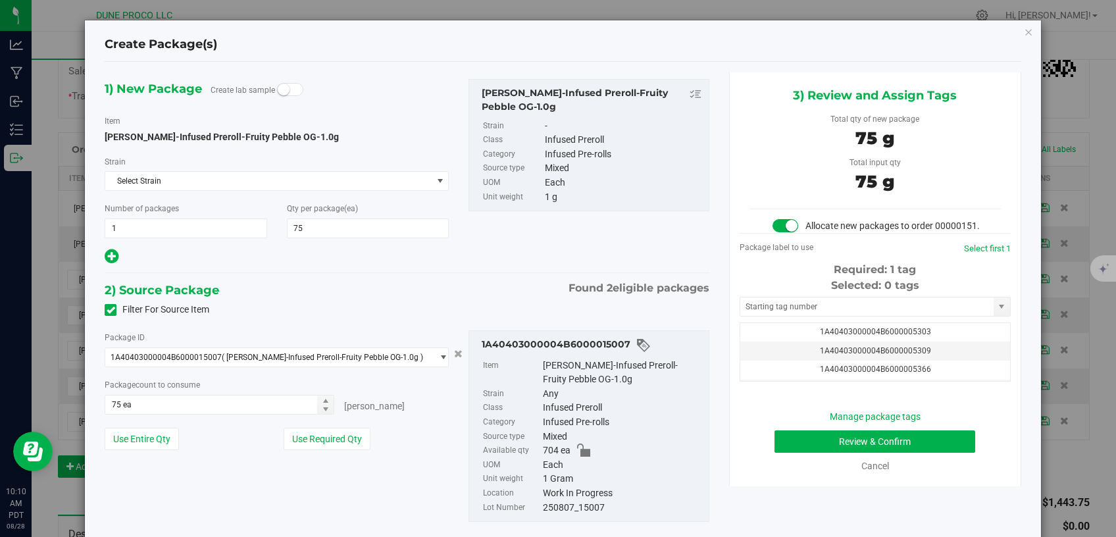
click at [787, 332] on div "Selected: 0 tags Tag 1A40403000004B6000005303 1A40403000004B6000005309 1A404030…" at bounding box center [875, 330] width 271 height 104
click at [787, 316] on input "text" at bounding box center [866, 306] width 253 height 18
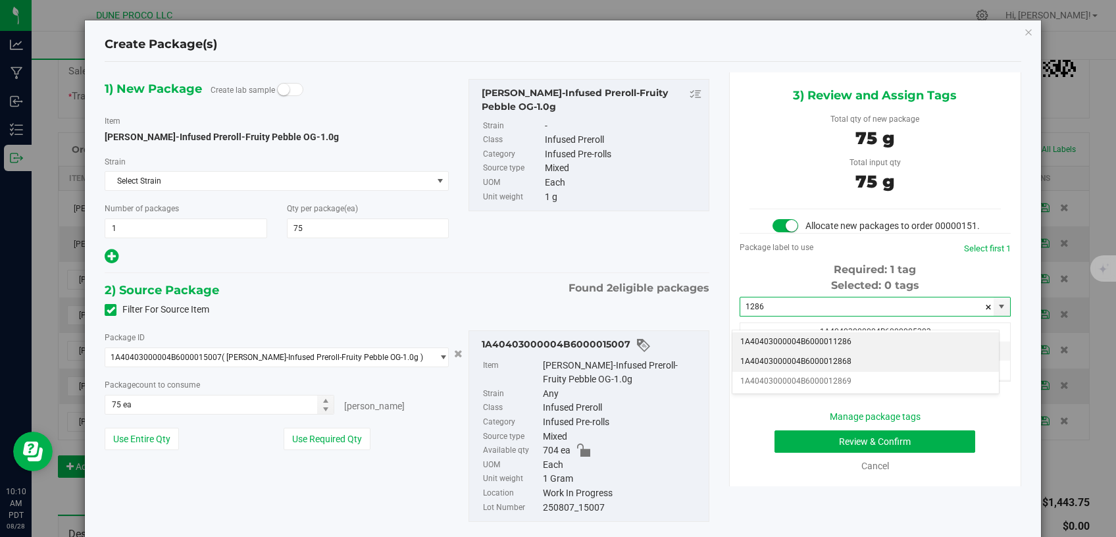
click at [819, 359] on li "1A40403000004B6000012868" at bounding box center [865, 362] width 267 height 20
